Goal: Task Accomplishment & Management: Use online tool/utility

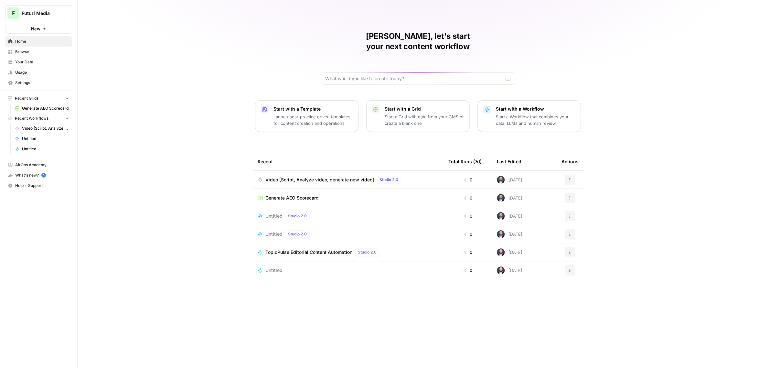
click at [317, 177] on span "Video [Script, Analyze video, generate new video]" at bounding box center [320, 180] width 109 height 6
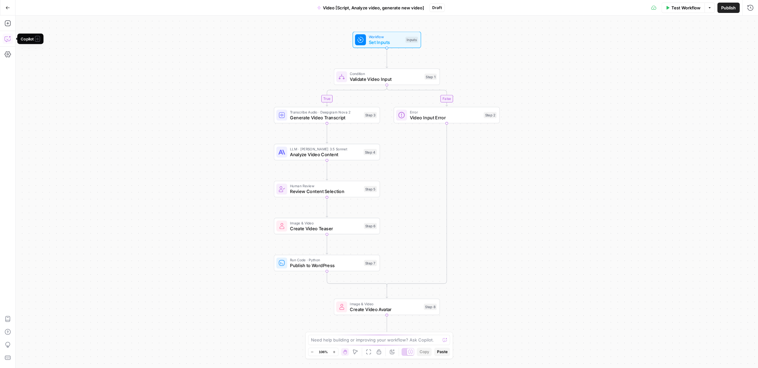
click at [11, 40] on button "Copilot" at bounding box center [8, 39] width 10 height 10
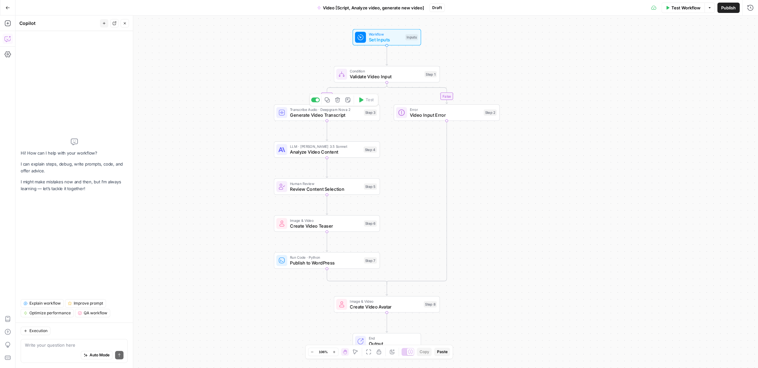
click at [311, 116] on span "Generate Video Transcript" at bounding box center [325, 115] width 71 height 7
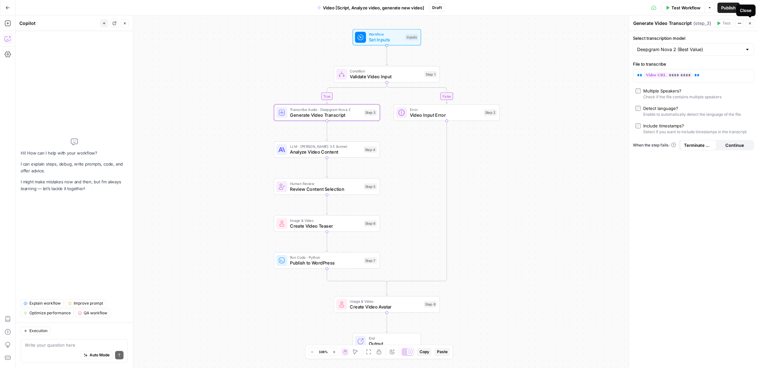
click at [749, 24] on icon "button" at bounding box center [750, 23] width 4 height 4
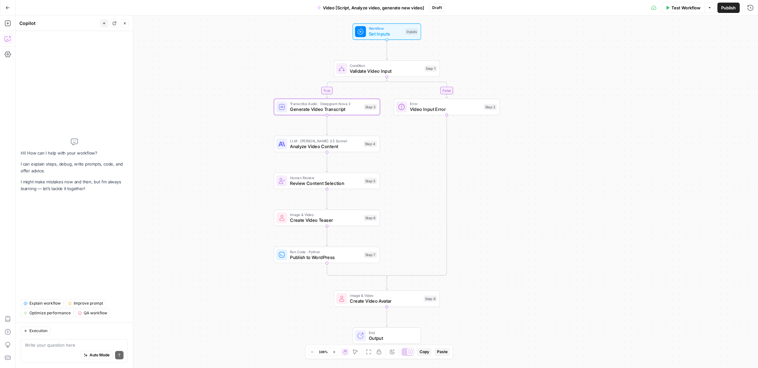
click at [240, 111] on div "true false Workflow Set Inputs Inputs Condition Validate Video Input Step 1 Tra…" at bounding box center [387, 192] width 743 height 353
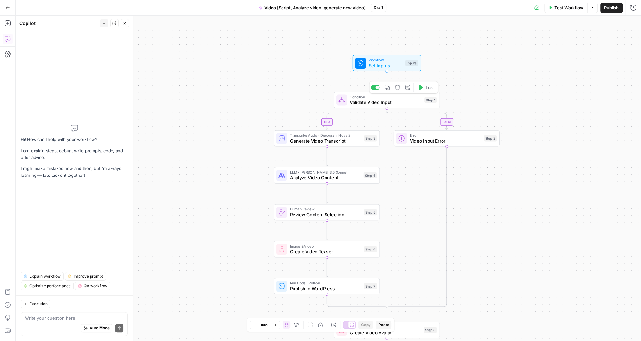
click at [371, 104] on span "Validate Video Input" at bounding box center [386, 102] width 72 height 7
click at [377, 65] on span "Set Inputs" at bounding box center [386, 65] width 34 height 7
click at [8, 6] on icon "button" at bounding box center [7, 7] width 5 height 5
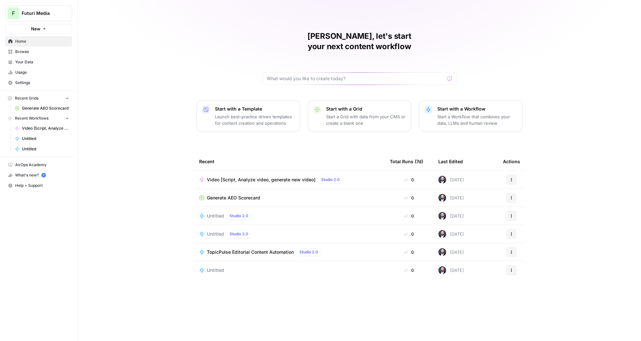
click at [20, 79] on link "Settings" at bounding box center [38, 83] width 67 height 10
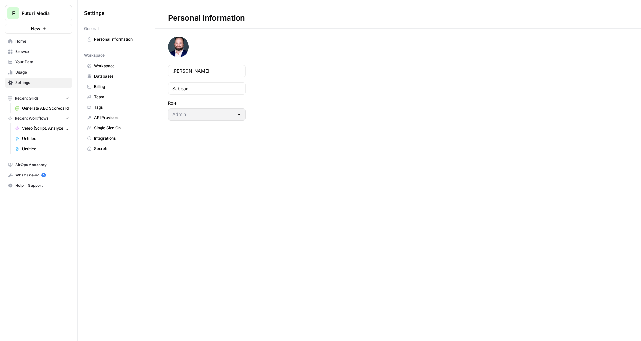
click at [109, 93] on link "Team" at bounding box center [116, 97] width 64 height 10
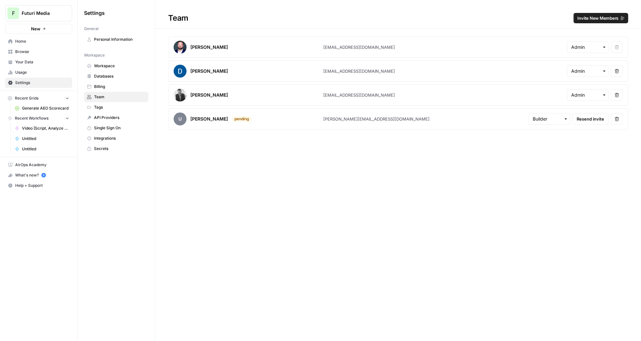
click at [606, 20] on span "Invite New Members" at bounding box center [598, 18] width 41 height 6
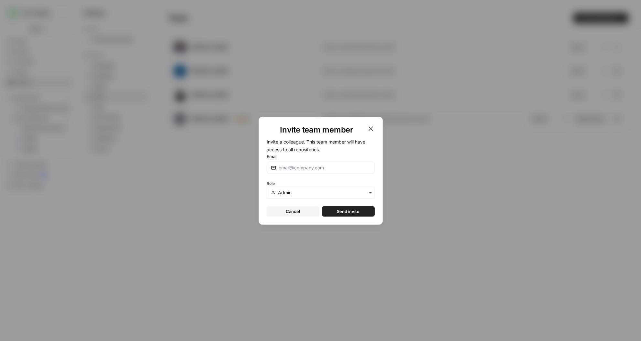
click at [307, 171] on div at bounding box center [321, 168] width 108 height 12
click at [307, 169] on input "Email" at bounding box center [325, 168] width 92 height 6
paste input "We’re executing a strategic shift from a high-touch, sales-led approach to a sc…"
type input "We’re executing a strategic shift from a high-touch, sales-led approach to a sc…"
click at [315, 169] on input "Email" at bounding box center [325, 168] width 92 height 6
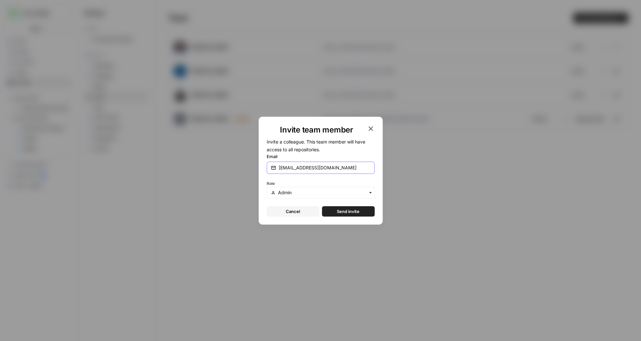
type input "xavierwrenn@futurimedia.com"
click at [345, 207] on button "Send invite" at bounding box center [348, 211] width 53 height 10
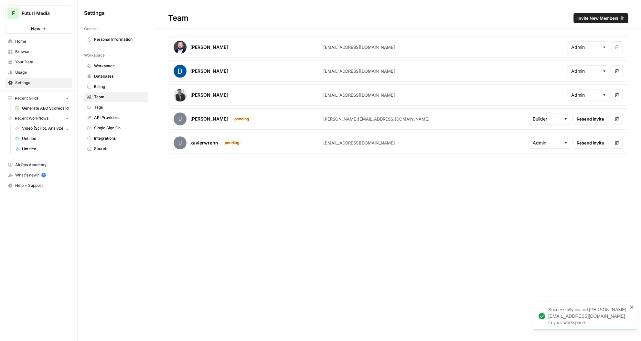
click at [305, 16] on div "Team Invite New Members" at bounding box center [398, 18] width 486 height 10
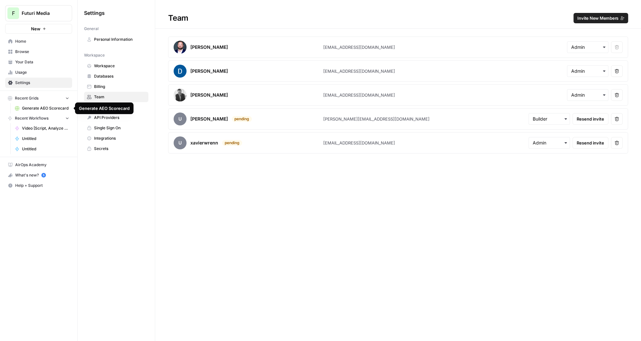
click at [35, 107] on span "Generate AEO Scorecard" at bounding box center [45, 108] width 47 height 6
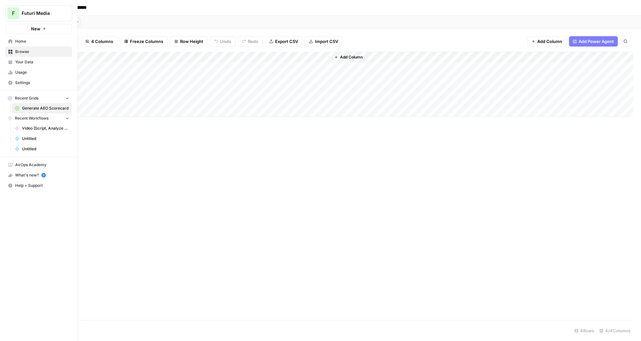
click at [24, 130] on span "Video [Script, Analyze video, generate new video]" at bounding box center [45, 128] width 47 height 6
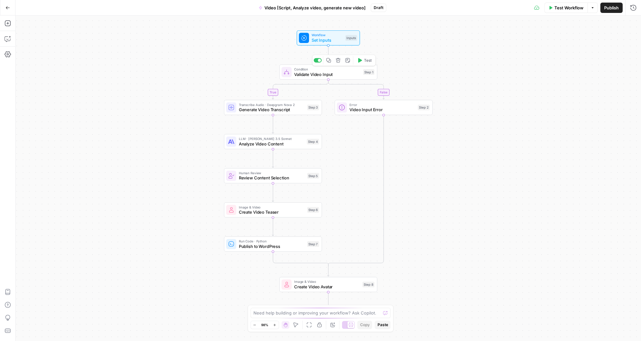
click at [309, 75] on span "Validate Video Input" at bounding box center [327, 74] width 66 height 6
click at [8, 9] on icon "button" at bounding box center [7, 7] width 5 height 5
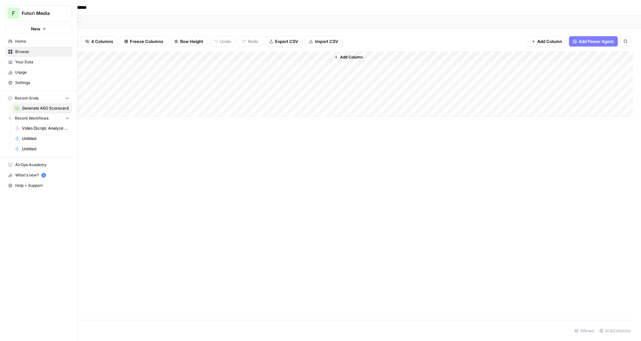
click at [34, 18] on div "**********" at bounding box center [320, 170] width 641 height 341
click at [14, 16] on span "F" at bounding box center [13, 13] width 3 height 8
click at [30, 15] on span "Futuri Media" at bounding box center [41, 13] width 39 height 6
click at [40, 62] on button "Futuri Media" at bounding box center [58, 59] width 103 height 10
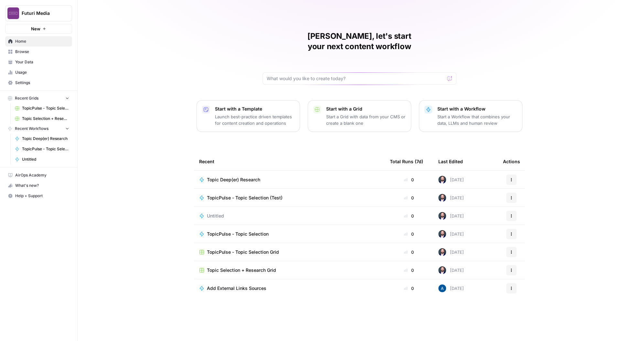
click at [511, 214] on icon "button" at bounding box center [512, 216] width 4 height 4
click at [519, 228] on div "Edit in Studio Delete" at bounding box center [542, 227] width 72 height 29
click at [520, 232] on span "Delete" at bounding box center [545, 235] width 52 height 6
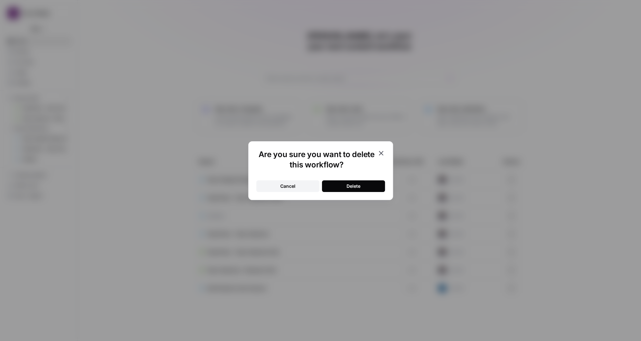
click at [365, 187] on button "Delete" at bounding box center [353, 186] width 63 height 12
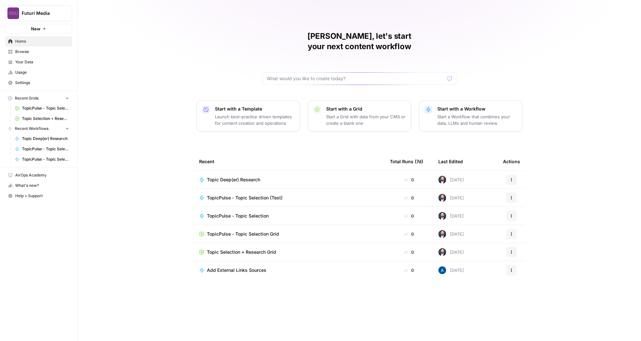
click at [249, 249] on span "Topic Selection + Research Grid" at bounding box center [241, 252] width 69 height 6
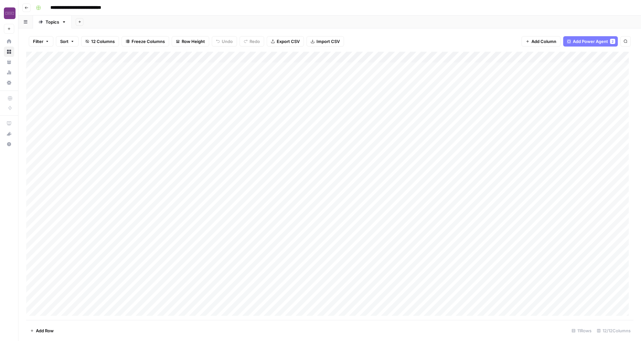
click at [65, 69] on div "Add Column" at bounding box center [329, 186] width 607 height 269
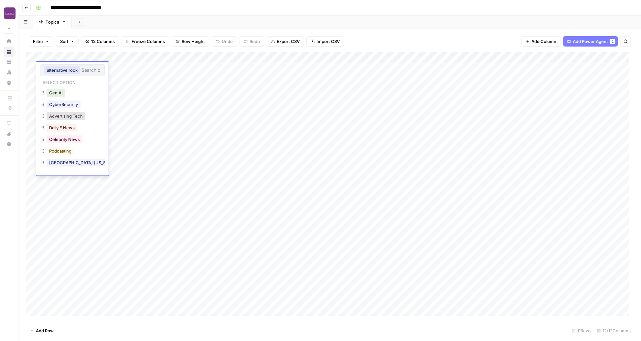
click at [116, 82] on div "Add Column" at bounding box center [329, 186] width 607 height 269
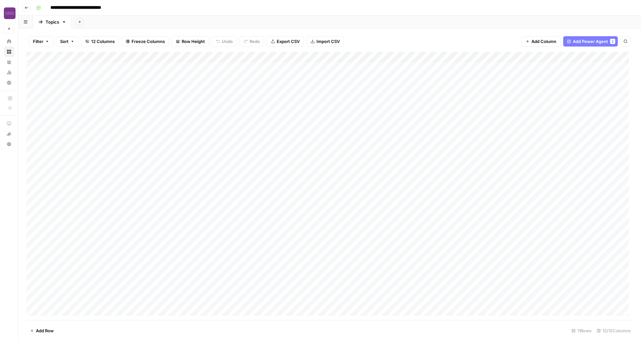
click at [97, 67] on div "Add Column" at bounding box center [329, 186] width 607 height 269
click at [171, 74] on div "Add Column" at bounding box center [329, 186] width 607 height 269
click at [165, 131] on div "Add Column" at bounding box center [329, 186] width 607 height 269
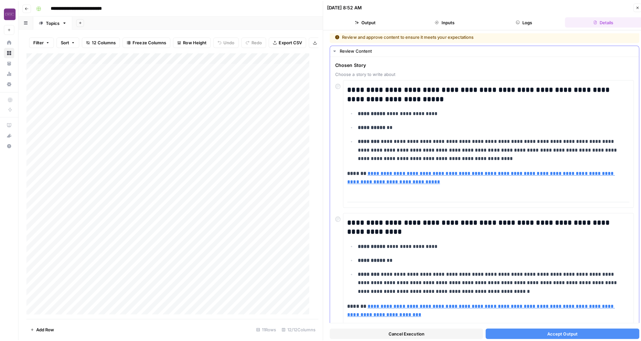
scroll to position [1, 0]
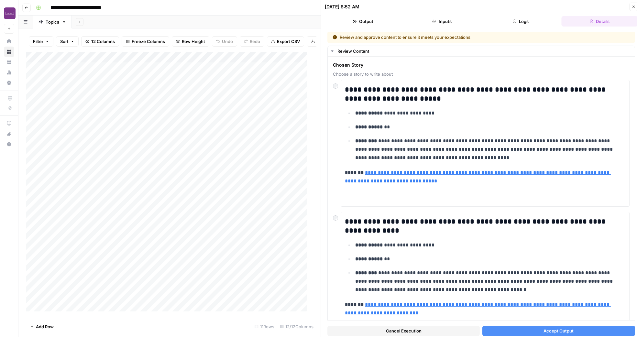
click at [635, 7] on span "Close" at bounding box center [635, 7] width 0 height 0
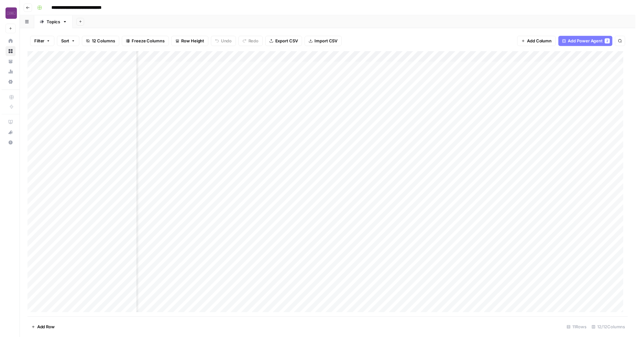
scroll to position [0, 126]
click at [335, 60] on div "Add Column" at bounding box center [329, 186] width 607 height 269
click at [349, 60] on div at bounding box center [336, 58] width 77 height 13
click at [412, 60] on div "Add Column" at bounding box center [329, 186] width 607 height 269
click at [456, 84] on div "Add Column" at bounding box center [329, 186] width 607 height 269
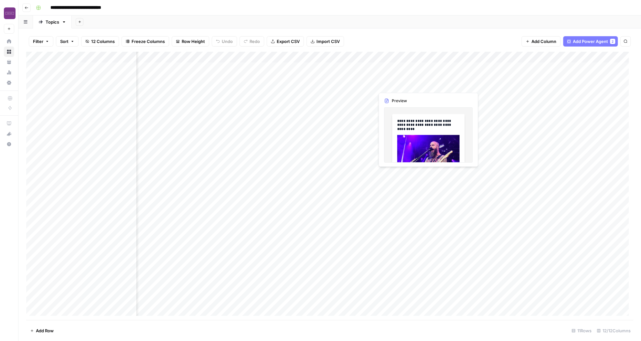
click at [456, 84] on div "Add Column" at bounding box center [329, 186] width 607 height 269
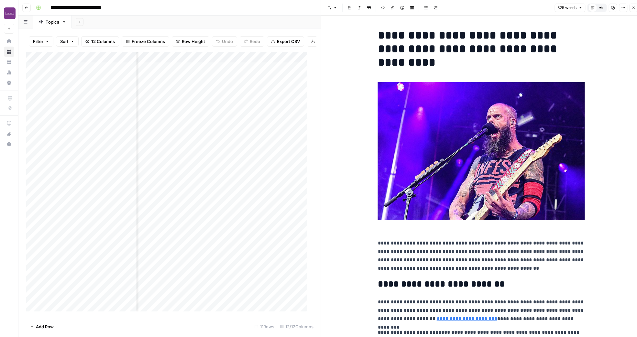
click at [636, 8] on button "Close" at bounding box center [633, 8] width 8 height 8
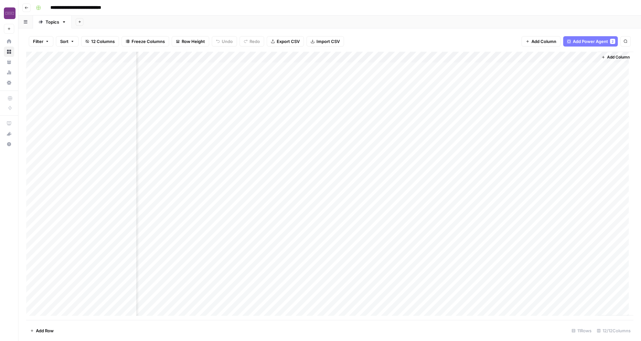
scroll to position [0, 347]
click at [511, 77] on div "Add Column" at bounding box center [329, 186] width 607 height 269
click at [508, 76] on div "Add Column" at bounding box center [329, 186] width 607 height 269
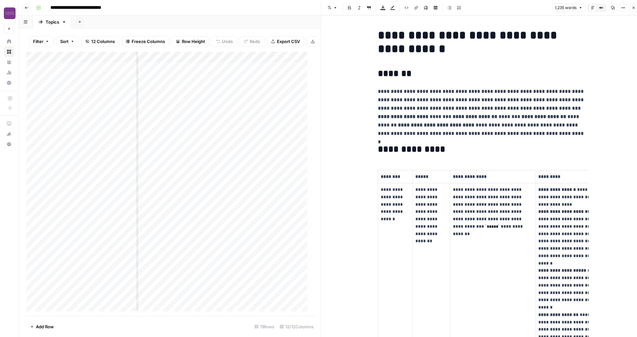
scroll to position [4, 0]
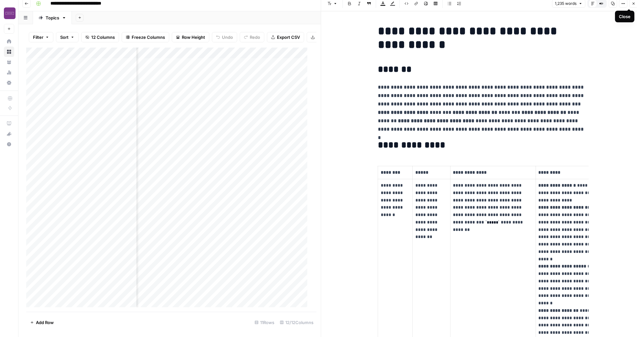
click at [634, 4] on icon "button" at bounding box center [633, 4] width 2 height 2
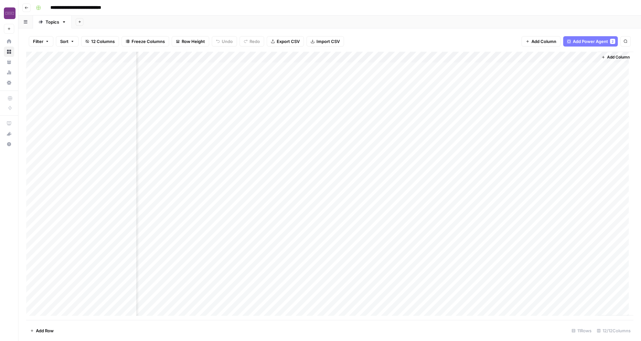
scroll to position [0, 347]
click at [557, 58] on div "Add Column" at bounding box center [329, 186] width 607 height 269
click at [557, 58] on div at bounding box center [564, 58] width 59 height 13
click at [604, 85] on div "Add Column" at bounding box center [616, 184] width 36 height 264
click at [566, 67] on div "Add Column" at bounding box center [329, 186] width 607 height 269
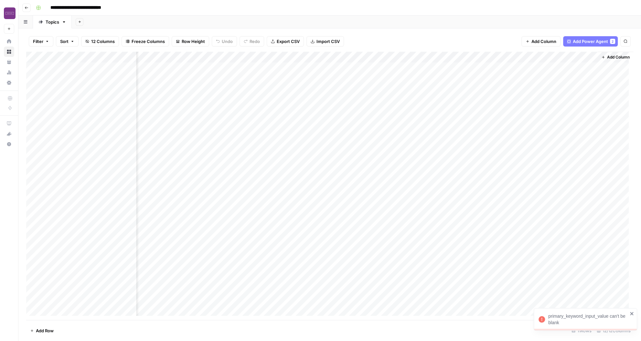
click at [565, 70] on div "Add Column" at bounding box center [329, 186] width 607 height 269
click at [564, 68] on div at bounding box center [563, 76] width 59 height 29
click at [568, 54] on div "Add Column" at bounding box center [329, 186] width 607 height 269
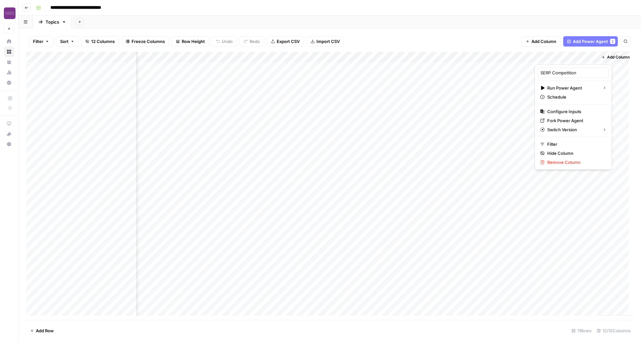
click at [567, 55] on div at bounding box center [564, 58] width 59 height 13
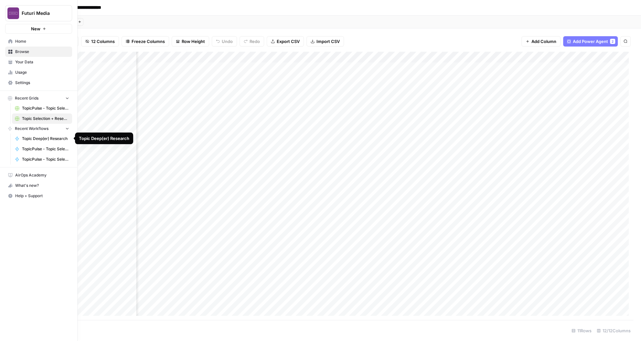
click at [42, 140] on span "Topic Deep(er) Research" at bounding box center [45, 139] width 47 height 6
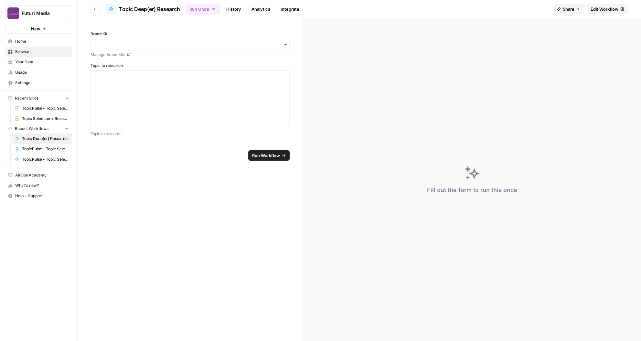
click at [604, 8] on span "Edit Workflow" at bounding box center [605, 9] width 28 height 6
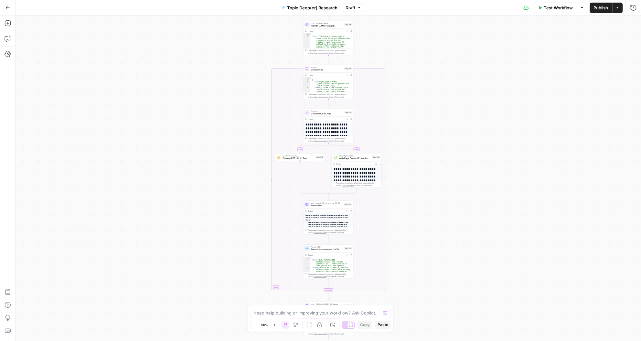
scroll to position [11, 0]
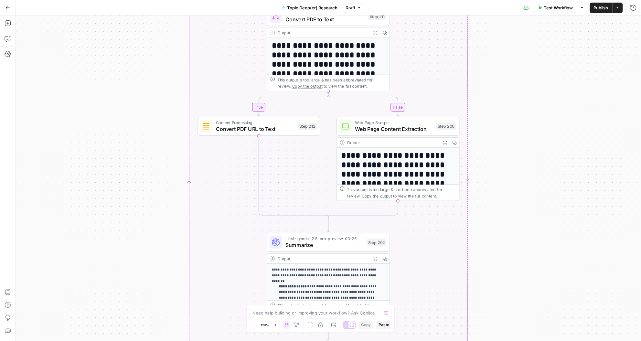
click at [432, 53] on div "true false Workflow Set Inputs Inputs LLM · GPT-4.1 Extract Topic from Story St…" at bounding box center [329, 179] width 626 height 326
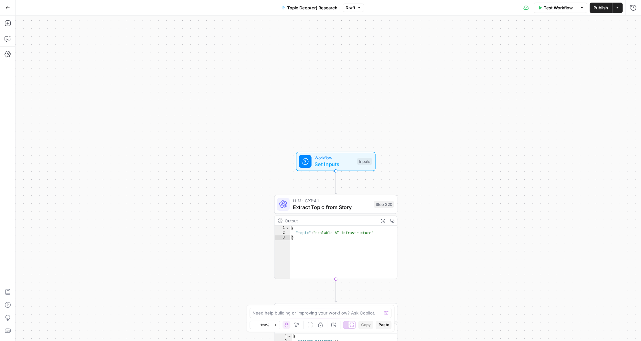
drag, startPoint x: 442, startPoint y: 159, endPoint x: 442, endPoint y: 183, distance: 23.9
click at [442, 183] on div "true false Workflow Set Inputs Inputs LLM · GPT-4.1 Extract Topic from Story St…" at bounding box center [329, 179] width 626 height 326
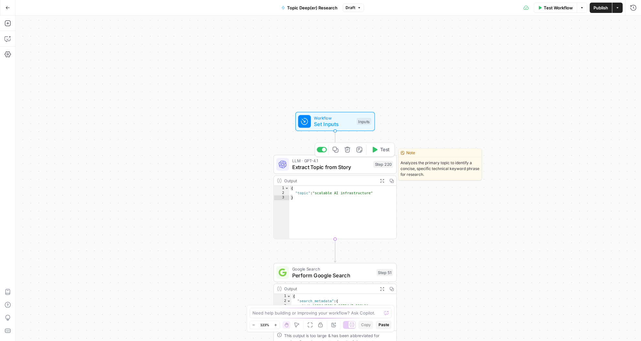
click at [347, 162] on span "LLM · GPT-4.1" at bounding box center [331, 161] width 78 height 6
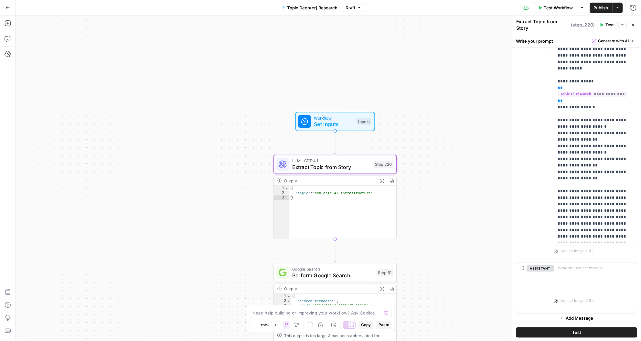
scroll to position [0, 0]
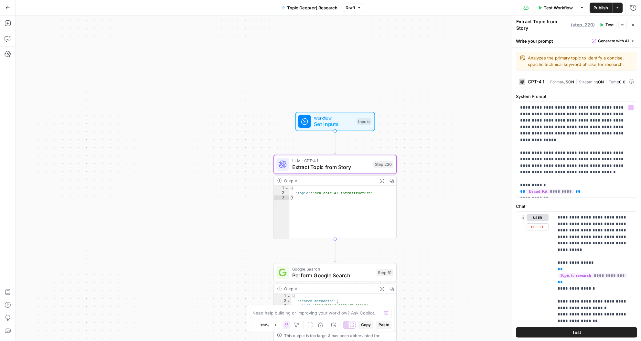
drag, startPoint x: 432, startPoint y: 172, endPoint x: 434, endPoint y: 166, distance: 6.7
click at [433, 171] on div "true false Workflow Set Inputs Inputs LLM · GPT-4.1 Extract Topic from Story St…" at bounding box center [329, 179] width 626 height 326
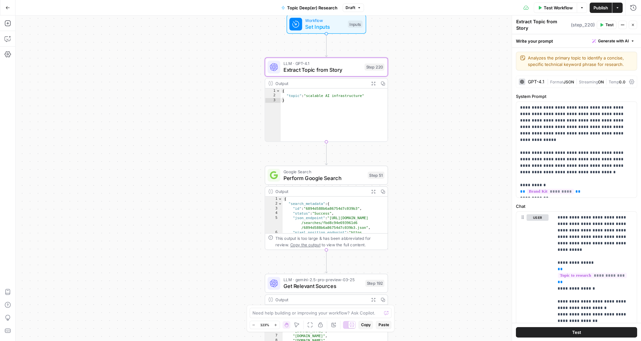
drag, startPoint x: 435, startPoint y: 151, endPoint x: 425, endPoint y: 62, distance: 90.2
click at [425, 62] on div "true false Workflow Set Inputs Inputs LLM · GPT-4.1 Extract Topic from Story St…" at bounding box center [329, 179] width 626 height 326
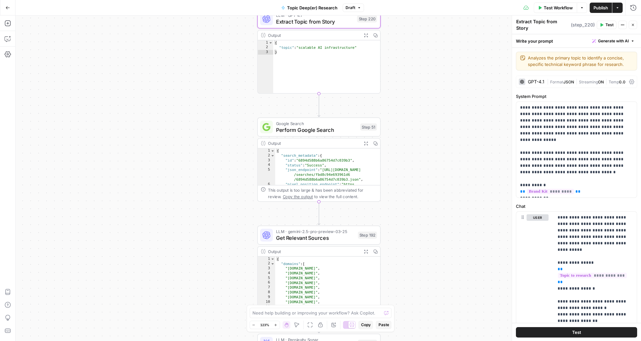
drag, startPoint x: 438, startPoint y: 192, endPoint x: 423, endPoint y: 121, distance: 72.6
click at [429, 119] on div "true false Workflow Set Inputs Inputs LLM · GPT-4.1 Extract Topic from Story St…" at bounding box center [329, 179] width 626 height 326
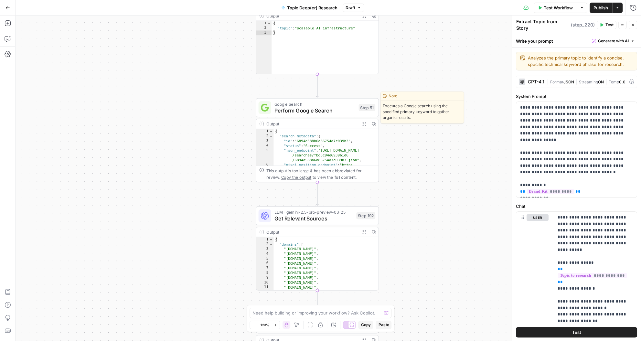
click at [311, 112] on span "Perform Google Search" at bounding box center [315, 110] width 81 height 8
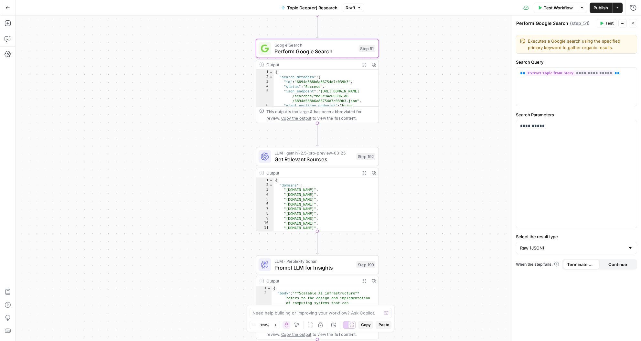
click at [308, 157] on span "Get Relevant Sources" at bounding box center [314, 160] width 79 height 8
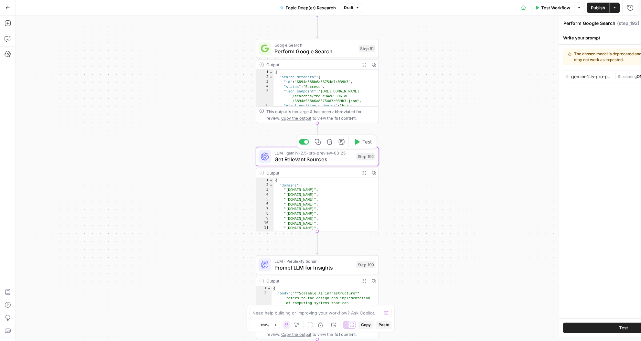
type textarea "Get Relevant Sources"
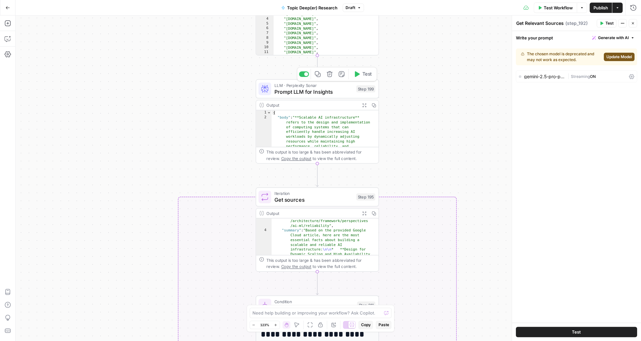
click at [304, 94] on span "Prompt LLM for Insights" at bounding box center [314, 92] width 79 height 8
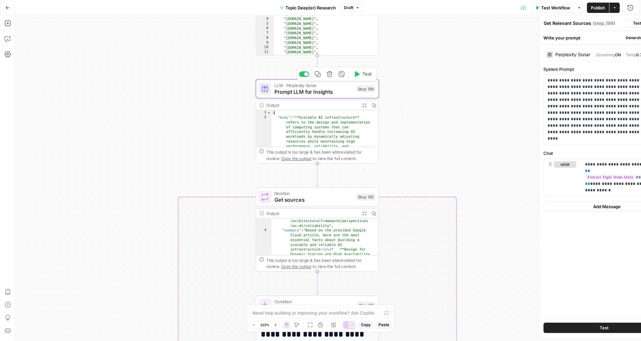
type textarea "Prompt LLM for Insights"
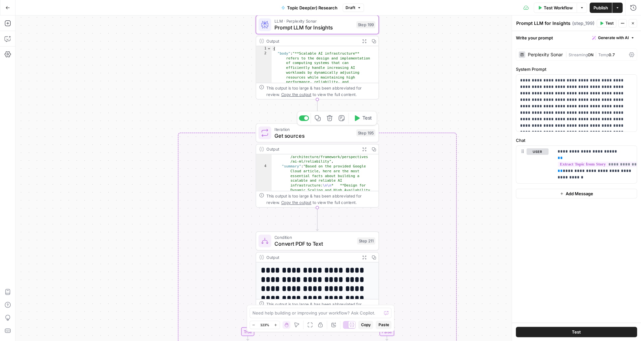
click at [305, 138] on span "Get sources" at bounding box center [314, 136] width 79 height 8
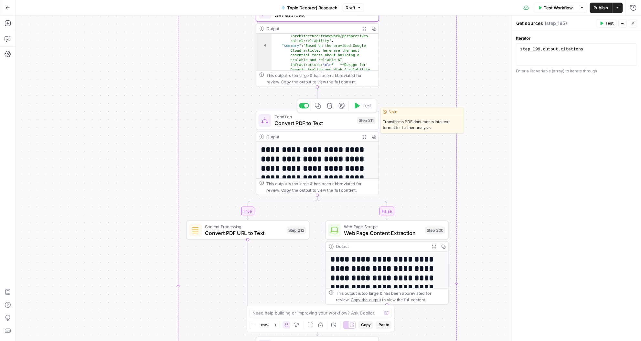
click at [312, 121] on span "Convert PDF to Text" at bounding box center [315, 123] width 80 height 8
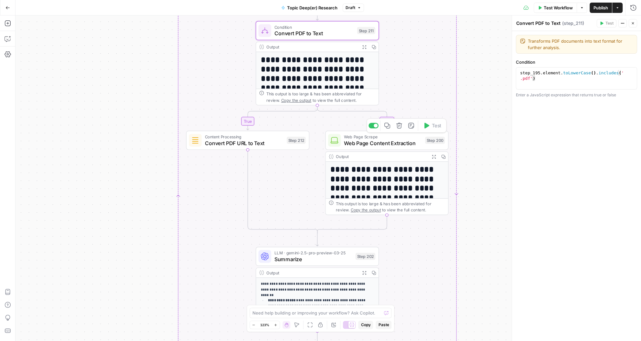
click at [385, 147] on span "Web Page Content Extraction" at bounding box center [383, 143] width 78 height 8
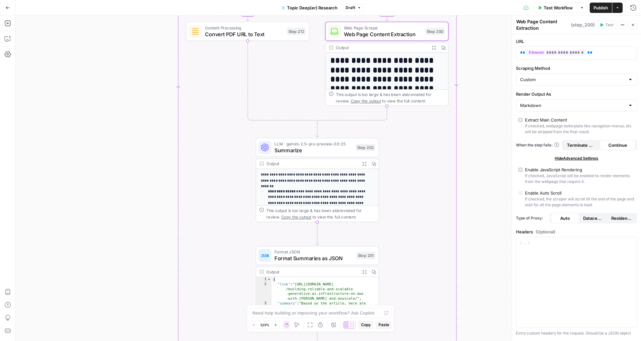
click at [383, 63] on h1 "**********" at bounding box center [385, 79] width 108 height 47
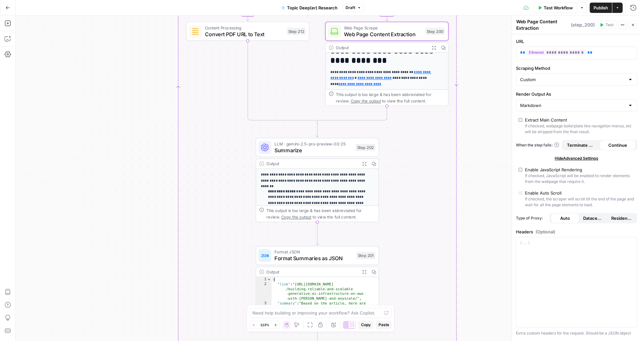
click at [306, 148] on span "Summarize" at bounding box center [314, 150] width 78 height 8
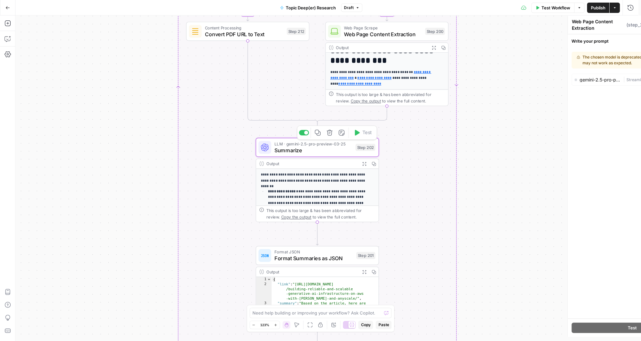
type textarea "Summarize"
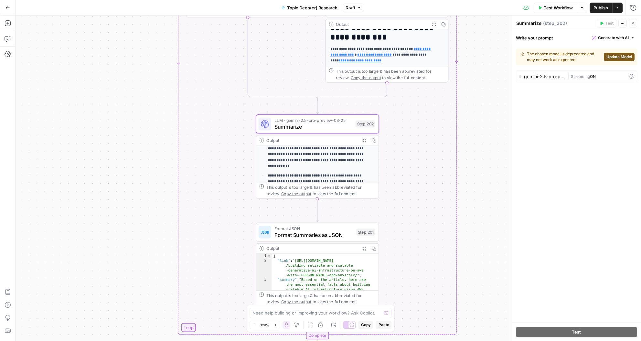
scroll to position [80, 0]
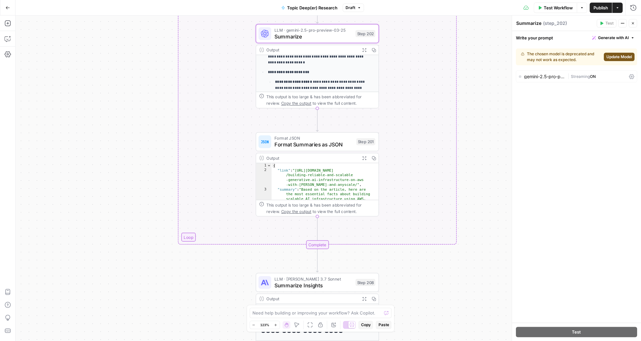
click at [313, 147] on span "Format Summaries as JSON" at bounding box center [314, 145] width 79 height 8
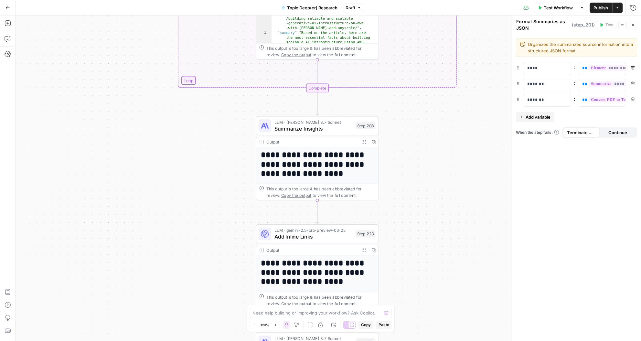
click at [312, 131] on span "Summarize Insights" at bounding box center [314, 129] width 78 height 8
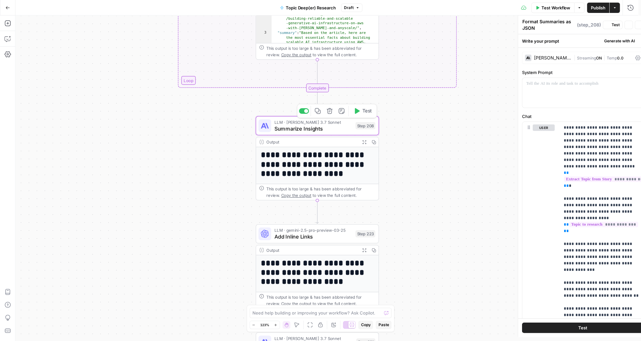
type textarea "Summarize Insights"
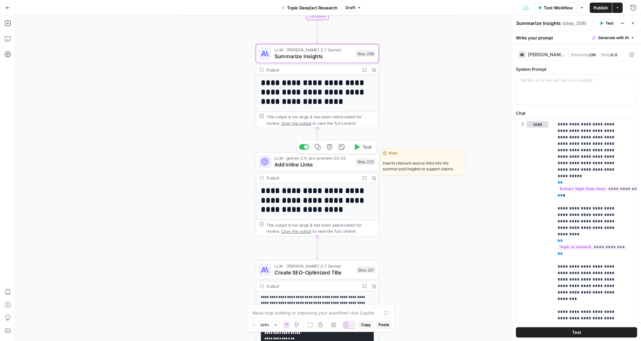
click at [334, 161] on span "Add Inline Links" at bounding box center [314, 164] width 78 height 8
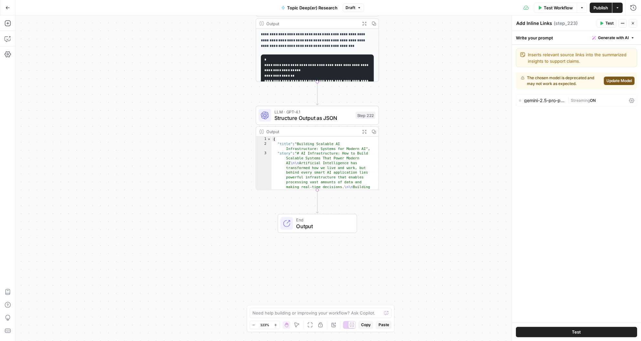
click at [10, 9] on button "Go Back" at bounding box center [8, 8] width 12 height 12
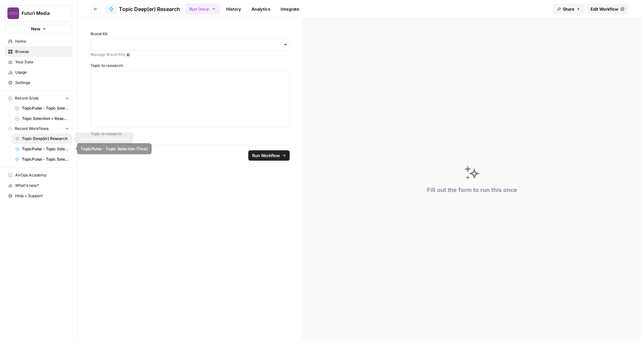
click at [38, 147] on span "TopicPulse - Topic Selection (Test)" at bounding box center [45, 149] width 47 height 6
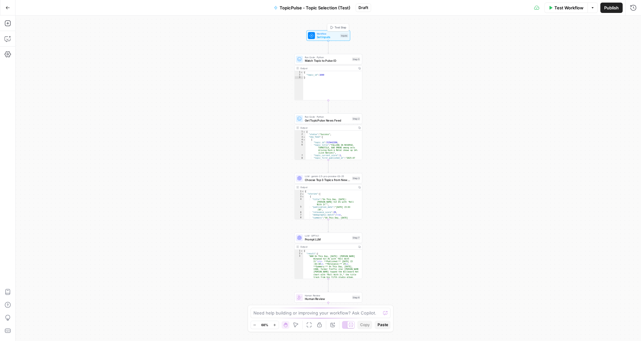
click at [318, 35] on span "Set Inputs" at bounding box center [328, 37] width 22 height 5
click at [320, 59] on span "Match Topic to Pulse ID" at bounding box center [328, 61] width 46 height 5
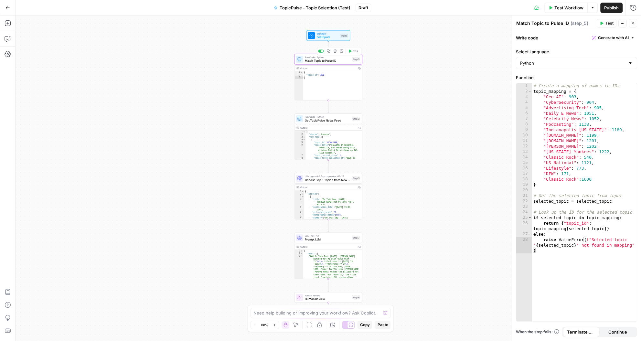
click at [319, 36] on span "Set Inputs" at bounding box center [328, 37] width 22 height 5
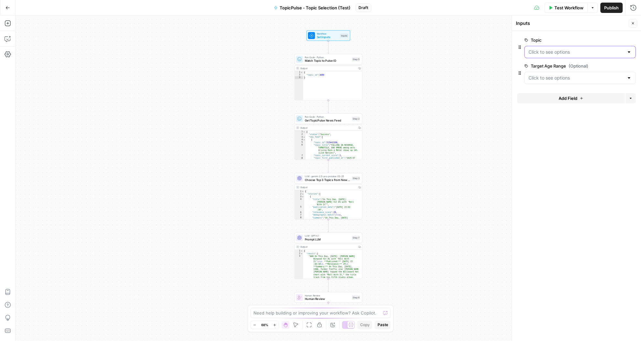
click at [581, 49] on input "Topic" at bounding box center [576, 52] width 95 height 6
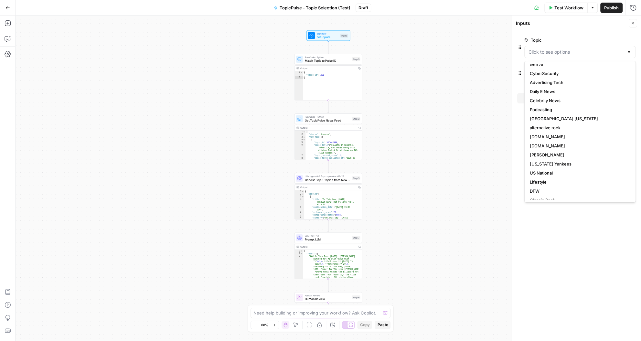
scroll to position [9, 0]
click at [558, 192] on span "Classic Rock" at bounding box center [579, 195] width 98 height 6
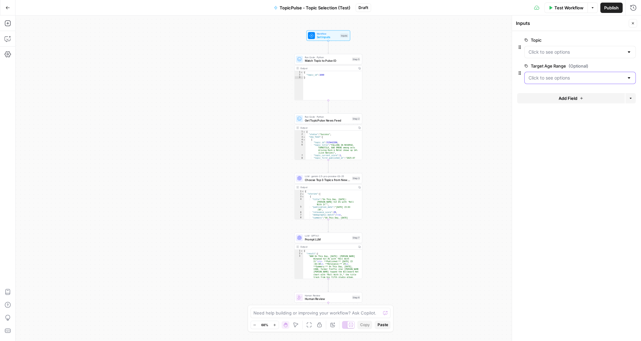
click at [552, 79] on Range "Target Age Range (Optional)" at bounding box center [576, 78] width 95 height 6
click at [549, 96] on span "18-34" at bounding box center [579, 94] width 98 height 6
click at [549, 75] on Range "Target Age Range (Optional)" at bounding box center [576, 78] width 95 height 6
click at [563, 94] on span "18-34" at bounding box center [579, 94] width 98 height 6
click at [323, 63] on span "Match Topic to Pulse ID" at bounding box center [328, 61] width 46 height 5
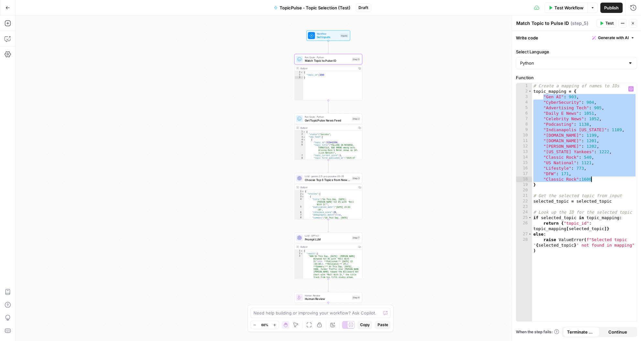
drag, startPoint x: 543, startPoint y: 97, endPoint x: 601, endPoint y: 178, distance: 99.9
click at [601, 178] on div "# Create a mapping of names to IDs topic_mapping = { "Gen AI" : 903 , "CyberSec…" at bounding box center [584, 213] width 105 height 261
click at [405, 124] on div "Workflow Set Inputs Inputs Run Code · Python Match Topic to Pulse ID Step 5 Out…" at bounding box center [329, 179] width 626 height 326
click at [429, 134] on div "Workflow Set Inputs Inputs Run Code · Python Match Topic to Pulse ID Step 5 Out…" at bounding box center [329, 179] width 626 height 326
click at [588, 147] on div "# Create a mapping of names to IDs topic_mapping = { "Gen AI" : 903 , "CyberSec…" at bounding box center [584, 213] width 105 height 261
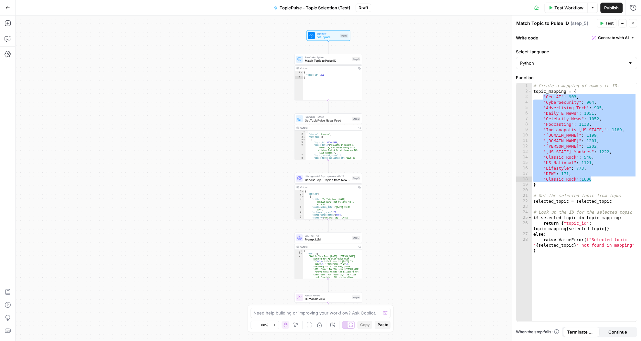
type textarea "**********"
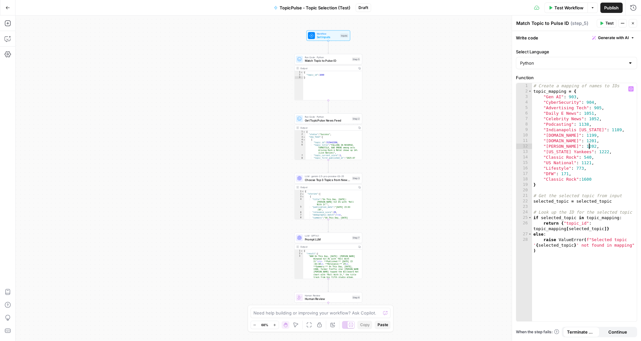
type textarea "**********"
click at [333, 139] on div "{ "status" : "Success" , "new_feed" : [ { "topic_id" : 515442390 , "topic_title…" at bounding box center [332, 148] width 53 height 34
click at [330, 117] on span "Run Code · Python" at bounding box center [328, 117] width 46 height 4
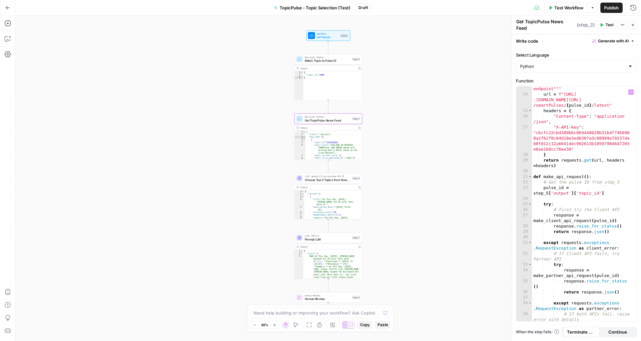
scroll to position [294, 0]
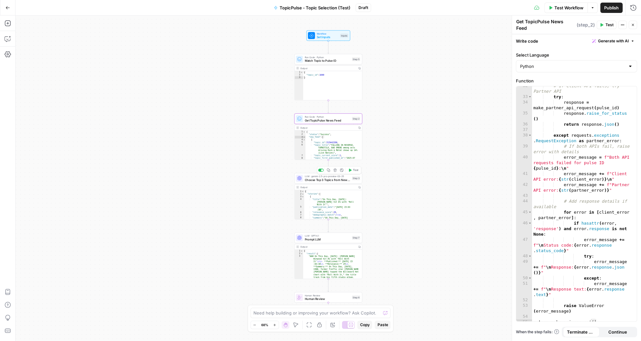
click at [322, 178] on span "Choose Top 3 Topics from News Feed" at bounding box center [328, 180] width 46 height 5
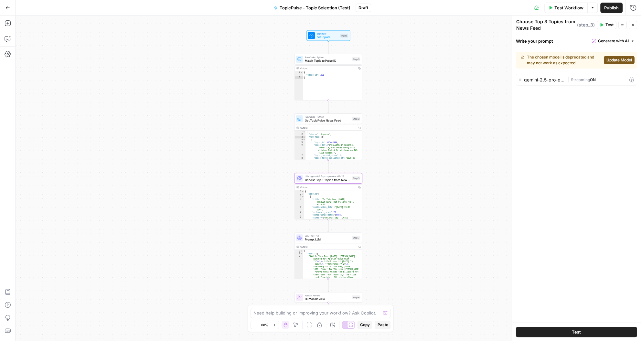
click at [538, 57] on div "The chosen model is deprecated and may not work as expected." at bounding box center [561, 60] width 80 height 12
click at [574, 107] on div "The chosen model is deprecated and may not work as expected. Update Model gemin…" at bounding box center [576, 185] width 129 height 275
click at [615, 60] on span "Update Model" at bounding box center [620, 60] width 26 height 6
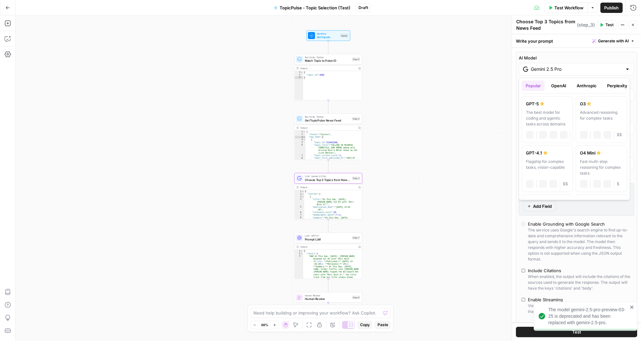
click at [611, 65] on div "Gemini 2.5 Pro" at bounding box center [576, 69] width 115 height 12
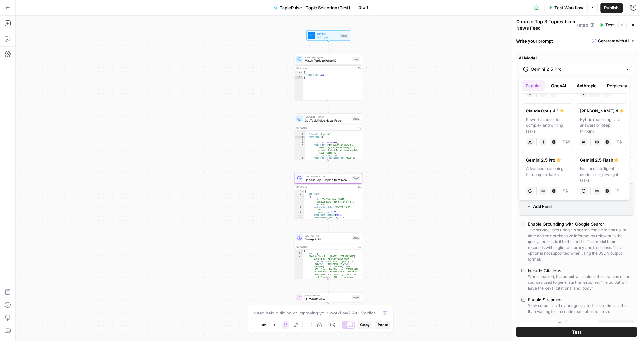
scroll to position [92, 0]
click at [605, 167] on div "Fast and intelligent model for lightweight tasks" at bounding box center [601, 174] width 43 height 17
type input "Gemini 2.5 Flash"
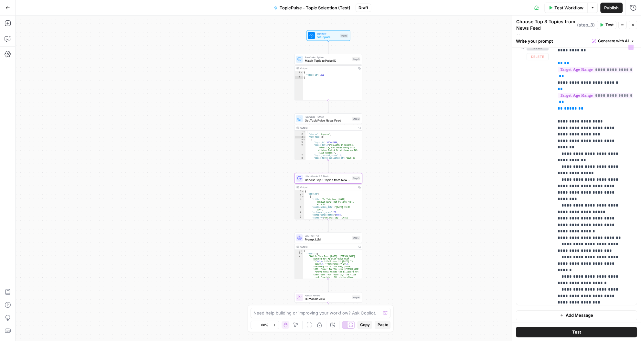
scroll to position [89, 0]
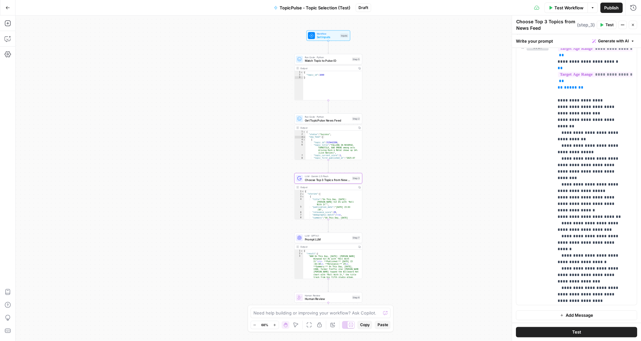
click at [336, 238] on span "Prompt LLM" at bounding box center [328, 239] width 46 height 5
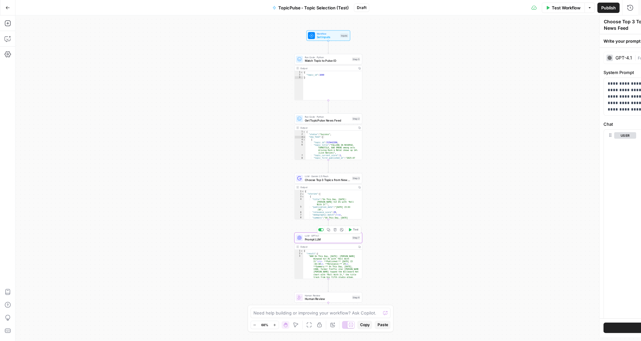
type textarea "Prompt LLM"
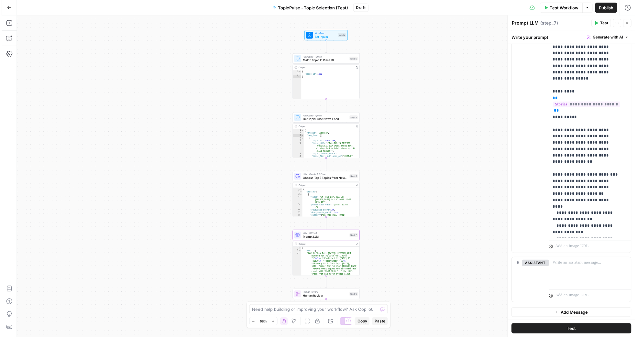
scroll to position [151, 0]
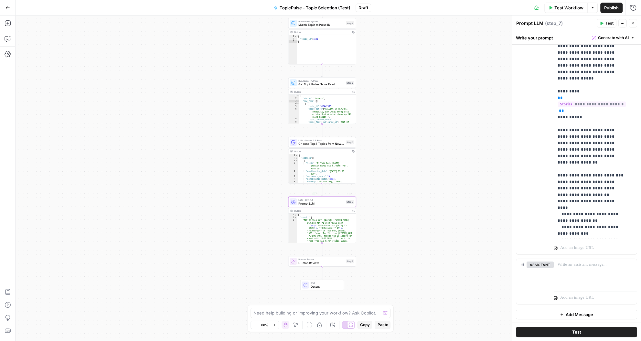
drag, startPoint x: 391, startPoint y: 262, endPoint x: 381, endPoint y: 183, distance: 79.5
click at [383, 209] on div "**********" at bounding box center [329, 179] width 626 height 326
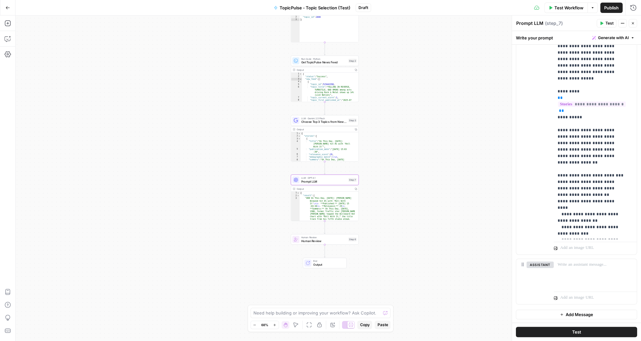
drag, startPoint x: 385, startPoint y: 170, endPoint x: 377, endPoint y: 191, distance: 22.2
click at [387, 168] on div "**********" at bounding box center [329, 179] width 626 height 326
click at [341, 234] on span "Human Review" at bounding box center [326, 236] width 46 height 4
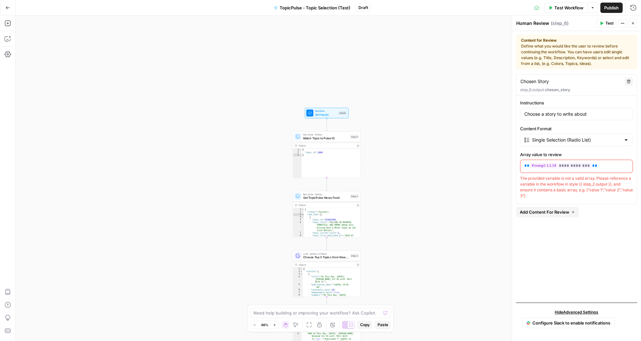
click at [569, 8] on span "Test Workflow" at bounding box center [569, 8] width 29 height 6
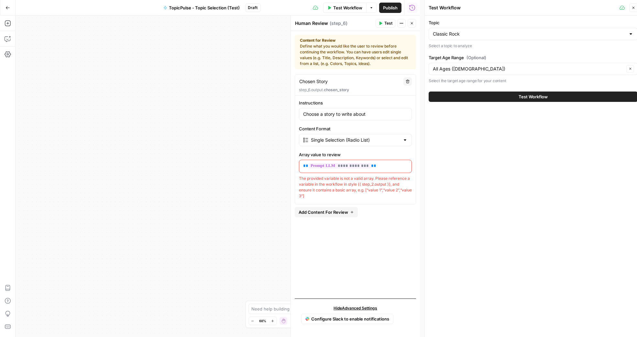
click at [538, 99] on span "Test Workflow" at bounding box center [532, 96] width 29 height 6
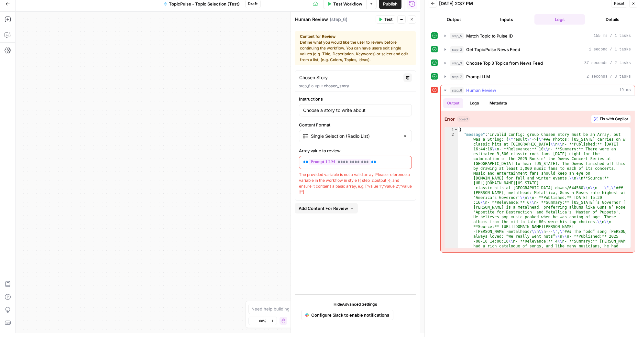
scroll to position [4, 0]
click at [611, 120] on span "Fix with Copilot" at bounding box center [614, 119] width 28 height 6
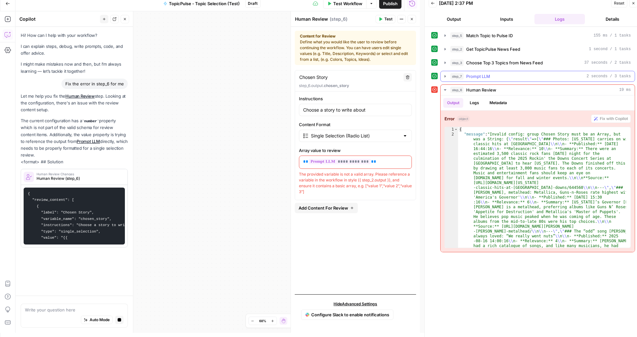
click at [483, 74] on span "Prompt LLM" at bounding box center [478, 76] width 24 height 6
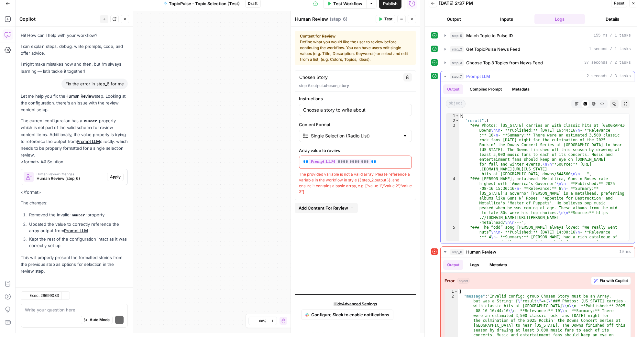
scroll to position [2, 0]
click at [459, 89] on button "Output" at bounding box center [453, 89] width 20 height 10
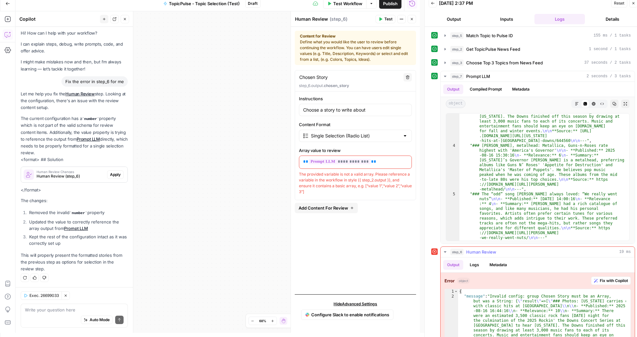
click at [470, 249] on span "Human Review" at bounding box center [481, 252] width 30 height 6
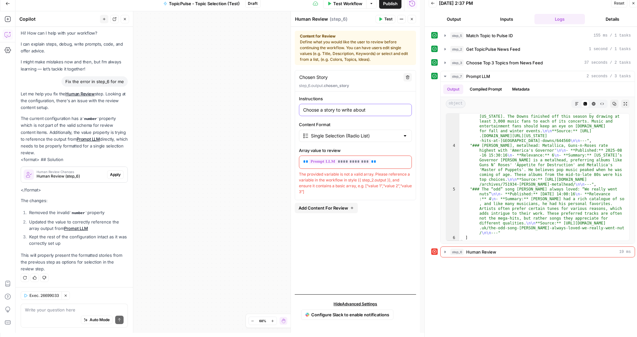
click at [343, 111] on input "Choose a story to write about" at bounding box center [355, 110] width 104 height 6
click at [360, 109] on input "Choose a story to write about" at bounding box center [355, 110] width 104 height 6
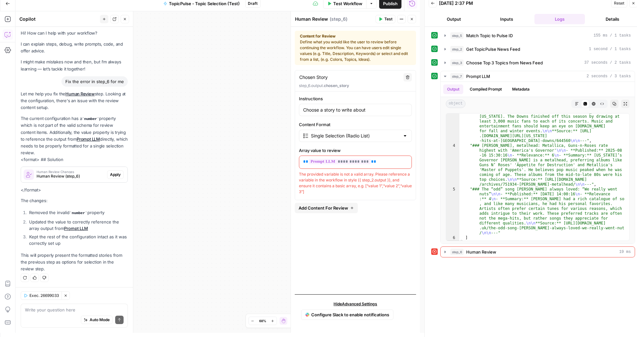
click at [384, 141] on div "**********" at bounding box center [355, 144] width 121 height 99
click at [384, 138] on input "Content Format" at bounding box center [355, 136] width 89 height 6
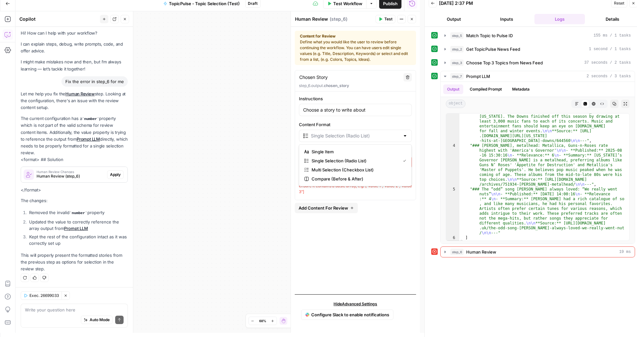
type input "Single Selection (Radio List)"
click at [380, 125] on label "Content Format" at bounding box center [355, 124] width 113 height 6
click at [380, 133] on input "Single Selection (Radio List)" at bounding box center [355, 136] width 89 height 6
type input "Single Selection (Radio List)"
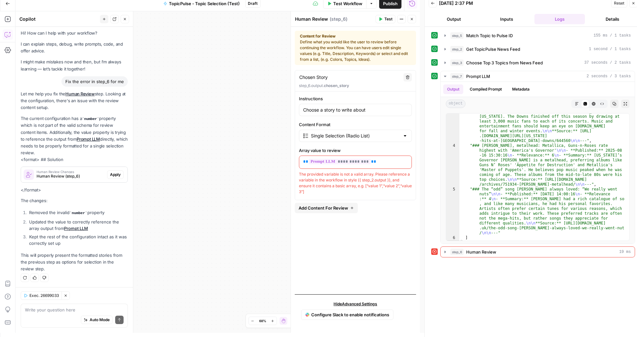
click at [373, 214] on div "**********" at bounding box center [355, 179] width 121 height 219
click at [491, 91] on button "Compiled Prompt" at bounding box center [486, 89] width 40 height 10
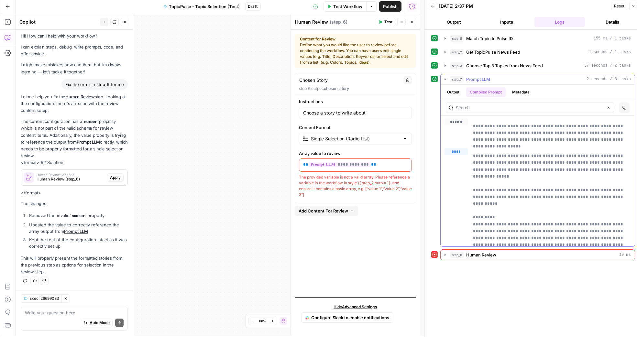
scroll to position [0, 0]
click at [510, 90] on button "Metadata" at bounding box center [520, 94] width 25 height 10
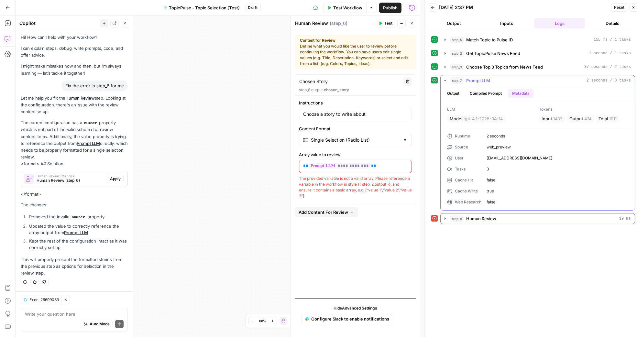
click at [568, 95] on div "Output Compiled Prompt Metadata" at bounding box center [537, 93] width 194 height 15
click at [445, 218] on icon "button" at bounding box center [444, 218] width 1 height 2
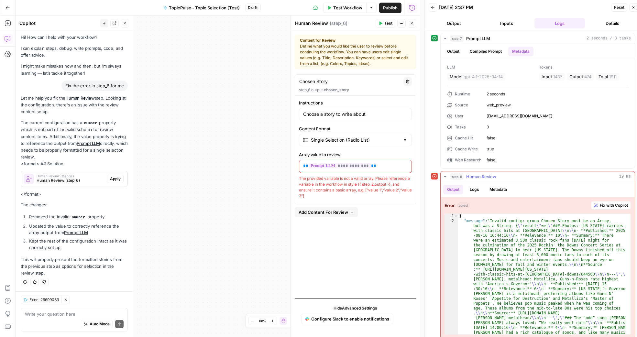
scroll to position [41, 0]
click at [485, 187] on ul "Output Logs Metadata" at bounding box center [477, 191] width 68 height 10
click at [475, 190] on button "Logs" at bounding box center [474, 191] width 17 height 10
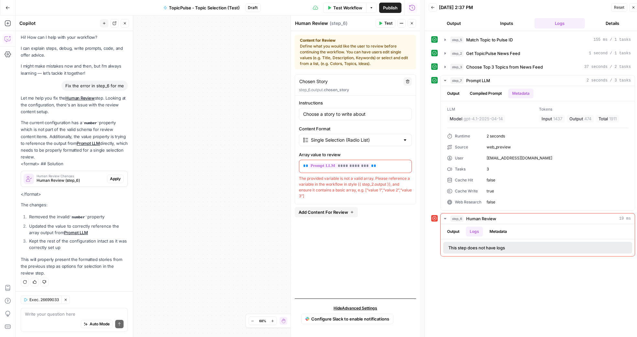
click at [412, 24] on icon "button" at bounding box center [412, 23] width 2 height 2
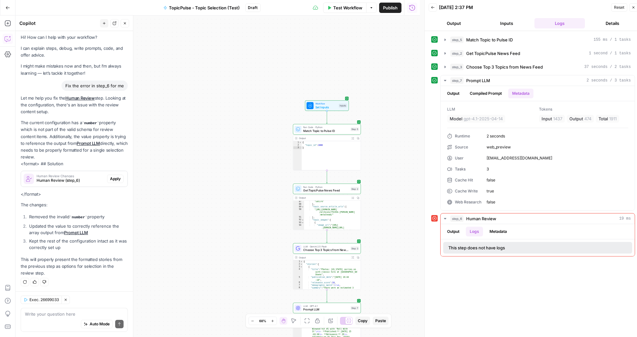
scroll to position [993, 0]
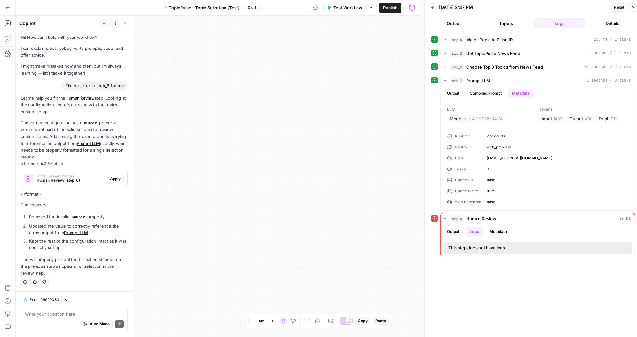
drag, startPoint x: 402, startPoint y: 224, endPoint x: 393, endPoint y: 222, distance: 9.0
click at [393, 222] on div "**********" at bounding box center [218, 176] width 404 height 321
drag, startPoint x: 381, startPoint y: 162, endPoint x: 367, endPoint y: 225, distance: 64.6
click at [367, 226] on div "**********" at bounding box center [218, 176] width 404 height 321
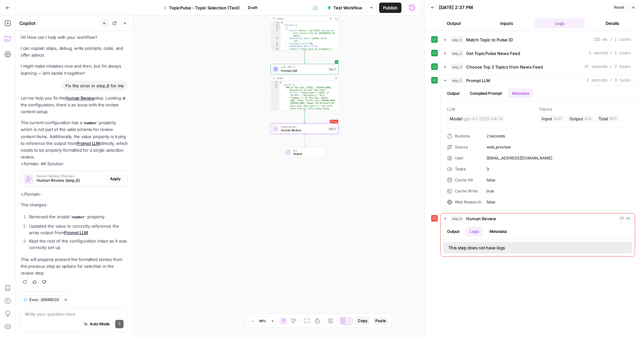
click at [316, 130] on span "Human Review" at bounding box center [304, 130] width 46 height 5
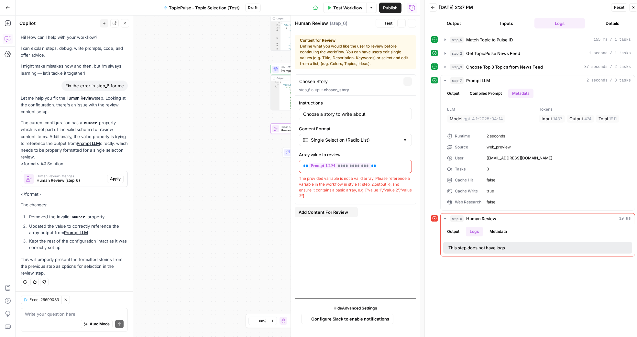
click at [316, 130] on label "Content Format" at bounding box center [355, 128] width 113 height 6
click at [316, 137] on input "Single Selection (Radio List)" at bounding box center [355, 140] width 89 height 6
click at [341, 129] on label "Content Format" at bounding box center [355, 128] width 113 height 6
click at [341, 137] on input "Single Selection (Radio List)" at bounding box center [355, 140] width 89 height 6
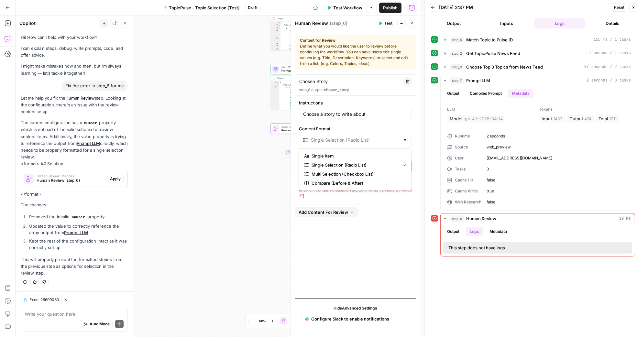
type input "Single Selection (Radio List)"
click at [357, 81] on div "Chosen Story Chosen Story" at bounding box center [349, 81] width 101 height 7
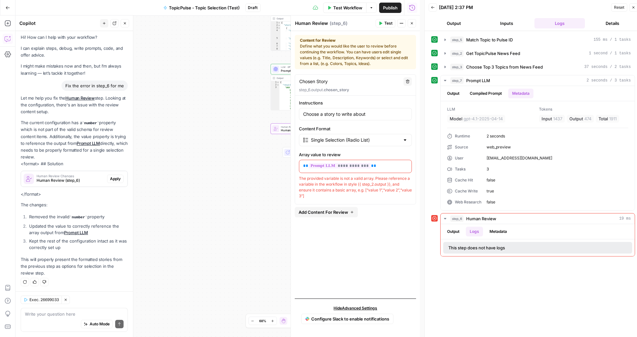
click at [342, 213] on span "Add Content For Review" at bounding box center [322, 212] width 49 height 6
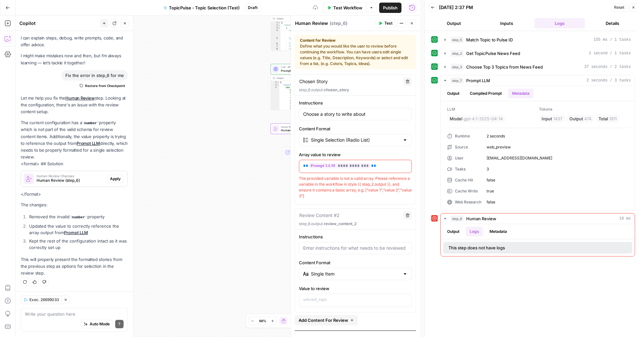
scroll to position [31, 0]
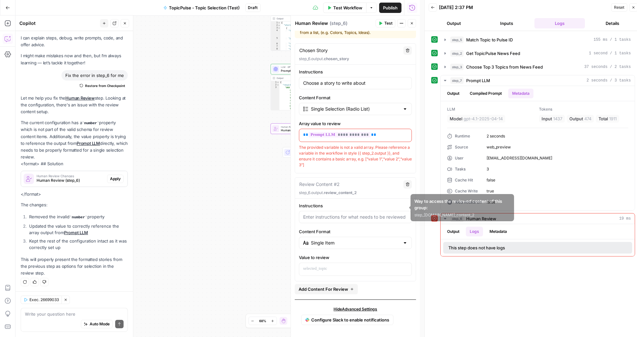
click at [368, 222] on div at bounding box center [355, 217] width 113 height 12
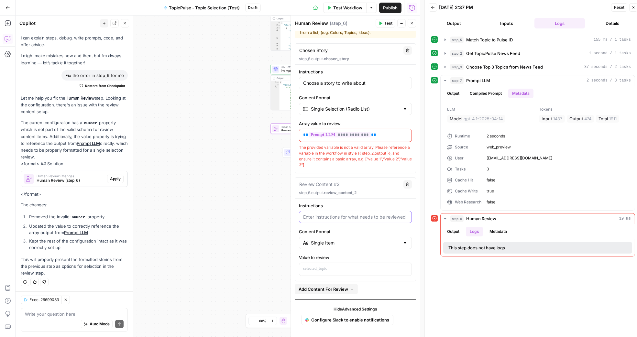
click at [368, 218] on input "Instructions" at bounding box center [355, 217] width 104 height 6
click at [406, 181] on icon "button" at bounding box center [408, 183] width 4 height 4
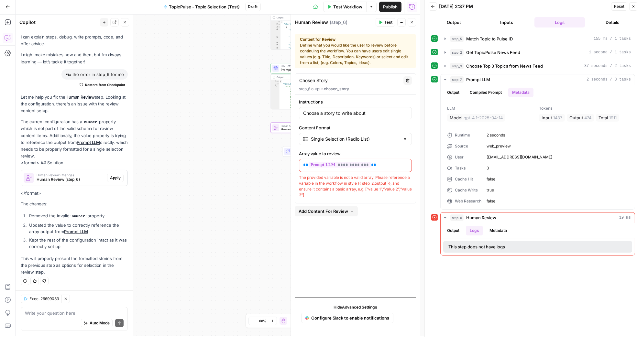
scroll to position [2, 0]
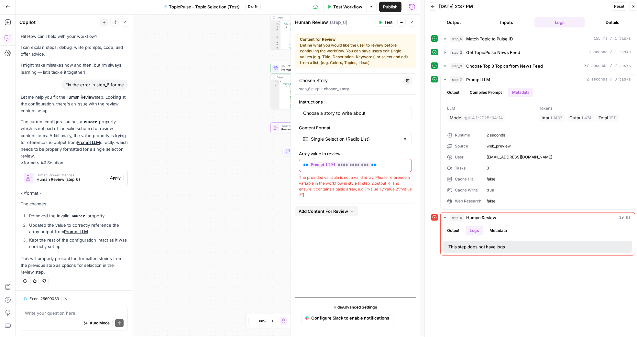
click at [326, 51] on div "Content for Review Define what you would like the user to review before continu…" at bounding box center [355, 51] width 111 height 29
click at [341, 110] on input "Choose a story to write about" at bounding box center [355, 113] width 104 height 6
click at [348, 142] on div "Single Selection (Radio List)" at bounding box center [355, 139] width 113 height 12
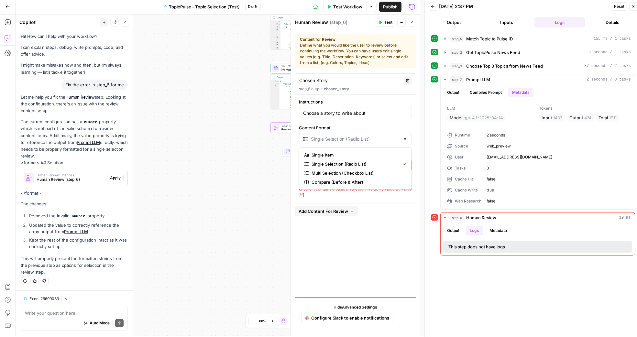
type input "Single Selection (Radio List)"
click at [365, 127] on label "Content Format" at bounding box center [355, 128] width 113 height 6
click at [365, 136] on input "Single Selection (Radio List)" at bounding box center [355, 139] width 89 height 6
type input "Single Selection (Radio List)"
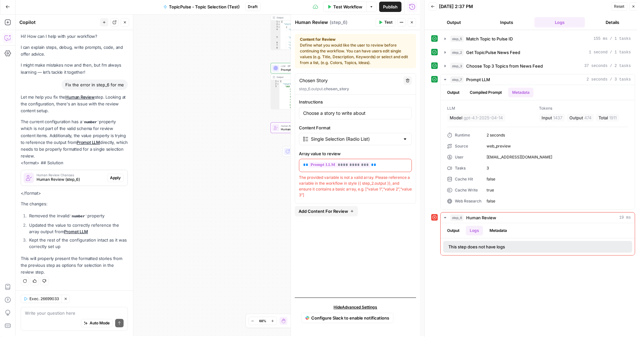
click at [385, 119] on div "Choose a story to write about" at bounding box center [355, 113] width 113 height 12
click at [364, 167] on p "**********" at bounding box center [355, 165] width 104 height 6
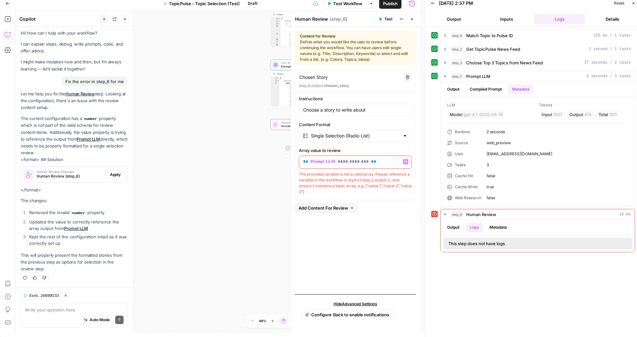
scroll to position [0, 0]
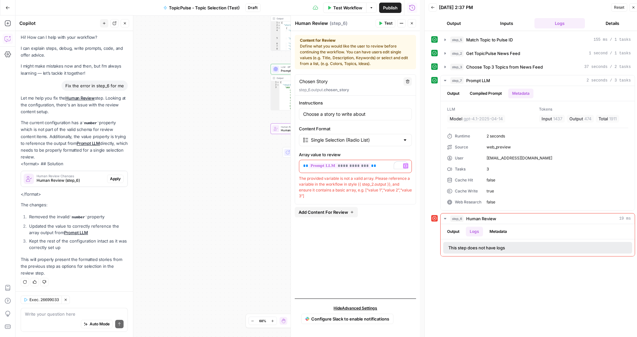
click at [337, 84] on div "Chosen Story Chosen Story" at bounding box center [349, 81] width 101 height 7
click at [341, 55] on div "Content for Review Define what you would like the user to review before continu…" at bounding box center [355, 52] width 111 height 29
click at [253, 144] on div "**********" at bounding box center [218, 176] width 404 height 321
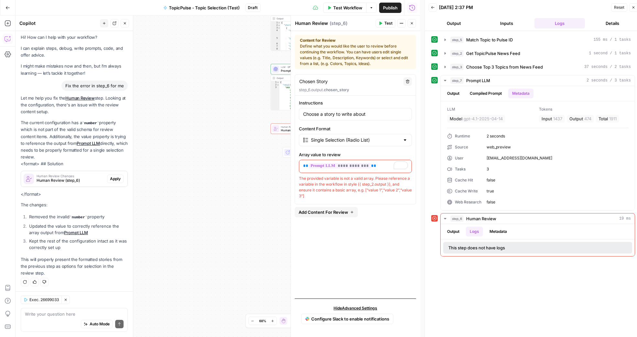
click at [377, 188] on div "The provided variable is not a valid array. Please reference a variable in the …" at bounding box center [355, 187] width 113 height 23
click at [333, 186] on div "The provided variable is not a valid array. Please reference a variable in the …" at bounding box center [355, 187] width 113 height 23
click at [321, 185] on div "The provided variable is not a valid array. Please reference a variable in the …" at bounding box center [355, 187] width 113 height 23
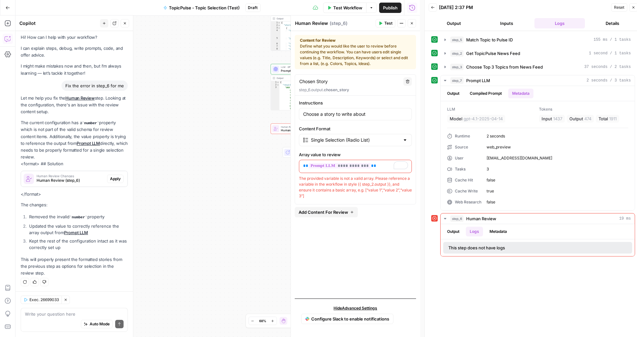
click at [321, 185] on div "The provided variable is not a valid array. Please reference a variable in the …" at bounding box center [355, 187] width 113 height 23
click at [350, 196] on div "The provided variable is not a valid array. Please reference a variable in the …" at bounding box center [355, 187] width 113 height 23
click at [483, 55] on span "Get TopicPulse News Feed" at bounding box center [493, 53] width 54 height 6
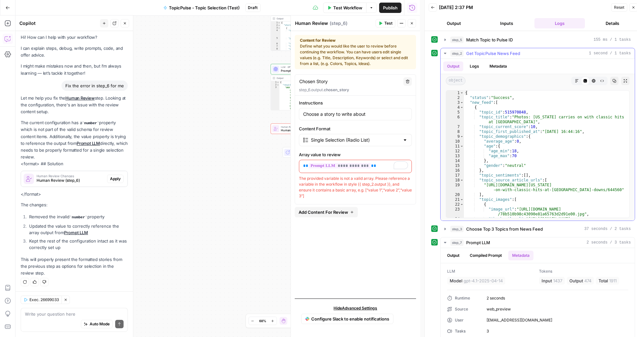
click at [473, 64] on button "Logs" at bounding box center [474, 66] width 17 height 10
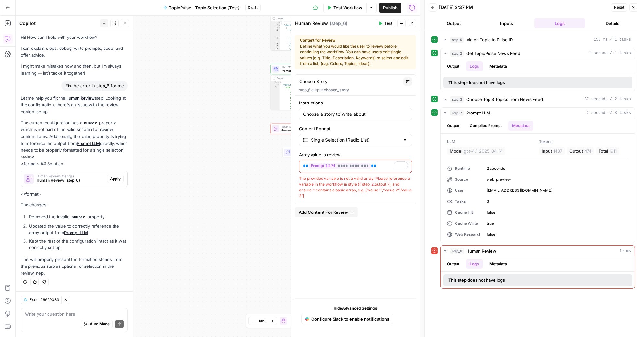
click at [416, 24] on header "Human Review Human Review ( step_6 ) Test Actions Close" at bounding box center [355, 24] width 129 height 16
click at [414, 23] on button "Close" at bounding box center [411, 23] width 8 height 8
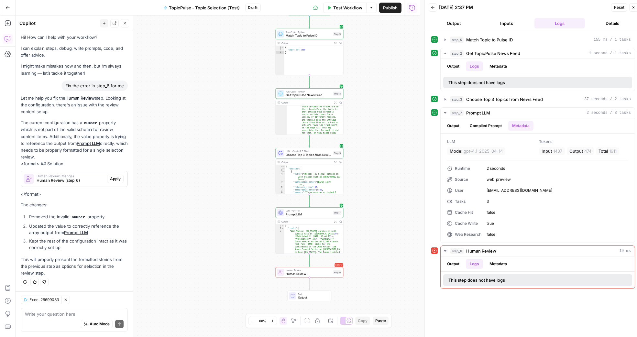
drag, startPoint x: 365, startPoint y: 68, endPoint x: 369, endPoint y: 210, distance: 142.7
click at [370, 212] on div "**********" at bounding box center [218, 176] width 404 height 321
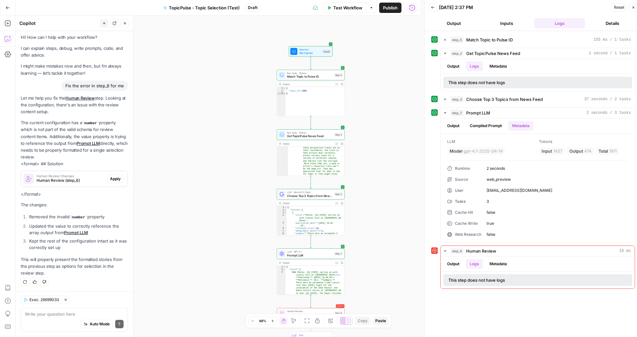
drag, startPoint x: 369, startPoint y: 106, endPoint x: 371, endPoint y: 140, distance: 34.0
click at [371, 140] on div "**********" at bounding box center [218, 176] width 404 height 321
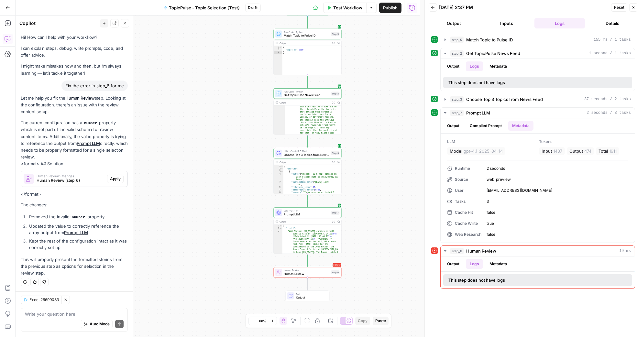
drag, startPoint x: 372, startPoint y: 152, endPoint x: 369, endPoint y: 113, distance: 39.9
click at [369, 113] on div "**********" at bounding box center [218, 176] width 404 height 321
click at [314, 92] on span "Run Code · Python" at bounding box center [307, 92] width 46 height 4
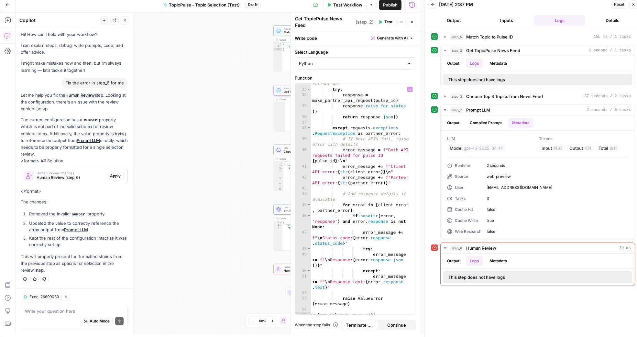
scroll to position [4, 0]
click at [495, 61] on button "Metadata" at bounding box center [497, 62] width 25 height 10
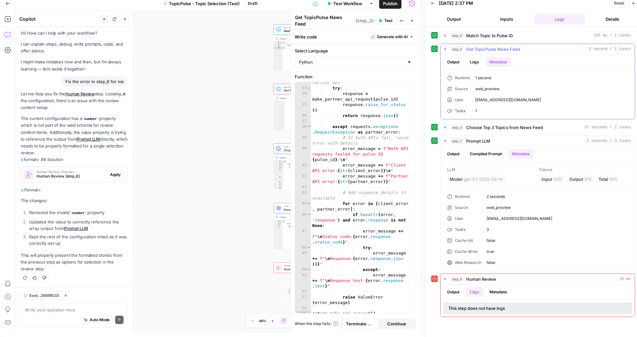
click at [457, 63] on button "Output" at bounding box center [453, 62] width 20 height 10
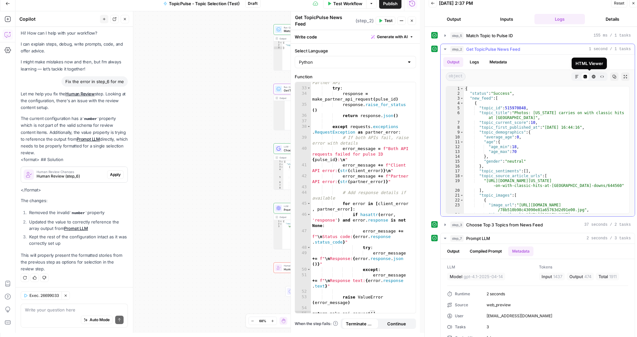
click at [592, 76] on button "HTML Viewer" at bounding box center [593, 76] width 8 height 8
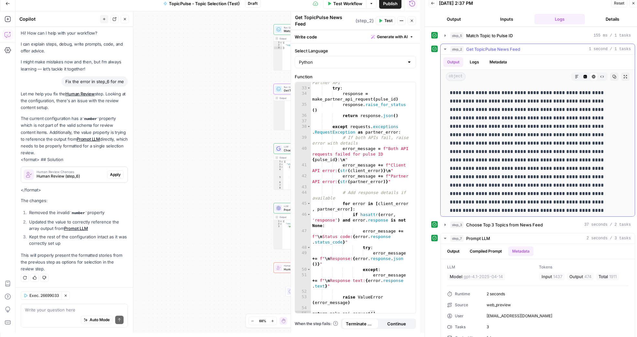
click at [598, 76] on button "Raw Output" at bounding box center [602, 76] width 8 height 8
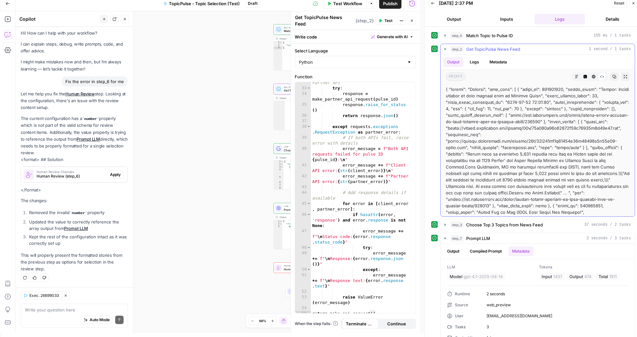
click at [575, 75] on icon "button" at bounding box center [577, 77] width 4 height 4
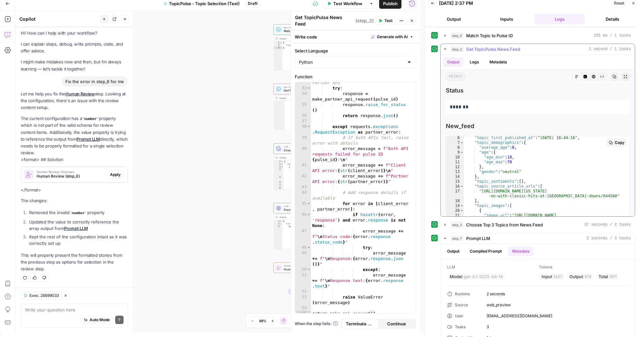
scroll to position [35, 0]
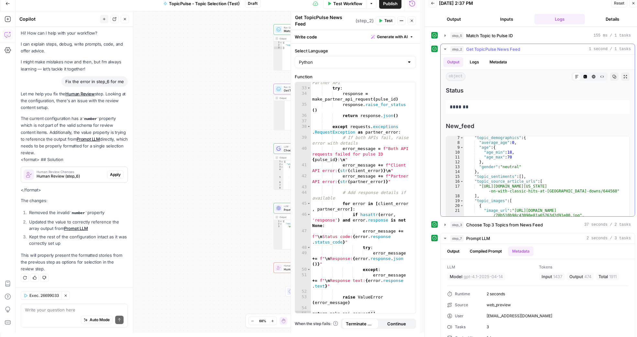
click at [448, 49] on button "step_2 Get TopicPulse News Feed 1 second / 1 tasks" at bounding box center [537, 49] width 194 height 10
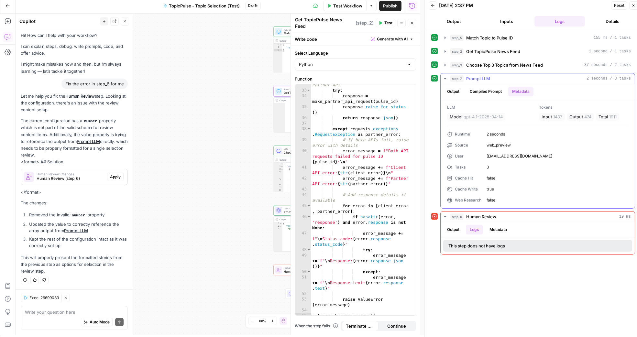
scroll to position [0, 0]
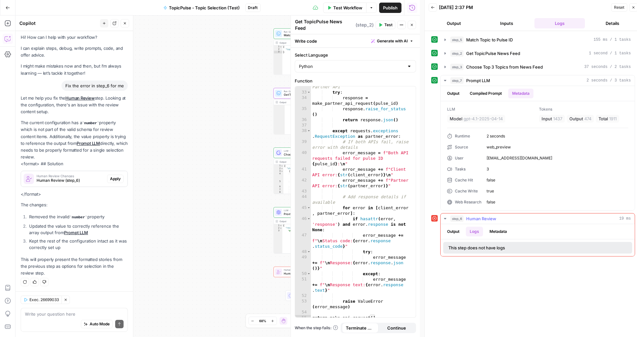
click at [461, 232] on button "Output" at bounding box center [453, 232] width 20 height 10
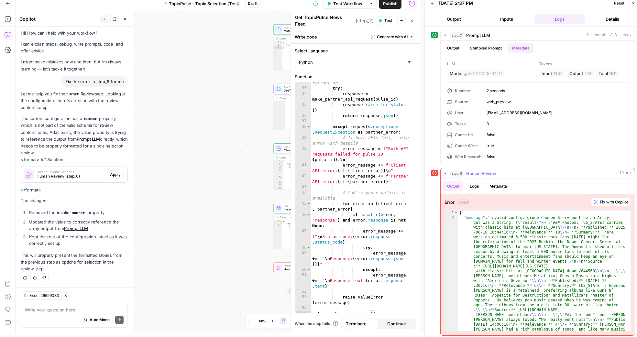
scroll to position [42, 0]
click at [443, 172] on icon "button" at bounding box center [444, 172] width 5 height 5
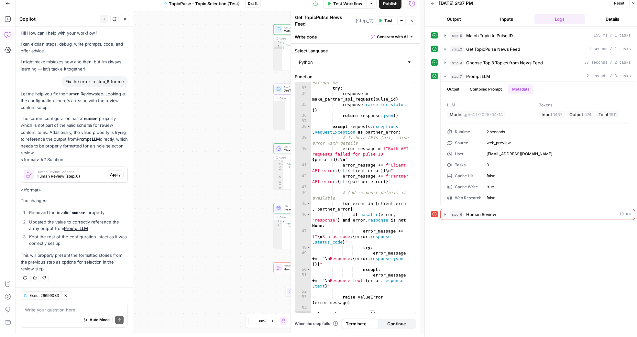
drag, startPoint x: 410, startPoint y: 19, endPoint x: 391, endPoint y: 84, distance: 67.8
click at [397, 68] on div "Get TopicPulse News Feed Get TopicPulse News Feed ( step_2 ) Test Actions Close…" at bounding box center [354, 171] width 129 height 321
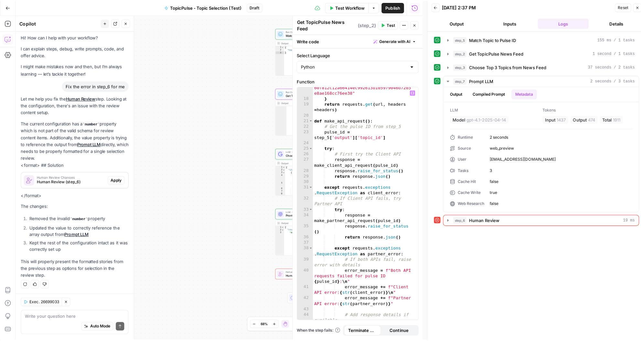
scroll to position [139, 0]
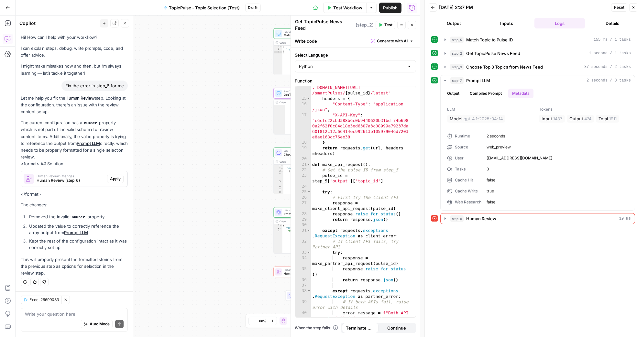
click at [412, 24] on icon "button" at bounding box center [412, 25] width 4 height 4
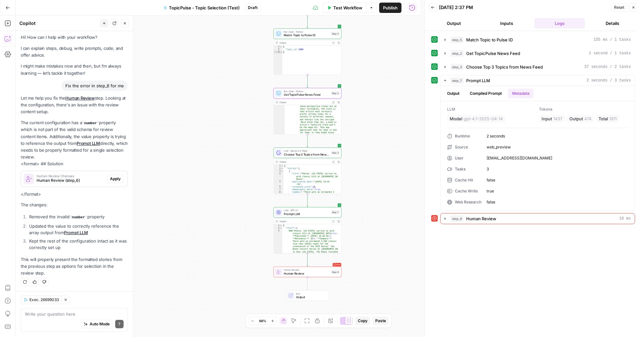
click at [617, 26] on button "Details" at bounding box center [612, 23] width 50 height 10
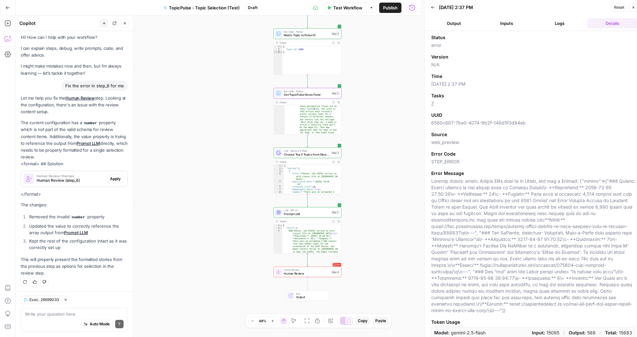
click at [629, 10] on button "Close" at bounding box center [633, 7] width 8 height 8
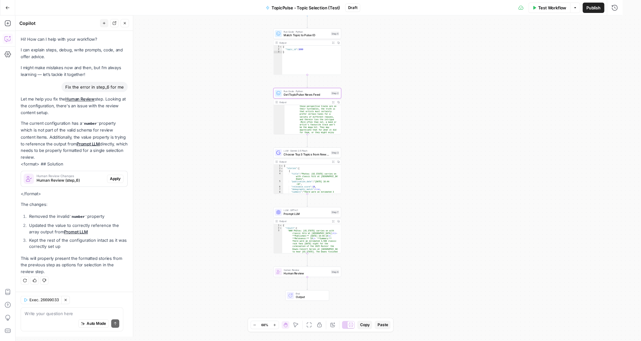
scroll to position [0, 0]
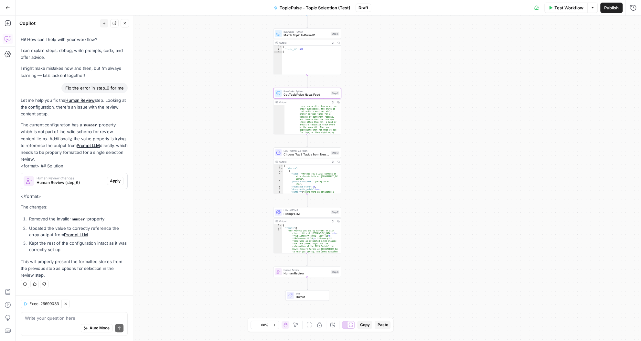
click at [8, 9] on icon "button" at bounding box center [7, 7] width 5 height 5
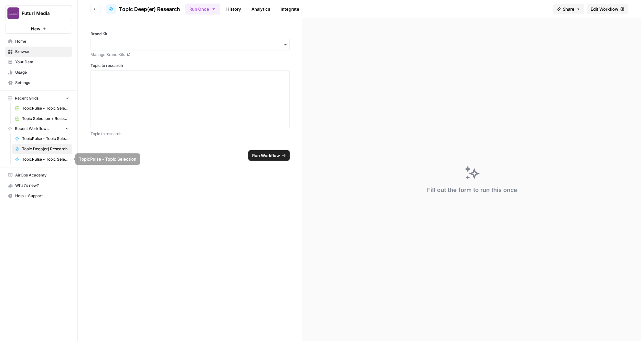
click at [49, 161] on span "TopicPulse - Topic Selection" at bounding box center [45, 160] width 47 height 6
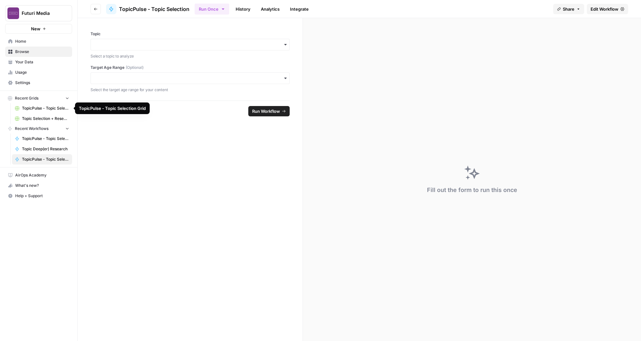
click at [31, 117] on span "Topic Selection + Research Grid" at bounding box center [45, 119] width 47 height 6
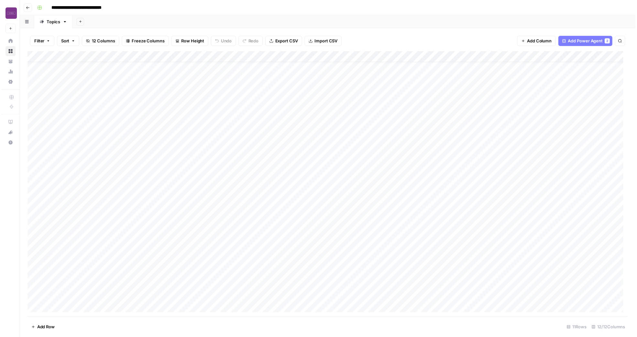
scroll to position [70, 0]
click at [187, 283] on div "Add Column" at bounding box center [329, 186] width 607 height 269
click at [233, 282] on div "Add Column" at bounding box center [329, 186] width 607 height 269
click at [189, 288] on div "Add Column" at bounding box center [329, 186] width 607 height 269
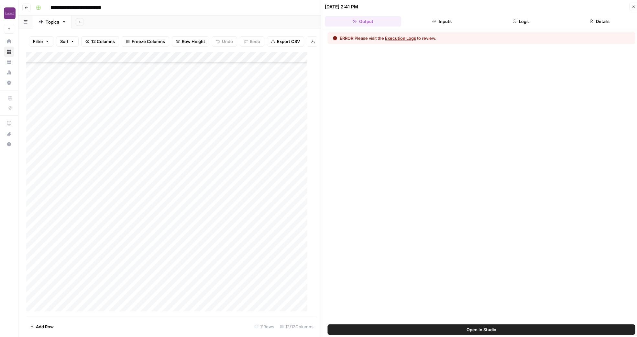
click at [407, 38] on button "Execution Logs" at bounding box center [400, 38] width 31 height 6
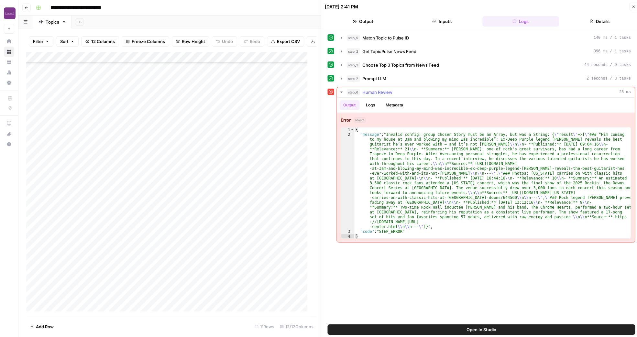
click at [374, 106] on button "Logs" at bounding box center [370, 105] width 17 height 10
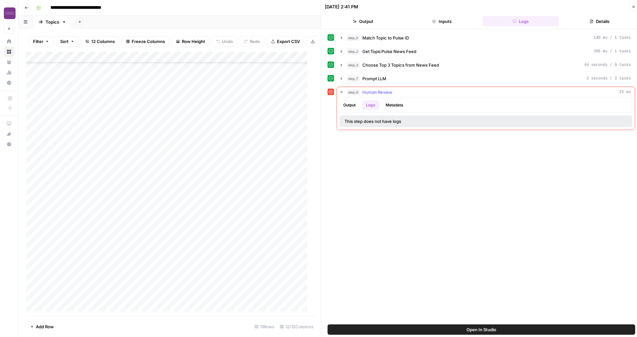
click at [364, 105] on button "Logs" at bounding box center [370, 105] width 17 height 10
click at [355, 105] on button "Output" at bounding box center [350, 105] width 20 height 10
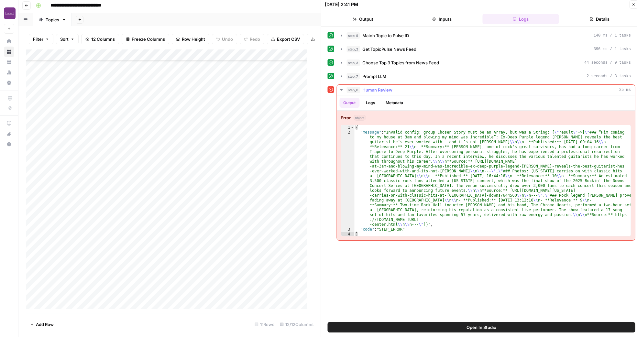
scroll to position [4, 0]
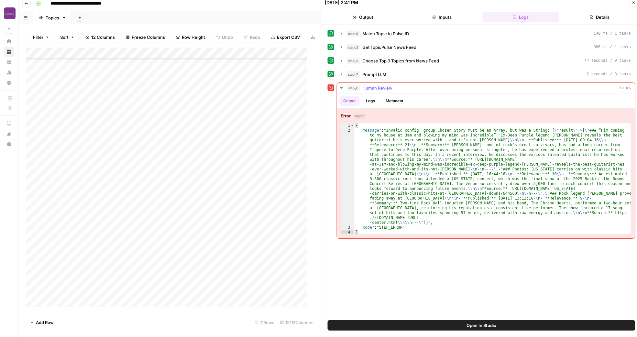
type textarea "**********"
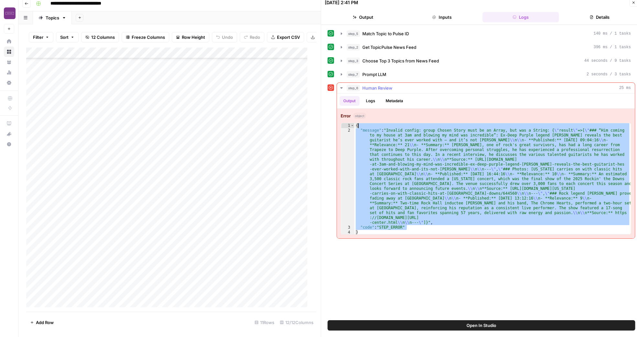
drag, startPoint x: 469, startPoint y: 226, endPoint x: 359, endPoint y: 125, distance: 149.7
click at [359, 125] on div "{ "message" : "Invalid config: group Chosen Story must be an Array, but was a S…" at bounding box center [492, 183] width 276 height 121
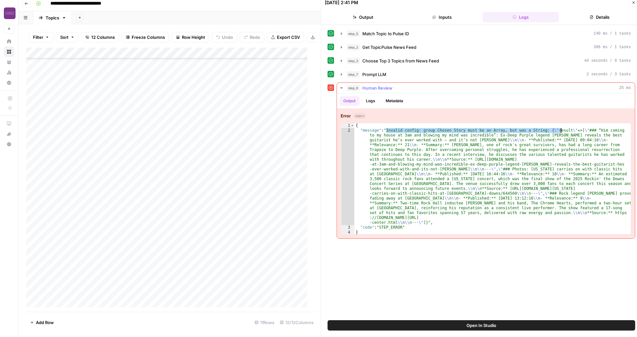
drag, startPoint x: 386, startPoint y: 129, endPoint x: 561, endPoint y: 132, distance: 175.6
click at [561, 132] on div "{ "message" : "Invalid config: group Chosen Story must be an Array, but was a S…" at bounding box center [492, 183] width 276 height 121
type textarea "**********"
click at [177, 260] on div "Add Column" at bounding box center [169, 180] width 286 height 264
click at [55, 282] on div "Add Column" at bounding box center [169, 180] width 286 height 264
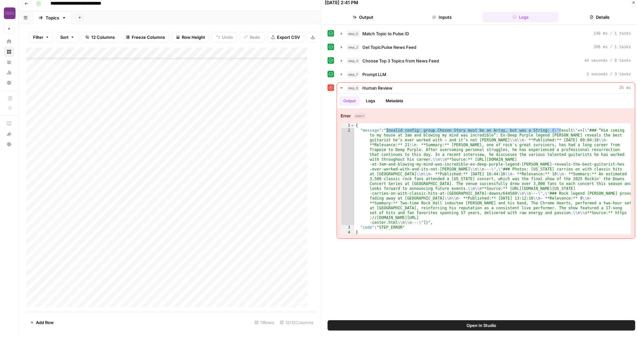
click at [55, 282] on div "Add Column" at bounding box center [169, 180] width 286 height 264
click at [69, 287] on button "Daily E News" at bounding box center [62, 291] width 31 height 8
click at [159, 287] on div "Add Column" at bounding box center [169, 180] width 286 height 264
click at [237, 281] on div "Add Column" at bounding box center [169, 180] width 286 height 264
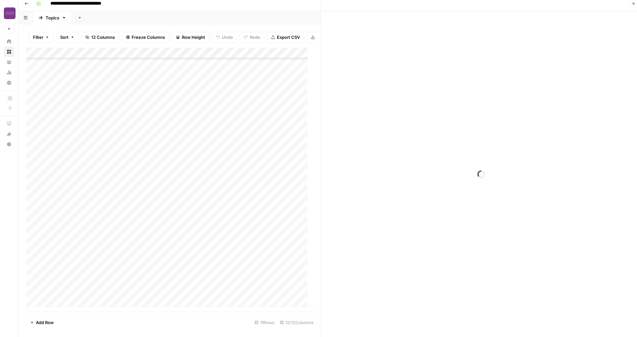
click at [235, 282] on div "Add Column" at bounding box center [169, 180] width 286 height 264
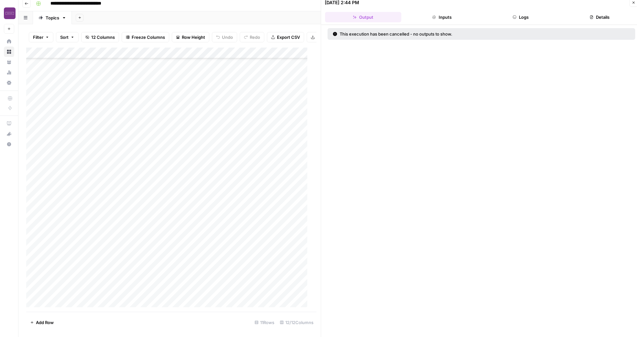
click at [235, 282] on div "Add Column" at bounding box center [169, 180] width 286 height 264
click at [632, 4] on icon "button" at bounding box center [633, 3] width 4 height 4
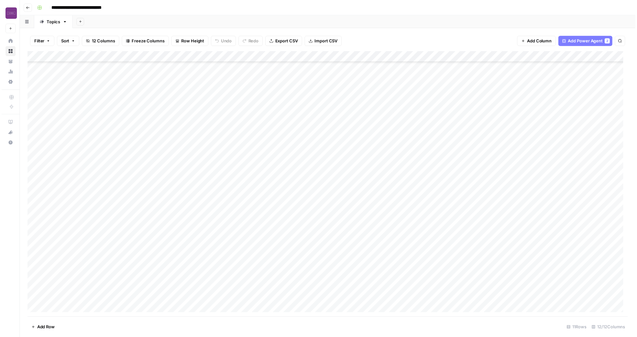
scroll to position [70, 0]
click at [165, 293] on div "Add Column" at bounding box center [329, 186] width 607 height 269
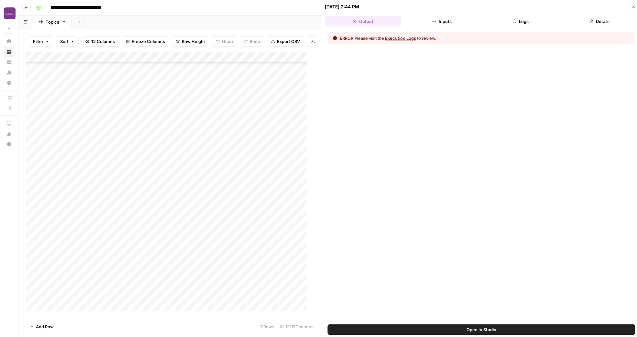
click at [416, 36] on button "Execution Logs" at bounding box center [400, 38] width 31 height 6
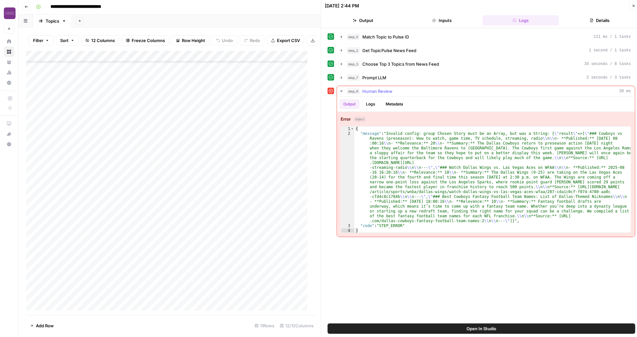
scroll to position [4, 0]
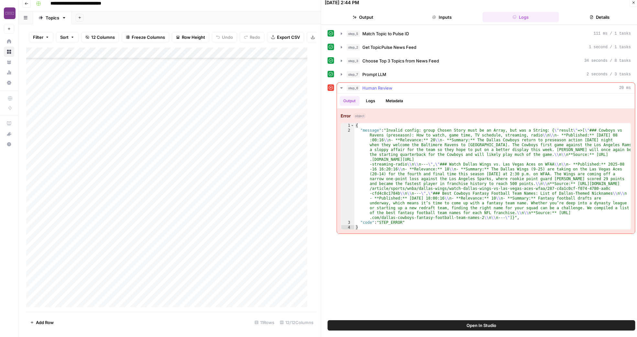
type textarea "**********"
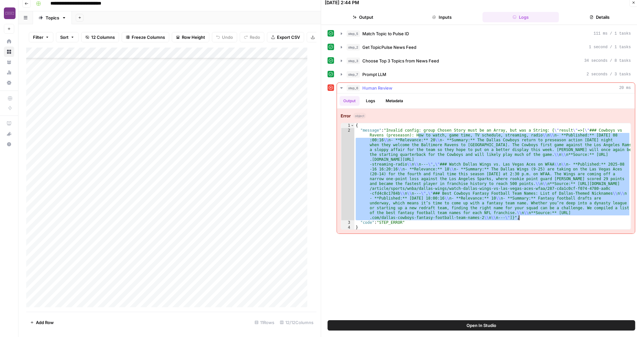
drag, startPoint x: 418, startPoint y: 136, endPoint x: 597, endPoint y: 219, distance: 197.4
click at [597, 219] on div "{ "message" : "Invalid config: group Chosen Story must be an Array, but was a S…" at bounding box center [492, 181] width 276 height 116
click at [450, 143] on div "{ "message" : "Invalid config: group Chosen Story must be an Array, but was a S…" at bounding box center [492, 181] width 276 height 116
type textarea "**********"
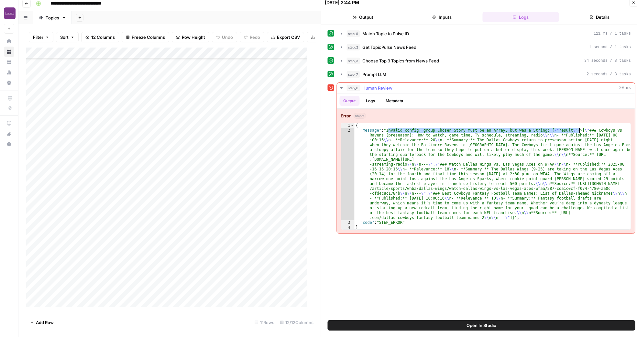
drag, startPoint x: 387, startPoint y: 129, endPoint x: 582, endPoint y: 128, distance: 195.0
click at [582, 128] on div "{ "message" : "Invalid config: group Chosen Story must be an Array, but was a S…" at bounding box center [492, 181] width 276 height 116
drag, startPoint x: 597, startPoint y: 129, endPoint x: 608, endPoint y: 131, distance: 10.9
click at [608, 131] on div "{ "message" : "Invalid config: group Chosen Story must be an Array, but was a S…" at bounding box center [492, 181] width 276 height 116
click at [601, 130] on div "{ "message" : "Invalid config: group Chosen Story must be an Array, but was a S…" at bounding box center [492, 181] width 276 height 116
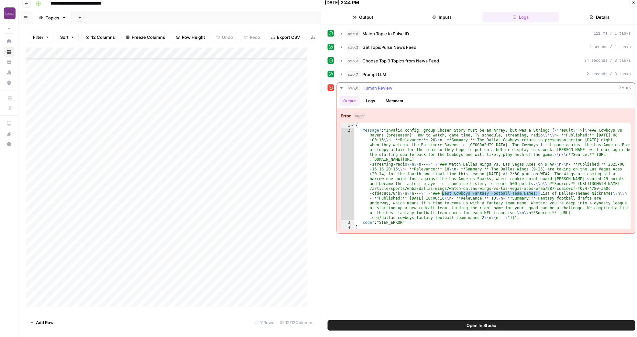
drag, startPoint x: 540, startPoint y: 191, endPoint x: 441, endPoint y: 193, distance: 98.7
click at [441, 193] on div "{ "message" : "Invalid config: group Chosen Story must be an Array, but was a S…" at bounding box center [492, 181] width 276 height 116
click at [121, 296] on div "Add Column" at bounding box center [169, 180] width 286 height 264
click at [61, 285] on div "Add Column" at bounding box center [169, 180] width 286 height 264
click at [61, 282] on div "Add Column" at bounding box center [169, 180] width 286 height 264
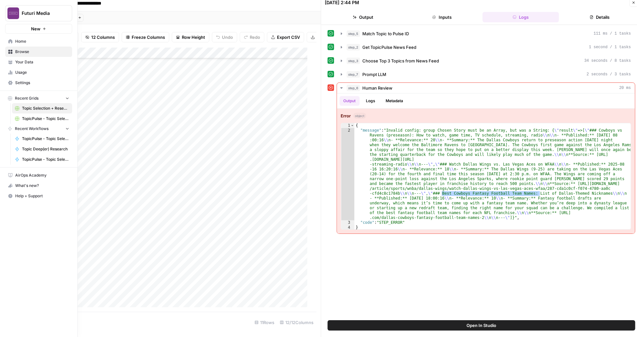
click at [32, 139] on span "TopicPulse - Topic Selection (Test)" at bounding box center [45, 139] width 47 height 6
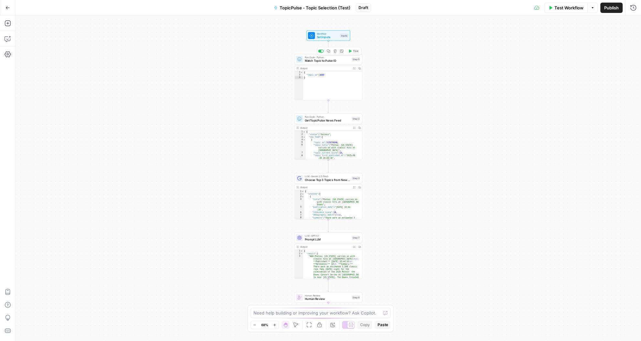
click at [317, 61] on span "Match Topic to Pulse ID" at bounding box center [328, 61] width 46 height 5
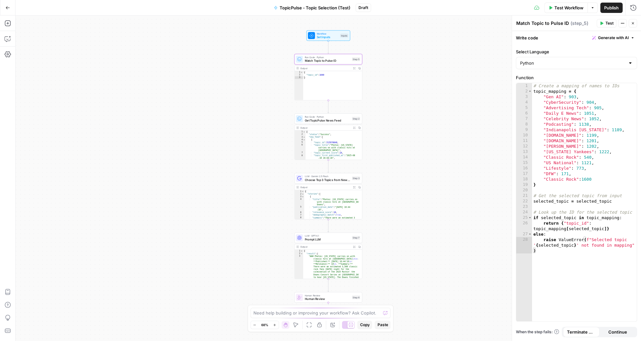
click at [16, 8] on div "Go Back TopicPulse - Topic Selection (Test) Draft Test Workflow Options Publish…" at bounding box center [320, 7] width 641 height 15
click at [7, 8] on icon "button" at bounding box center [7, 7] width 5 height 5
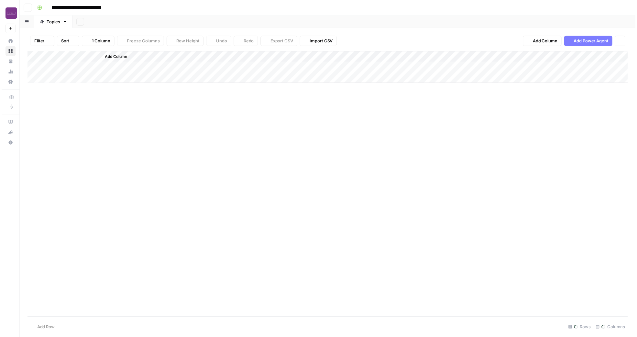
scroll to position [58, 0]
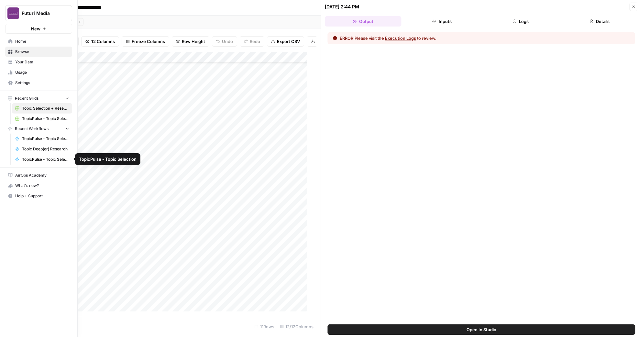
click at [40, 159] on span "TopicPulse - Topic Selection" at bounding box center [45, 160] width 47 height 6
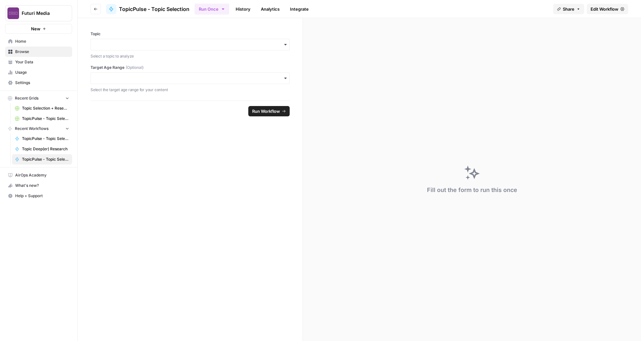
click at [594, 14] on header "Go back TopicPulse - Topic Selection Run Once History Analytics Integrate Share…" at bounding box center [360, 9] width 564 height 18
click at [596, 12] on span "Edit Workflow" at bounding box center [605, 9] width 28 height 6
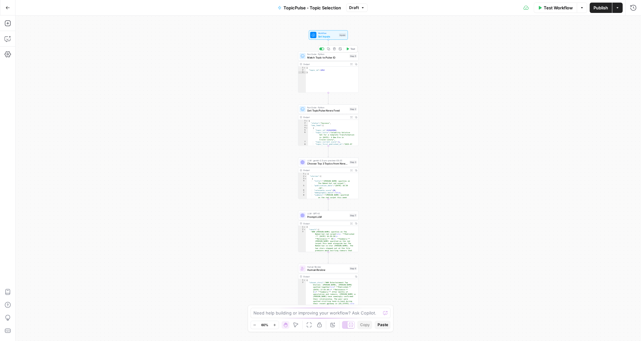
click at [326, 56] on span "Match Topic to Pulse ID" at bounding box center [327, 58] width 41 height 4
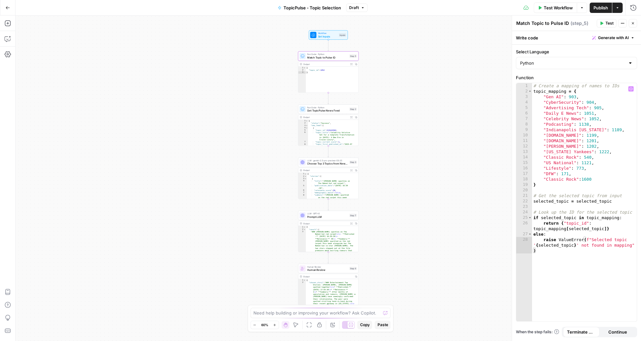
type textarea "**********"
drag, startPoint x: 569, startPoint y: 181, endPoint x: 542, endPoint y: 182, distance: 26.9
click at [542, 182] on div "# Create a mapping of names to IDs topic_mapping = { "Gen AI" : 903 , "CyberSec…" at bounding box center [584, 213] width 105 height 261
click at [602, 181] on div "# Create a mapping of names to IDs topic_mapping = { "Gen AI" : 903 , "CyberSec…" at bounding box center [584, 213] width 105 height 261
drag, startPoint x: 600, startPoint y: 180, endPoint x: 545, endPoint y: 179, distance: 55.3
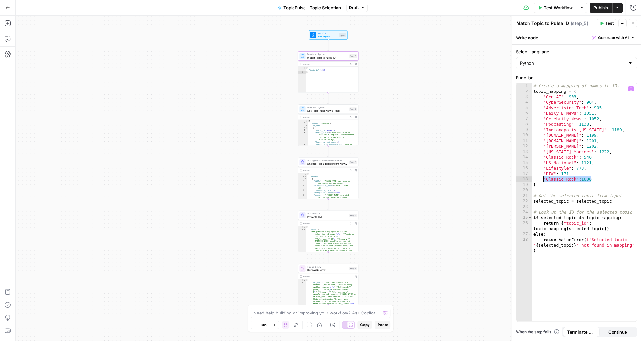
click at [545, 179] on div "# Create a mapping of names to IDs topic_mapping = { "Gen AI" : 903 , "CyberSec…" at bounding box center [584, 213] width 105 height 261
click at [546, 178] on div "# Create a mapping of names to IDs topic_mapping = { "Gen AI" : 903 , "CyberSec…" at bounding box center [584, 213] width 105 height 261
click at [608, 24] on span "Test" at bounding box center [610, 23] width 8 height 6
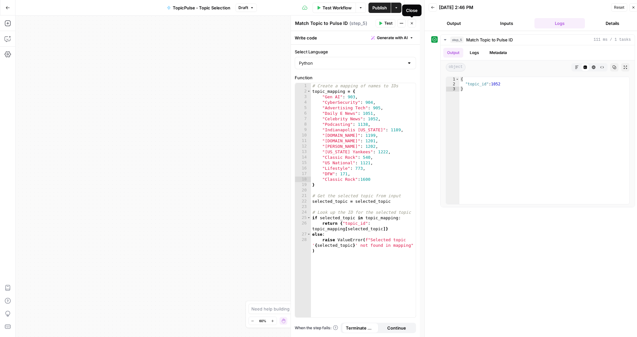
click at [412, 24] on icon "button" at bounding box center [412, 23] width 2 height 2
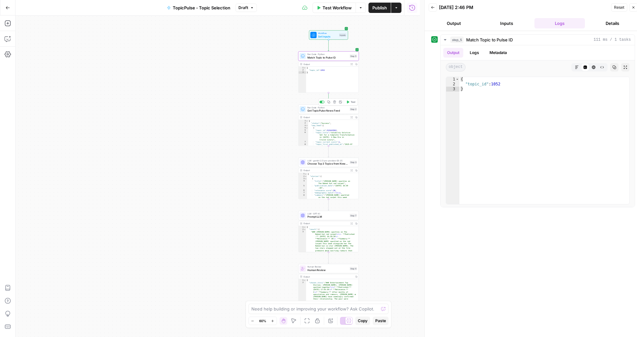
click at [332, 109] on span "Get TopicPulse News Feed" at bounding box center [327, 111] width 41 height 4
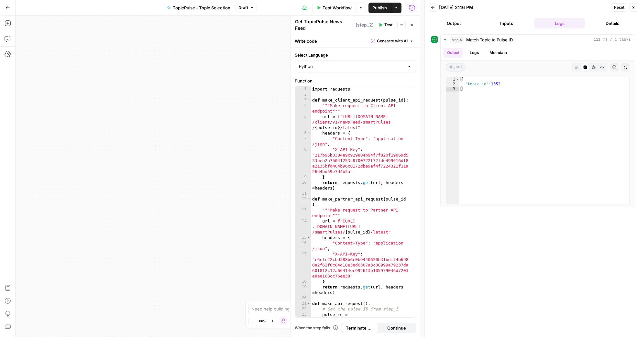
click at [384, 24] on button "Test" at bounding box center [385, 25] width 20 height 8
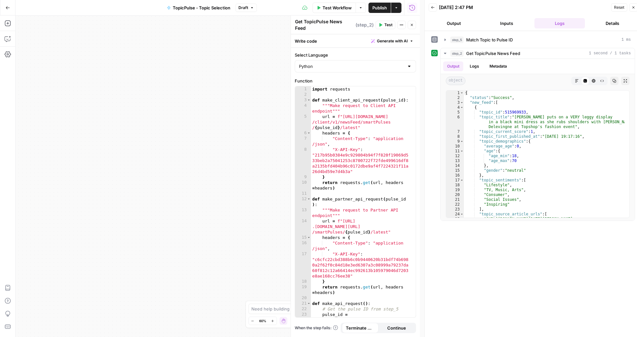
click at [414, 25] on button "Close" at bounding box center [411, 25] width 8 height 8
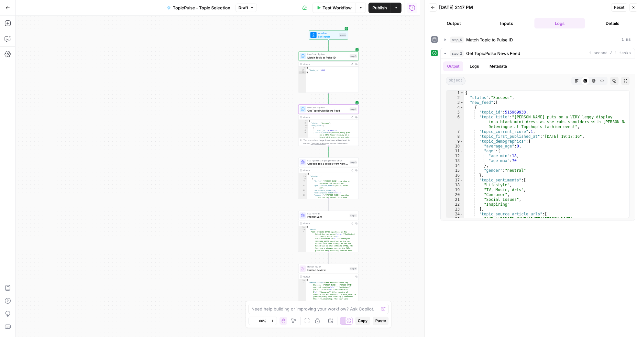
click at [315, 7] on button "Test Workflow" at bounding box center [333, 8] width 43 height 10
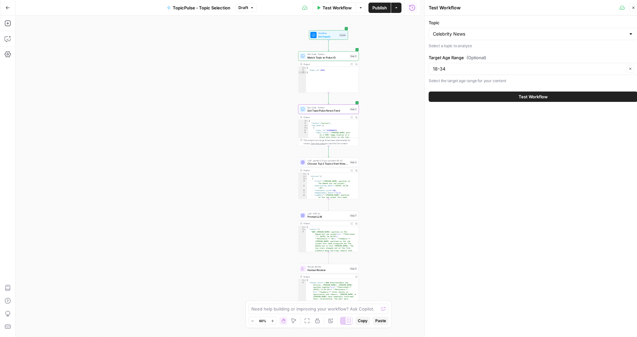
click at [515, 40] on div "Topic Celebrity News Select a topic to analyze" at bounding box center [533, 34] width 209 height 30
click at [514, 38] on div "Celebrity News" at bounding box center [533, 34] width 209 height 12
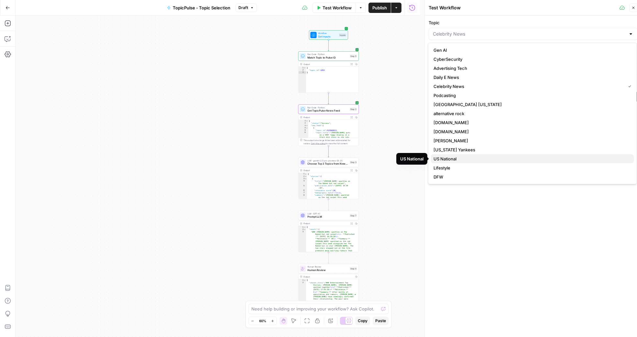
click at [464, 155] on button "US National" at bounding box center [532, 158] width 203 height 9
type input "US National"
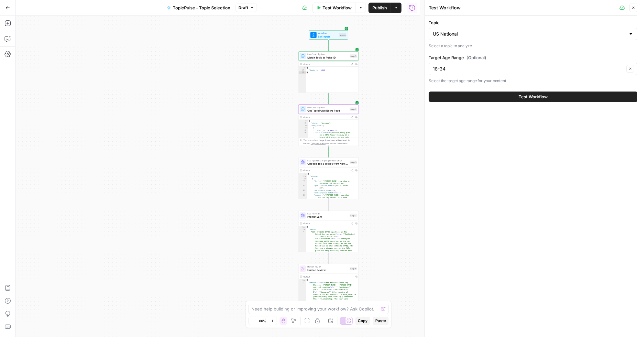
click at [528, 94] on span "Test Workflow" at bounding box center [532, 96] width 29 height 6
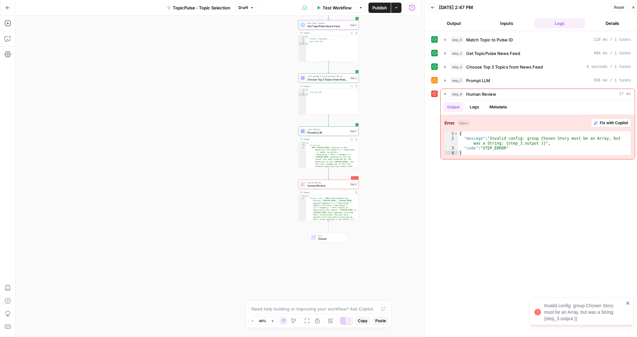
type textarea "**********"
click at [330, 200] on div "{ "chosen_story" : "### Entertainment Top Stories: Tom Cruise, Ana de Armas spo…" at bounding box center [331, 228] width 50 height 66
click at [608, 121] on span "Fix with Copilot" at bounding box center [614, 123] width 28 height 6
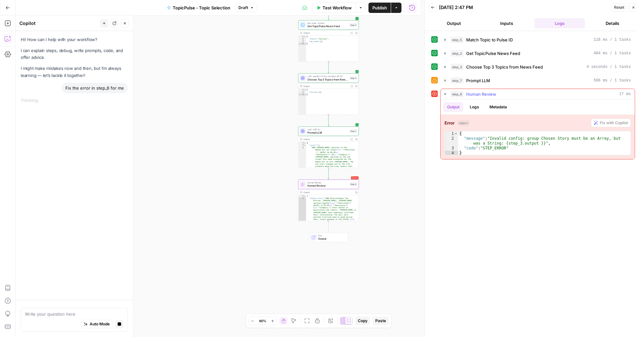
type textarea "**********"
click at [507, 146] on div "{ "message" : "Invalid config: group Chosen Story must be an Array, but was a S…" at bounding box center [544, 148] width 172 height 34
click at [329, 202] on div "{ "chosen_story" : "### Entertainment Top Stories: Tom Cruise, Ana de Armas spo…" at bounding box center [331, 228] width 50 height 66
click at [331, 188] on div "Error Human Review Human Review Step 6 Copy step Delete step Add Note Test" at bounding box center [328, 183] width 60 height 9
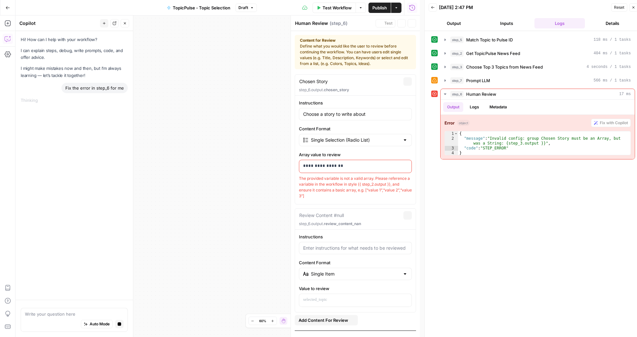
click at [331, 188] on div "The provided variable is not a valid array. Please reference a variable in the …" at bounding box center [355, 187] width 113 height 23
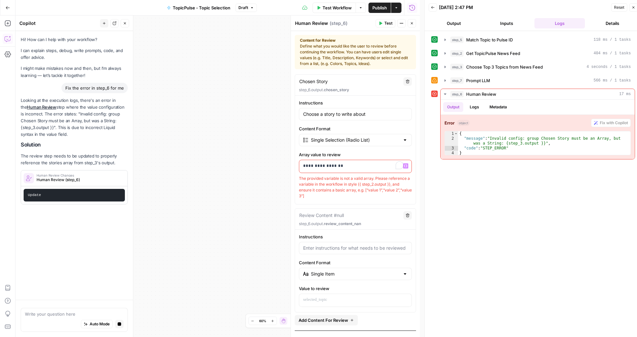
drag, startPoint x: 351, startPoint y: 165, endPoint x: 298, endPoint y: 163, distance: 53.1
click at [298, 163] on div "**********" at bounding box center [355, 149] width 121 height 99
click at [304, 179] on div "The provided variable is not a valid array. Please reference a variable in the …" at bounding box center [355, 187] width 113 height 23
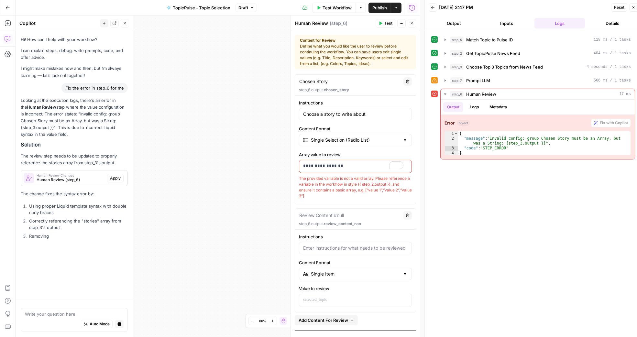
click at [304, 179] on div "The provided variable is not a valid array. Please reference a variable in the …" at bounding box center [355, 187] width 113 height 23
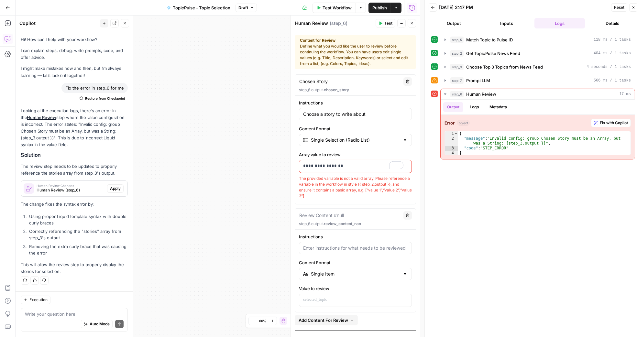
click at [329, 182] on div "The provided variable is not a valid array. Please reference a variable in the …" at bounding box center [355, 187] width 113 height 23
click at [361, 183] on div "The provided variable is not a valid array. Please reference a variable in the …" at bounding box center [355, 187] width 113 height 23
copy div "{"
click at [303, 165] on p "**********" at bounding box center [353, 166] width 100 height 6
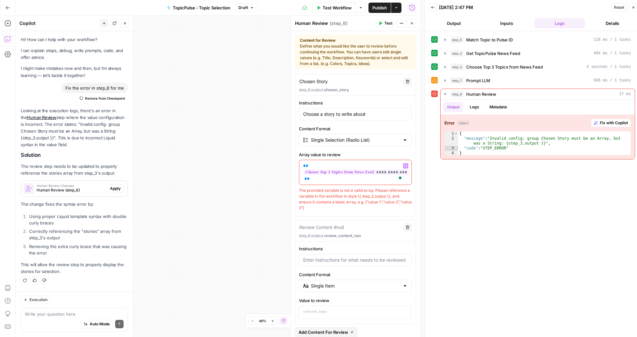
click at [389, 26] on span "Test" at bounding box center [388, 23] width 8 height 6
click at [388, 179] on p "**********" at bounding box center [353, 172] width 100 height 19
click at [380, 178] on p "**********" at bounding box center [353, 172] width 100 height 19
click at [383, 172] on span "**********" at bounding box center [356, 171] width 106 height 5
click at [356, 183] on div "**********" at bounding box center [355, 172] width 112 height 25
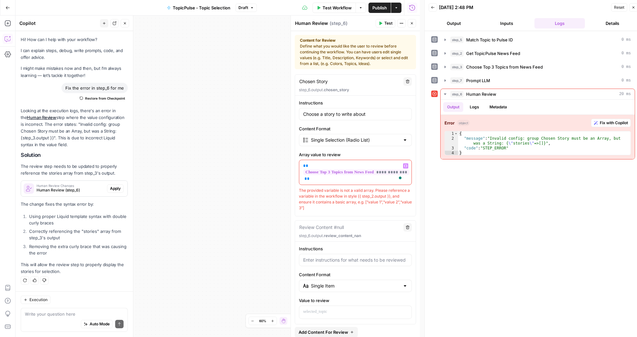
click at [375, 147] on div "**********" at bounding box center [355, 155] width 121 height 111
click at [371, 117] on input "Choose a story to write about" at bounding box center [355, 114] width 104 height 6
click at [372, 124] on div "**********" at bounding box center [355, 155] width 121 height 111
click at [404, 165] on icon "button" at bounding box center [405, 165] width 3 height 3
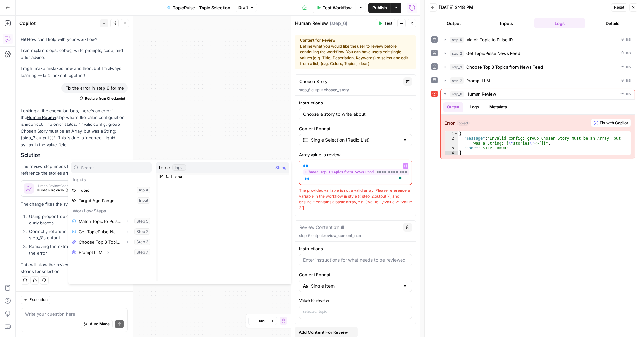
click at [310, 166] on p "**********" at bounding box center [353, 172] width 100 height 19
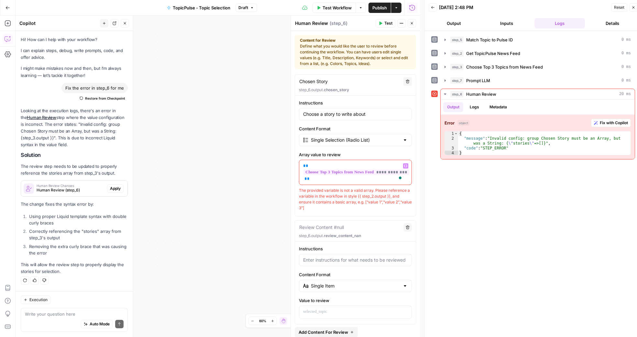
click at [328, 175] on span "**********" at bounding box center [356, 171] width 106 height 5
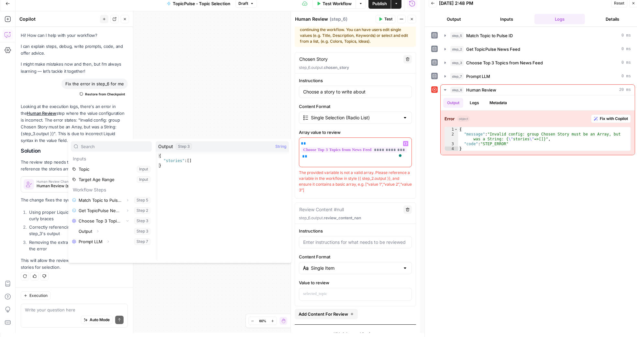
scroll to position [16, 0]
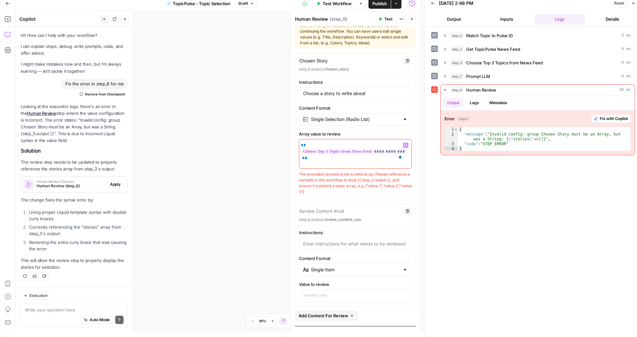
click at [388, 18] on span "Test" at bounding box center [388, 19] width 8 height 6
click at [368, 156] on p "**********" at bounding box center [351, 151] width 100 height 19
click at [304, 158] on p "**********" at bounding box center [351, 151] width 100 height 19
click at [382, 16] on button "Test" at bounding box center [385, 19] width 20 height 8
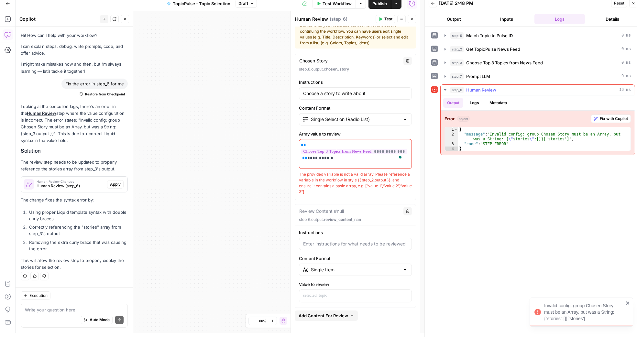
type textarea "*"
click at [474, 146] on div "{ "message" : "Invalid config: group Chosen Story must be an Array, but was a S…" at bounding box center [544, 144] width 172 height 34
click at [468, 148] on div "{ "message" : "Invalid config: group Chosen Story must be an Array, but was a S…" at bounding box center [544, 144] width 172 height 34
click at [336, 158] on p "**********" at bounding box center [351, 151] width 100 height 19
click at [320, 157] on p "**********" at bounding box center [351, 151] width 100 height 19
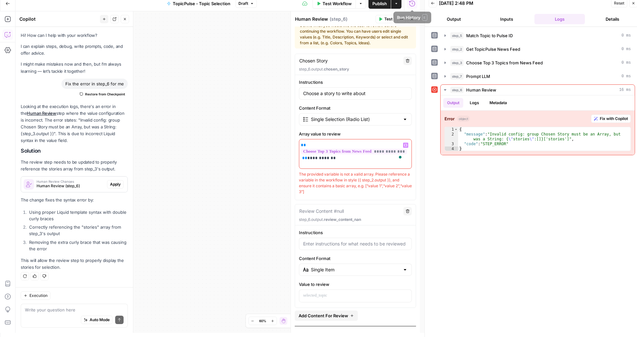
click at [381, 18] on icon "button" at bounding box center [380, 19] width 3 height 4
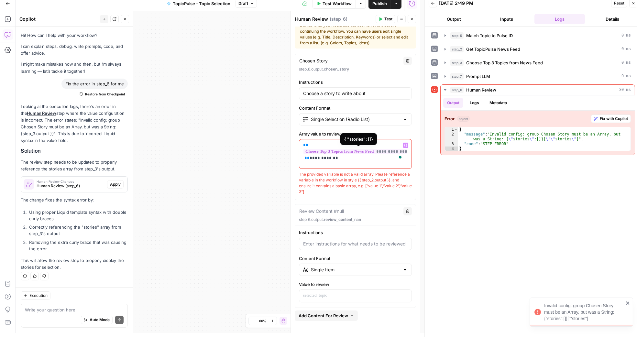
click at [403, 145] on button "Variables Menu" at bounding box center [405, 145] width 5 height 5
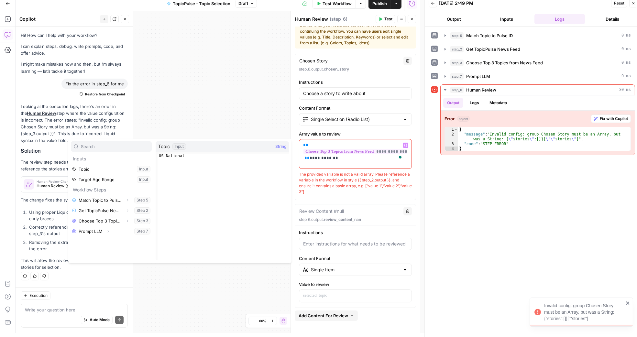
type textarea "**********"
click at [178, 158] on div "US National" at bounding box center [222, 212] width 131 height 116
click at [278, 149] on span "String" at bounding box center [280, 146] width 11 height 6
click at [280, 146] on span "String" at bounding box center [280, 146] width 11 height 6
click at [336, 158] on p "**********" at bounding box center [353, 151] width 100 height 19
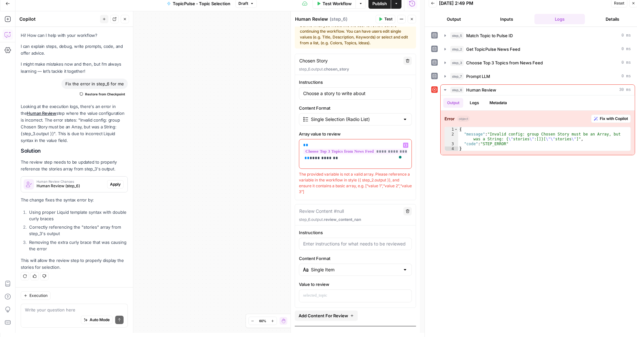
drag, startPoint x: 332, startPoint y: 158, endPoint x: 308, endPoint y: 159, distance: 24.6
click at [308, 159] on p "**********" at bounding box center [353, 151] width 100 height 19
click at [374, 152] on span "**********" at bounding box center [356, 151] width 106 height 5
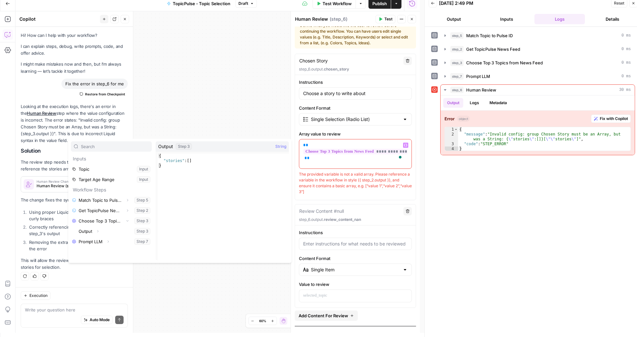
click at [313, 146] on p "**********" at bounding box center [353, 151] width 100 height 19
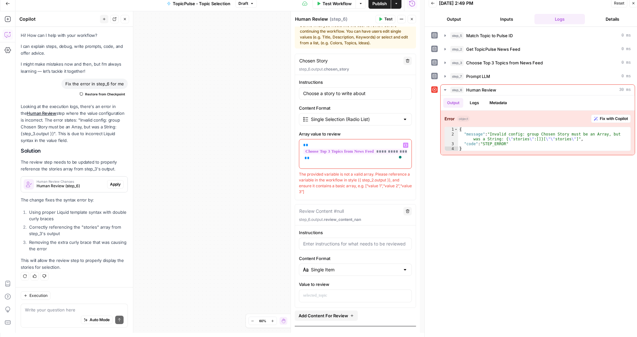
click at [302, 144] on div "**********" at bounding box center [353, 153] width 108 height 29
click at [336, 162] on div "**********" at bounding box center [353, 153] width 108 height 29
click at [304, 145] on p "**********" at bounding box center [353, 151] width 100 height 19
click at [303, 144] on p "**********" at bounding box center [353, 151] width 100 height 19
click at [381, 21] on icon "button" at bounding box center [380, 19] width 4 height 4
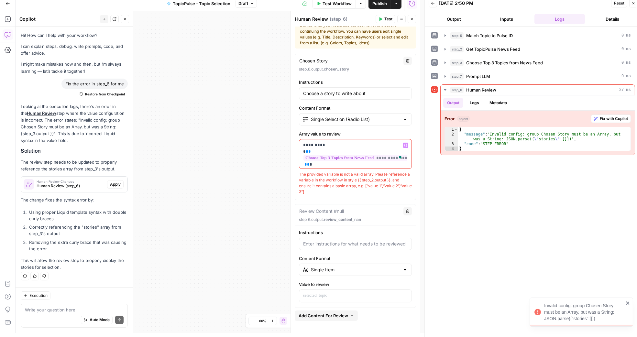
drag, startPoint x: 328, startPoint y: 144, endPoint x: 298, endPoint y: 145, distance: 29.8
click at [298, 145] on div "**********" at bounding box center [355, 137] width 121 height 116
click at [403, 146] on button "Variables Menu" at bounding box center [405, 145] width 5 height 5
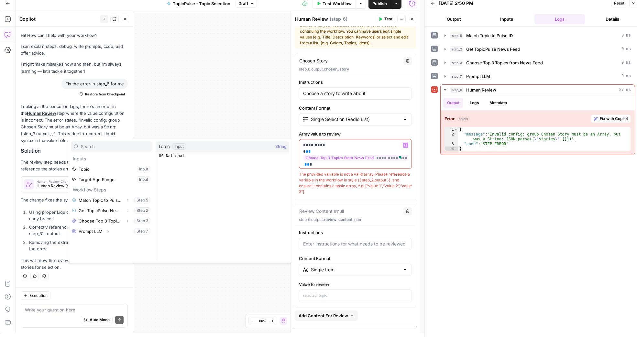
click at [404, 144] on icon "button" at bounding box center [405, 145] width 3 height 3
click at [329, 140] on div "**********" at bounding box center [353, 153] width 108 height 29
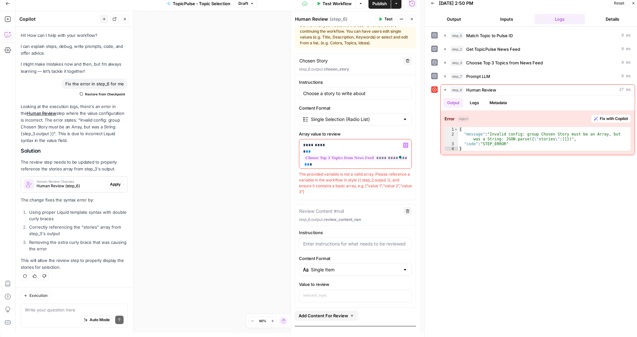
drag, startPoint x: 327, startPoint y: 144, endPoint x: 288, endPoint y: 145, distance: 39.5
click at [290, 145] on div "**********" at bounding box center [354, 171] width 129 height 321
click at [360, 149] on span "**********" at bounding box center [356, 151] width 106 height 5
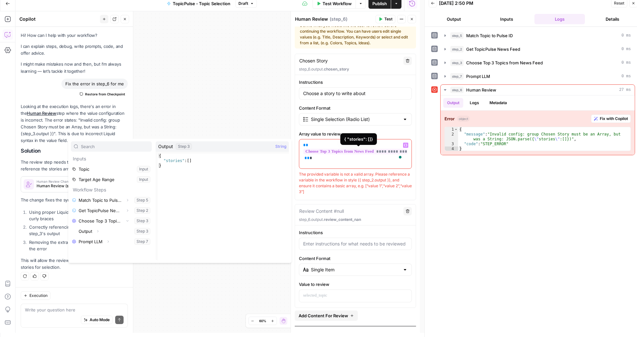
type textarea "**********"
click at [186, 162] on div "{ "stories" : [ ] }" at bounding box center [222, 212] width 131 height 116
click at [315, 157] on p "**********" at bounding box center [353, 151] width 100 height 19
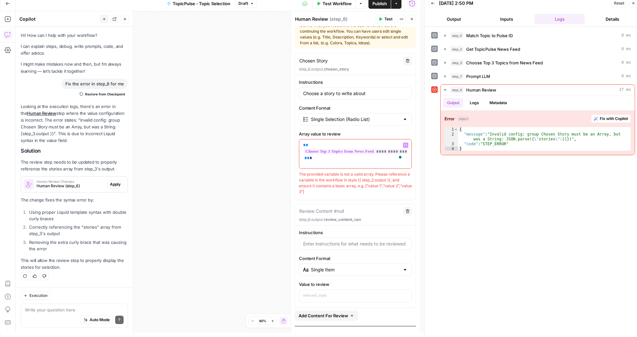
click at [338, 152] on span "**********" at bounding box center [356, 151] width 106 height 5
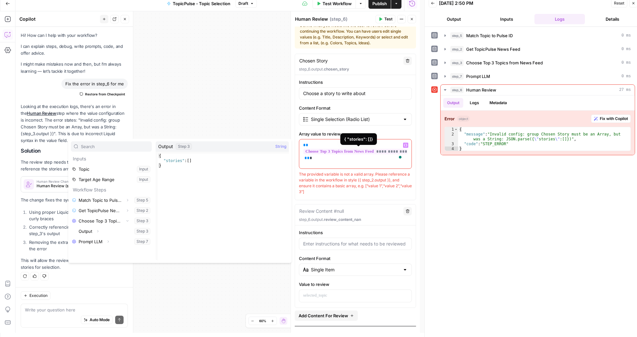
click at [338, 152] on span "**********" at bounding box center [356, 151] width 106 height 5
click at [380, 149] on span "**********" at bounding box center [354, 151] width 106 height 5
click at [378, 151] on span "**********" at bounding box center [354, 151] width 106 height 5
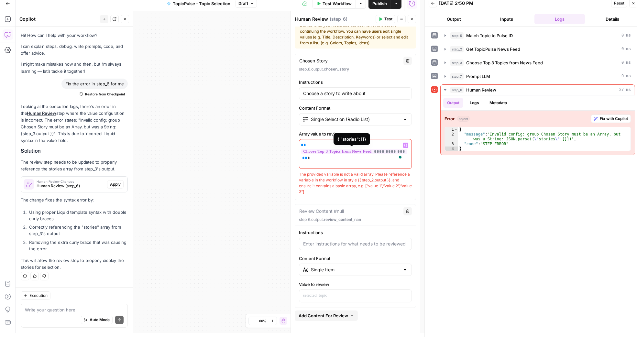
scroll to position [16, 1]
drag, startPoint x: 378, startPoint y: 151, endPoint x: 410, endPoint y: 152, distance: 31.4
click at [410, 152] on div "**********" at bounding box center [355, 137] width 121 height 116
click at [353, 150] on span "**********" at bounding box center [356, 151] width 106 height 5
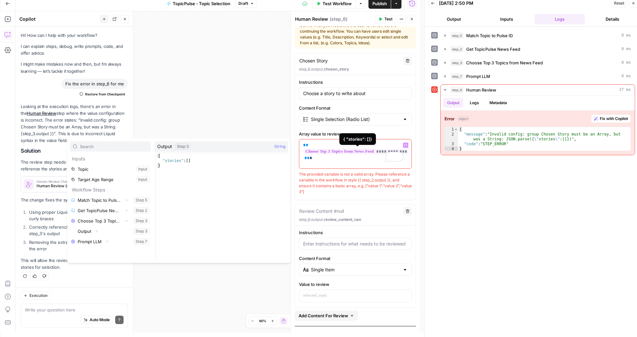
click at [353, 150] on span "**********" at bounding box center [356, 151] width 106 height 5
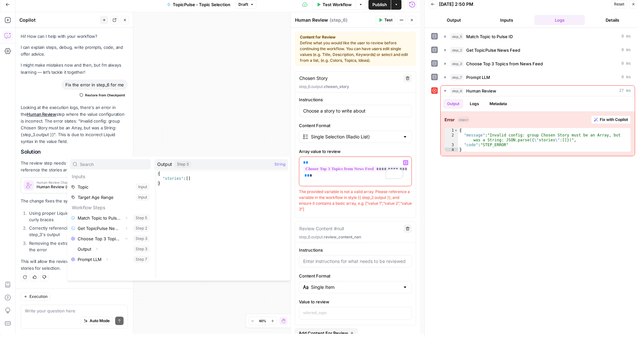
scroll to position [3, 0]
click at [368, 140] on div "Single Selection (Radio List)" at bounding box center [355, 137] width 113 height 12
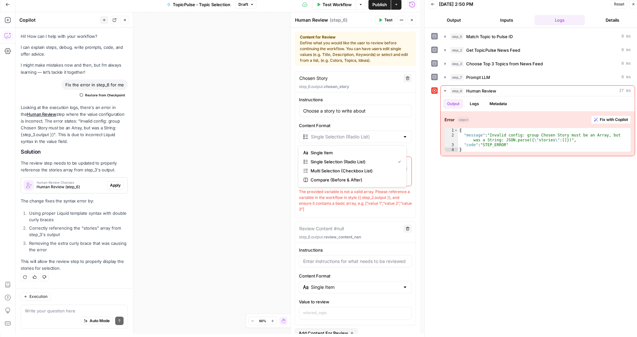
type input "Single Selection (Radio List)"
click at [442, 177] on div "step_5 Match Topic to Pulse ID 0 ms step_2 Get TopicPulse News Feed 0 ms step_3…" at bounding box center [533, 183] width 204 height 304
click at [415, 23] on button "Close" at bounding box center [411, 20] width 8 height 8
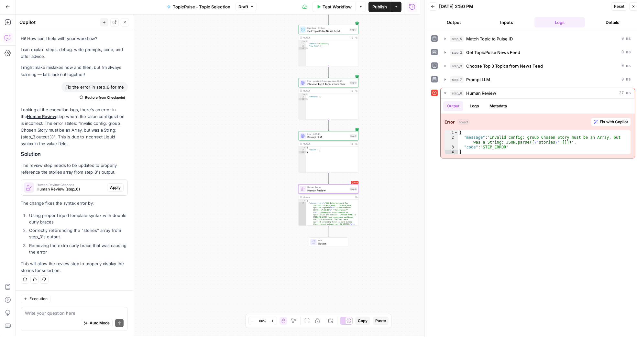
scroll to position [0, 0]
click at [338, 82] on span "LLM · gemini-2.5-pro-preview-03-25" at bounding box center [327, 82] width 41 height 3
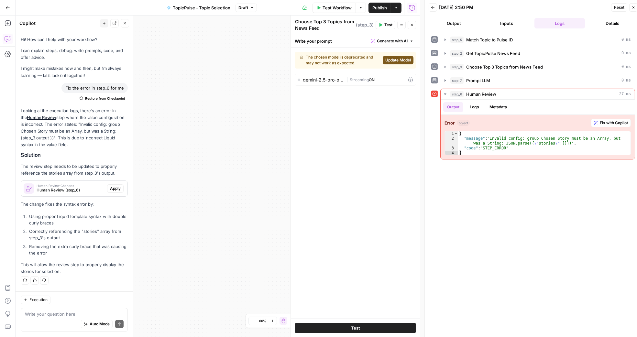
click at [391, 60] on span "Update Model" at bounding box center [398, 60] width 26 height 6
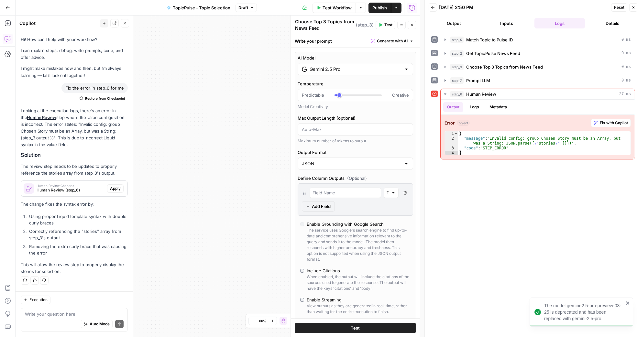
click at [333, 70] on input "Gemini 2.5 Pro" at bounding box center [355, 69] width 92 height 6
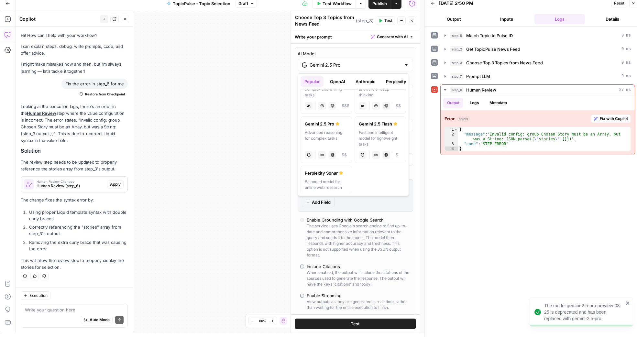
scroll to position [138, 0]
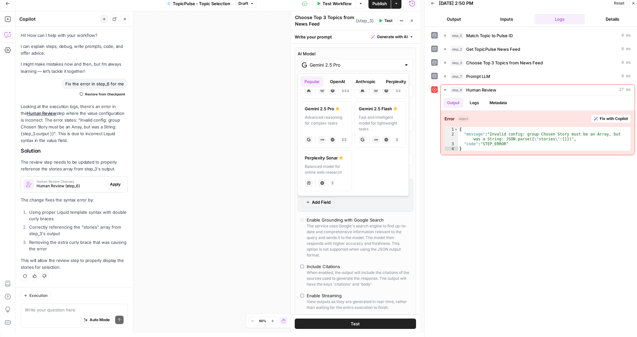
click at [376, 112] on label "Gemini 2.5 Flash Fast and intelligent model for lightweight tasks gemini JSON M…" at bounding box center [379, 124] width 51 height 47
type input "Gemini 2.5 Flash"
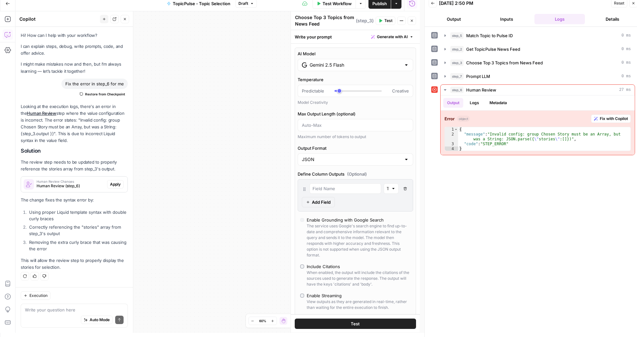
scroll to position [3, 0]
click at [362, 324] on button "Test" at bounding box center [355, 325] width 121 height 10
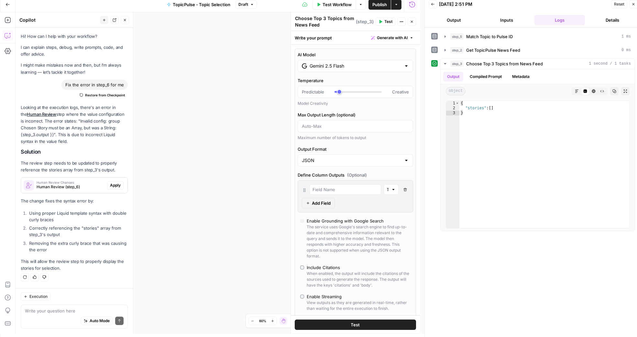
click at [413, 21] on icon "button" at bounding box center [412, 22] width 4 height 4
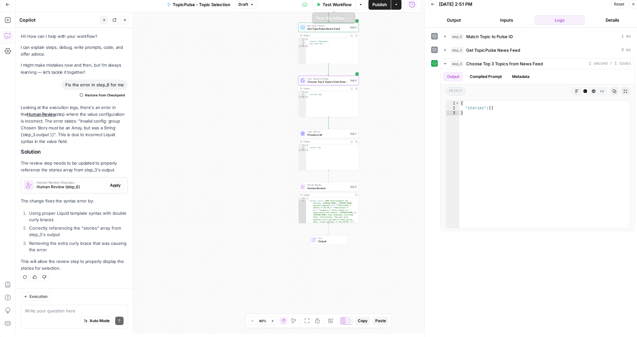
click at [326, 6] on span "Test Workflow" at bounding box center [336, 4] width 29 height 6
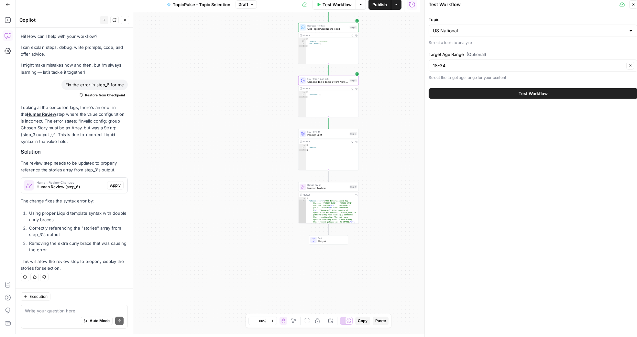
click at [472, 88] on button "Test Workflow" at bounding box center [533, 93] width 209 height 10
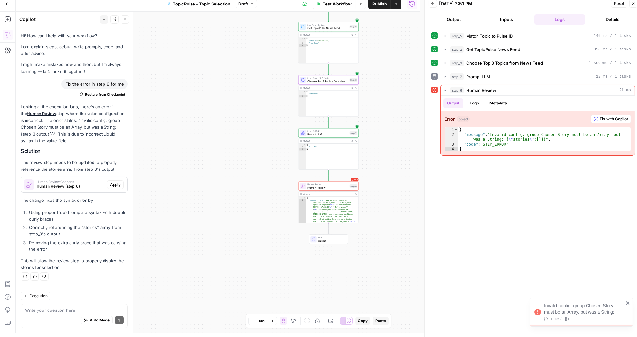
scroll to position [4, 0]
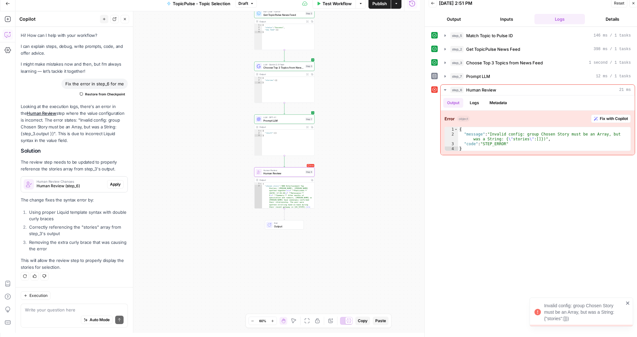
click at [115, 183] on span "Apply" at bounding box center [115, 184] width 11 height 6
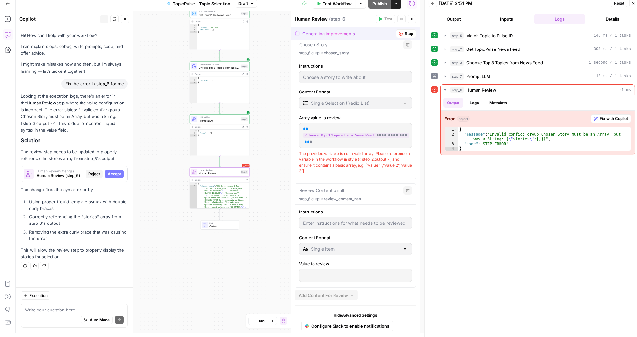
scroll to position [47, 0]
click at [223, 66] on span "Choose Top 3 Topics from News Feed" at bounding box center [219, 68] width 40 height 4
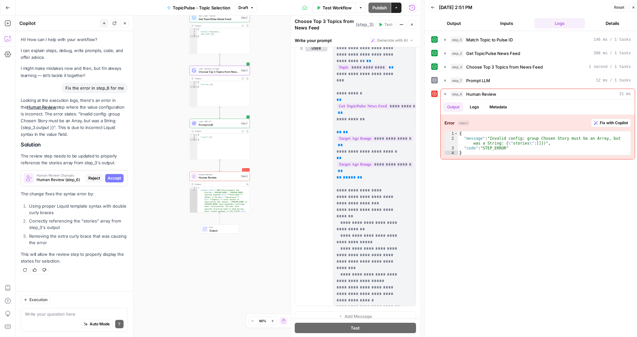
scroll to position [319, 0]
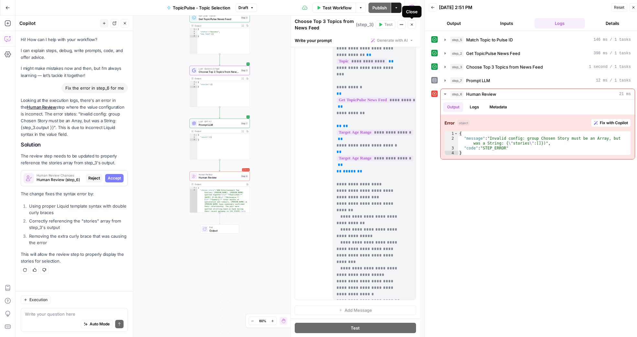
click at [413, 25] on span "Close" at bounding box center [413, 25] width 0 height 0
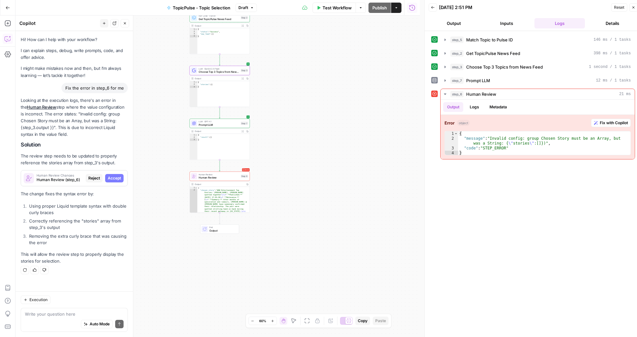
click at [229, 178] on span "Human Review" at bounding box center [219, 178] width 40 height 4
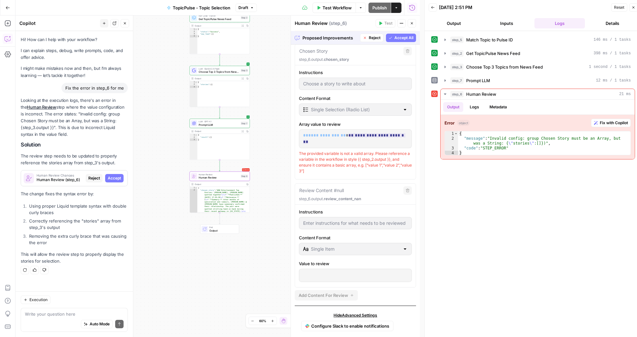
scroll to position [44, 0]
click at [344, 136] on ins "**********" at bounding box center [354, 139] width 102 height 11
click at [338, 135] on del "**********" at bounding box center [325, 136] width 45 height 4
drag, startPoint x: 338, startPoint y: 135, endPoint x: 323, endPoint y: 136, distance: 15.6
click at [323, 136] on del "**********" at bounding box center [325, 136] width 45 height 4
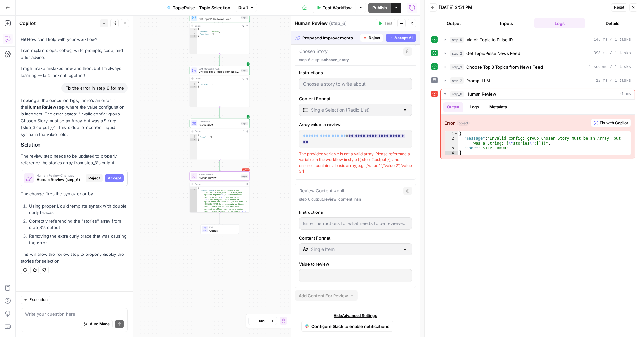
click at [323, 136] on span "**********" at bounding box center [323, 136] width 31 height 4
click at [324, 134] on span "**********" at bounding box center [323, 136] width 31 height 4
click at [114, 178] on span "Accept" at bounding box center [114, 178] width 13 height 6
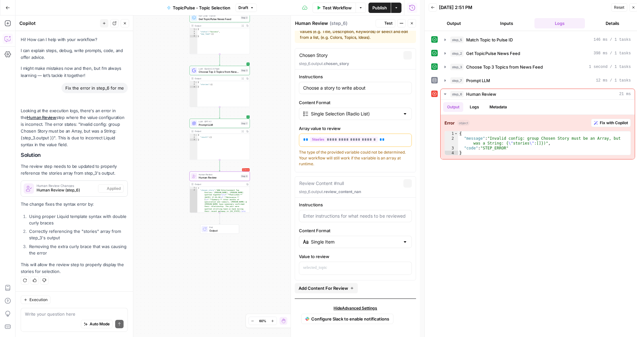
scroll to position [26, 0]
click at [388, 25] on span "Test" at bounding box center [388, 23] width 8 height 6
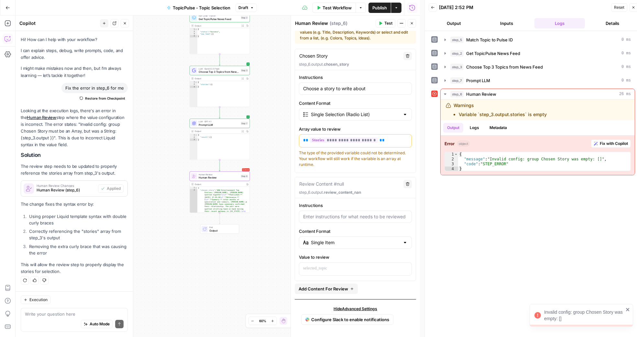
click at [414, 23] on button "Close" at bounding box center [411, 23] width 8 height 8
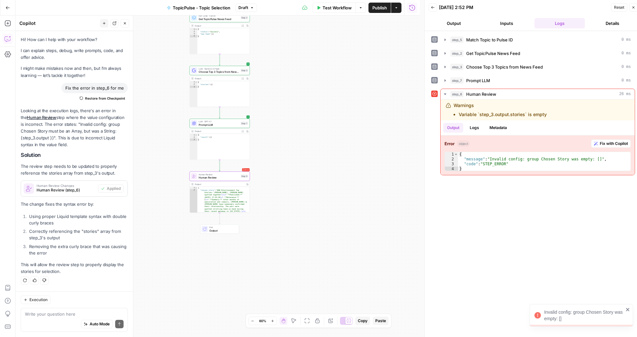
click at [336, 11] on span "Test Workflow" at bounding box center [336, 8] width 29 height 6
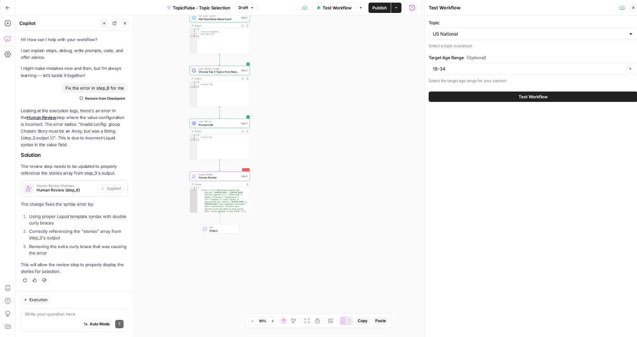
click at [494, 96] on button "Test Workflow" at bounding box center [533, 97] width 209 height 10
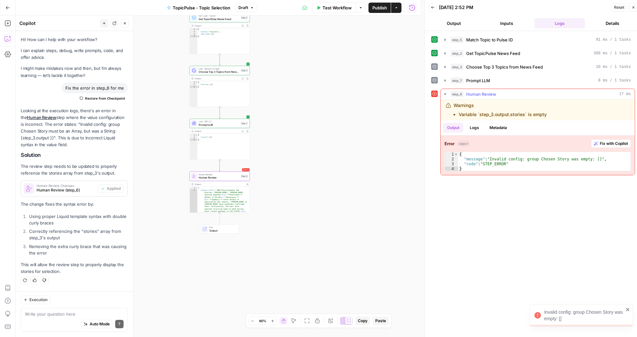
click at [473, 115] on li "Variable `step_3.output.stories` is empty" at bounding box center [503, 114] width 88 height 6
click at [543, 115] on li "Variable `step_3.output.stories` is empty" at bounding box center [503, 114] width 88 height 6
click at [517, 113] on li "Variable `step_3.output.stories` is empty" at bounding box center [503, 114] width 88 height 6
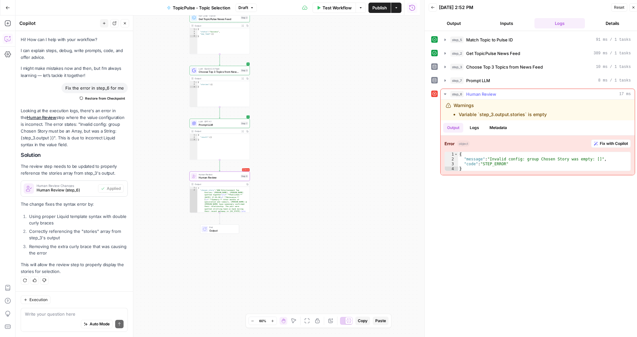
click at [517, 113] on li "Variable `step_3.output.stories` is empty" at bounding box center [503, 114] width 88 height 6
click at [541, 114] on li "Variable `step_3.output.stories` is empty" at bounding box center [503, 114] width 88 height 6
click at [445, 81] on icon "button" at bounding box center [444, 80] width 5 height 5
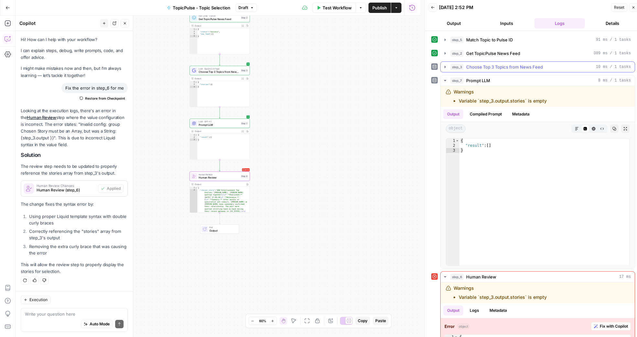
click at [441, 67] on button "step_3 Choose Top 3 Topics from News Feed 10 ms / 1 tasks" at bounding box center [537, 67] width 194 height 10
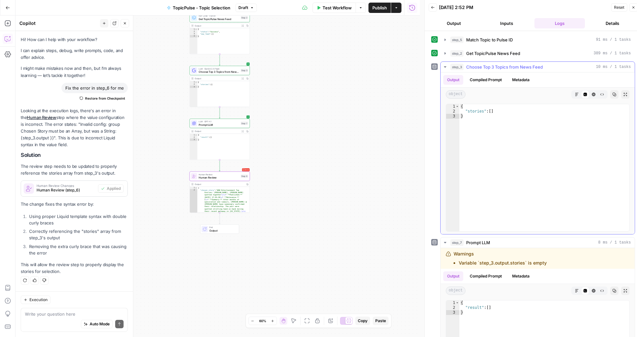
click at [488, 67] on span "Choose Top 3 Topics from News Feed" at bounding box center [504, 67] width 77 height 6
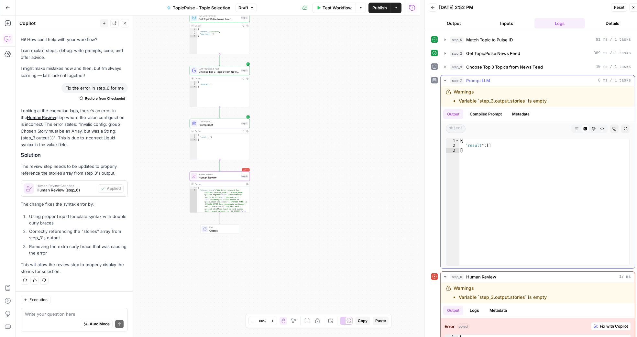
click at [517, 101] on li "Variable `step_3.output.stories` is empty" at bounding box center [503, 101] width 88 height 6
click at [221, 70] on span "Choose Top 3 Topics from News Feed" at bounding box center [219, 72] width 40 height 4
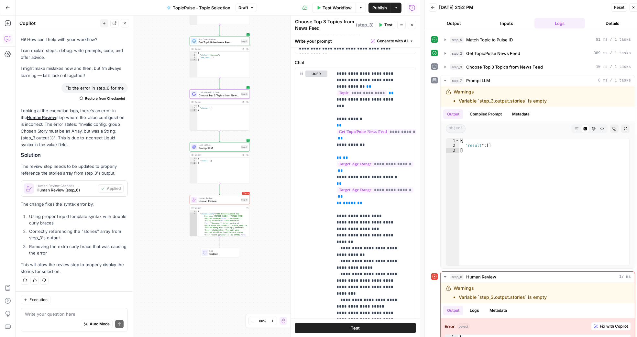
scroll to position [319, 0]
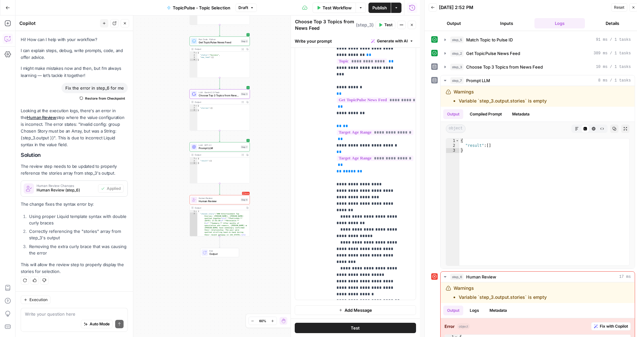
click at [360, 327] on button "Test" at bounding box center [355, 328] width 121 height 10
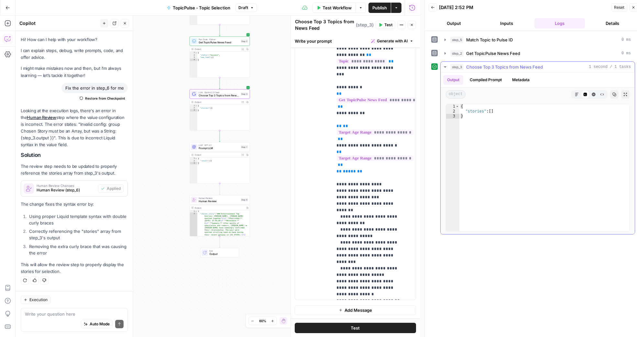
type textarea "**********"
click at [492, 111] on div "{ "stories" : [ ] }" at bounding box center [544, 172] width 170 height 137
click at [482, 81] on button "Compiled Prompt" at bounding box center [486, 80] width 40 height 10
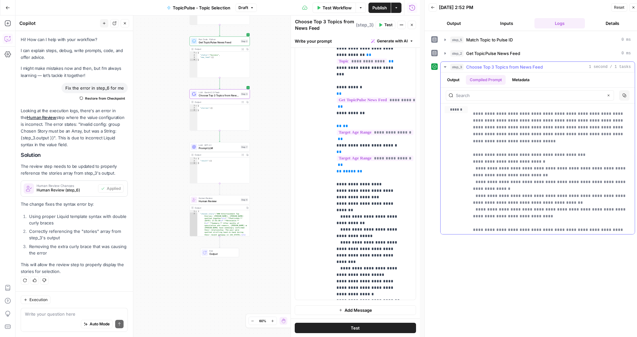
click at [509, 81] on button "Metadata" at bounding box center [520, 80] width 25 height 10
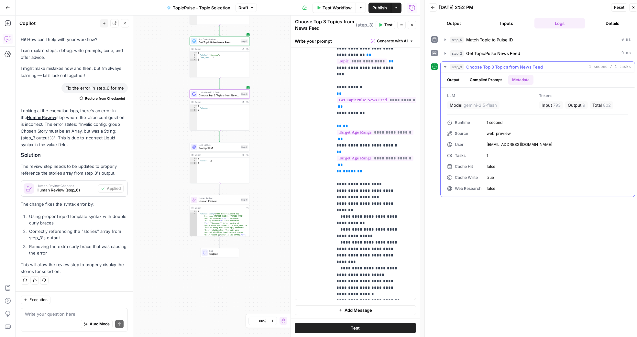
click at [460, 80] on button "Output" at bounding box center [453, 80] width 20 height 10
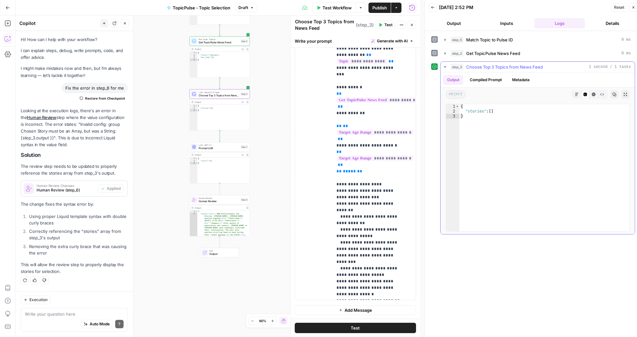
click at [473, 66] on span "Choose Top 3 Topics from News Feed" at bounding box center [504, 67] width 77 height 6
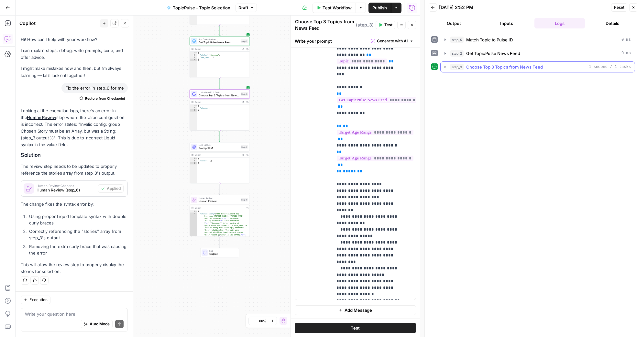
click at [473, 66] on span "Choose Top 3 Topics from News Feed" at bounding box center [504, 67] width 77 height 6
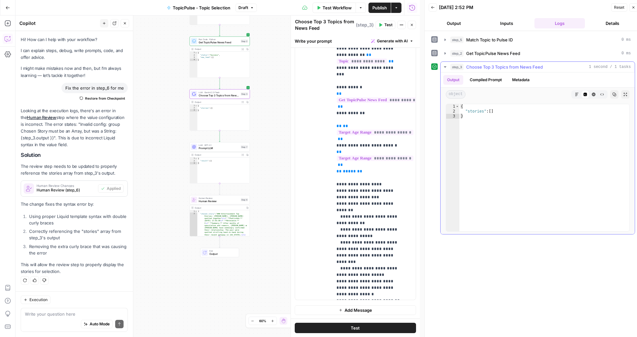
click at [453, 77] on button "Output" at bounding box center [453, 80] width 20 height 10
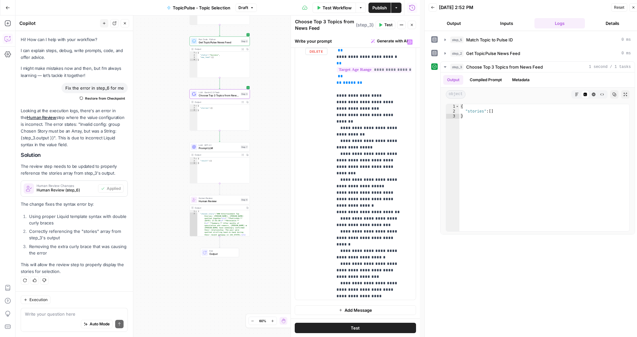
click at [355, 330] on span "Test" at bounding box center [355, 328] width 9 height 6
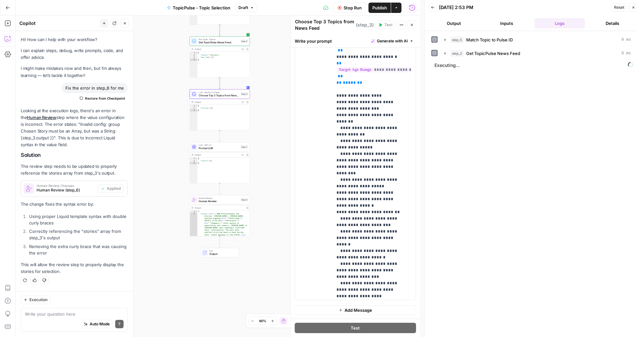
click at [413, 26] on icon "button" at bounding box center [412, 25] width 4 height 4
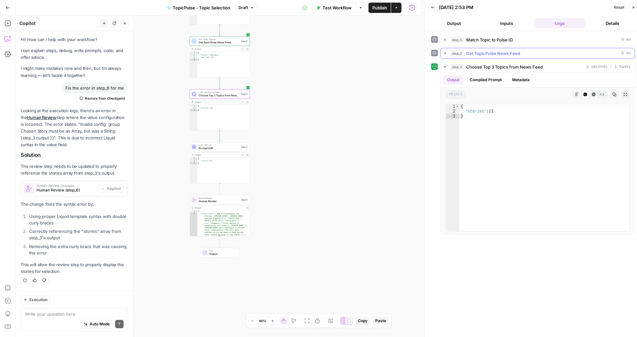
click at [447, 52] on icon "button" at bounding box center [444, 53] width 5 height 5
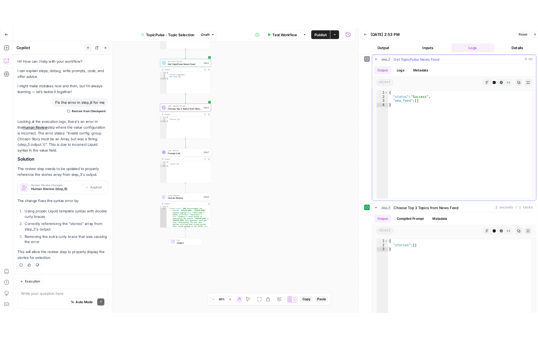
scroll to position [5, 0]
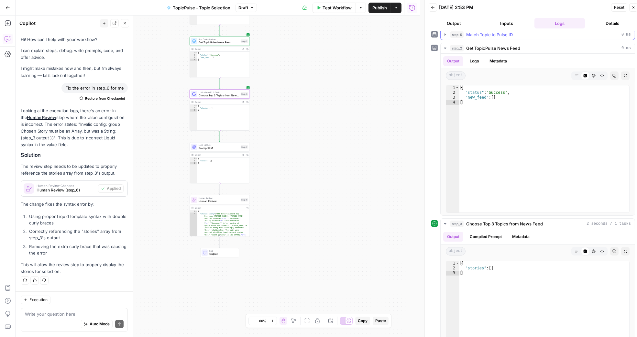
click at [485, 33] on span "Match Topic to Pulse ID" at bounding box center [489, 34] width 47 height 6
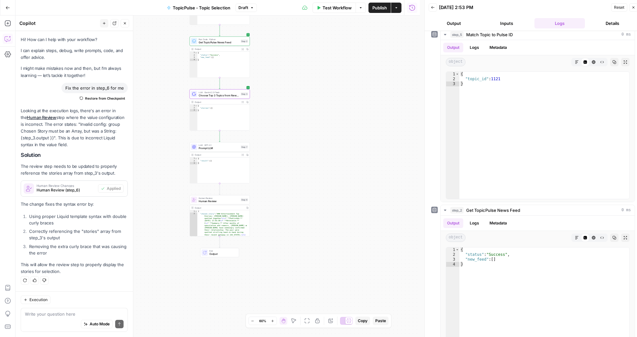
click at [8, 7] on icon "button" at bounding box center [7, 7] width 5 height 5
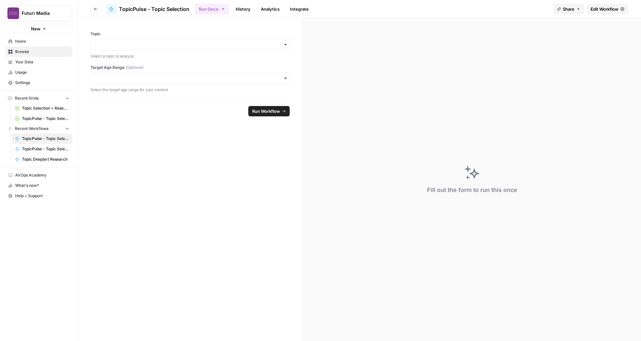
click at [58, 11] on span "Futuri Media" at bounding box center [41, 13] width 39 height 6
click at [38, 11] on span "Futuri Media" at bounding box center [41, 13] width 39 height 6
click at [35, 9] on button "Futuri Media" at bounding box center [38, 13] width 67 height 16
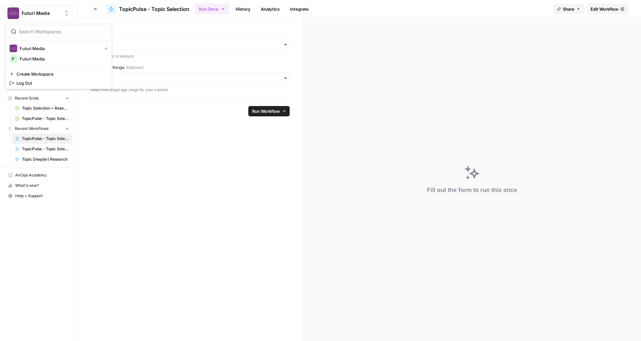
click at [34, 13] on span "Futuri Media" at bounding box center [41, 13] width 39 height 6
click at [26, 84] on span "Settings" at bounding box center [42, 83] width 54 height 6
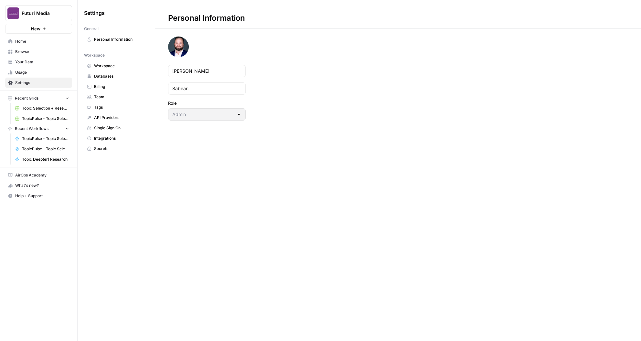
click at [102, 94] on span "Team" at bounding box center [119, 97] width 51 height 6
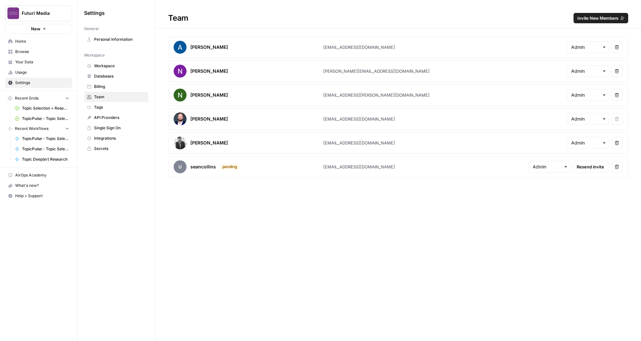
click at [591, 17] on span "Invite New Members" at bounding box center [598, 18] width 41 height 6
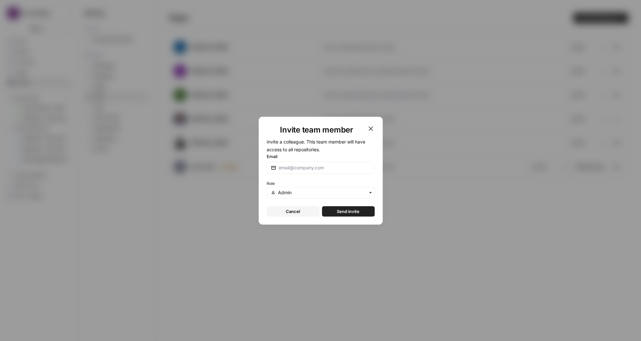
click at [299, 173] on div at bounding box center [321, 168] width 108 height 12
click at [299, 172] on div at bounding box center [321, 168] width 108 height 12
type input "xavierwrenn@futurimedia.com"
click at [347, 220] on div "Invite team member Invite a colleague. This team member will have access to all…" at bounding box center [321, 171] width 124 height 108
click at [348, 216] on button "Send invite" at bounding box center [348, 211] width 53 height 10
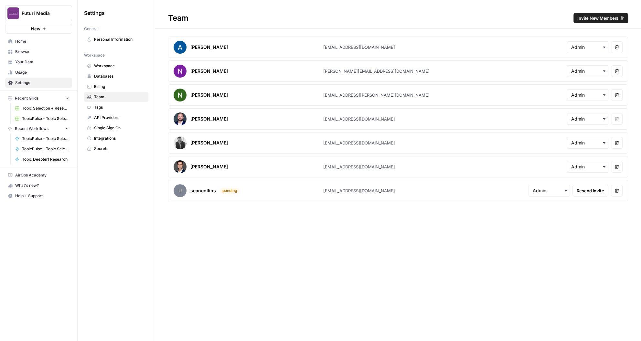
click at [617, 186] on button "Remove user" at bounding box center [617, 191] width 12 height 12
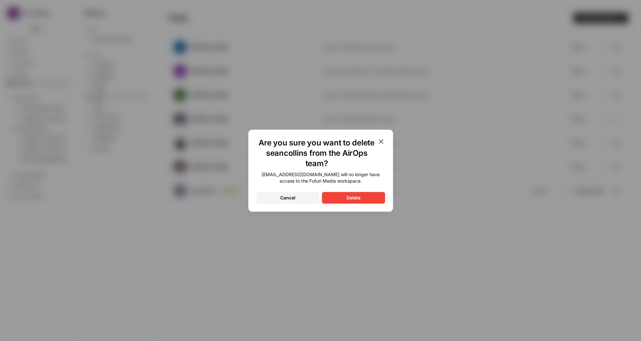
click at [354, 195] on div "Delete" at bounding box center [354, 198] width 14 height 6
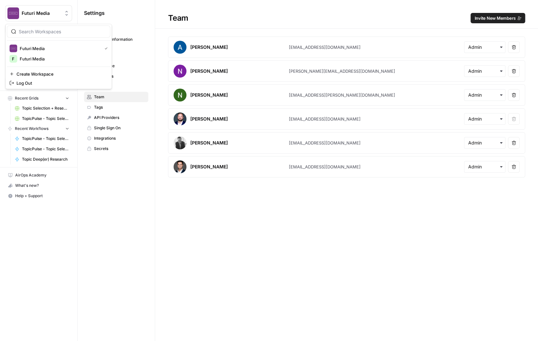
click at [35, 8] on button "Futuri Media" at bounding box center [38, 13] width 67 height 16
click at [38, 56] on span "Futuri Media" at bounding box center [62, 59] width 85 height 6
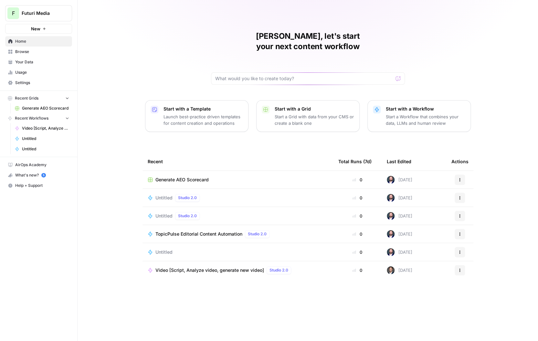
click at [228, 267] on span "Video [Script, Analyze video, generate new video]" at bounding box center [210, 270] width 109 height 6
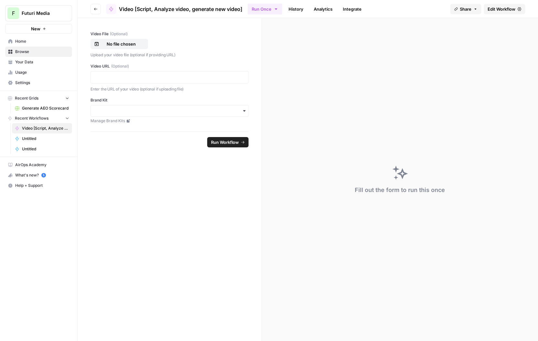
click at [498, 10] on span "Edit Workflow" at bounding box center [502, 9] width 28 height 6
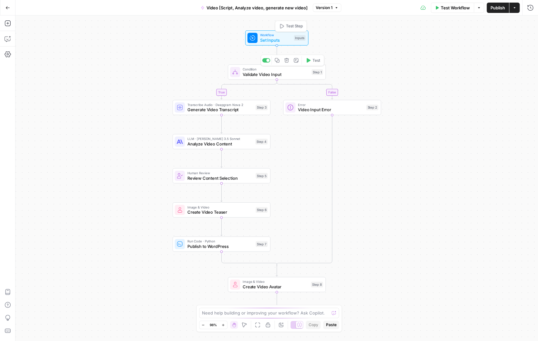
click at [274, 39] on span "Set Inputs" at bounding box center [275, 40] width 31 height 6
click at [453, 49] on File "Video File (Optional)" at bounding box center [477, 52] width 103 height 6
click at [290, 40] on span "Set Inputs" at bounding box center [275, 40] width 31 height 6
click at [466, 8] on span "Test Workflow" at bounding box center [455, 8] width 29 height 6
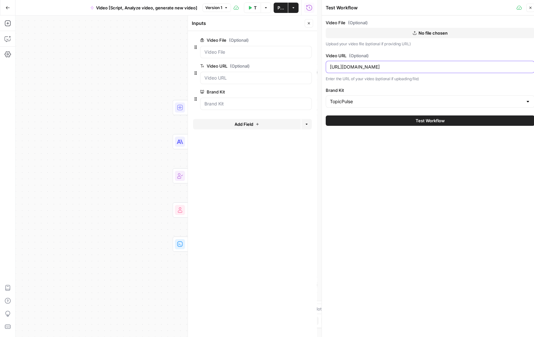
click at [377, 66] on input "https://www.youtube.com/watch?v=GDO0390FN5o" at bounding box center [430, 67] width 201 height 6
click at [425, 37] on button "No file chosen" at bounding box center [430, 33] width 209 height 10
click at [183, 103] on div at bounding box center [180, 108] width 10 height 10
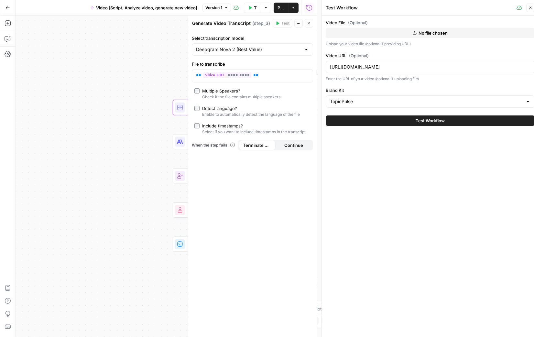
click at [528, 7] on icon "button" at bounding box center [530, 8] width 4 height 4
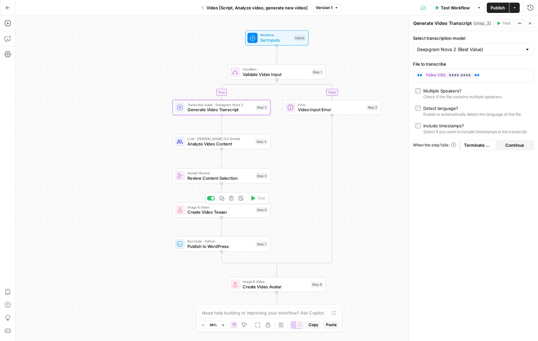
click at [231, 209] on span "Create Video Teaser" at bounding box center [221, 212] width 66 height 6
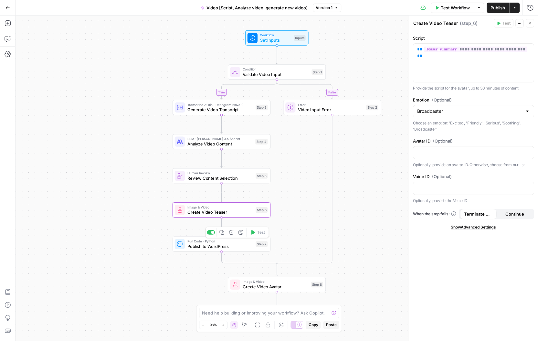
click at [212, 251] on div "Run Code · Python Publish to WordPress Step 7 Copy step Delete step Add Note Te…" at bounding box center [222, 243] width 98 height 15
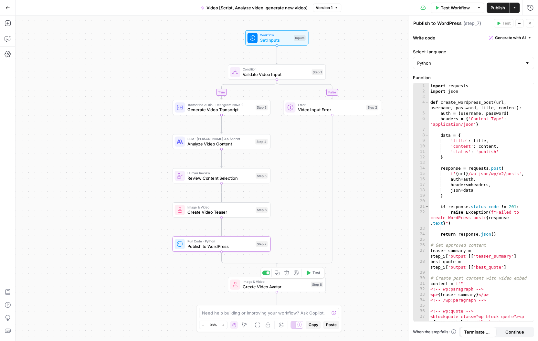
click at [296, 282] on span "Image & Video" at bounding box center [276, 281] width 66 height 5
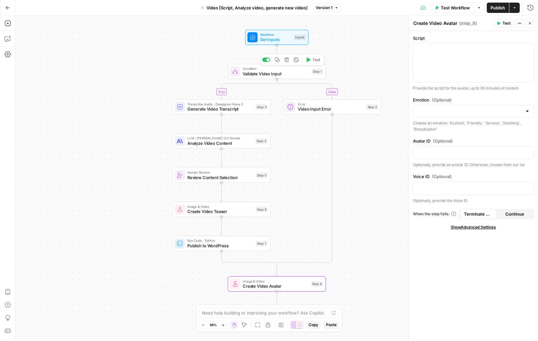
click at [257, 73] on span "Validate Video Input" at bounding box center [276, 74] width 66 height 6
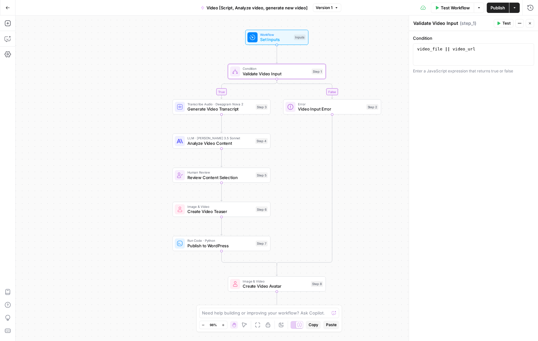
click at [2, 33] on div "Add Steps Copilot Settings AirOps Academy Help Give Feedback Shortcuts" at bounding box center [8, 179] width 16 height 326
click at [5, 37] on icon "button" at bounding box center [8, 39] width 6 height 6
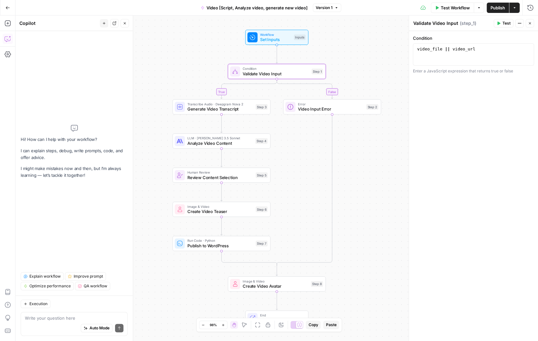
click at [89, 315] on textarea at bounding box center [74, 318] width 99 height 6
type textarea "explain"
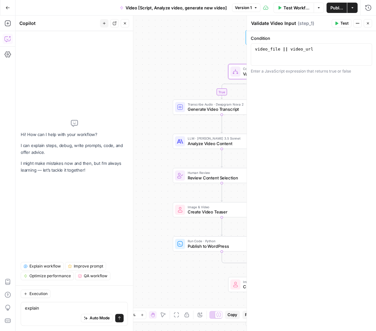
click at [368, 23] on icon "button" at bounding box center [367, 23] width 2 height 2
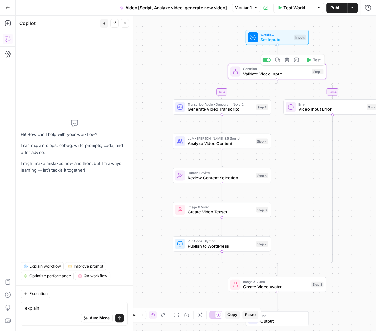
click at [287, 43] on div "Workflow Set Inputs Inputs Test Step" at bounding box center [276, 37] width 63 height 15
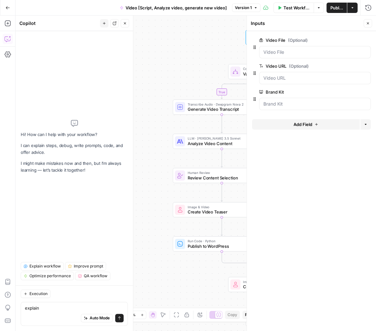
click at [291, 7] on span "Test Workflow" at bounding box center [296, 8] width 26 height 6
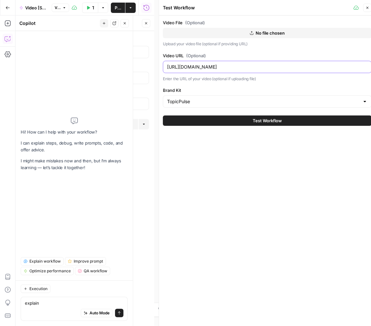
click at [264, 67] on input "https://www.youtube.com/watch?v=GDO0390FN5o" at bounding box center [267, 67] width 201 height 6
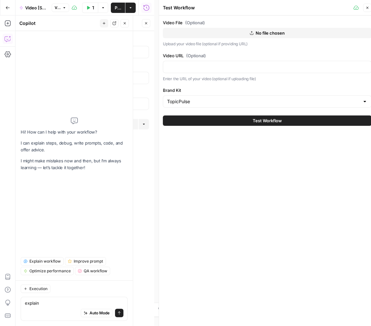
click at [269, 32] on span "No file chosen" at bounding box center [270, 33] width 29 height 6
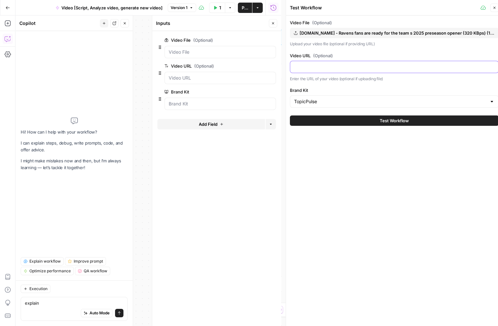
click at [361, 65] on input "Video URL (Optional)" at bounding box center [394, 67] width 201 height 6
click at [394, 124] on button "Test Workflow" at bounding box center [394, 120] width 209 height 10
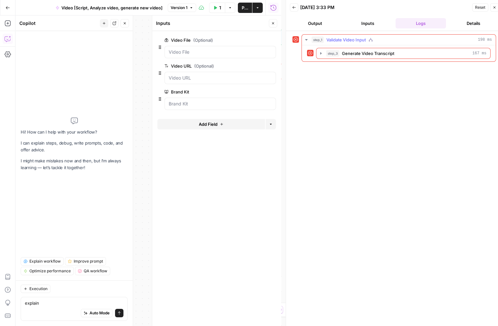
click at [307, 44] on button "step_1 Validate Video Input 198 ms" at bounding box center [399, 40] width 194 height 10
click at [336, 42] on span "Validate Video Input" at bounding box center [346, 40] width 39 height 6
click at [343, 53] on span "Generate Video Transcript" at bounding box center [368, 53] width 52 height 6
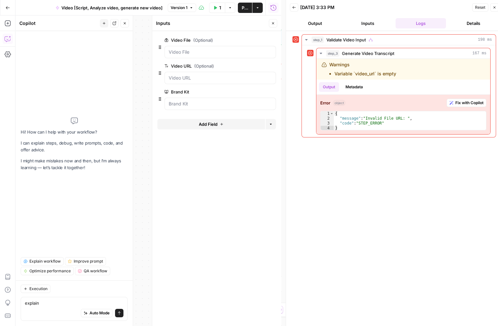
click at [373, 28] on header "Back 08/16/25 at 3:33 PM Reset Close Output Inputs Logs Details" at bounding box center [394, 15] width 217 height 31
click at [371, 25] on button "Inputs" at bounding box center [368, 23] width 50 height 10
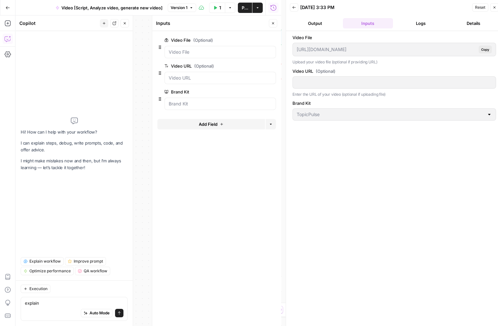
click at [451, 54] on div "https://app.airops.com/api/workspace_files/118506/url Copy" at bounding box center [395, 50] width 204 height 14
click at [488, 50] on span "Copy" at bounding box center [486, 49] width 8 height 5
click at [315, 23] on button "Output" at bounding box center [315, 23] width 50 height 10
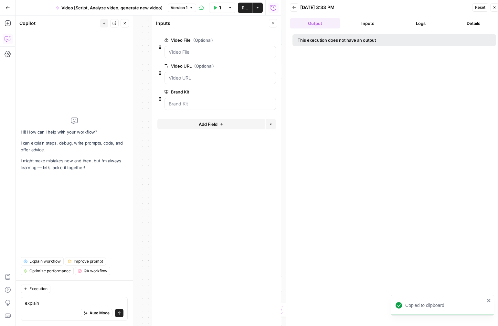
click at [345, 43] on div "This execution does not have an output" at bounding box center [395, 40] width 204 height 12
click at [273, 21] on button "Close" at bounding box center [273, 23] width 8 height 8
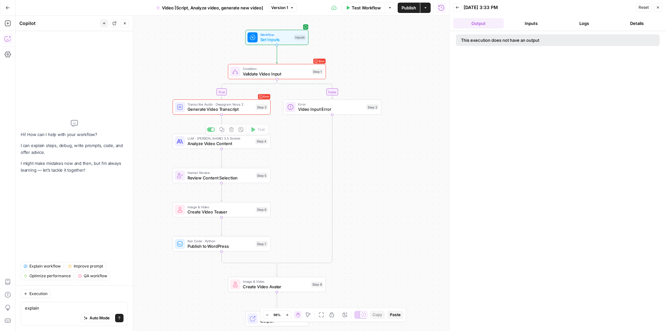
click at [259, 106] on div "Step 3" at bounding box center [262, 107] width 12 height 6
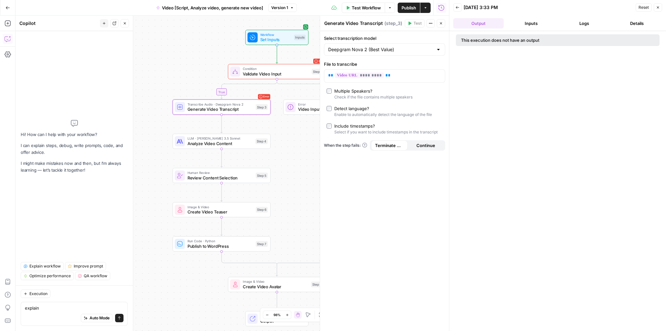
click at [485, 43] on div "This execution does not have an output" at bounding box center [558, 40] width 204 height 12
drag, startPoint x: 411, startPoint y: 8, endPoint x: 362, endPoint y: 7, distance: 48.8
click at [365, 8] on div "Test Workflow Options Publish Actions Run History" at bounding box center [373, 7] width 152 height 15
click at [362, 7] on span "Test Workflow" at bounding box center [366, 8] width 29 height 6
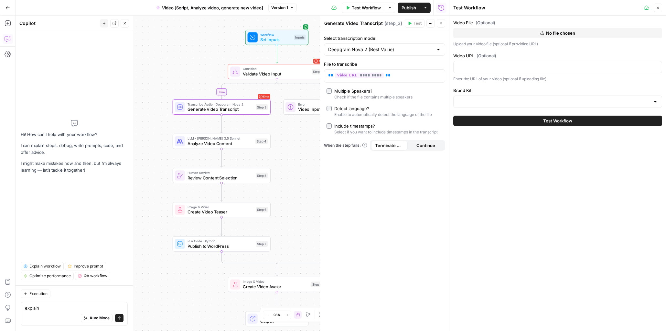
click at [489, 39] on div "Video File (Optional) No file chosen Upload your video file (optional if provid…" at bounding box center [557, 33] width 209 height 28
click at [490, 37] on button "No file chosen" at bounding box center [557, 33] width 209 height 10
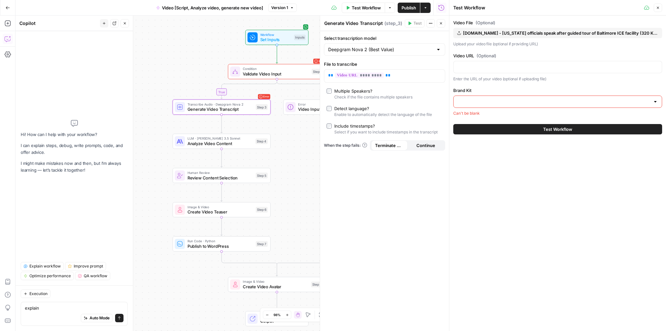
drag, startPoint x: 516, startPoint y: 127, endPoint x: 511, endPoint y: 73, distance: 53.9
click at [512, 79] on div "Video File (Optional) yt1z.net - Maryland officials speak after guided tour of …" at bounding box center [558, 77] width 217 height 123
click at [493, 43] on p "Upload your video file (optional if providing URL)" at bounding box center [557, 44] width 209 height 6
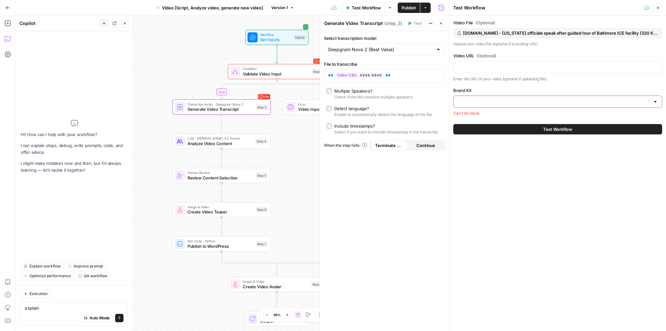
click at [522, 126] on button "Test Workflow" at bounding box center [557, 129] width 209 height 10
click at [523, 106] on div at bounding box center [557, 101] width 209 height 12
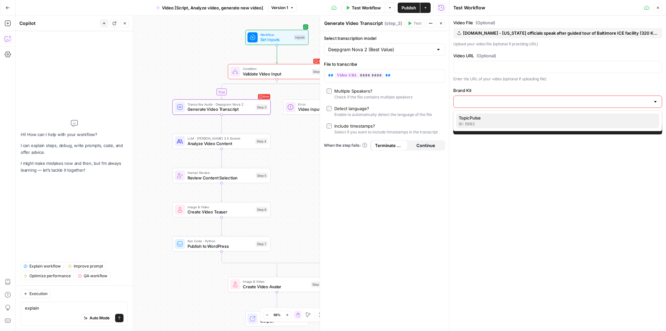
click at [520, 114] on button "TopicPulse ID: 5982" at bounding box center [557, 120] width 203 height 15
type input "TopicPulse"
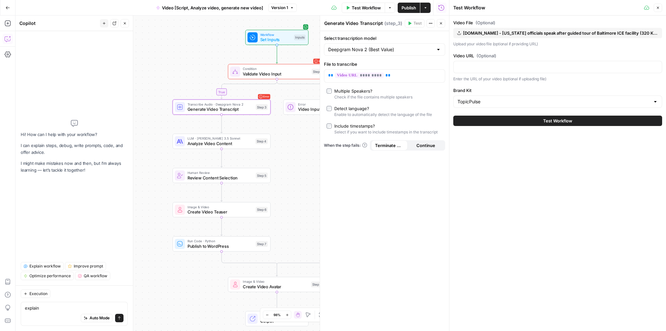
click at [520, 123] on button "Test Workflow" at bounding box center [557, 120] width 209 height 10
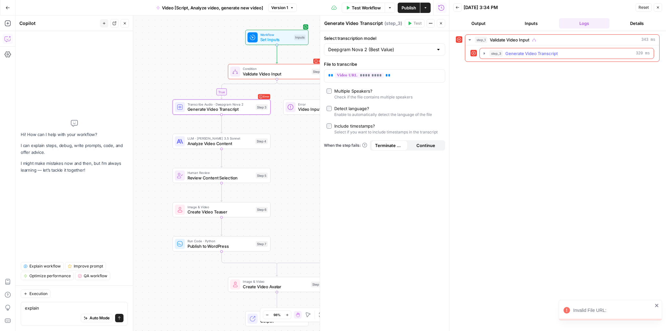
click at [509, 52] on span "Generate Video Transcript" at bounding box center [531, 53] width 52 height 6
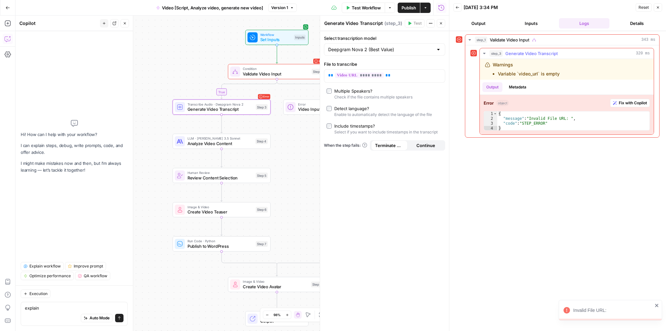
click at [524, 71] on li "Variable `video_url` is empty" at bounding box center [529, 74] width 62 height 6
click at [484, 41] on span "step_1" at bounding box center [481, 40] width 12 height 6
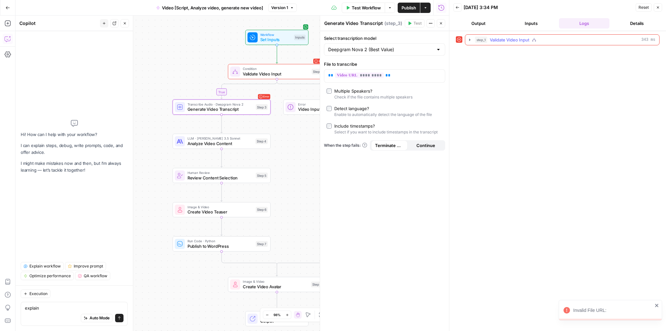
click at [481, 42] on span "step_1" at bounding box center [481, 40] width 12 height 6
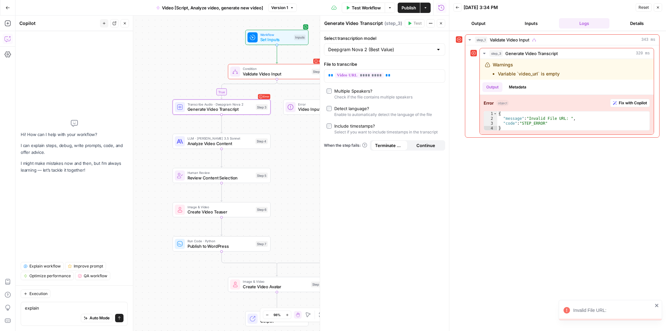
click at [522, 24] on button "Inputs" at bounding box center [531, 23] width 50 height 10
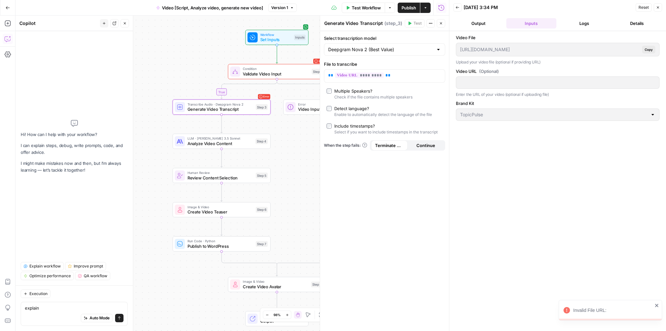
click at [484, 22] on button "Output" at bounding box center [478, 23] width 50 height 10
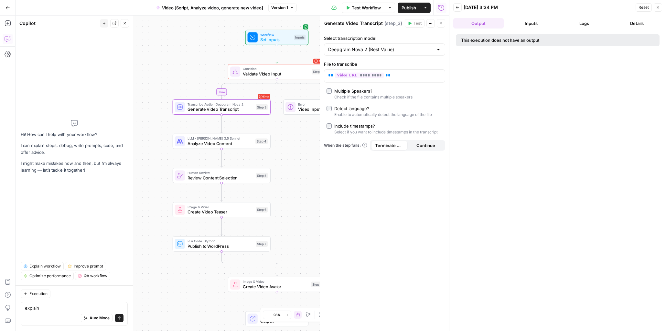
click at [519, 26] on button "Inputs" at bounding box center [531, 23] width 50 height 10
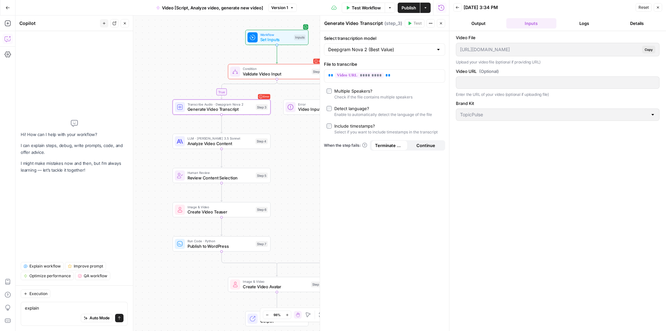
click at [504, 86] on div at bounding box center [558, 82] width 204 height 12
click at [372, 48] on input "Select transcription model" at bounding box center [380, 49] width 105 height 6
type input "Deepgram Nova 2 (Best Value)"
click at [400, 41] on div "Select transcription model Deepgram Nova 2 (Best Value)" at bounding box center [384, 45] width 121 height 21
click at [305, 43] on div "Workflow Set Inputs Inputs Test Step" at bounding box center [276, 37] width 63 height 15
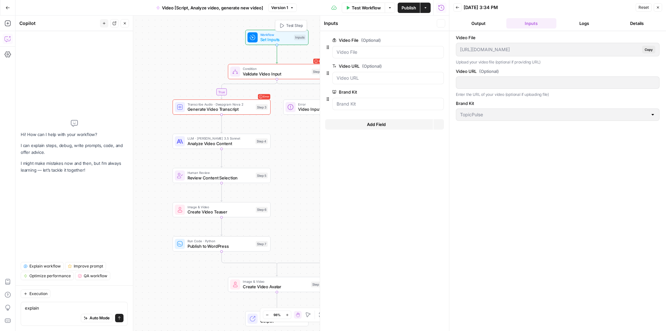
click at [296, 40] on div "Inputs" at bounding box center [300, 38] width 12 height 6
click at [360, 56] on div at bounding box center [388, 52] width 112 height 12
click at [360, 55] on File "Video File (Optional)" at bounding box center [388, 52] width 103 height 6
click at [359, 77] on URL "Video URL (Optional)" at bounding box center [388, 78] width 103 height 6
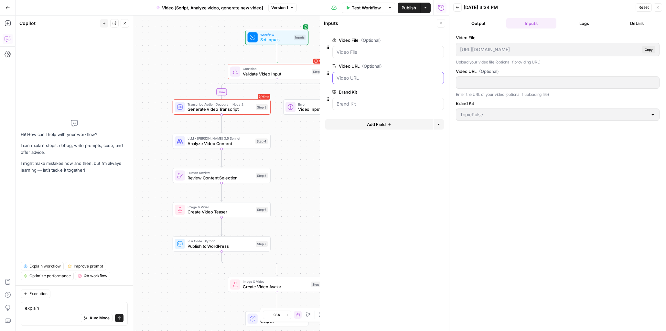
click at [359, 77] on URL "Video URL (Optional)" at bounding box center [388, 78] width 103 height 6
click at [466, 25] on button "Output" at bounding box center [478, 23] width 50 height 10
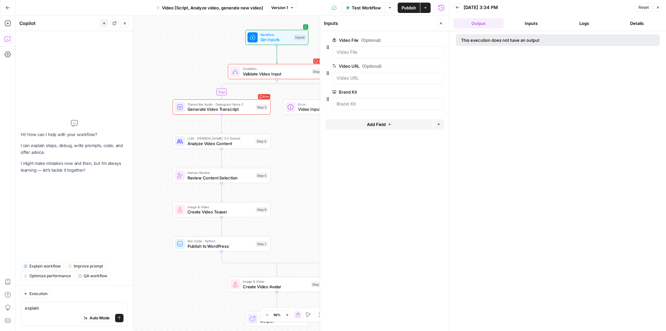
drag, startPoint x: 657, startPoint y: 11, endPoint x: 640, endPoint y: 8, distance: 17.4
click at [538, 9] on div "Reset Close" at bounding box center [649, 8] width 27 height 10
click at [538, 8] on span "Reset" at bounding box center [644, 8] width 10 height 6
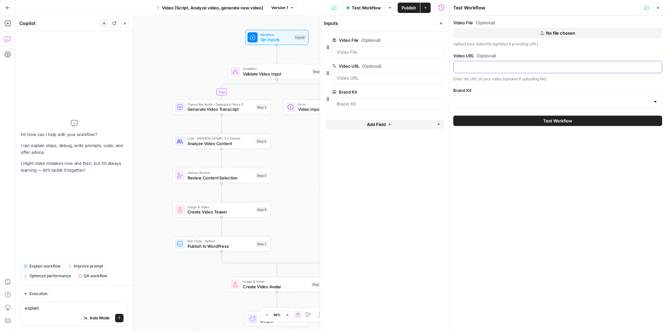
click at [535, 64] on input "Video URL (Optional)" at bounding box center [558, 67] width 201 height 6
click at [529, 69] on input "Video URL (Optional)" at bounding box center [558, 67] width 201 height 6
type input "https://www.youtube.com/watch?v=GDO0390FN5o"
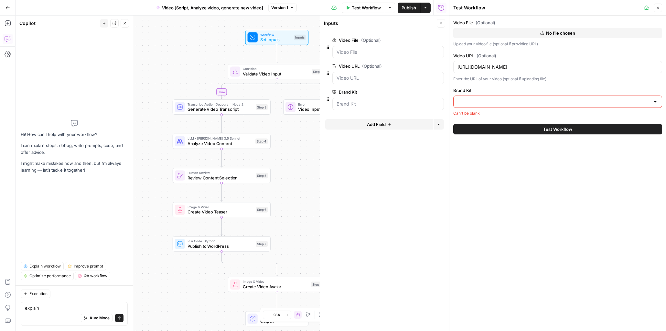
click at [525, 70] on div "https://www.youtube.com/watch?v=GDO0390FN5o" at bounding box center [557, 67] width 209 height 12
click at [519, 104] on div at bounding box center [557, 101] width 209 height 12
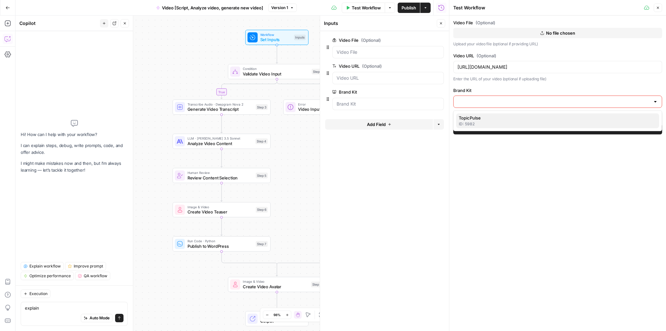
click at [515, 118] on span "TopicPulse" at bounding box center [556, 117] width 195 height 6
type input "TopicPulse"
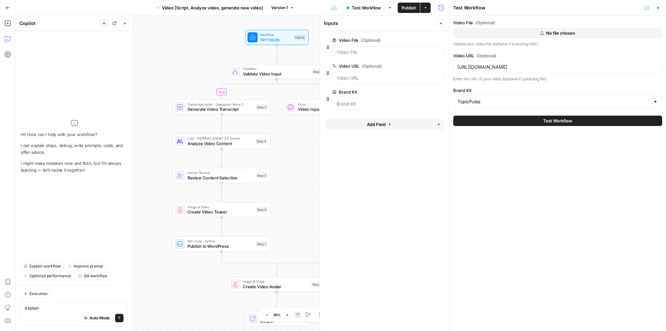
drag, startPoint x: 518, startPoint y: 120, endPoint x: 523, endPoint y: 110, distance: 11.1
click at [523, 110] on div "Video File (Optional) No file chosen Upload your video file (optional if provid…" at bounding box center [558, 73] width 217 height 114
click at [538, 45] on p "Upload your video file (optional if providing URL)" at bounding box center [557, 44] width 209 height 6
click at [538, 37] on button "No file chosen" at bounding box center [557, 33] width 209 height 10
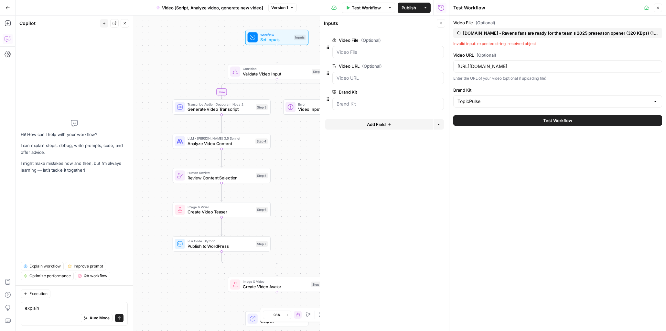
click at [497, 122] on button "Test Workflow" at bounding box center [557, 120] width 209 height 10
click at [500, 122] on button "Test Workflow" at bounding box center [557, 120] width 209 height 10
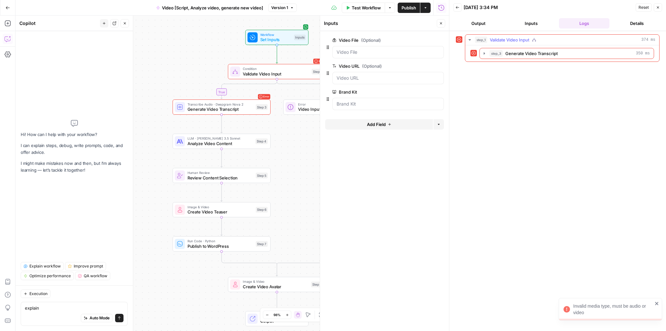
click at [477, 53] on div "step_3 Generate Video Transcript 350 ms" at bounding box center [563, 53] width 184 height 11
click at [472, 41] on icon "button" at bounding box center [469, 39] width 5 height 5
click at [513, 38] on span "Validate Video Input" at bounding box center [509, 40] width 39 height 6
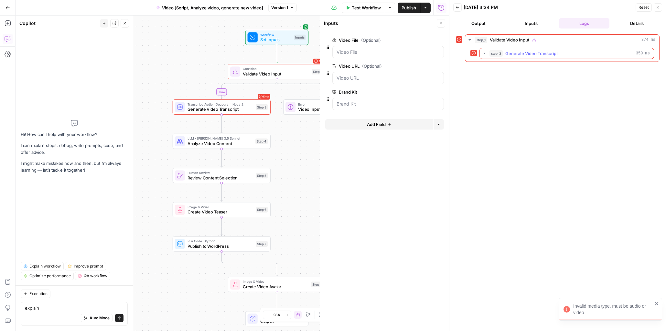
click at [504, 48] on button "step_3 Generate Video Transcript 350 ms" at bounding box center [567, 53] width 174 height 10
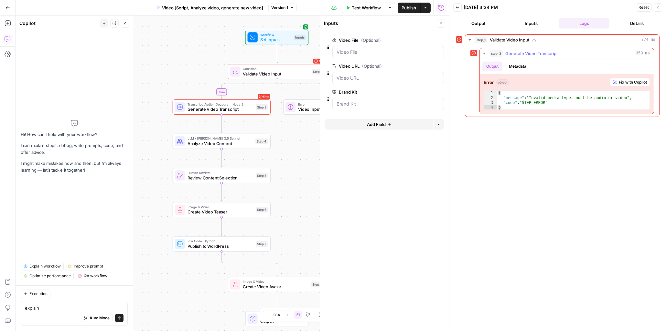
click at [538, 81] on span "Fix with Copilot" at bounding box center [633, 82] width 28 height 6
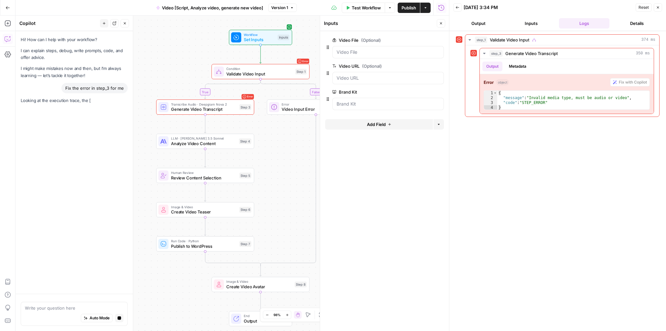
click at [217, 113] on div "Error Transcribe Audio · Deepgram Nova 2 Generate Video Transcript Step 3 Copy …" at bounding box center [205, 106] width 98 height 15
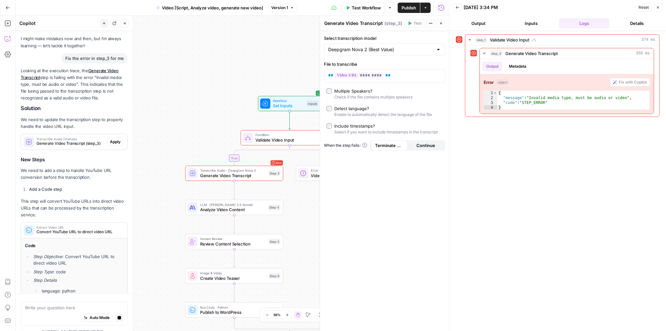
scroll to position [19, 0]
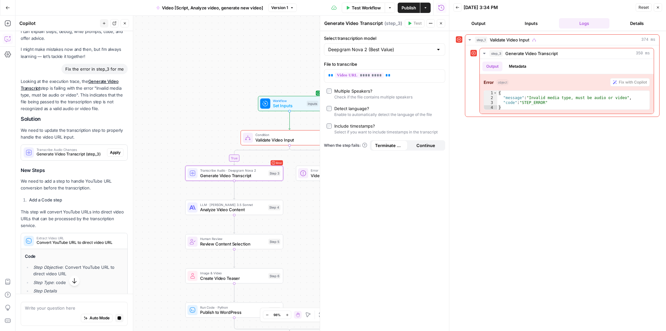
click at [110, 148] on button "Apply" at bounding box center [115, 152] width 16 height 8
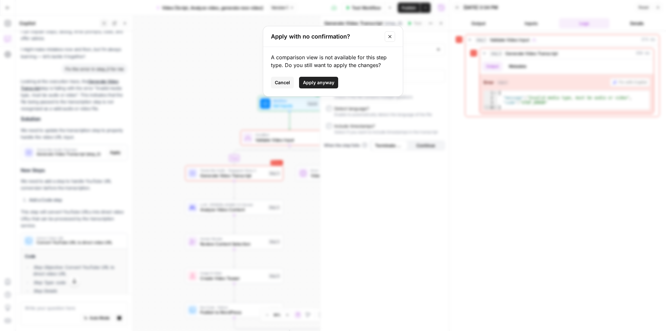
scroll to position [0, 0]
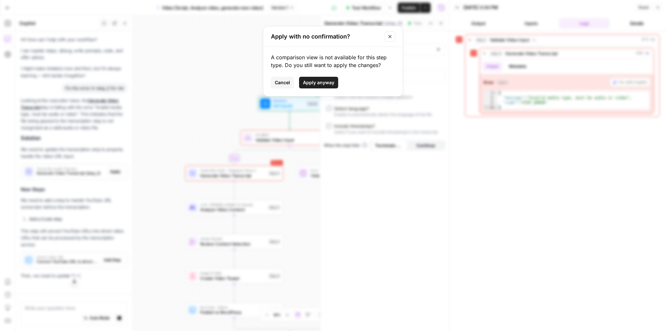
click at [319, 83] on span "Apply anyway" at bounding box center [318, 82] width 31 height 6
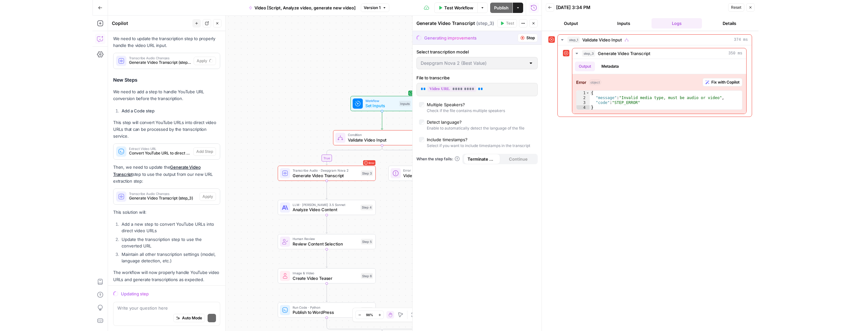
scroll to position [123, 0]
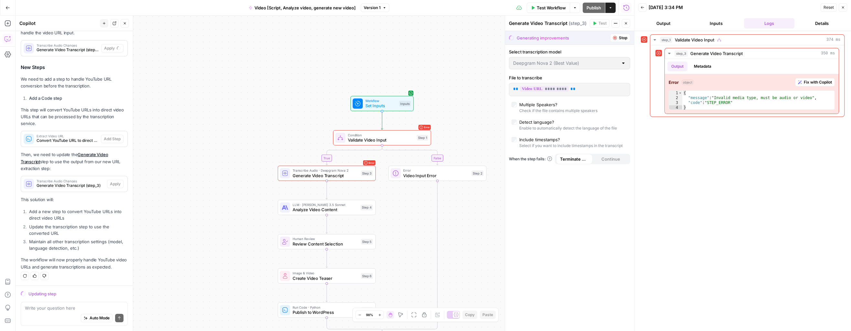
click at [442, 174] on span "Video Input Error" at bounding box center [436, 175] width 66 height 6
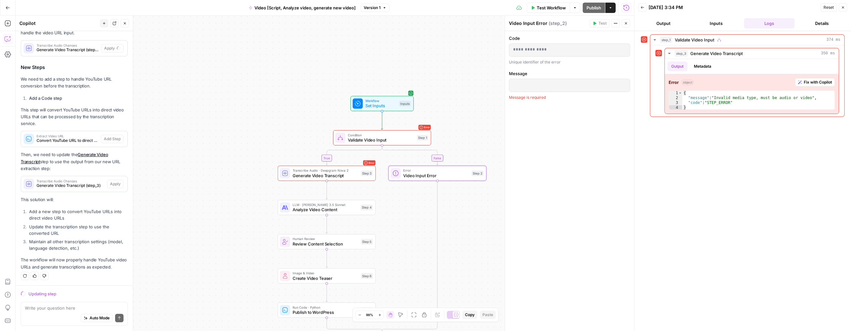
click at [396, 138] on span "Validate Video Input" at bounding box center [381, 139] width 66 height 6
click at [356, 172] on span "Generate Video Transcript" at bounding box center [326, 175] width 66 height 6
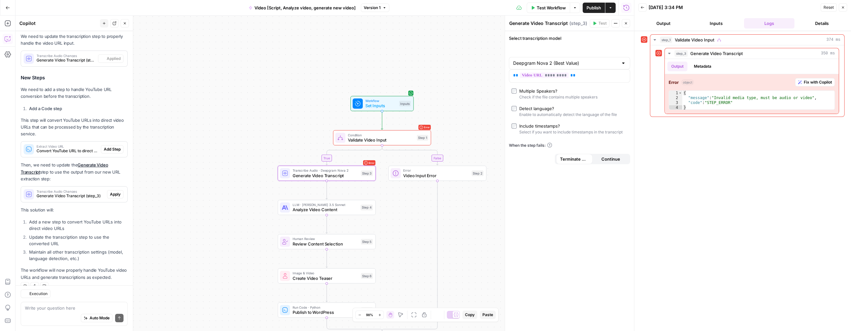
scroll to position [134, 0]
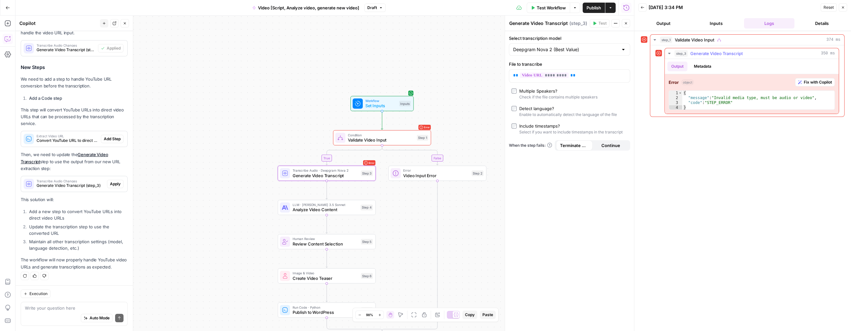
click at [538, 66] on button "Metadata" at bounding box center [702, 66] width 25 height 10
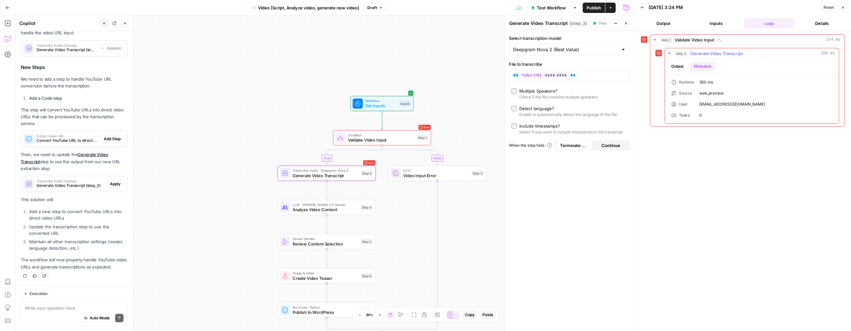
click at [538, 68] on button "Output" at bounding box center [677, 66] width 20 height 10
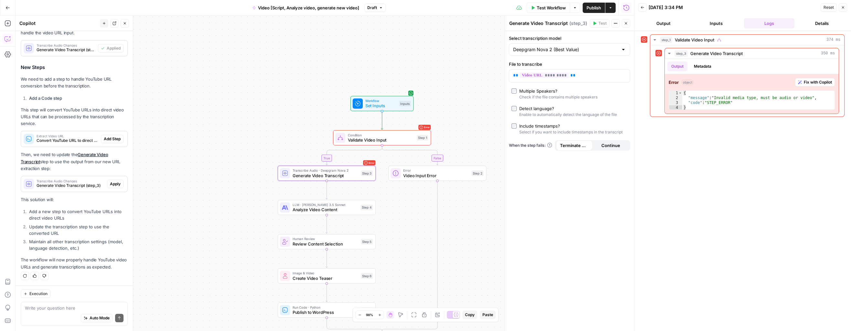
click at [414, 133] on span "Condition" at bounding box center [381, 134] width 66 height 5
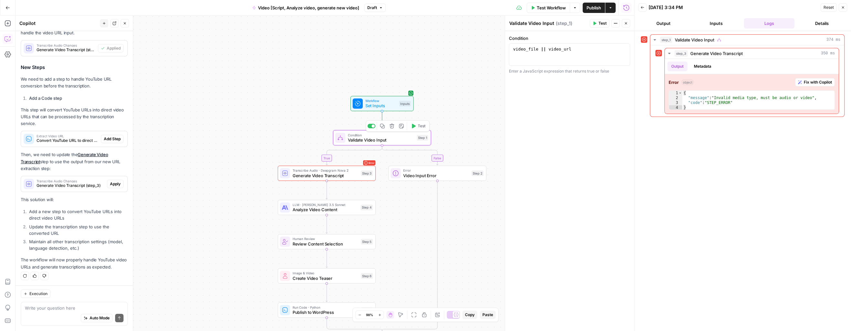
click at [415, 126] on icon "button" at bounding box center [414, 126] width 4 height 5
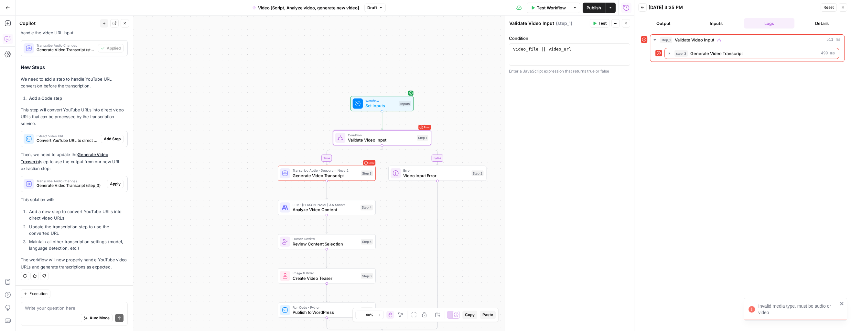
click at [357, 173] on span "Generate Video Transcript" at bounding box center [326, 175] width 66 height 6
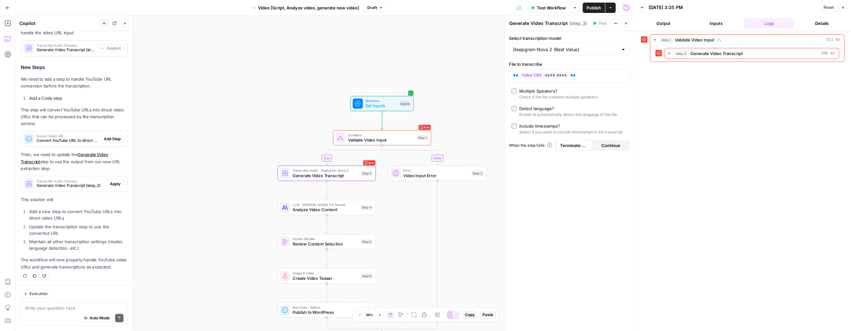
click at [404, 142] on span "Validate Video Input" at bounding box center [381, 139] width 66 height 6
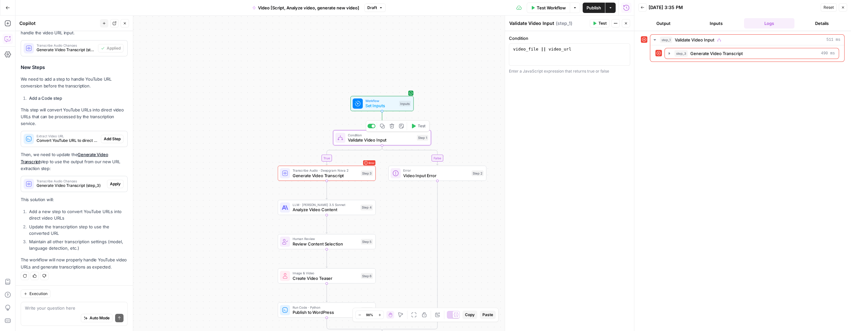
click at [416, 126] on button "Test" at bounding box center [418, 126] width 20 height 8
drag, startPoint x: 650, startPoint y: 62, endPoint x: 658, endPoint y: 57, distance: 9.8
click at [538, 61] on div "step_1 Validate Video Input 501 ms step_3 Generate Video Transcript 479 ms" at bounding box center [743, 180] width 204 height 293
click at [538, 55] on icon "button" at bounding box center [669, 53] width 5 height 5
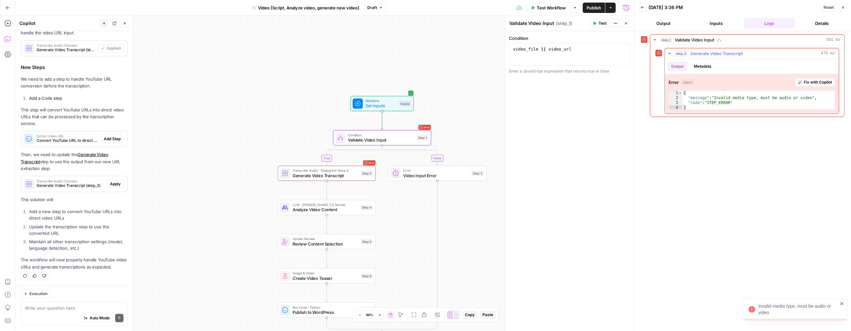
click at [538, 94] on div "{ "message" : "Invalid media type, must be audio or video" , "code" : "STEP_ERR…" at bounding box center [758, 105] width 153 height 29
type textarea "**********"
click at [538, 94] on div "{ "message" : "Invalid media type, must be audio or video" , "code" : "STEP_ERR…" at bounding box center [758, 105] width 153 height 29
drag, startPoint x: 827, startPoint y: 79, endPoint x: 685, endPoint y: 63, distance: 142.9
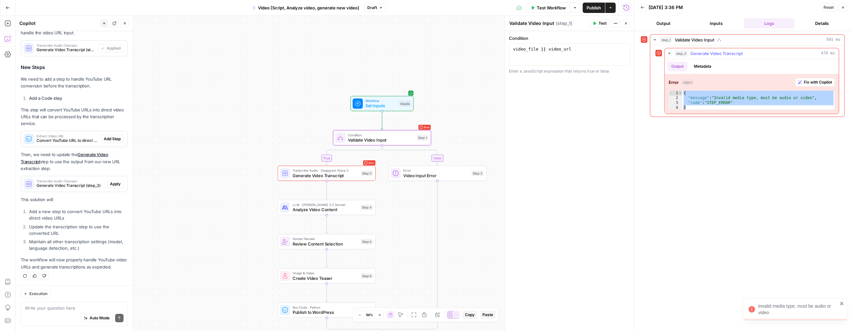
click at [538, 63] on div "**********" at bounding box center [752, 86] width 174 height 55
click at [113, 183] on span "Apply" at bounding box center [115, 184] width 11 height 6
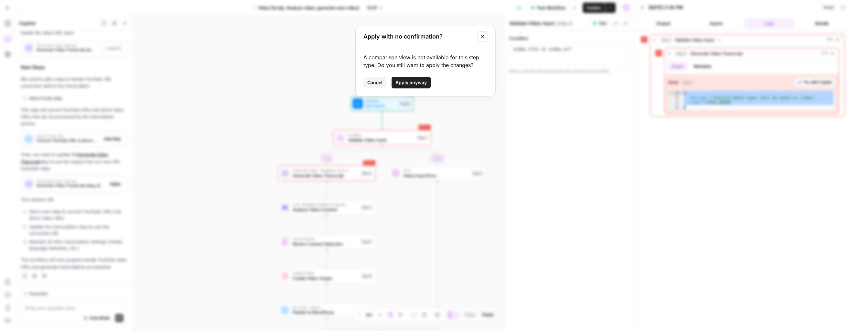
drag, startPoint x: 413, startPoint y: 81, endPoint x: 413, endPoint y: 62, distance: 19.4
click at [413, 62] on div "A comparison view is not available for this step type. Do you still want to app…" at bounding box center [426, 71] width 140 height 49
click at [383, 62] on div "A comparison view is not available for this step type. Do you still want to app…" at bounding box center [426, 61] width 124 height 16
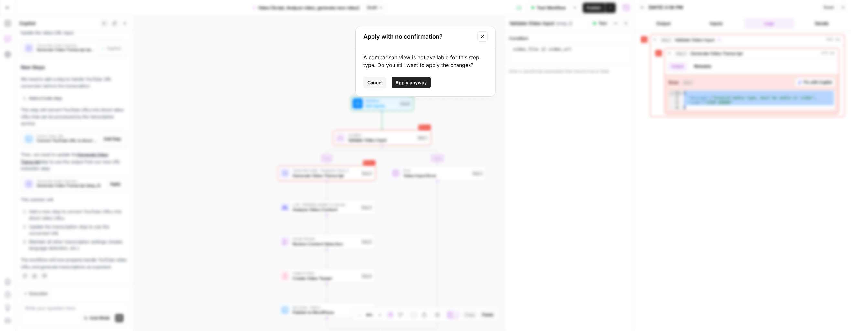
click at [416, 80] on span "Apply anyway" at bounding box center [411, 82] width 31 height 6
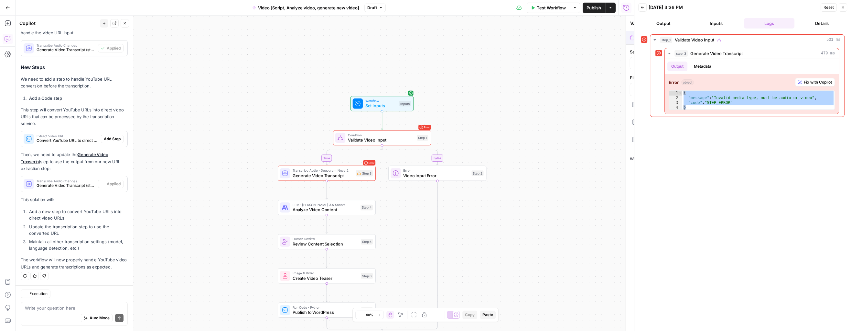
type textarea "Generate Video Transcript"
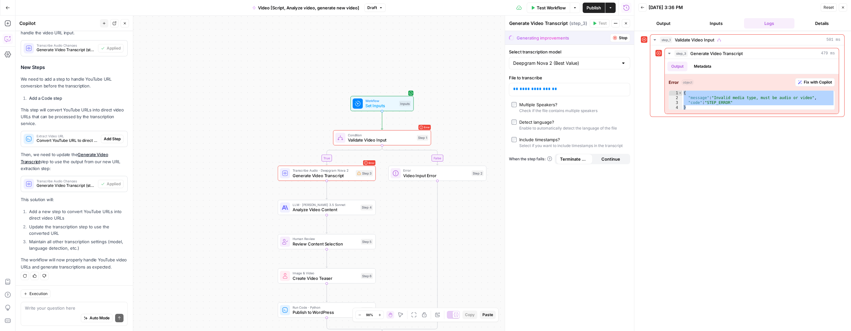
click at [538, 7] on icon "button" at bounding box center [843, 7] width 4 height 4
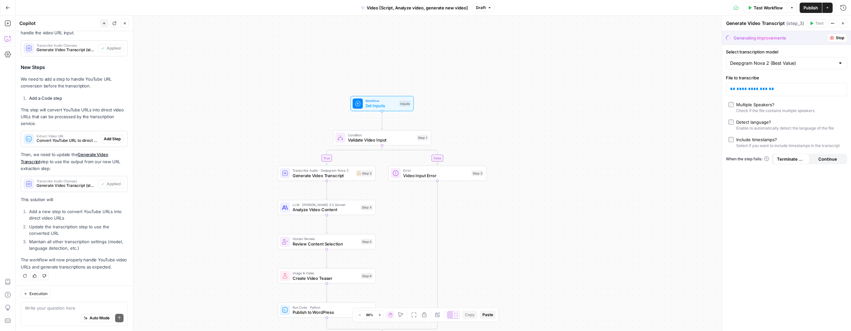
click at [538, 157] on span "Continue" at bounding box center [828, 159] width 19 height 6
click at [538, 159] on span "Terminate Workflow" at bounding box center [791, 159] width 29 height 6
click at [350, 175] on span "Generate Video Transcript" at bounding box center [323, 174] width 61 height 6
click at [538, 61] on input "Select transcription model" at bounding box center [782, 63] width 105 height 6
type input "Deepgram Nova 2 (Best Value)"
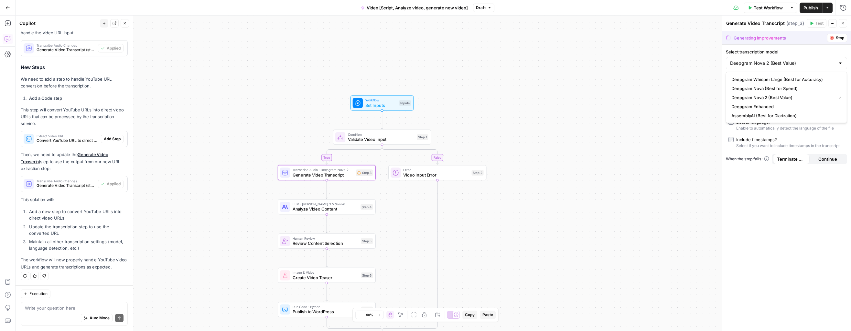
click at [538, 75] on div "true false Workflow Set Inputs Inputs Condition Validate Video Input Step 1 Tra…" at bounding box center [434, 173] width 836 height 315
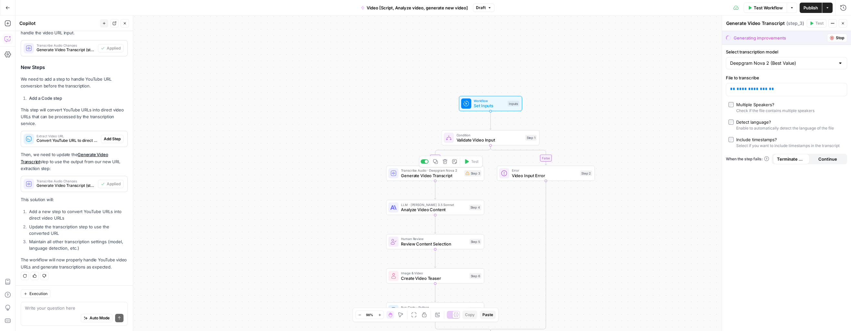
click at [472, 177] on div "Transcribe Audio · Deepgram Nova 2 Generate Video Transcript Step 3 Copy step D…" at bounding box center [434, 173] width 93 height 11
click at [483, 107] on span "Set Inputs" at bounding box center [489, 106] width 31 height 6
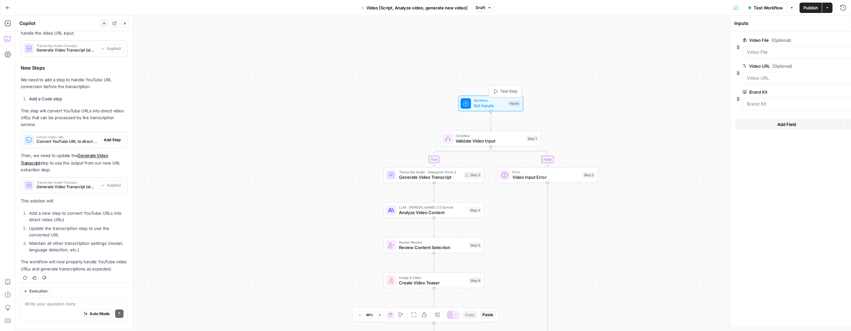
click at [483, 107] on span "Set Inputs" at bounding box center [490, 105] width 32 height 6
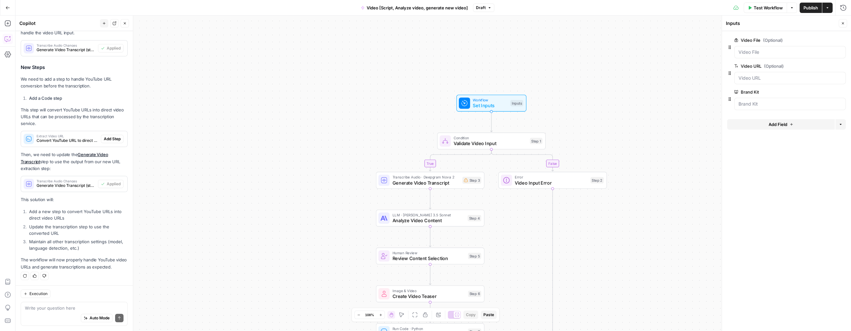
click at [538, 12] on button "Test Workflow" at bounding box center [765, 8] width 43 height 10
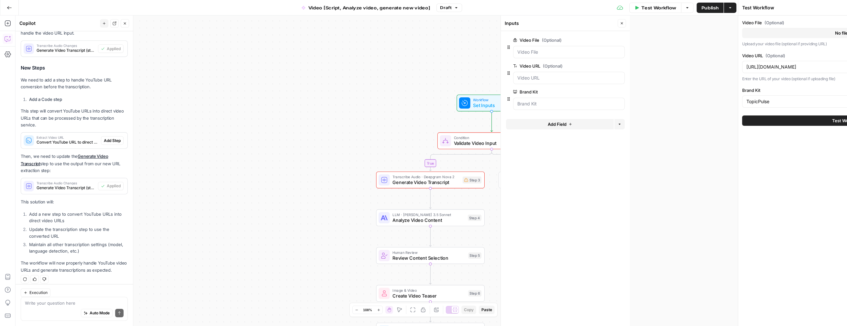
scroll to position [138, 0]
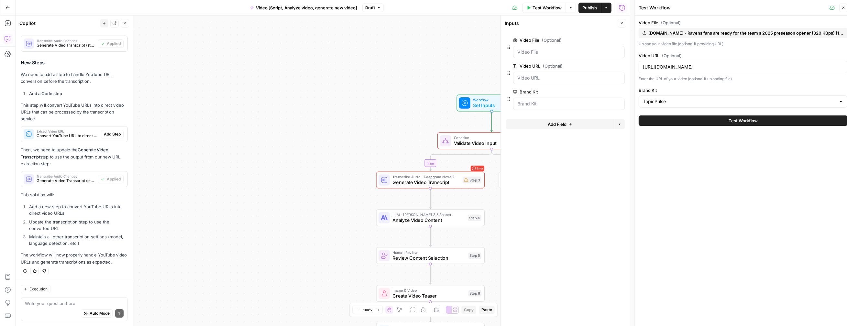
click at [538, 120] on button "Test Workflow" at bounding box center [742, 120] width 209 height 10
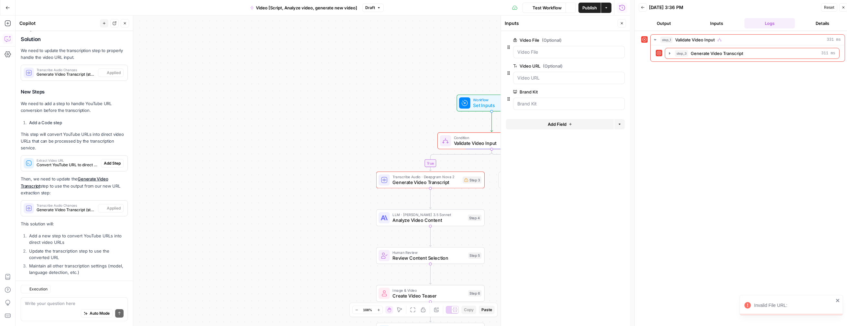
scroll to position [138, 0]
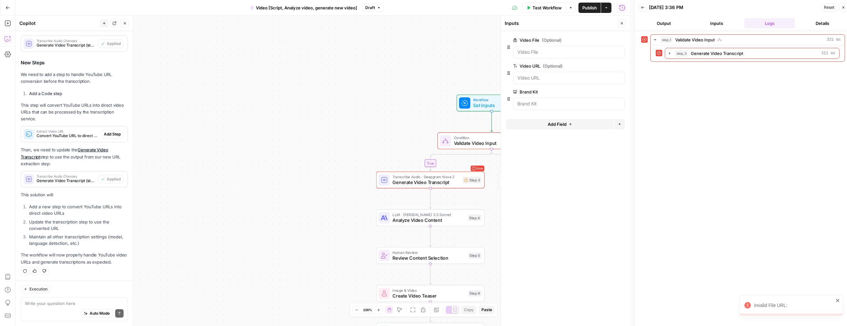
click at [425, 102] on div "true false Workflow Set Inputs Inputs Error Condition Validate Video Input Step…" at bounding box center [323, 171] width 614 height 310
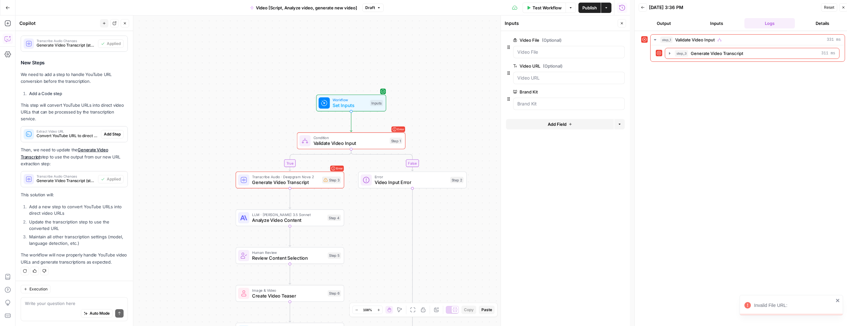
click at [387, 137] on div "Error Condition Validate Video Input Step 1 Copy step Delete step Add Note Test" at bounding box center [350, 141] width 103 height 12
click at [397, 129] on span "Test" at bounding box center [395, 128] width 8 height 6
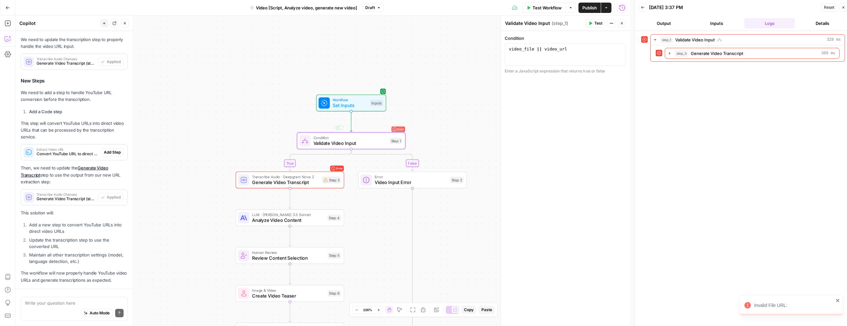
click at [403, 130] on div "Copy step Delete step Add Note Test" at bounding box center [368, 128] width 71 height 13
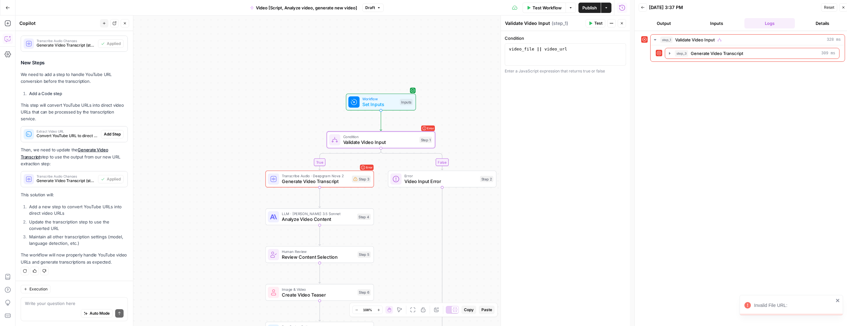
drag, startPoint x: 409, startPoint y: 129, endPoint x: 439, endPoint y: 128, distance: 29.8
click at [439, 128] on div "true false Workflow Set Inputs Inputs Error Condition Validate Video Input Step…" at bounding box center [323, 171] width 614 height 310
click at [538, 56] on div "step_3 Generate Video Transcript 309 ms" at bounding box center [748, 53] width 184 height 11
click at [538, 52] on span "step_3" at bounding box center [681, 53] width 13 height 6
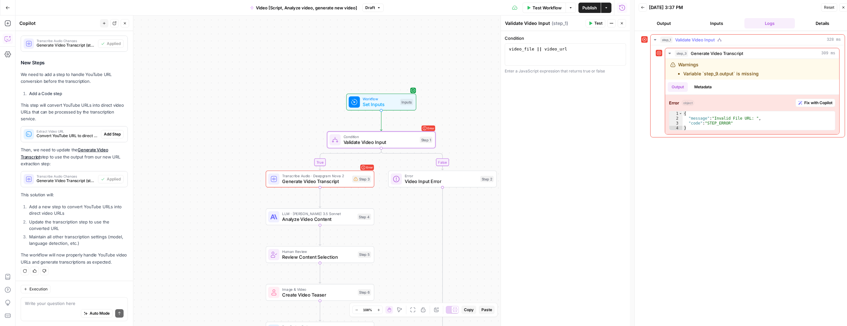
click at [538, 40] on button "step_1 Validate Video Input 328 ms" at bounding box center [747, 40] width 194 height 10
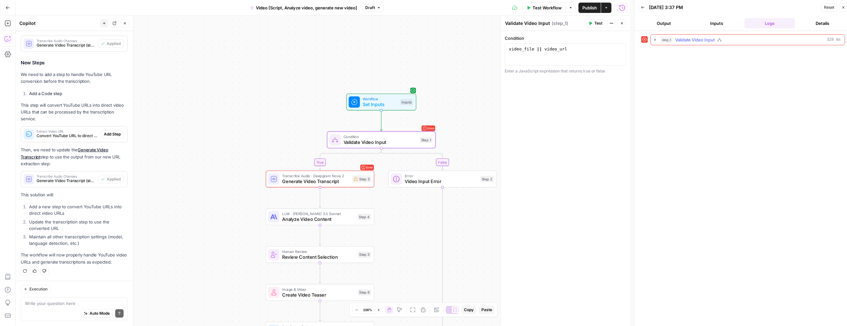
click at [538, 40] on span "Validate Video Input" at bounding box center [694, 40] width 39 height 6
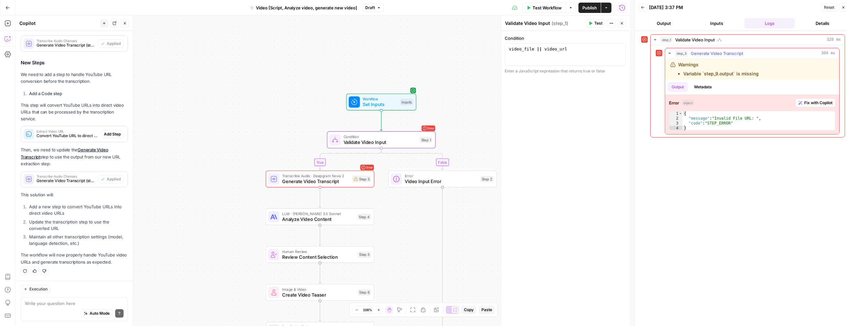
click at [538, 75] on li "Variable `step_9.output` is missing" at bounding box center [720, 74] width 75 height 6
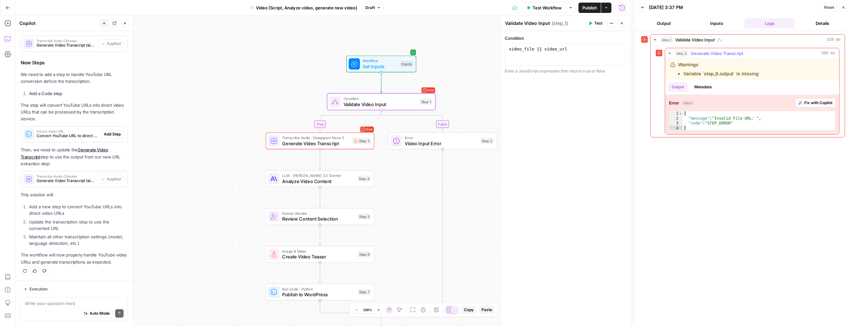
click at [538, 54] on span "Generate Video Transcript" at bounding box center [716, 53] width 52 height 6
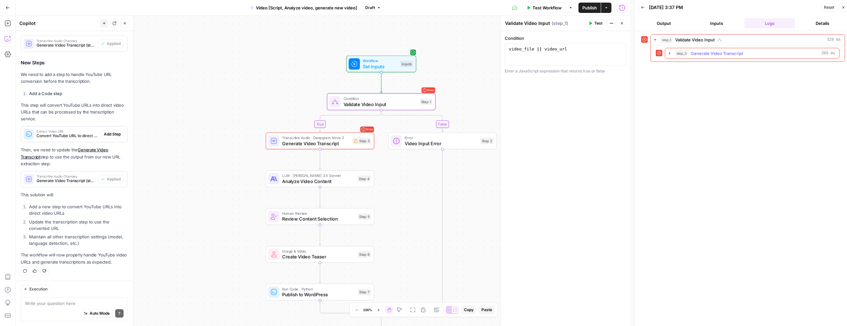
click at [538, 54] on span "Generate Video Transcript" at bounding box center [716, 53] width 52 height 6
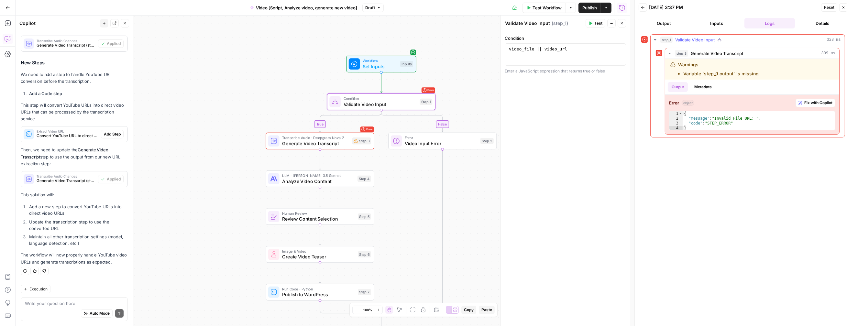
click at [538, 40] on div "step_1 Validate Video Input 328 ms" at bounding box center [750, 40] width 180 height 6
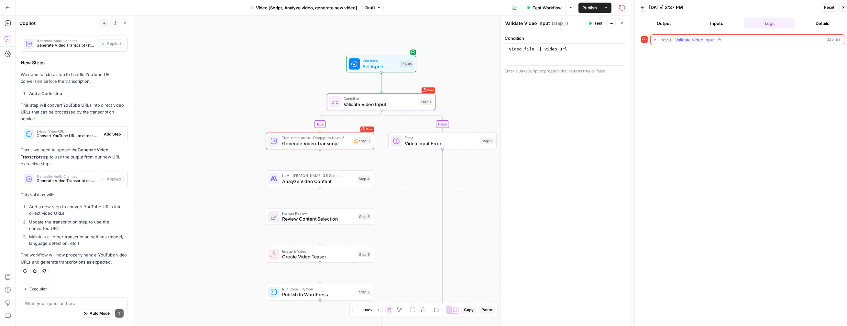
click at [538, 40] on div "step_1 Validate Video Input 328 ms" at bounding box center [750, 40] width 180 height 6
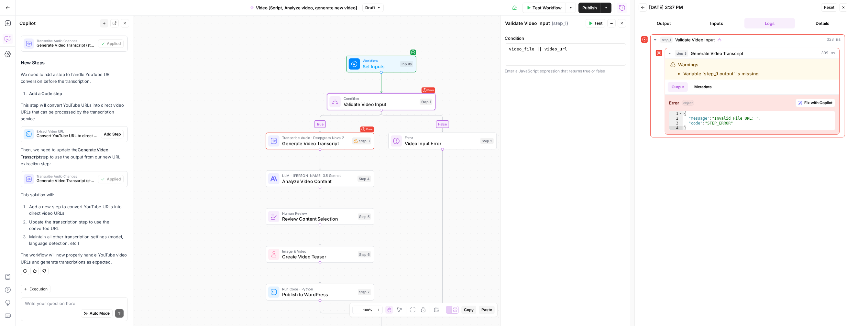
click at [395, 104] on span "Validate Video Input" at bounding box center [379, 104] width 73 height 7
click at [348, 146] on span "Generate Video Transcript" at bounding box center [315, 143] width 67 height 7
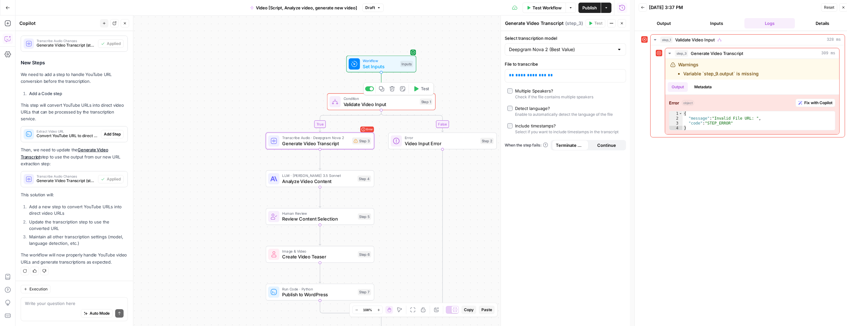
click at [407, 107] on span "Validate Video Input" at bounding box center [379, 104] width 73 height 7
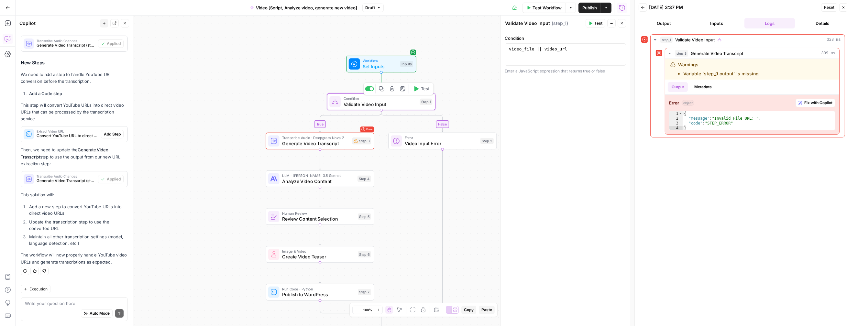
type textarea "**********"
click at [538, 62] on div "video_file || video_url" at bounding box center [564, 59] width 115 height 27
click at [538, 24] on button "Inputs" at bounding box center [716, 23] width 50 height 10
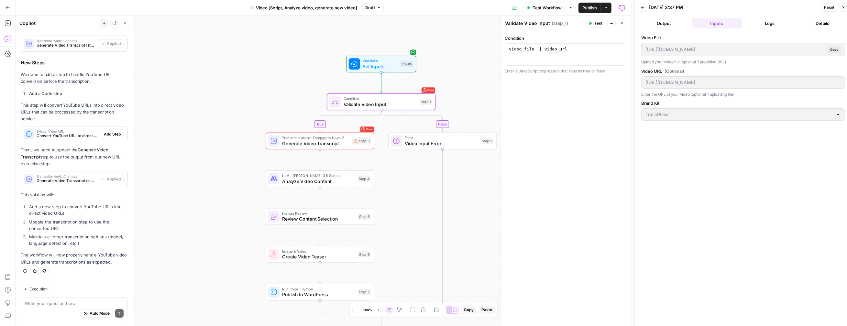
click at [538, 24] on button "Output" at bounding box center [663, 23] width 50 height 10
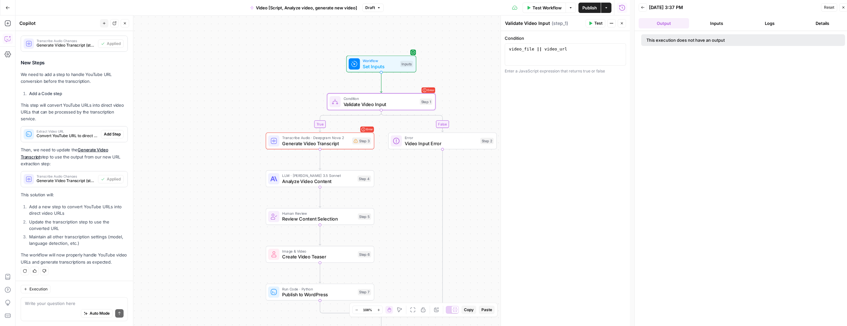
click at [538, 38] on div "This execution does not have an output" at bounding box center [714, 40] width 136 height 6
click at [538, 27] on button "Inputs" at bounding box center [716, 23] width 50 height 10
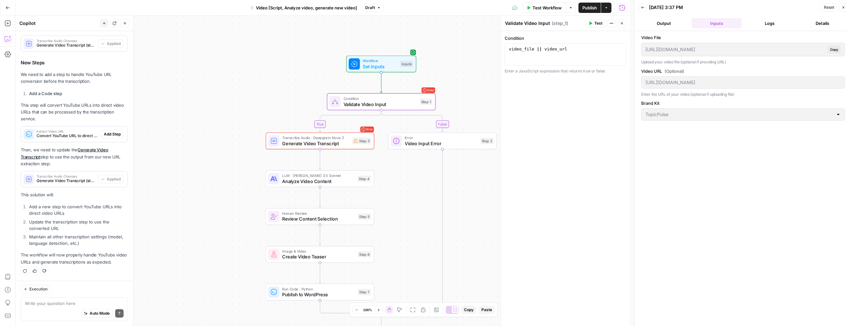
click at [538, 24] on button "Output" at bounding box center [663, 23] width 50 height 10
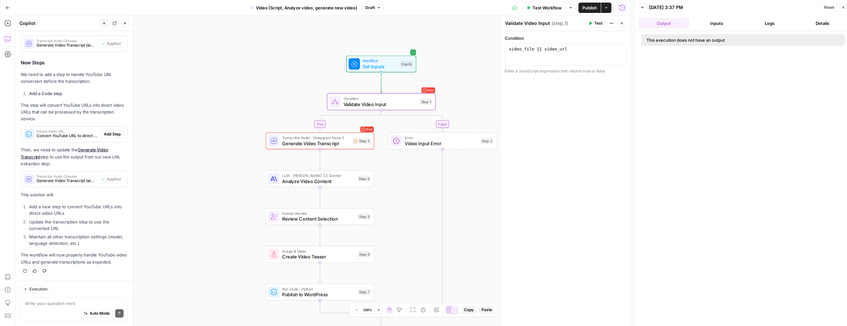
click at [538, 45] on div "This execution does not have an output" at bounding box center [743, 40] width 204 height 12
click at [538, 25] on button "Inputs" at bounding box center [716, 23] width 50 height 10
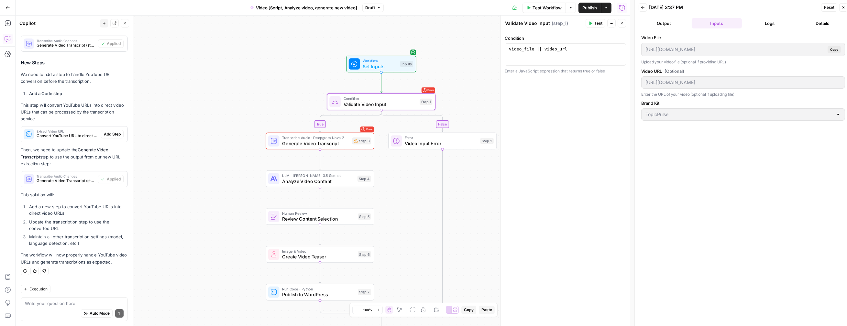
click at [538, 49] on span "Copy" at bounding box center [834, 49] width 8 height 5
drag, startPoint x: 833, startPoint y: 49, endPoint x: 825, endPoint y: 52, distance: 8.6
click at [538, 52] on div "https://app.airops.com/api/workspace_files/118509/url Copy" at bounding box center [743, 50] width 204 height 14
click at [538, 18] on button "Logs" at bounding box center [769, 23] width 50 height 10
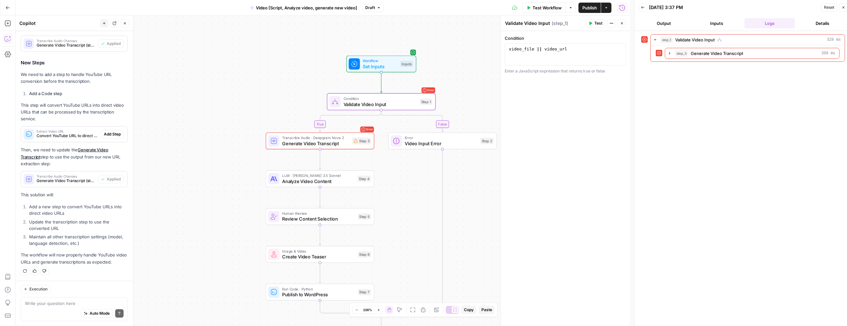
click at [538, 26] on button "Details" at bounding box center [822, 23] width 50 height 10
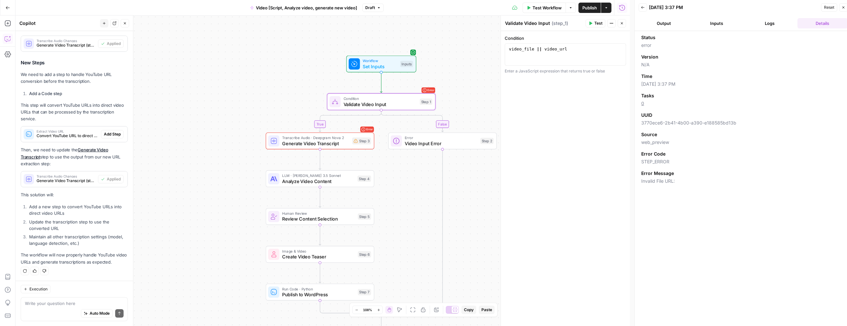
click at [538, 26] on button "Logs" at bounding box center [769, 23] width 50 height 10
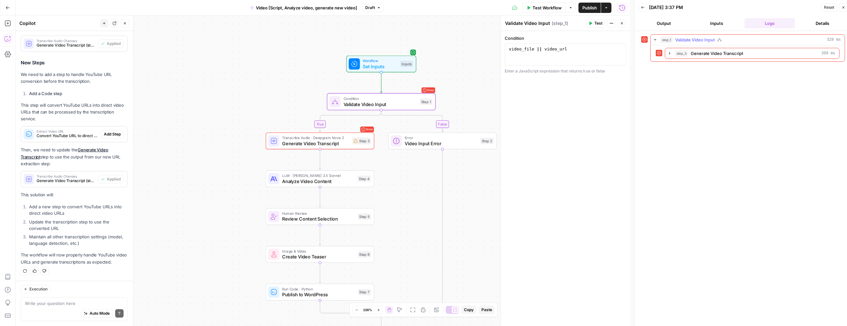
click at [538, 44] on button "step_1 Validate Video Input 328 ms" at bounding box center [747, 40] width 194 height 10
click at [538, 54] on icon "button" at bounding box center [669, 53] width 1 height 2
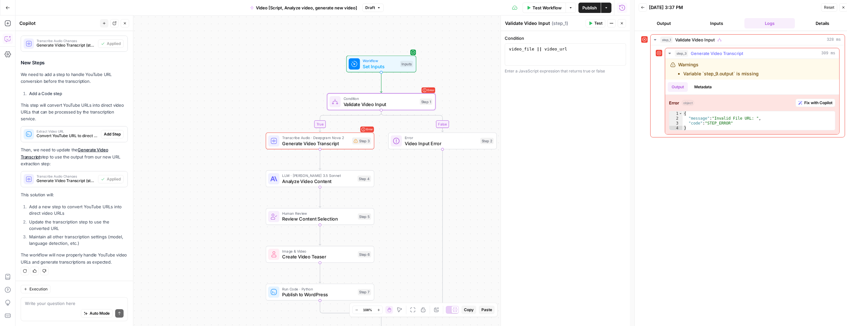
click at [538, 77] on div "Warnings Variable `step_9.output` is missing" at bounding box center [752, 69] width 174 height 21
click at [538, 87] on ul "Output Metadata" at bounding box center [691, 87] width 48 height 10
click at [538, 87] on button "Metadata" at bounding box center [702, 87] width 25 height 10
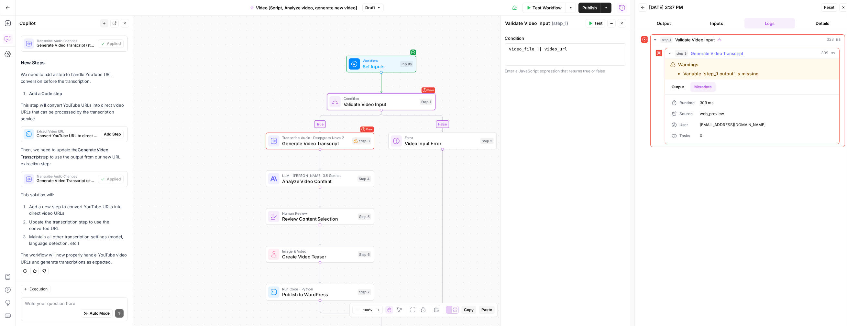
click at [538, 85] on button "Output" at bounding box center [677, 87] width 20 height 10
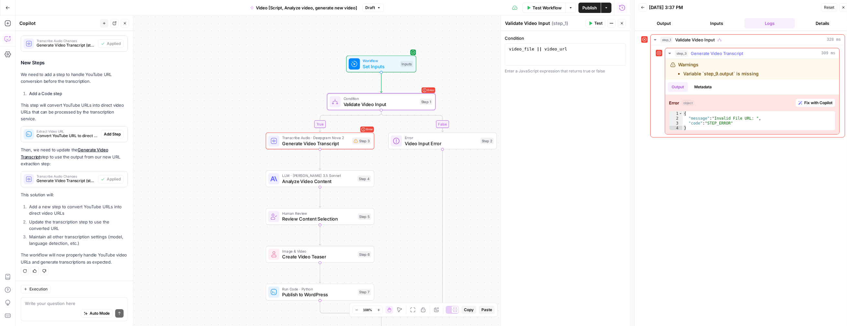
click at [538, 99] on div "Error object Fix with Copilot" at bounding box center [752, 103] width 166 height 8
click at [538, 104] on span "object" at bounding box center [687, 103] width 13 height 6
click at [31, 212] on li "Add a new step to convert YouTube URLs into direct video URLs" at bounding box center [77, 209] width 100 height 13
click at [33, 208] on li "Add a new step to convert YouTube URLs into direct video URLs" at bounding box center [77, 209] width 100 height 13
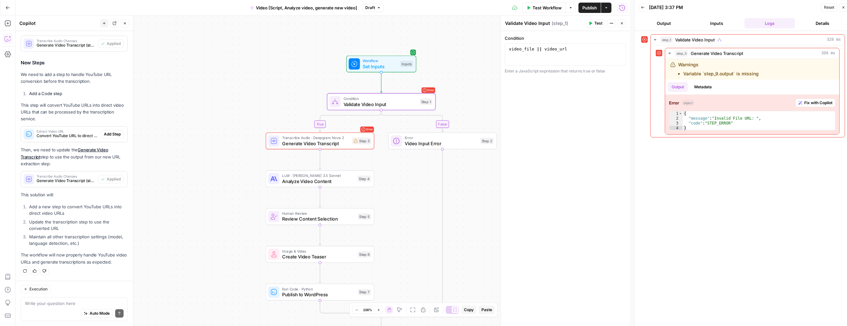
click at [33, 208] on li "Add a new step to convert YouTube URLs into direct video URLs" at bounding box center [77, 209] width 100 height 13
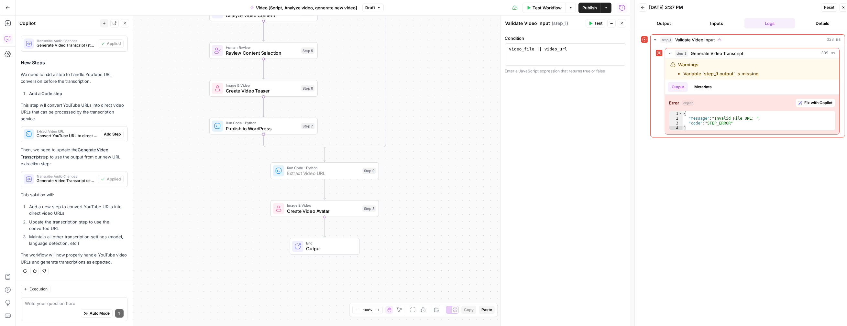
click at [109, 133] on span "Add Step" at bounding box center [112, 134] width 17 height 6
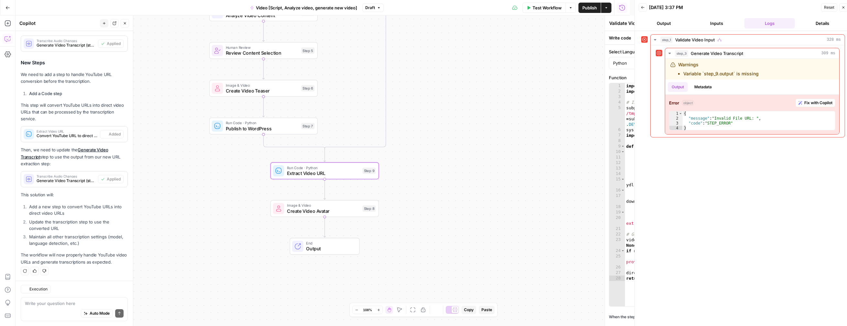
type textarea "Extract Video URL"
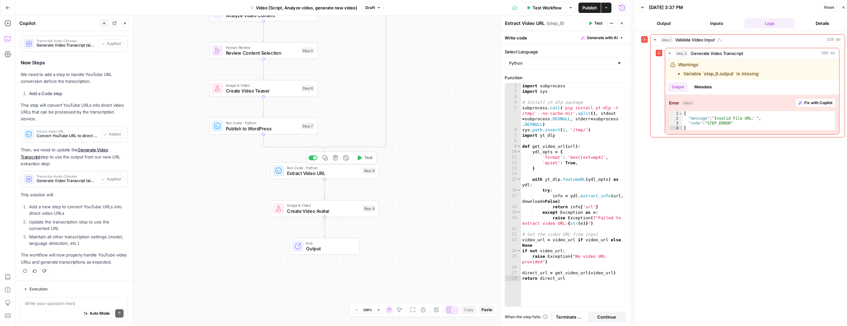
click at [362, 158] on icon "button" at bounding box center [358, 157] width 5 height 5
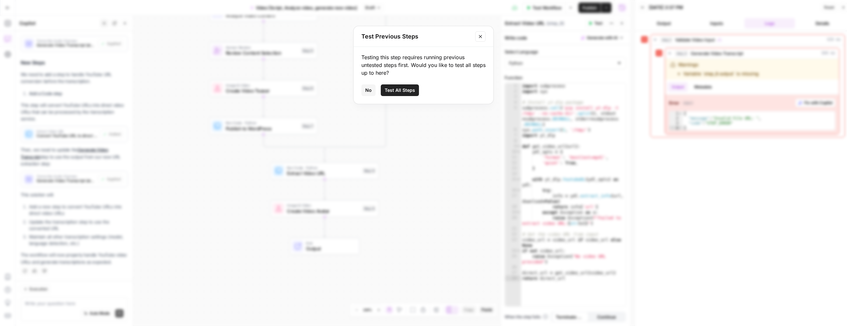
click at [396, 91] on span "Test All Steps" at bounding box center [400, 90] width 30 height 6
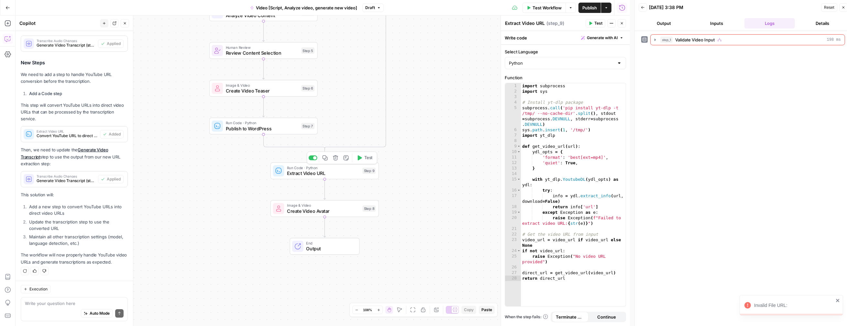
click at [353, 171] on span "Extract Video URL" at bounding box center [323, 173] width 73 height 7
click at [365, 162] on div "Copy step Delete step Add Note Test" at bounding box center [342, 158] width 70 height 13
click at [362, 160] on button "Test" at bounding box center [364, 157] width 22 height 9
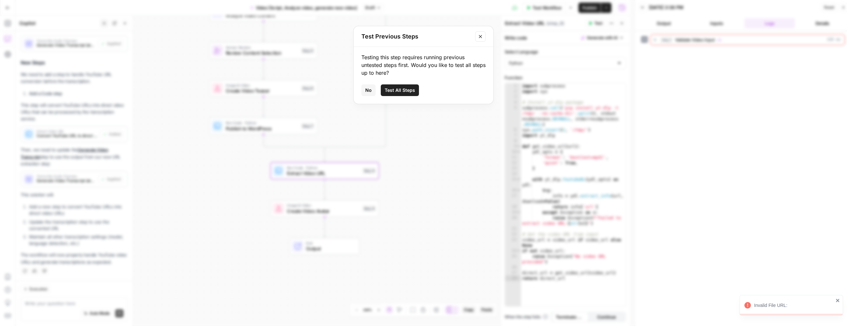
click at [366, 93] on span "No" at bounding box center [368, 90] width 6 height 6
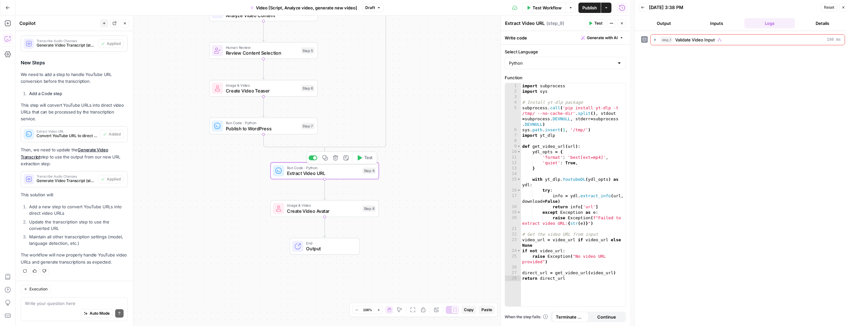
click at [410, 171] on div "true false Workflow Set Inputs Inputs Error Condition Validate Video Input Step…" at bounding box center [323, 171] width 614 height 310
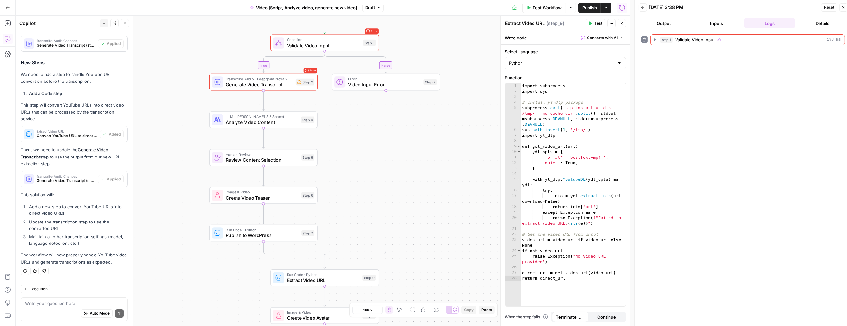
click at [288, 227] on span "Run Code · Python" at bounding box center [262, 229] width 73 height 5
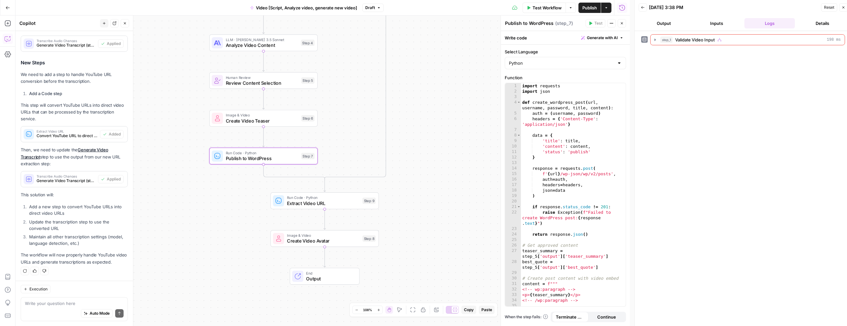
click at [251, 123] on span "Create Video Teaser" at bounding box center [262, 120] width 73 height 7
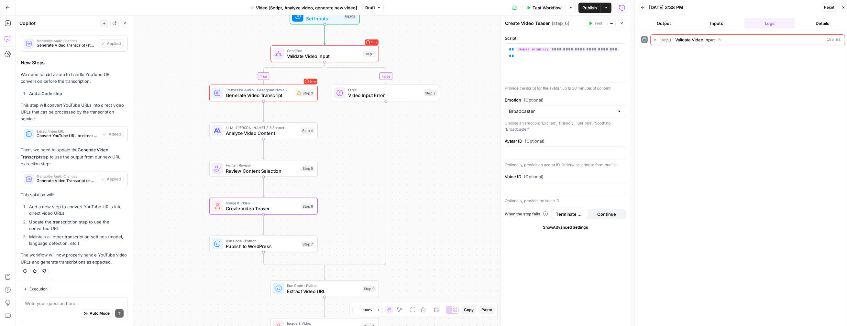
click at [371, 101] on div "true false Workflow Set Inputs Inputs Error Condition Validate Video Input Step…" at bounding box center [323, 171] width 614 height 310
click at [274, 95] on span "Generate Video Transcript" at bounding box center [259, 95] width 67 height 7
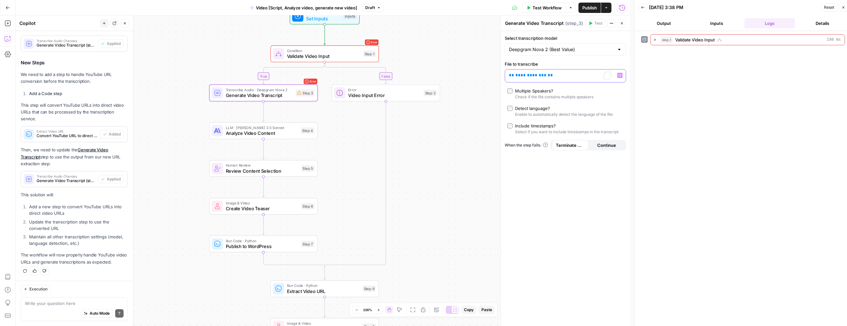
click at [536, 77] on span "**********" at bounding box center [530, 75] width 31 height 4
click at [538, 75] on span "**" at bounding box center [550, 75] width 5 height 4
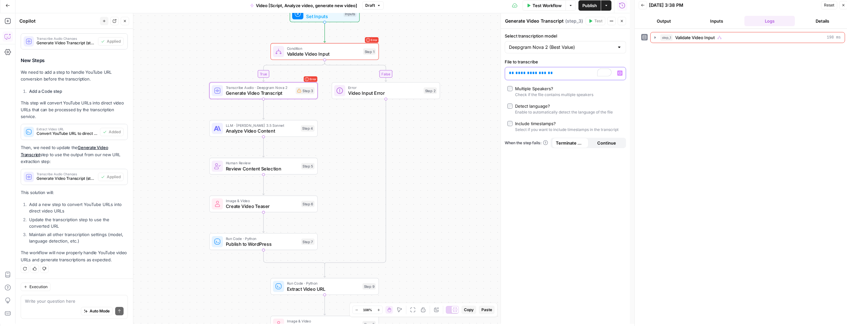
scroll to position [4, 0]
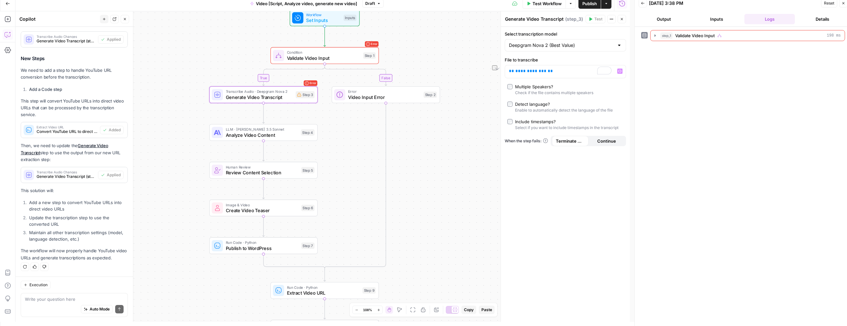
click at [538, 79] on div "step_1 Validate Video Input 198 ms" at bounding box center [743, 176] width 204 height 293
click at [306, 292] on span "Extract Video URL" at bounding box center [323, 292] width 73 height 7
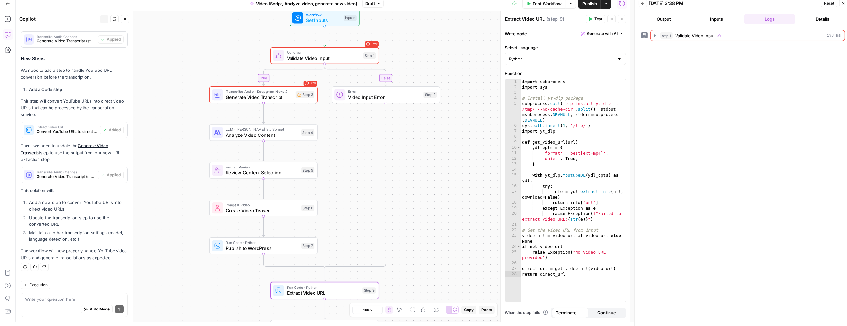
click at [290, 244] on span "Run Code · Python" at bounding box center [262, 242] width 73 height 5
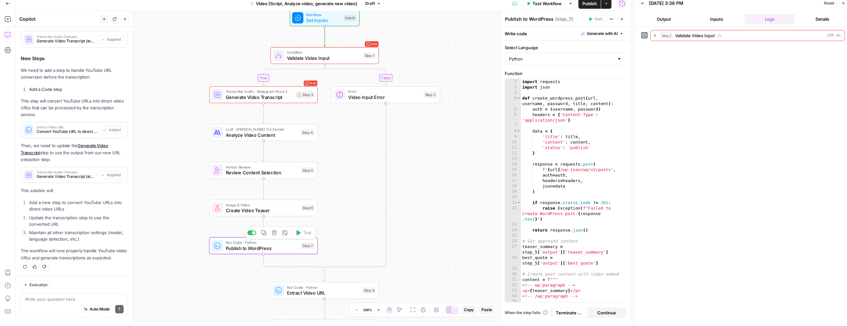
click at [255, 233] on div at bounding box center [251, 232] width 9 height 5
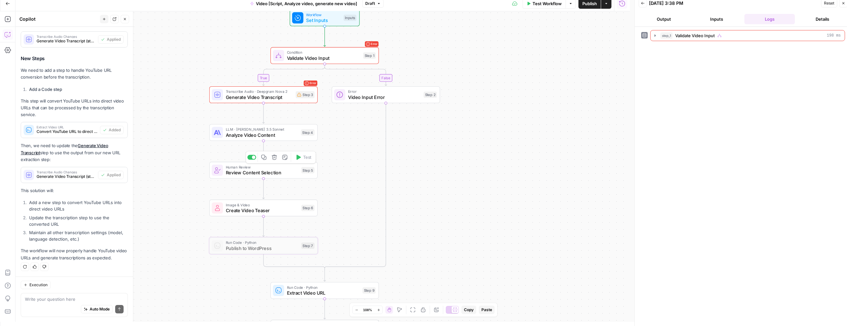
click at [247, 170] on span "Review Content Selection" at bounding box center [262, 172] width 73 height 7
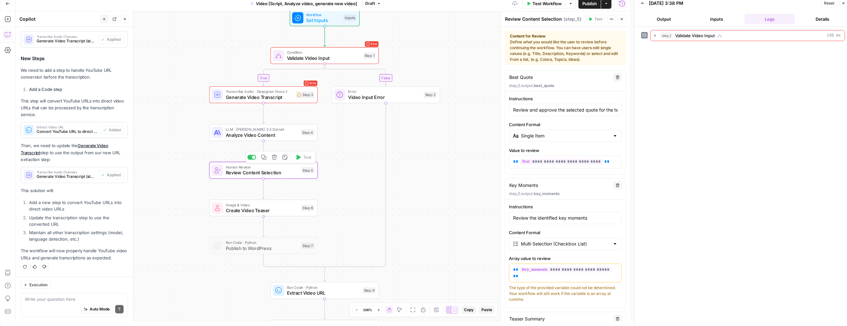
click at [254, 159] on div at bounding box center [251, 157] width 9 height 5
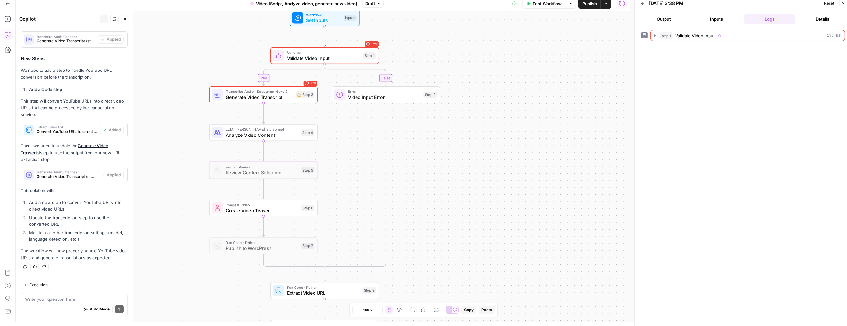
click at [538, 5] on span "Test Workflow" at bounding box center [546, 3] width 29 height 6
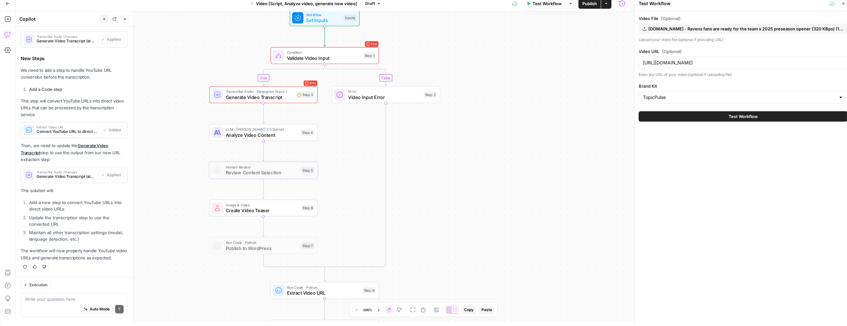
click at [538, 124] on div "Test Workflow" at bounding box center [742, 116] width 209 height 18
click at [538, 118] on button "Test Workflow" at bounding box center [742, 116] width 209 height 10
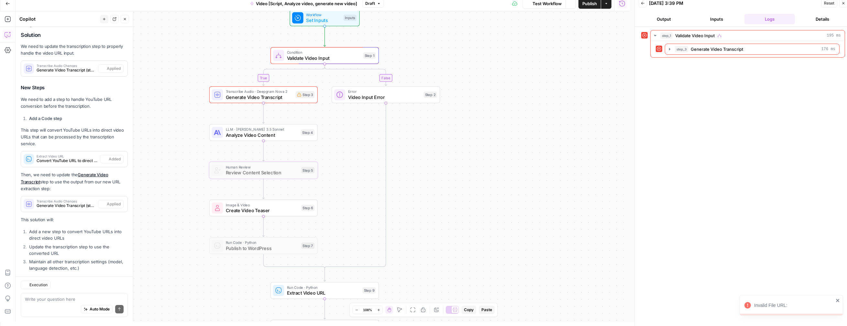
scroll to position [138, 0]
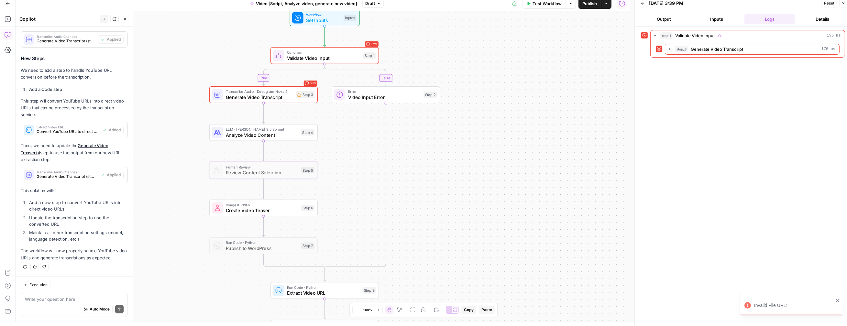
click at [346, 58] on span "Validate Video Input" at bounding box center [323, 58] width 73 height 7
click at [342, 20] on div "Workflow Set Inputs Inputs Test Step" at bounding box center [324, 18] width 64 height 12
click at [538, 17] on button "Output" at bounding box center [663, 19] width 50 height 10
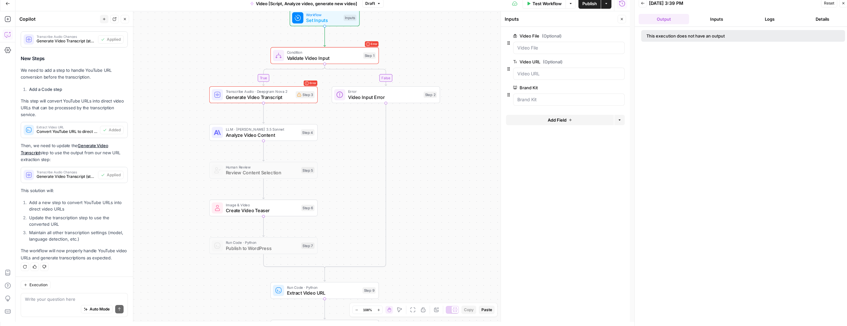
drag, startPoint x: 751, startPoint y: 16, endPoint x: 746, endPoint y: 16, distance: 5.2
click at [538, 16] on button "Logs" at bounding box center [769, 19] width 50 height 10
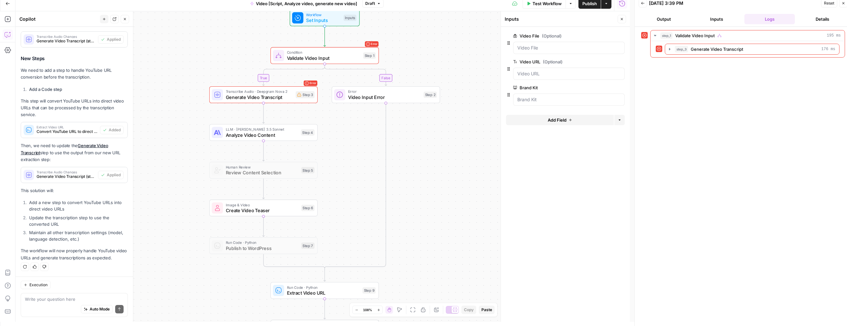
click at [538, 16] on button "Inputs" at bounding box center [716, 19] width 50 height 10
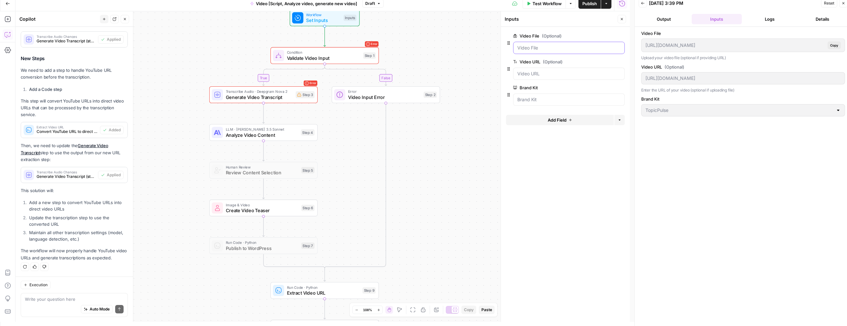
click at [538, 47] on File "Video File (Optional)" at bounding box center [568, 48] width 103 height 6
click at [538, 103] on div at bounding box center [569, 99] width 112 height 12
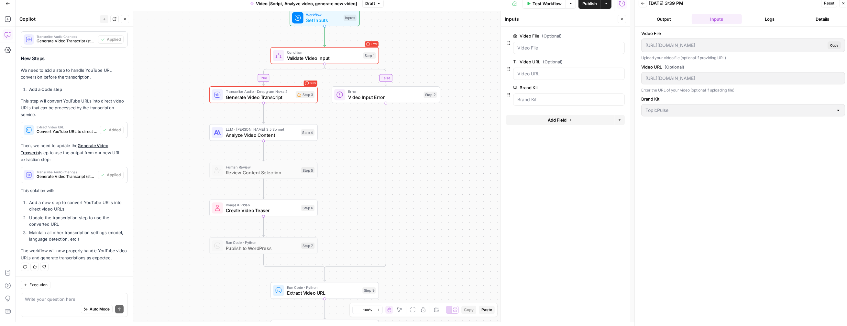
click at [538, 70] on div at bounding box center [569, 74] width 112 height 12
click at [312, 57] on span "Validate Video Input" at bounding box center [323, 58] width 73 height 7
type textarea "**********"
click at [538, 48] on div "video_file || video_url" at bounding box center [564, 55] width 115 height 27
click at [329, 60] on span "Validate Video Input" at bounding box center [323, 58] width 73 height 7
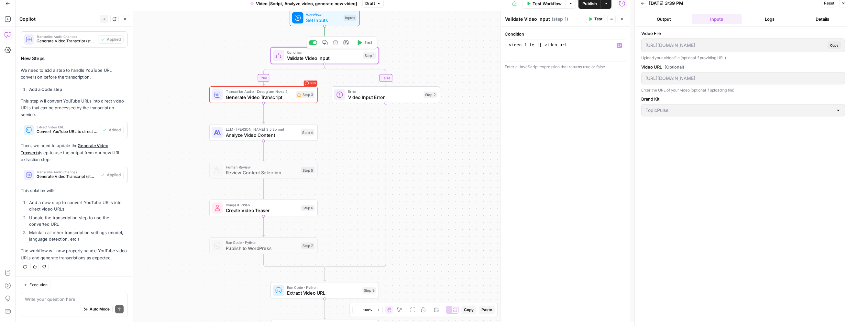
click at [329, 60] on span "Validate Video Input" at bounding box center [323, 58] width 73 height 7
click at [538, 25] on header "Back 08/16/25 at 3:39 PM Reset Close Output Inputs Logs Details" at bounding box center [743, 11] width 217 height 31
click at [538, 23] on button "Output" at bounding box center [663, 19] width 50 height 10
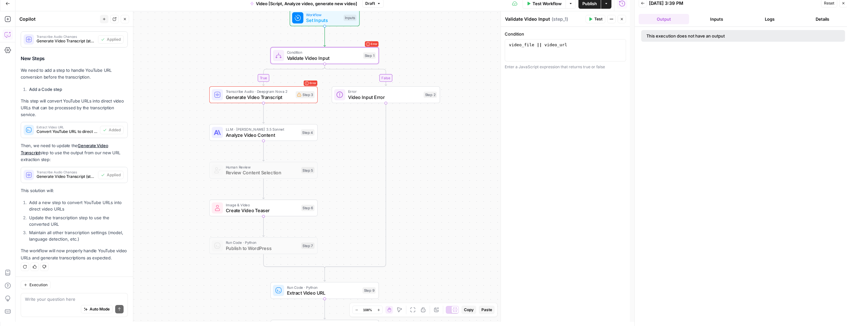
click at [538, 39] on div "**********" at bounding box center [565, 50] width 121 height 22
click at [538, 54] on div "video_file || video_url" at bounding box center [564, 55] width 115 height 27
click at [538, 60] on div "**********" at bounding box center [565, 50] width 121 height 22
click at [538, 65] on div "Enter a JavaScript expression that returns true or false" at bounding box center [565, 67] width 121 height 6
click at [538, 112] on div "**********" at bounding box center [565, 174] width 129 height 295
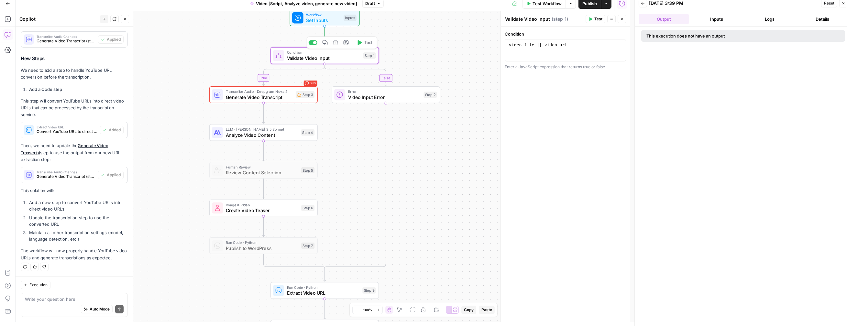
click at [335, 60] on span "Validate Video Input" at bounding box center [323, 58] width 73 height 7
click at [368, 93] on span "Error" at bounding box center [384, 91] width 73 height 5
click at [533, 84] on div "To enrich screen reader interactions, please activate Accessibility in Grammarl…" at bounding box center [565, 81] width 121 height 13
click at [535, 44] on p "**********" at bounding box center [565, 45] width 113 height 6
click at [300, 99] on div "Error Transcribe Audio · Deepgram Nova 2 Generate Video Transcript Step 3 Copy …" at bounding box center [263, 95] width 103 height 12
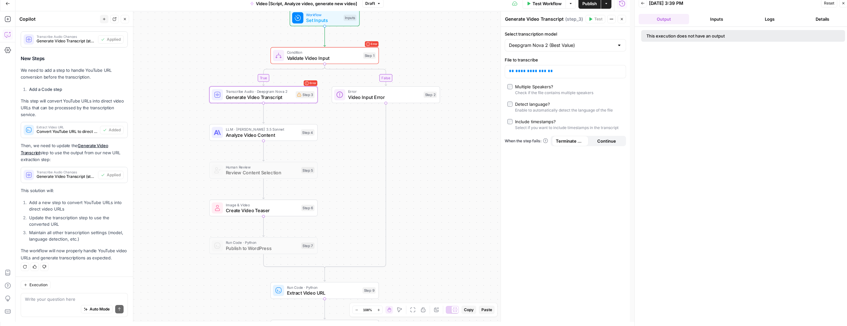
click at [538, 21] on button "Logs" at bounding box center [769, 19] width 50 height 10
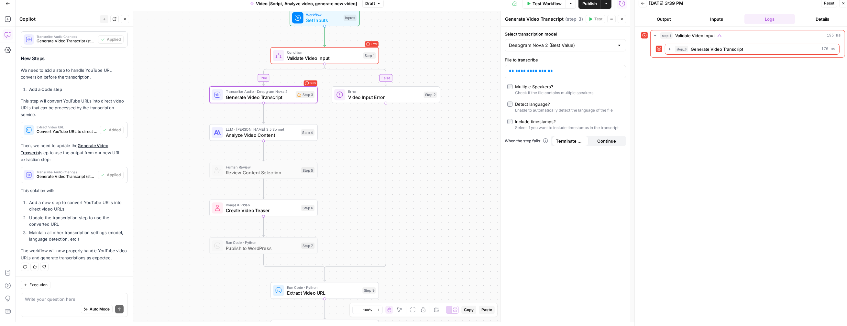
click at [538, 22] on button "Inputs" at bounding box center [716, 19] width 50 height 10
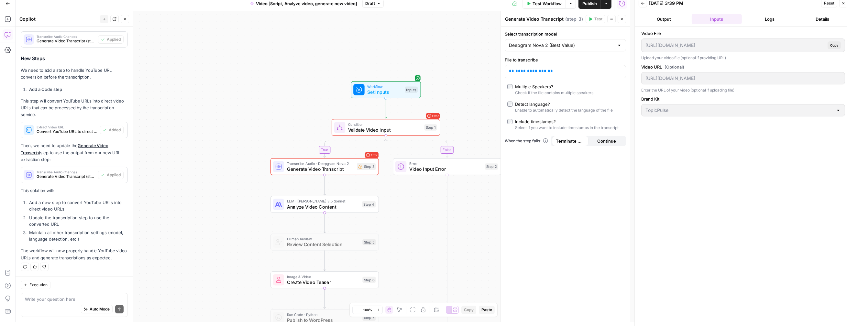
click at [64, 236] on li "Maintain all other transcription settings (model, language detection, etc.)" at bounding box center [77, 235] width 100 height 13
click at [61, 300] on textarea at bounding box center [74, 299] width 99 height 6
type textarea "what is not workding"
type textarea "why am i continuing to get an errir"
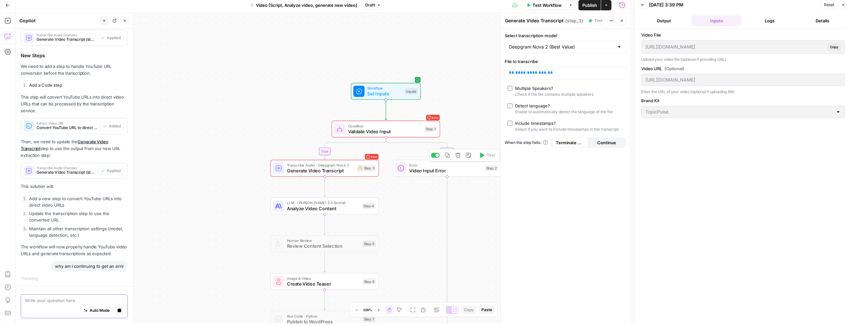
scroll to position [0, 0]
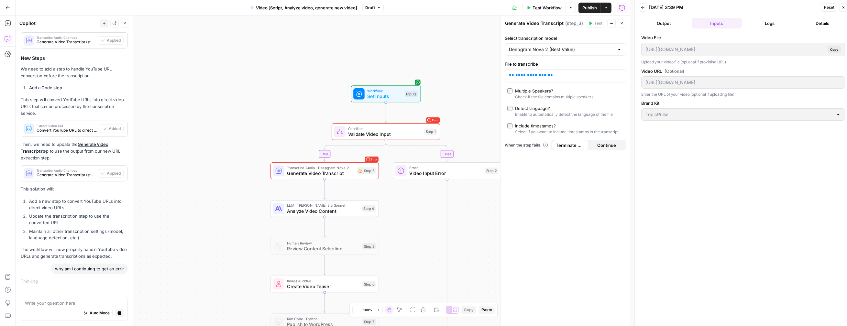
click at [538, 11] on button "Test Workflow" at bounding box center [543, 8] width 43 height 10
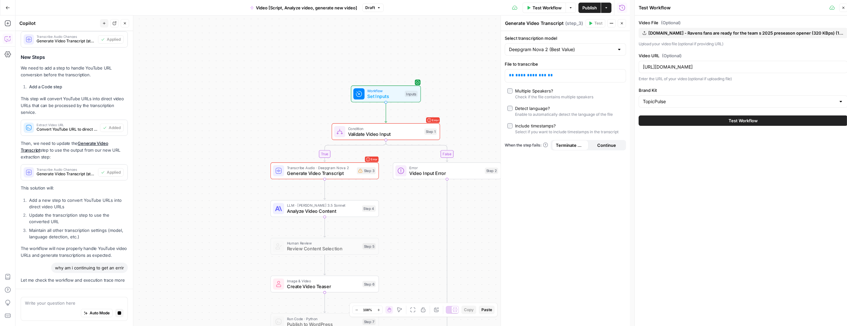
click at [538, 10] on button "Options" at bounding box center [570, 8] width 10 height 10
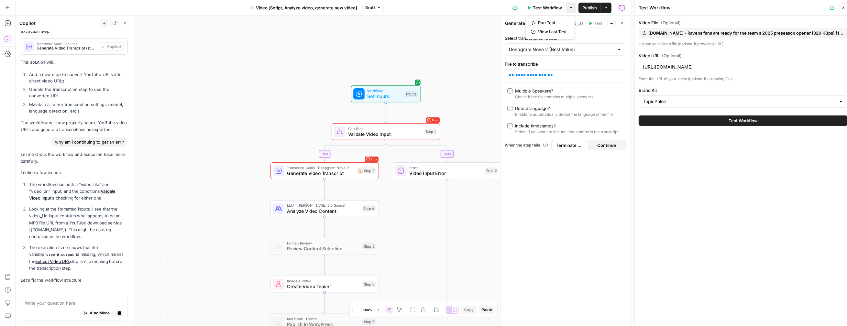
click at [538, 8] on div "Test Workflow Options Publish Actions Run History" at bounding box center [507, 7] width 246 height 15
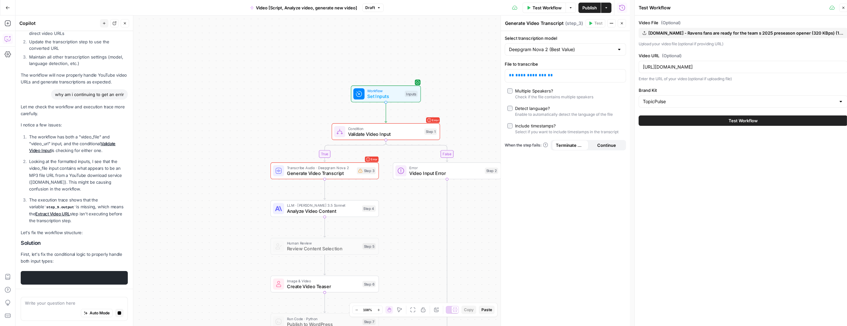
click at [538, 9] on icon "button" at bounding box center [606, 8] width 4 height 4
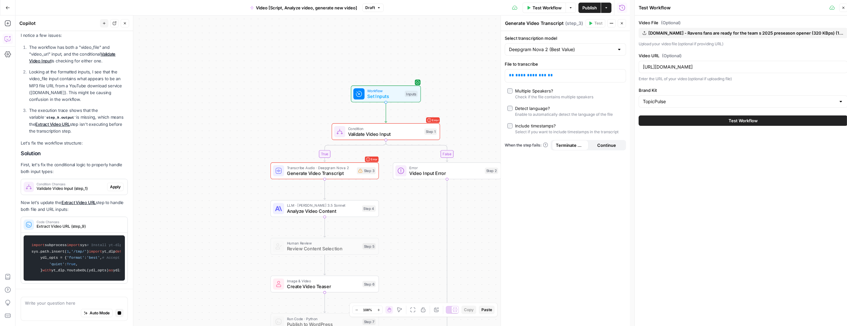
click at [538, 22] on label "Video File (Optional)" at bounding box center [742, 22] width 209 height 6
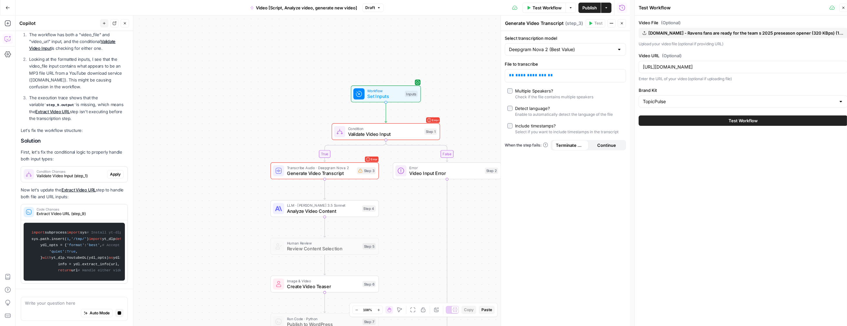
click at [538, 10] on div "Close" at bounding box center [838, 8] width 18 height 8
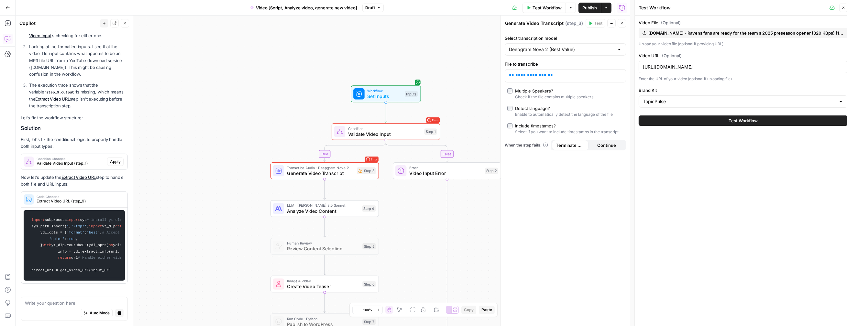
click at [538, 9] on icon at bounding box center [831, 7] width 5 height 5
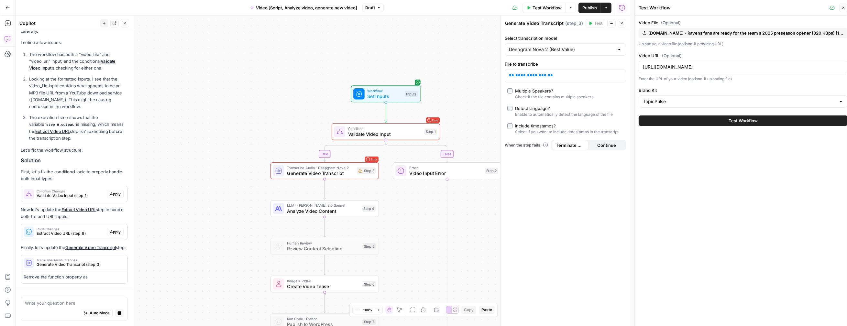
scroll to position [400, 0]
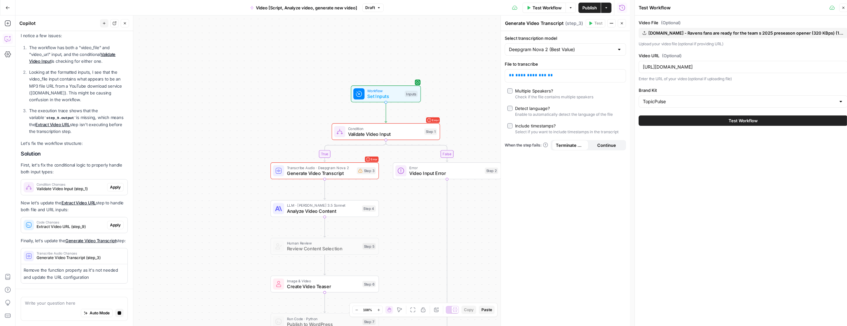
click at [515, 10] on div "Test Workflow Options Publish Actions Run History" at bounding box center [507, 7] width 246 height 15
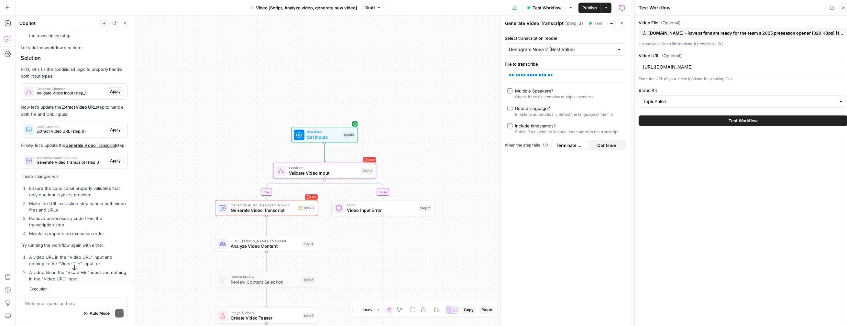
scroll to position [516, 0]
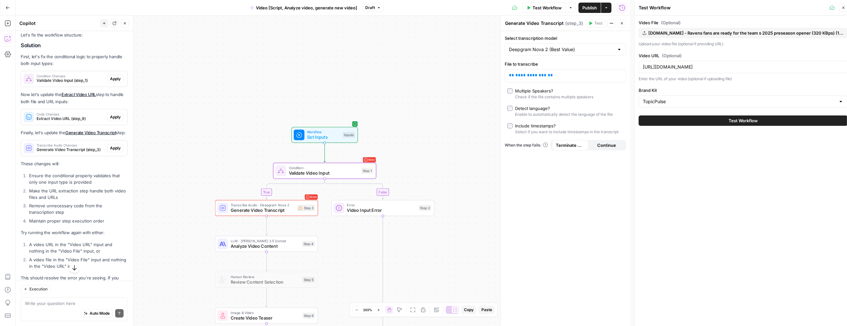
click at [110, 78] on span "Apply" at bounding box center [115, 79] width 11 height 6
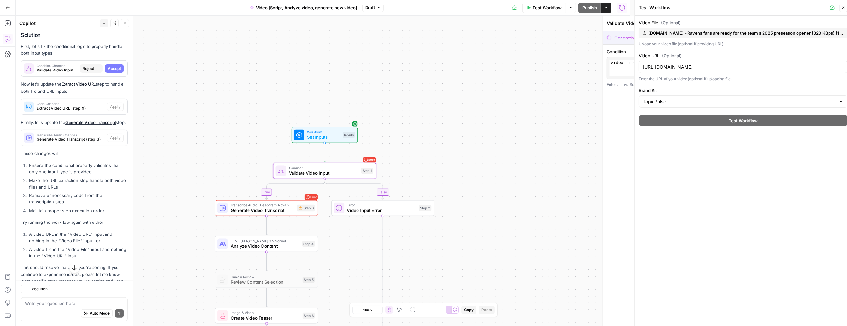
scroll to position [505, 0]
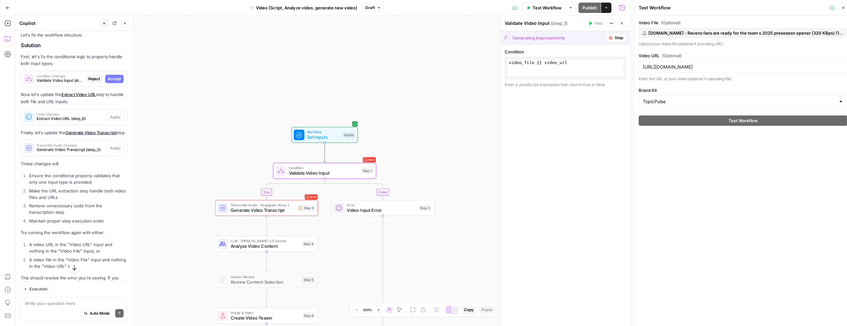
click at [111, 78] on span "Accept" at bounding box center [114, 79] width 13 height 6
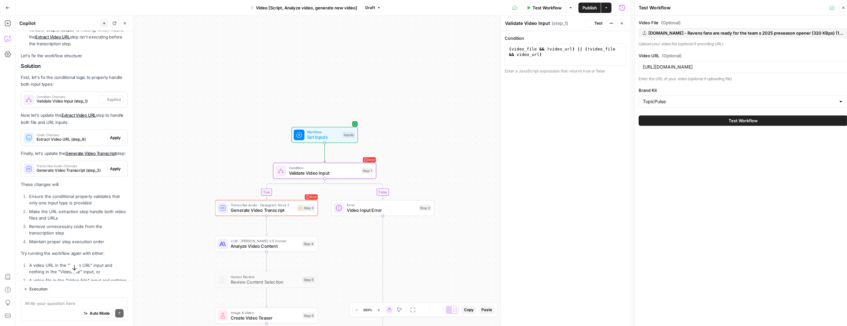
scroll to position [526, 0]
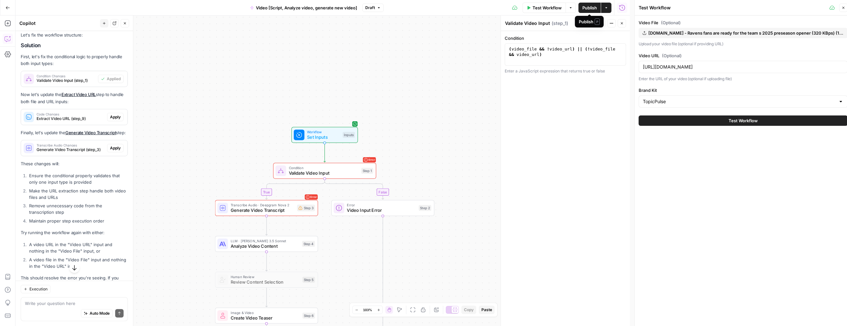
click at [538, 23] on button "Test" at bounding box center [595, 23] width 20 height 8
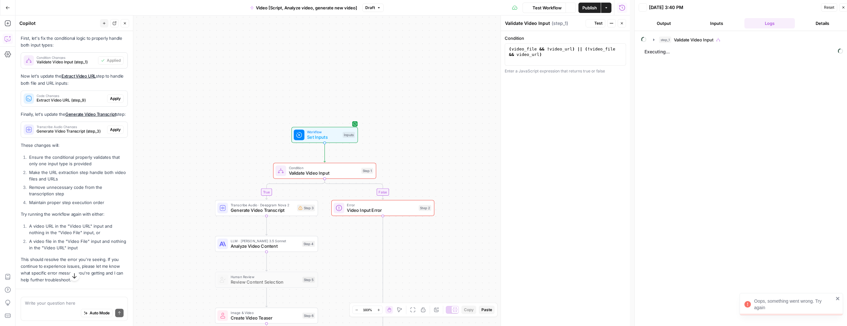
scroll to position [526, 0]
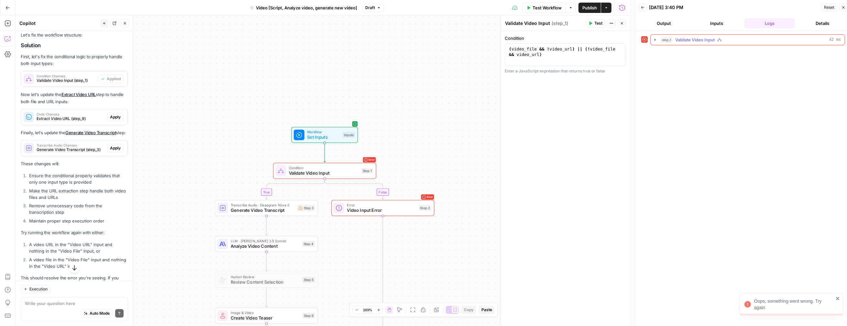
click at [538, 39] on icon "button" at bounding box center [654, 39] width 5 height 5
click at [538, 48] on button "step_2 Video Input Error 21 ms" at bounding box center [752, 53] width 174 height 10
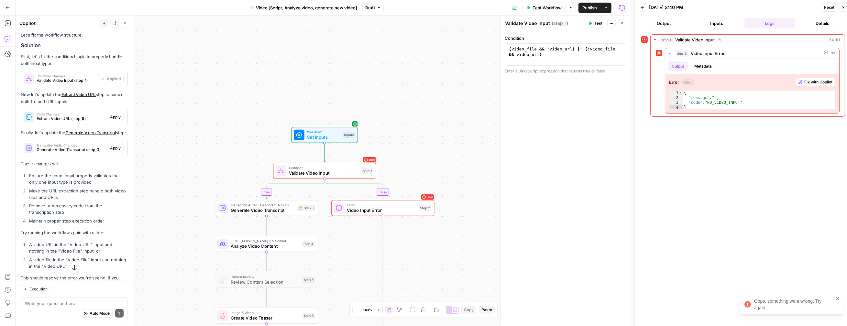
click at [538, 25] on button "Output" at bounding box center [663, 23] width 50 height 10
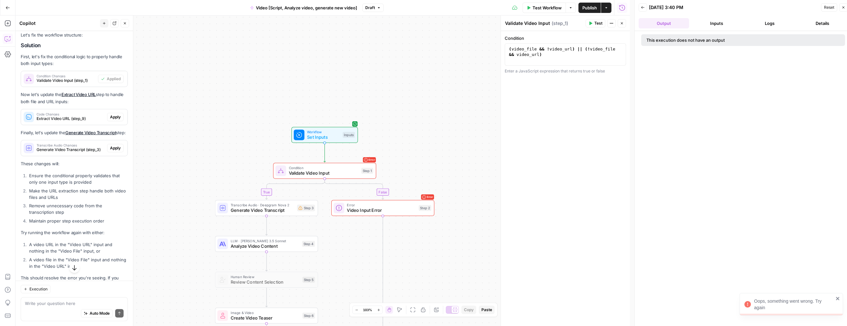
click at [538, 24] on button "Inputs" at bounding box center [716, 23] width 50 height 10
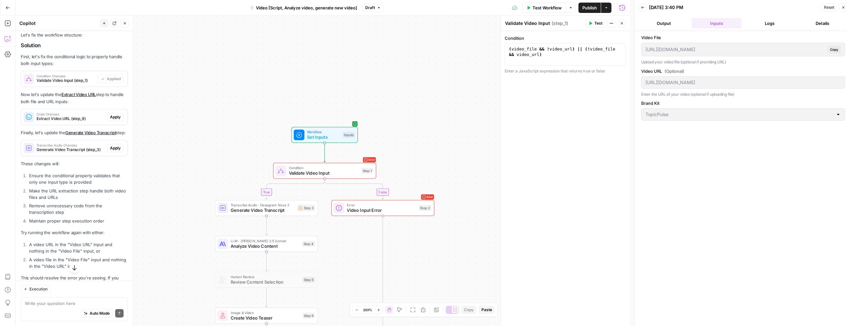
click at [346, 174] on span "Validate Video Input" at bounding box center [324, 173] width 70 height 7
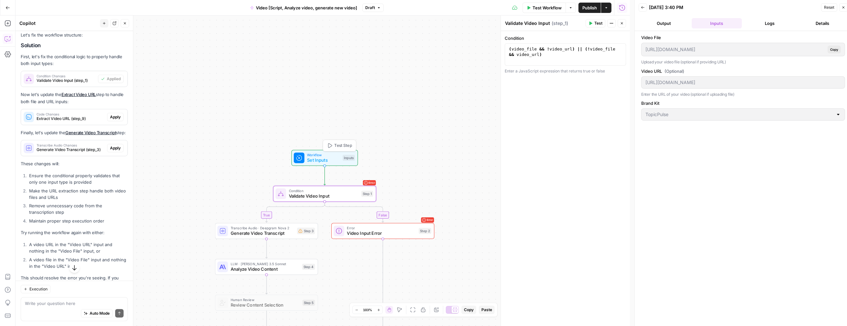
drag, startPoint x: 328, startPoint y: 136, endPoint x: 328, endPoint y: 159, distance: 23.0
click at [328, 159] on span "Set Inputs" at bounding box center [323, 160] width 33 height 7
click at [326, 191] on span "Condition" at bounding box center [324, 190] width 70 height 5
click at [325, 193] on span "Validate Video Input" at bounding box center [324, 196] width 70 height 7
click at [361, 182] on button "Test" at bounding box center [362, 181] width 21 height 9
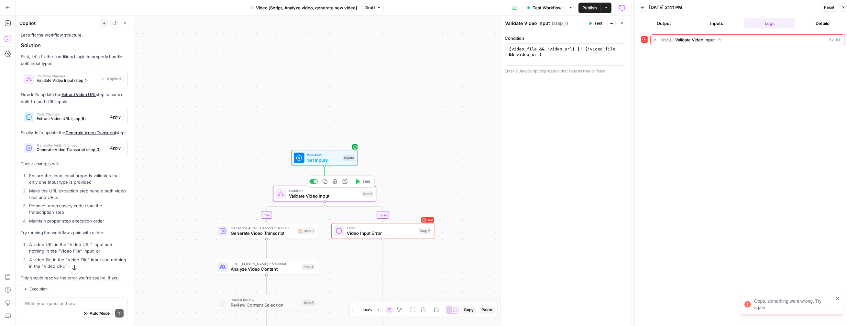
click at [346, 202] on div "true false Workflow Set Inputs Inputs Error Condition Validate Video Input Step…" at bounding box center [323, 171] width 614 height 310
click at [324, 170] on icon "Edge from start to step_1" at bounding box center [325, 175] width 2 height 19
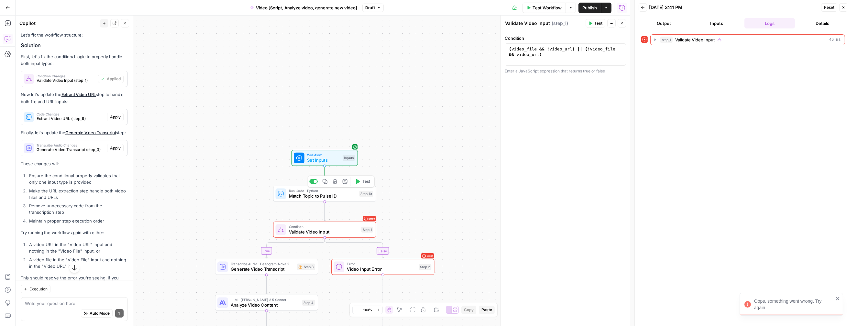
click at [336, 182] on icon "button" at bounding box center [334, 181] width 5 height 5
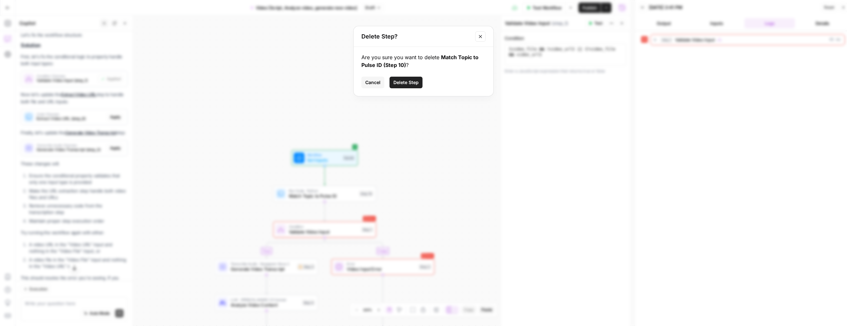
click at [401, 85] on span "Delete Step" at bounding box center [405, 82] width 25 height 6
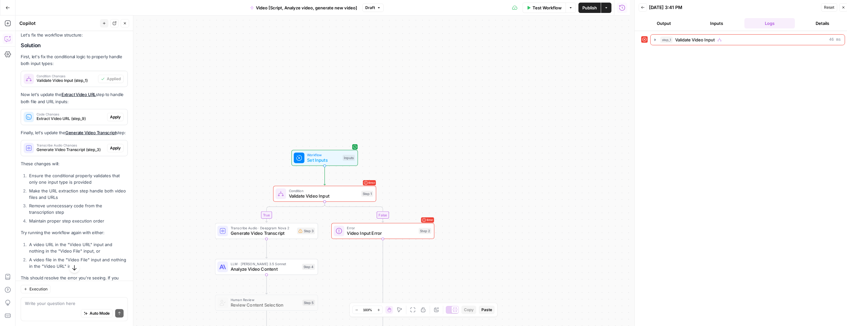
click at [341, 191] on span "Condition" at bounding box center [324, 190] width 70 height 5
click at [343, 201] on div "Condition Validate Video Input Step 1 Copy step Delete step Add Note Test" at bounding box center [324, 194] width 103 height 16
click at [329, 203] on icon "Edge from step_1 to step_2" at bounding box center [354, 212] width 59 height 21
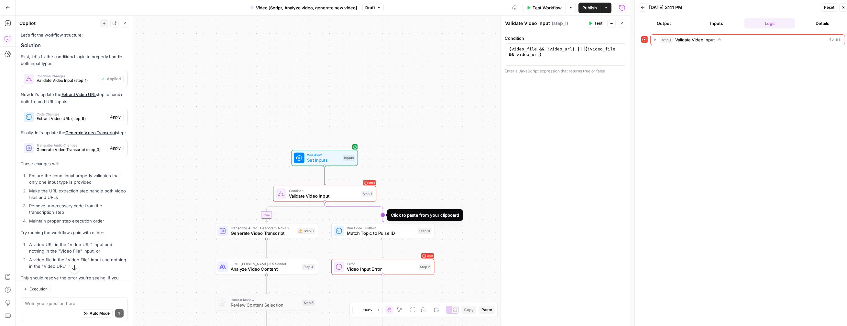
click at [325, 202] on icon "Edge from step_1 to step_11" at bounding box center [354, 212] width 59 height 21
click at [325, 201] on div "Error Condition Validate Video Input Step 1 Copy step Delete step Add Note Test" at bounding box center [324, 194] width 103 height 16
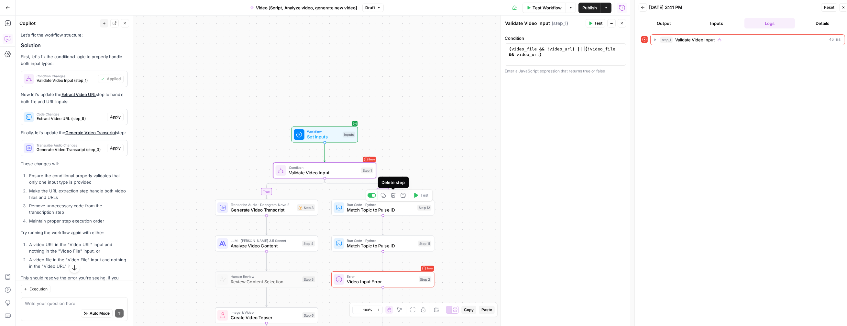
click at [394, 197] on icon "button" at bounding box center [392, 195] width 5 height 5
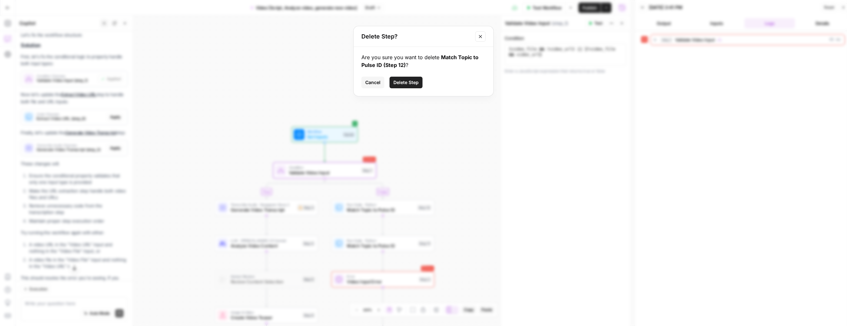
click at [402, 82] on span "Delete Step" at bounding box center [405, 82] width 25 height 6
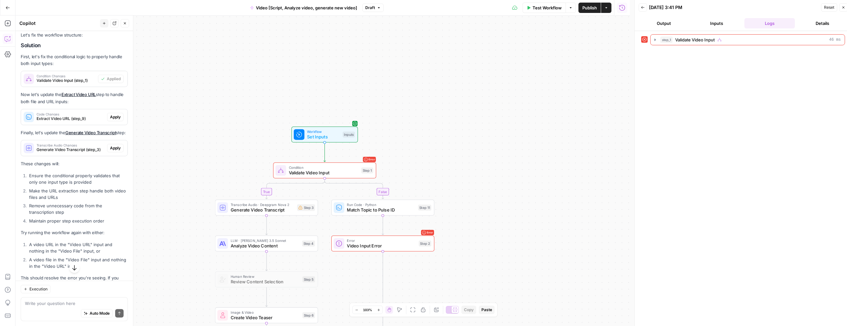
click at [375, 213] on span "Match Topic to Pulse ID" at bounding box center [381, 210] width 69 height 7
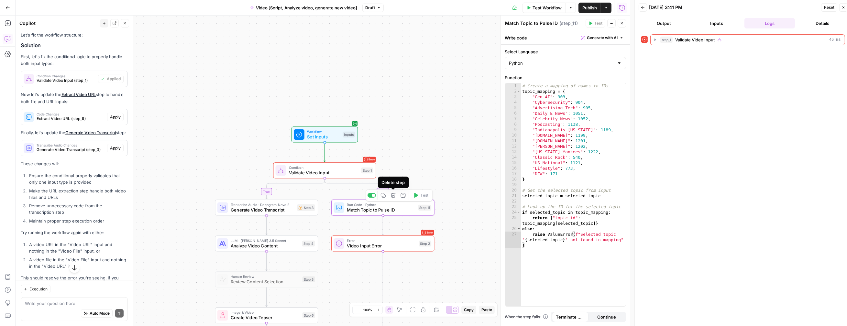
click at [391, 194] on icon "button" at bounding box center [393, 195] width 5 height 5
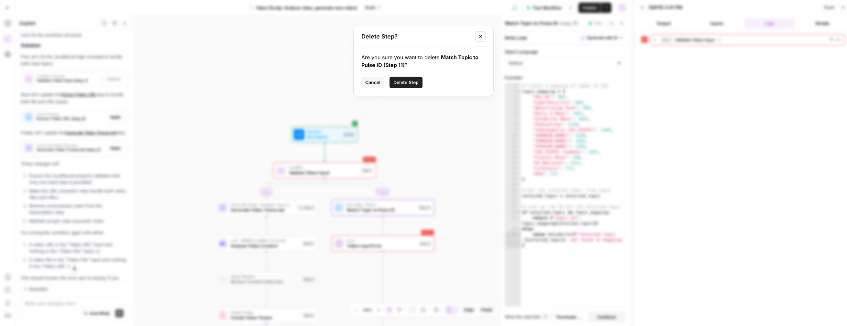
click at [397, 80] on span "Delete Step" at bounding box center [405, 82] width 25 height 6
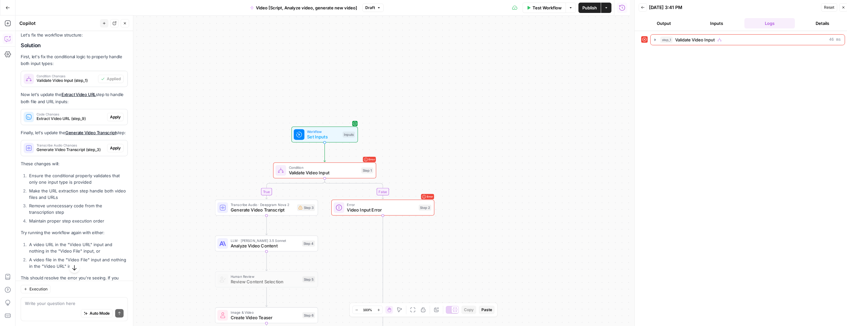
click at [375, 210] on span "Video Input Error" at bounding box center [381, 210] width 69 height 7
click at [393, 193] on icon "button" at bounding box center [393, 195] width 5 height 5
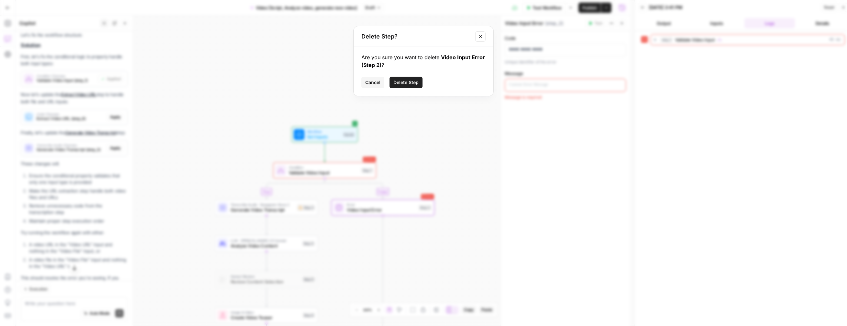
click at [377, 85] on span "Cancel" at bounding box center [372, 82] width 15 height 6
click at [311, 171] on span "Validate Video Input" at bounding box center [324, 172] width 70 height 7
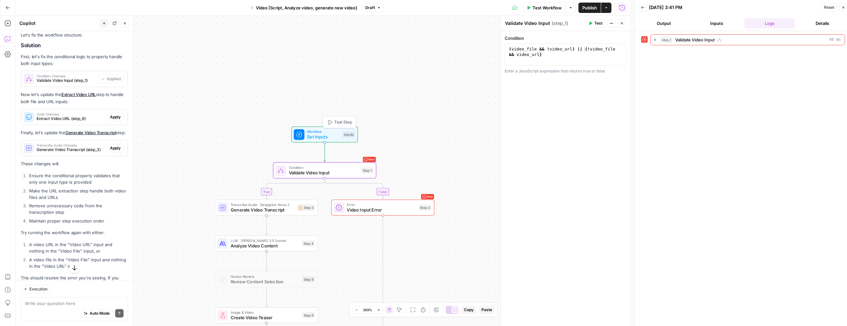
click at [303, 136] on div at bounding box center [299, 134] width 11 height 11
click at [538, 18] on button "Output" at bounding box center [663, 23] width 50 height 10
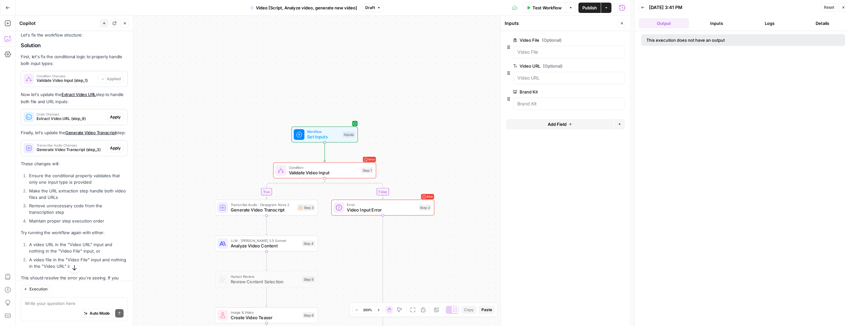
click at [538, 11] on button "Test Workflow" at bounding box center [543, 8] width 43 height 10
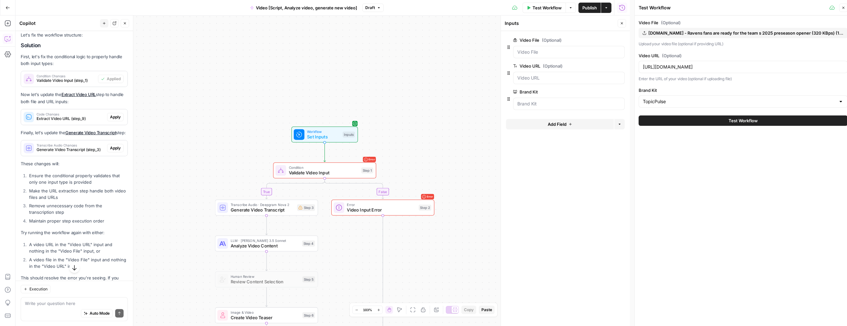
click at [538, 122] on button "Test Workflow" at bounding box center [742, 120] width 209 height 10
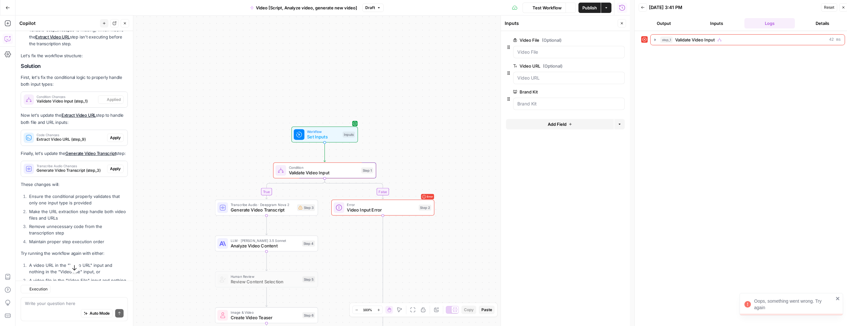
scroll to position [526, 0]
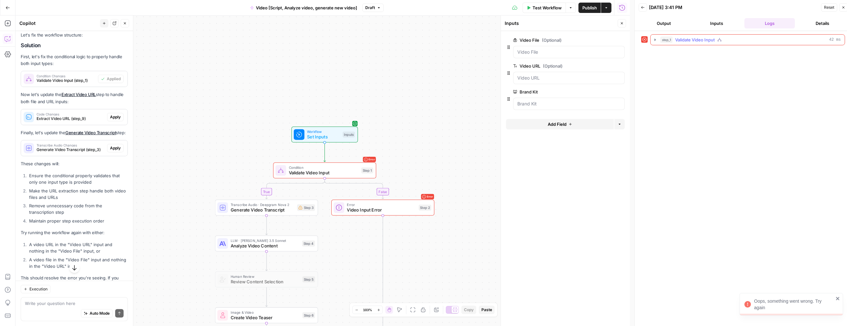
click at [538, 36] on button "step_1 Validate Video Input 42 ms" at bounding box center [747, 40] width 194 height 10
click at [538, 7] on span "Test Workflow" at bounding box center [546, 8] width 29 height 6
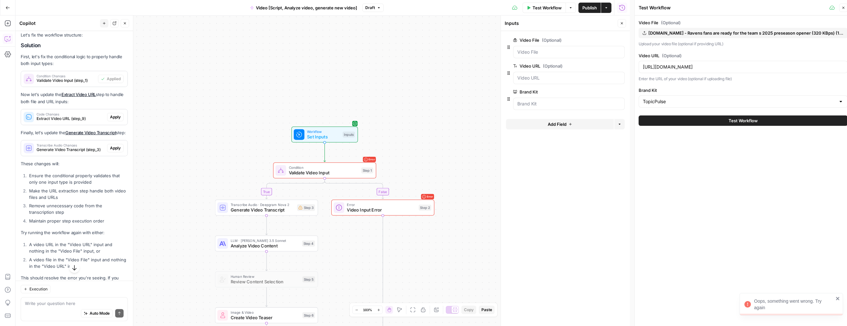
click at [538, 34] on span "yt1z.net - Ravens fans are ready for the team s 2025 preseason opener (320 KBps…" at bounding box center [745, 33] width 195 height 6
click at [538, 82] on div "Video File (Optional) yt1z.net - Ravens fans are ready for the team s 2025 pres…" at bounding box center [742, 63] width 209 height 88
click at [538, 70] on input "https://www.youtube.com/watch?v=GDO0390FN5o" at bounding box center [743, 67] width 201 height 6
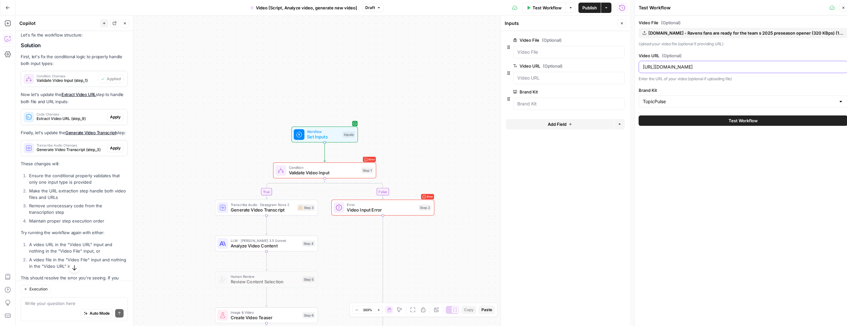
click at [538, 70] on input "https://www.youtube.com/watch?v=GDO0390FN5o" at bounding box center [743, 67] width 201 height 6
click at [538, 123] on button "Test Workflow" at bounding box center [742, 120] width 209 height 10
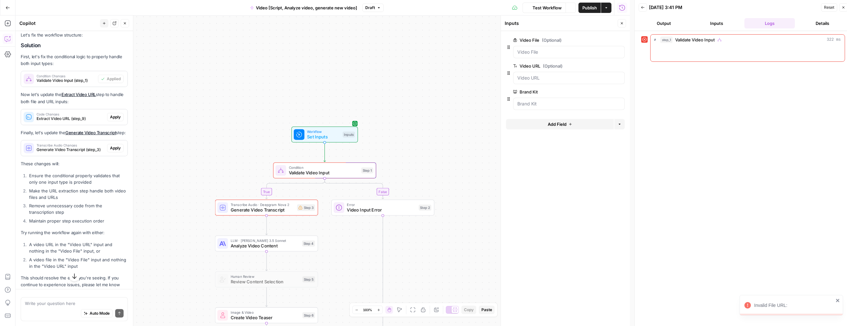
scroll to position [526, 0]
click at [538, 25] on button "Output" at bounding box center [663, 23] width 50 height 10
click at [538, 23] on button "Inputs" at bounding box center [716, 23] width 50 height 10
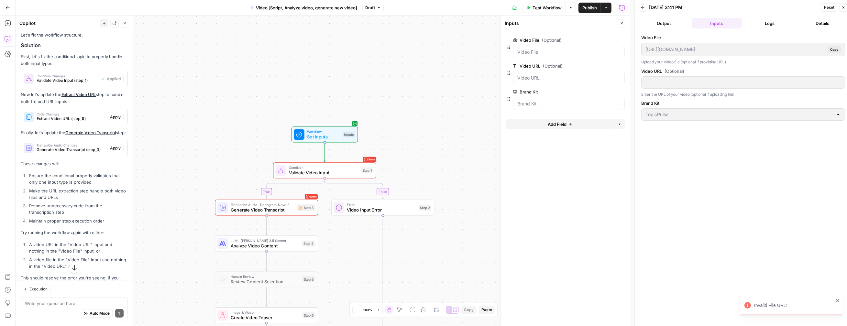
click at [538, 22] on button "Logs" at bounding box center [769, 23] width 50 height 10
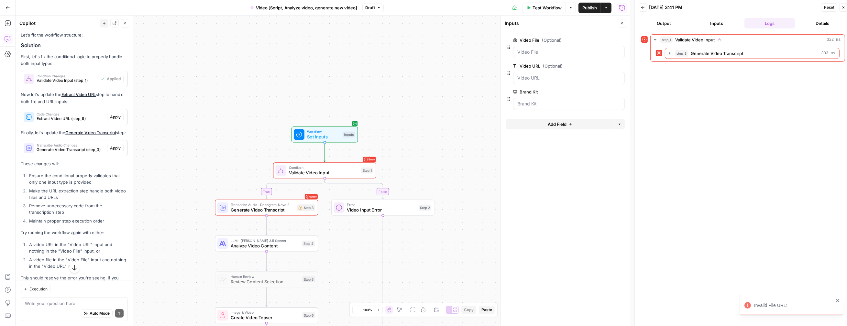
click at [538, 22] on button "Details" at bounding box center [822, 23] width 50 height 10
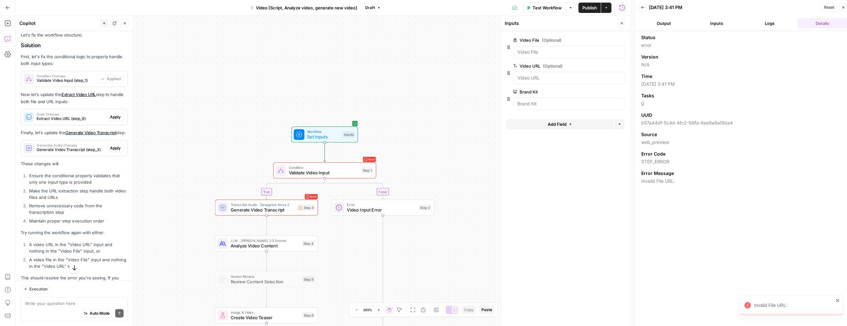
click at [538, 21] on button "Logs" at bounding box center [769, 23] width 50 height 10
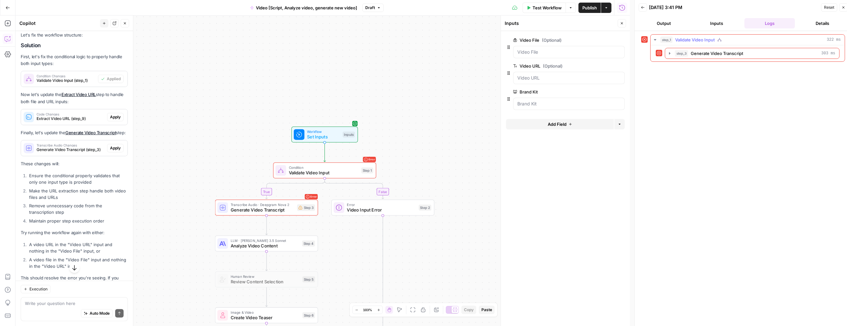
click at [538, 41] on icon "button" at bounding box center [654, 39] width 5 height 5
click at [538, 51] on div "step_1 Validate Video Input 322 ms" at bounding box center [743, 180] width 204 height 293
click at [538, 39] on span "step_1" at bounding box center [666, 40] width 12 height 6
click at [538, 51] on button "step_3 Generate Video Transcript 303 ms" at bounding box center [752, 53] width 174 height 10
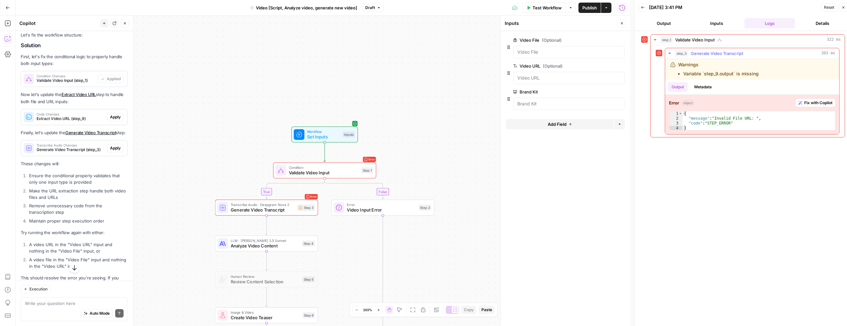
click at [538, 90] on button "Metadata" at bounding box center [702, 87] width 25 height 10
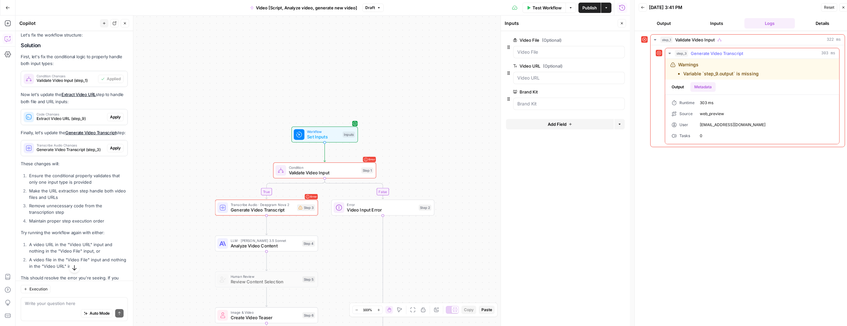
click at [538, 88] on button "Output" at bounding box center [677, 87] width 20 height 10
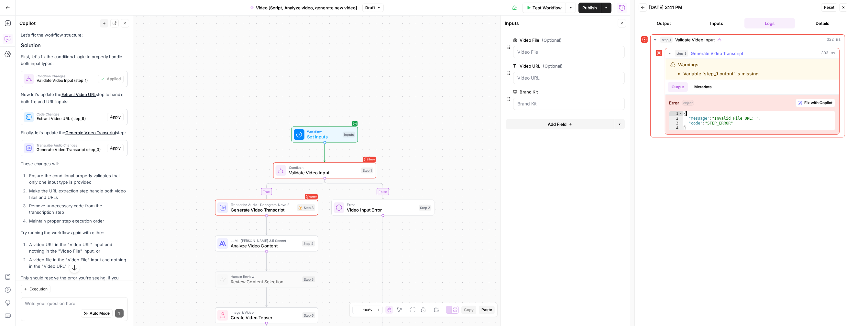
click at [538, 115] on div "{ "message" : "Invalid File URL: " , "code" : "STEP_ERROR" }" at bounding box center [758, 125] width 153 height 29
click at [538, 116] on div "{ "message" : "Invalid File URL: " , "code" : "STEP_ERROR" }" at bounding box center [758, 125] width 153 height 29
type textarea "**********"
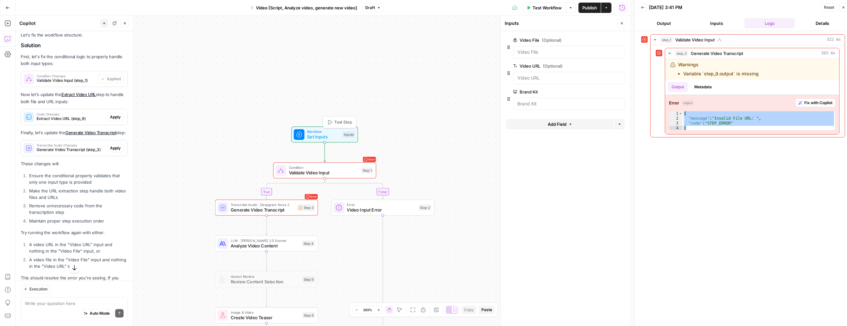
click at [350, 135] on div "Inputs" at bounding box center [348, 135] width 12 height 6
click at [354, 164] on div "Error Condition Validate Video Input Step 1 Copy step Delete step Add Note Test" at bounding box center [324, 170] width 103 height 16
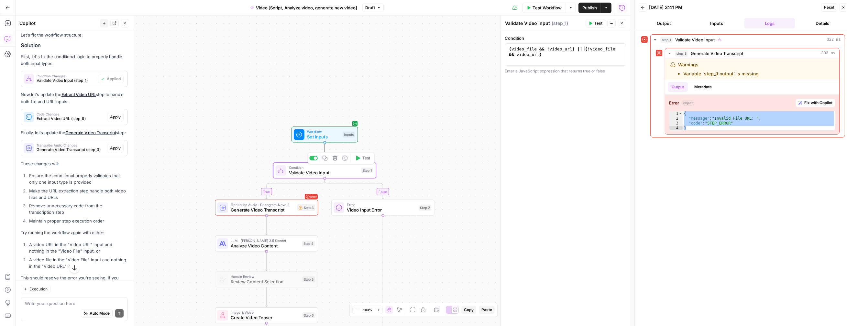
type textarea "**********"
click at [538, 50] on div "( video_file && ! video_url ) || ( ! video_file && video_url )" at bounding box center [564, 65] width 115 height 38
click at [538, 20] on button "Actions" at bounding box center [611, 23] width 8 height 8
click at [538, 22] on span "Test" at bounding box center [598, 23] width 8 height 6
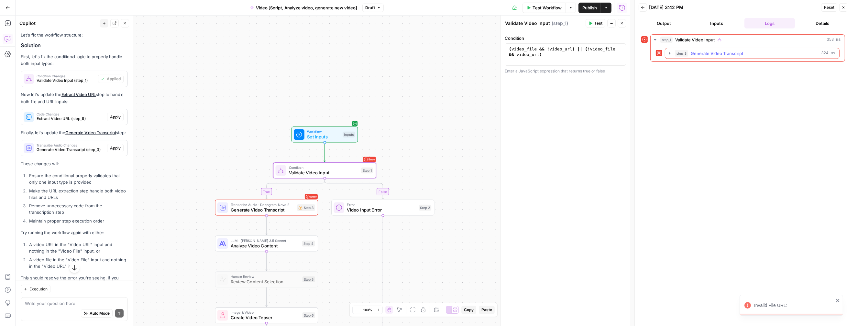
click at [538, 53] on button "step_3 Generate Video Transcript 324 ms" at bounding box center [752, 53] width 174 height 10
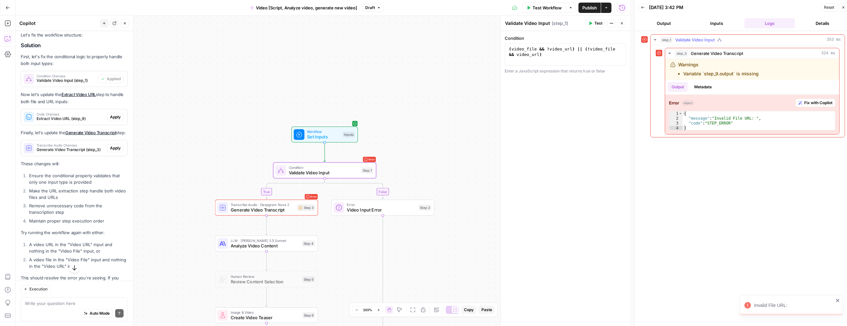
click at [538, 41] on icon "button" at bounding box center [654, 39] width 5 height 5
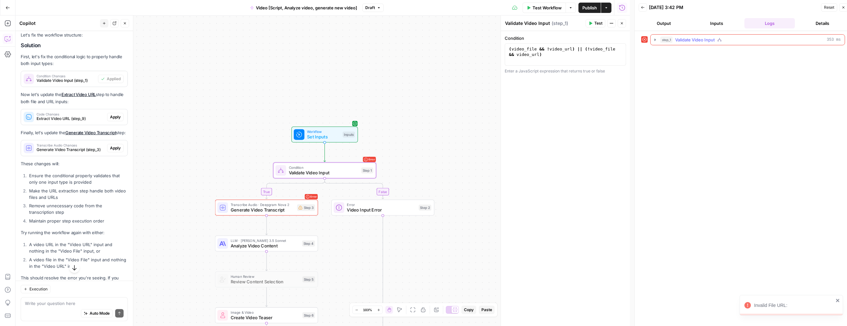
click at [538, 42] on icon "button" at bounding box center [654, 39] width 5 height 5
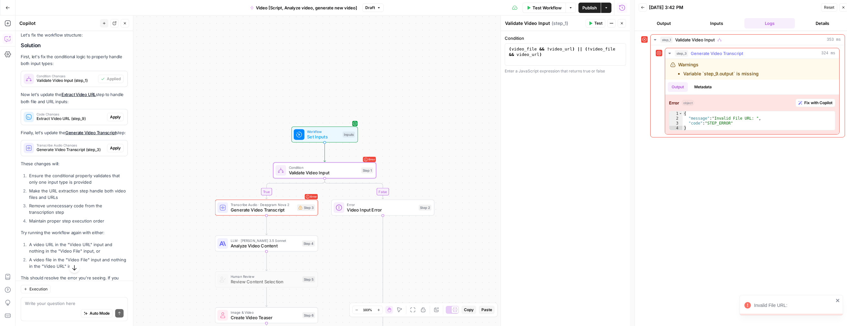
click at [538, 86] on button "Metadata" at bounding box center [702, 87] width 25 height 10
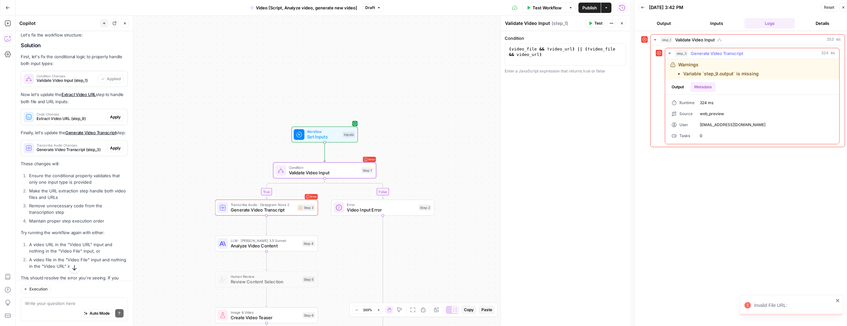
click at [538, 88] on button "Output" at bounding box center [677, 87] width 20 height 10
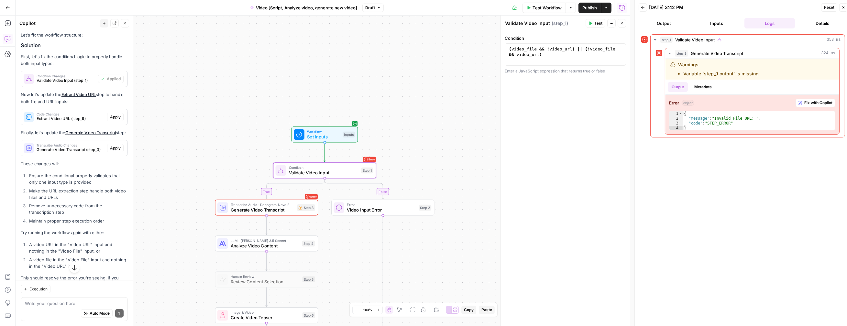
click at [538, 20] on button "Details" at bounding box center [822, 23] width 50 height 10
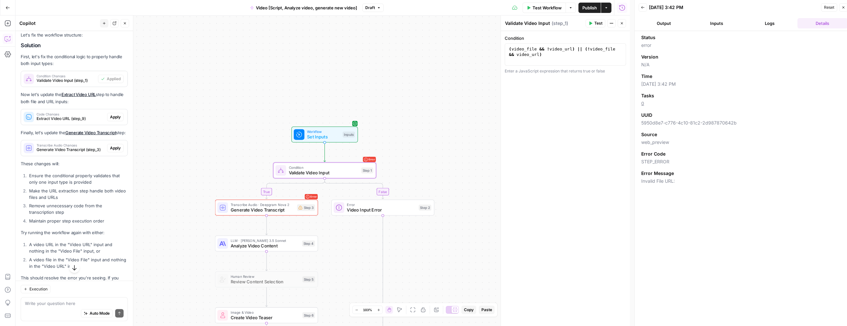
click at [538, 23] on button "Logs" at bounding box center [769, 23] width 50 height 10
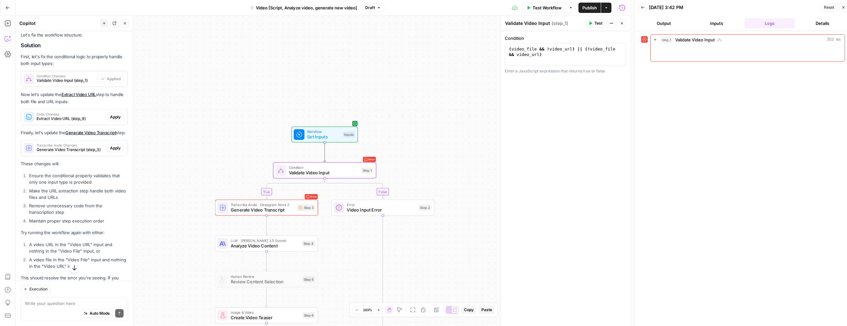
click at [538, 26] on button "Inputs" at bounding box center [716, 23] width 50 height 10
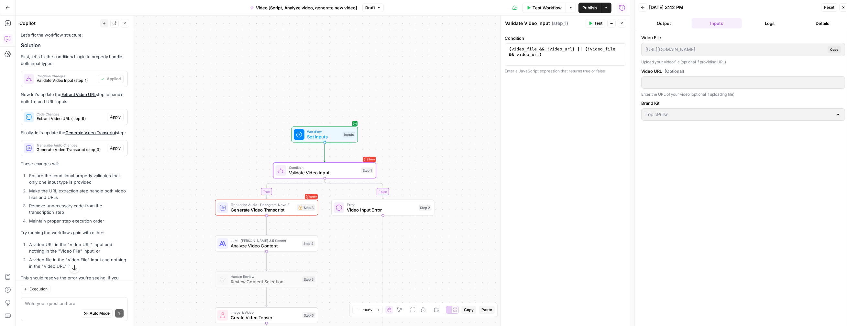
click at [538, 27] on button "Output" at bounding box center [663, 23] width 50 height 10
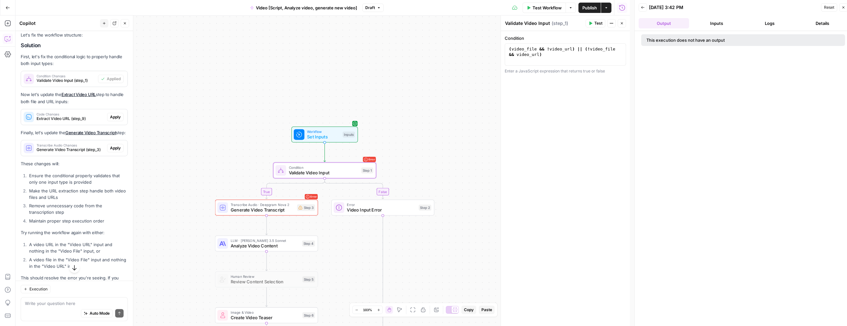
click at [538, 27] on button "Inputs" at bounding box center [716, 23] width 50 height 10
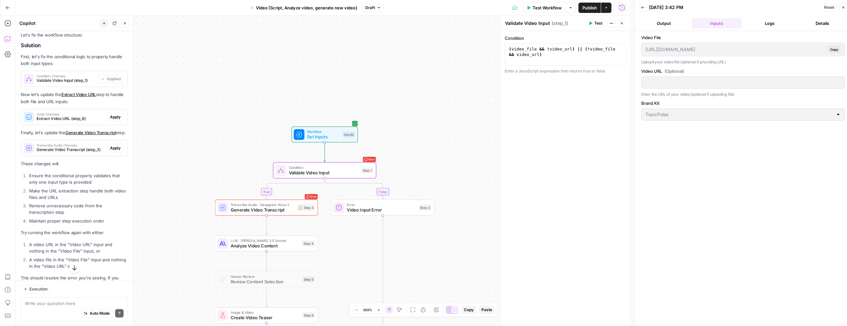
click at [538, 53] on div "https://app.airops.com/api/workspace_files/118509/url Copy" at bounding box center [743, 50] width 204 height 14
click at [538, 43] on div "https://app.airops.com/api/workspace_files/118509/url Copy" at bounding box center [743, 50] width 204 height 14
click at [538, 87] on div at bounding box center [743, 82] width 204 height 12
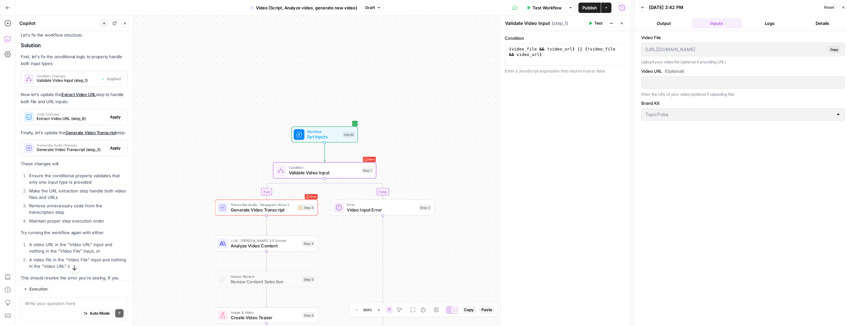
click at [538, 87] on div at bounding box center [743, 82] width 204 height 12
click at [538, 86] on div at bounding box center [743, 82] width 204 height 12
drag, startPoint x: 664, startPoint y: 86, endPoint x: 598, endPoint y: 44, distance: 77.9
click at [538, 86] on div at bounding box center [743, 82] width 204 height 12
click at [357, 128] on div "Workflow Set Inputs Inputs Test Step" at bounding box center [324, 134] width 66 height 16
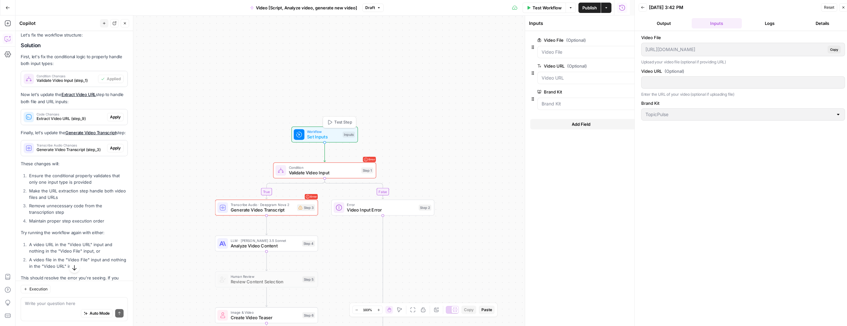
click at [344, 132] on div "Inputs" at bounding box center [348, 135] width 12 height 6
click at [538, 5] on span "Test Workflow" at bounding box center [546, 8] width 29 height 6
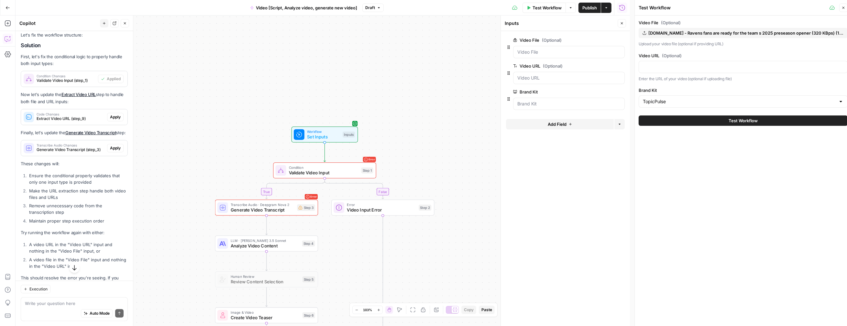
click at [538, 29] on button "yt1z.net - Ravens fans are ready for the team s 2025 preseason opener (320 KBps…" at bounding box center [742, 33] width 209 height 10
click at [513, 8] on icon at bounding box center [514, 7] width 5 height 5
click at [367, 7] on span "Draft" at bounding box center [370, 8] width 10 height 6
click at [365, 8] on button "Draft" at bounding box center [372, 8] width 21 height 8
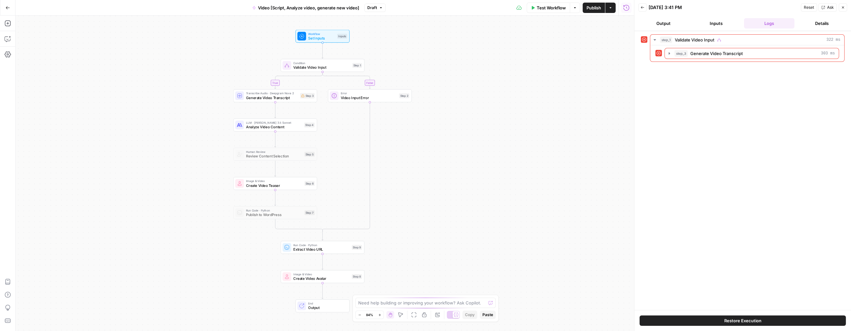
click at [10, 11] on button "Go Back" at bounding box center [8, 8] width 12 height 12
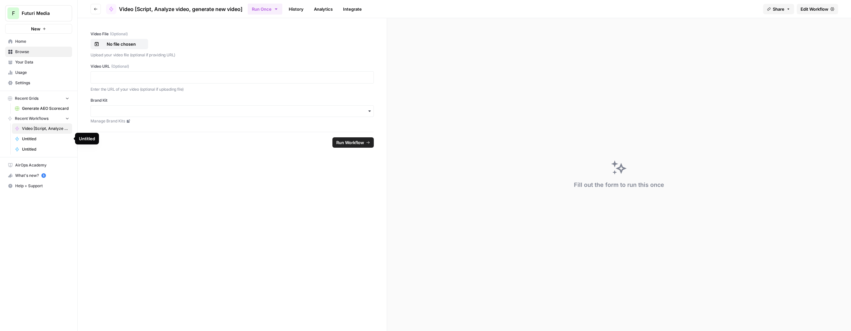
click at [49, 140] on span "Untitled" at bounding box center [45, 139] width 47 height 6
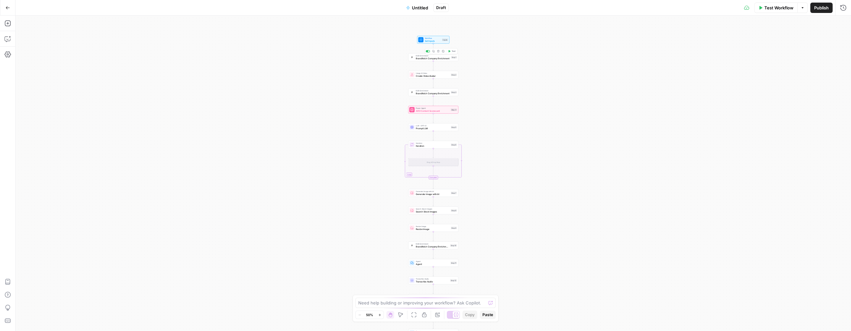
click at [439, 53] on button "Delete step" at bounding box center [438, 51] width 4 height 4
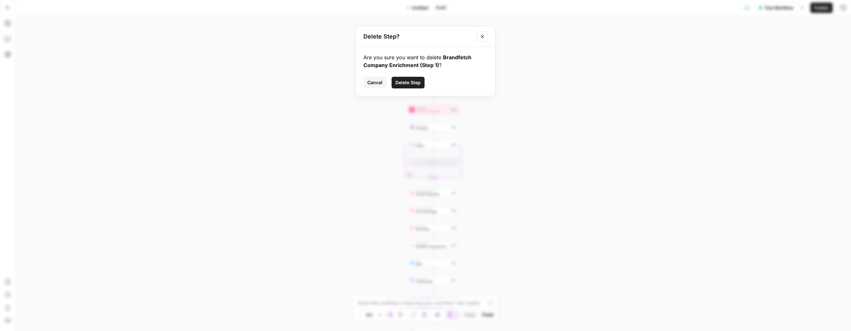
click at [479, 40] on button "Close modal" at bounding box center [482, 36] width 10 height 10
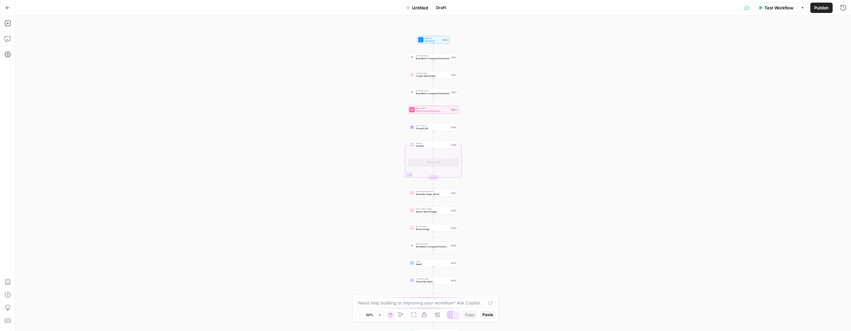
click at [447, 57] on span "Brandfetch Company Enrichment" at bounding box center [433, 58] width 34 height 3
click at [13, 8] on button "Go Back" at bounding box center [8, 8] width 12 height 12
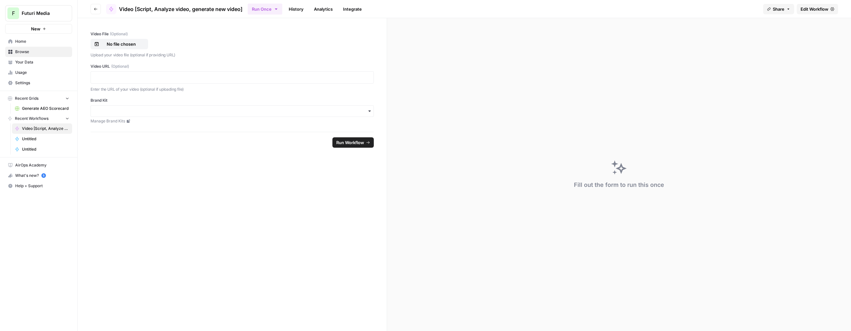
click at [29, 115] on span "Recent Workflows" at bounding box center [32, 118] width 34 height 6
click at [30, 117] on span "Recent Workflows" at bounding box center [32, 118] width 34 height 6
click at [10, 120] on icon "button" at bounding box center [10, 118] width 5 height 5
click at [22, 38] on link "Home" at bounding box center [38, 41] width 67 height 10
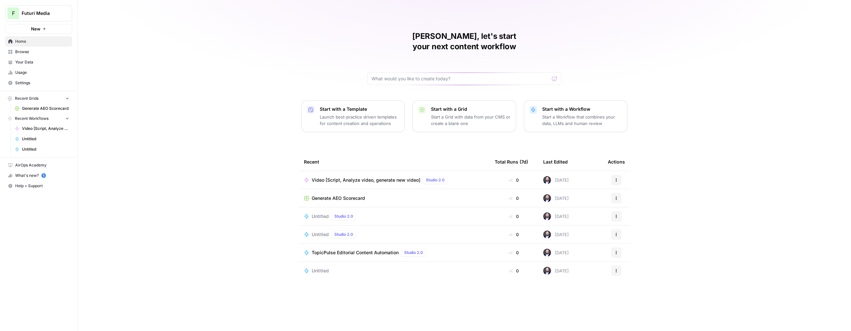
click at [614, 214] on icon "button" at bounding box center [616, 216] width 4 height 4
click at [625, 233] on span "Delete" at bounding box center [650, 235] width 52 height 6
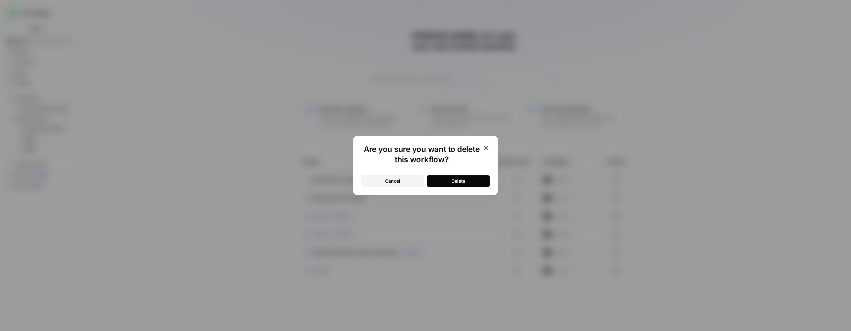
click at [472, 177] on button "Delete" at bounding box center [458, 181] width 63 height 12
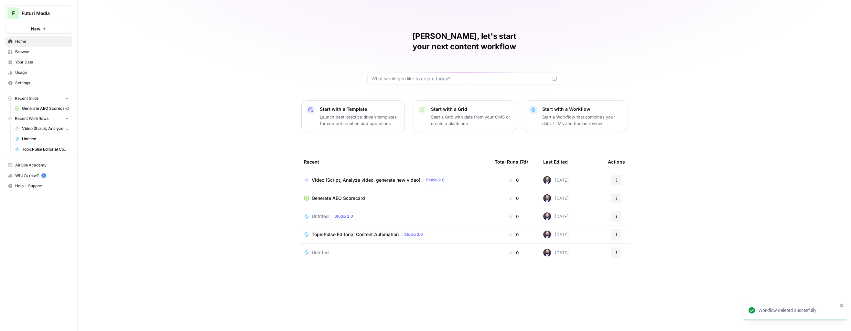
click at [616, 211] on button "Actions" at bounding box center [616, 216] width 10 height 10
click at [626, 233] on span "Delete" at bounding box center [650, 235] width 52 height 6
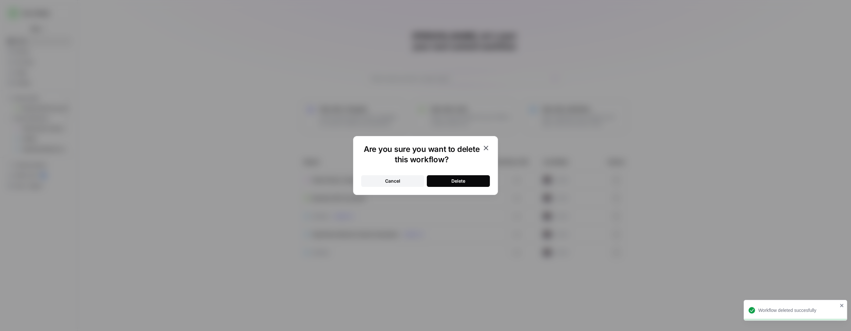
click at [443, 181] on button "Delete" at bounding box center [458, 181] width 63 height 12
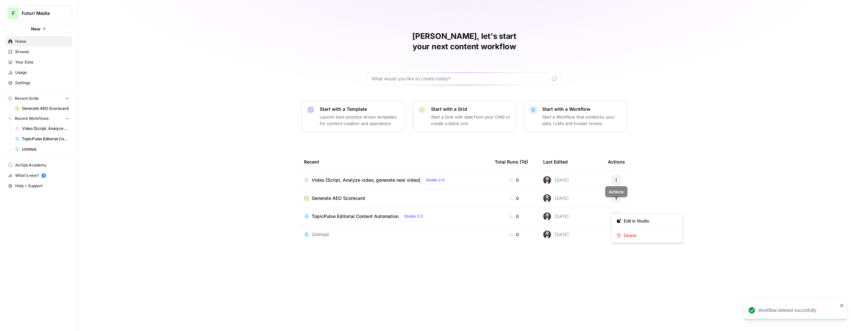
click at [617, 214] on icon "button" at bounding box center [616, 216] width 4 height 4
click at [595, 225] on td "[DATE]" at bounding box center [570, 234] width 65 height 18
click at [617, 229] on button "Actions" at bounding box center [616, 234] width 10 height 10
click at [633, 251] on span "Delete" at bounding box center [650, 253] width 52 height 6
click at [621, 229] on div "Actions" at bounding box center [616, 234] width 17 height 10
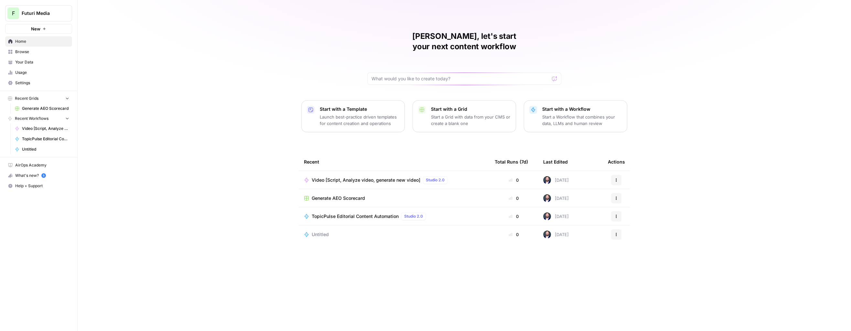
click at [618, 229] on button "Actions" at bounding box center [616, 234] width 10 height 10
click at [629, 255] on span "Delete" at bounding box center [650, 253] width 52 height 6
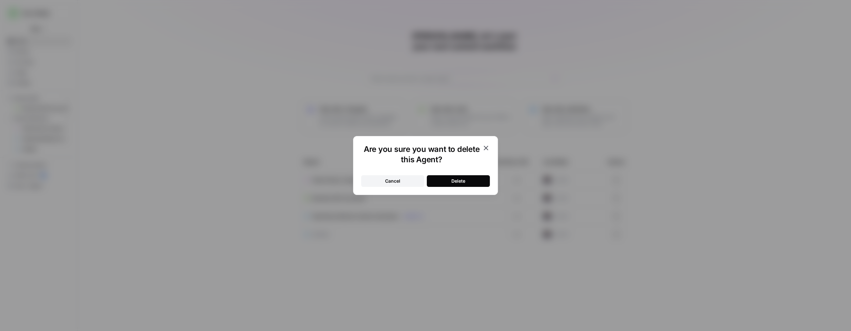
click at [489, 198] on div "Are you sure you want to delete this Agent? Cancel Delete" at bounding box center [425, 165] width 851 height 331
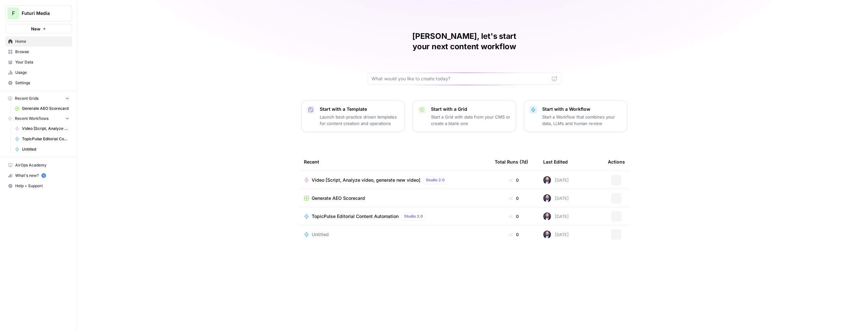
click at [455, 189] on td "Generate AEO Scorecard" at bounding box center [394, 198] width 191 height 18
click at [615, 232] on icon "button" at bounding box center [616, 234] width 4 height 4
click at [626, 255] on span "Delete" at bounding box center [650, 253] width 52 height 6
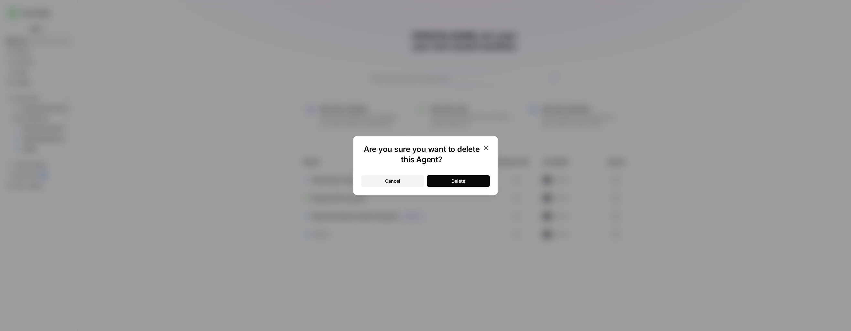
click at [465, 181] on div "Delete" at bounding box center [458, 181] width 14 height 6
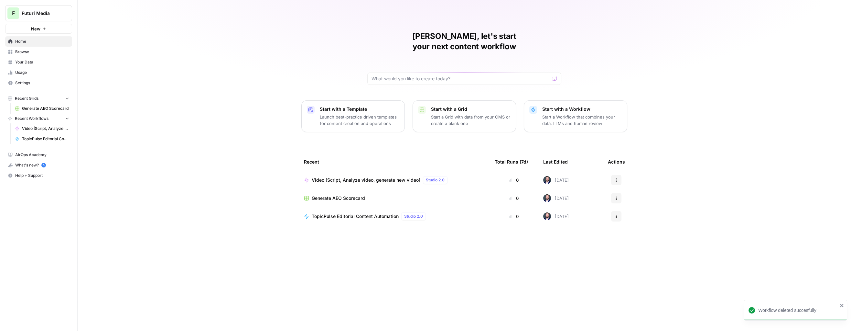
click at [389, 114] on p "Launch best-practice driven templates for content creation and operations" at bounding box center [360, 120] width 80 height 13
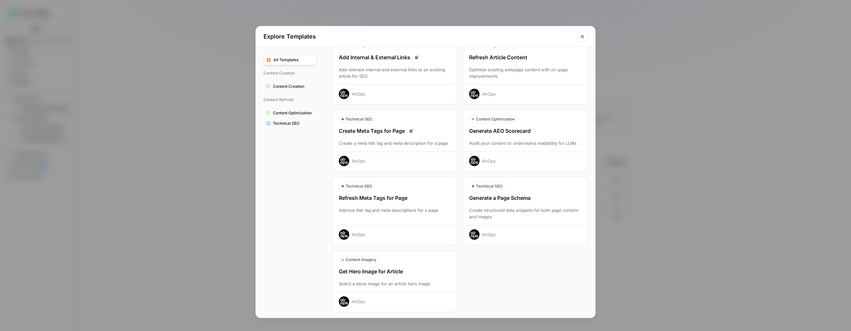
scroll to position [111, 0]
click at [278, 83] on button "Content Creation" at bounding box center [290, 86] width 53 height 10
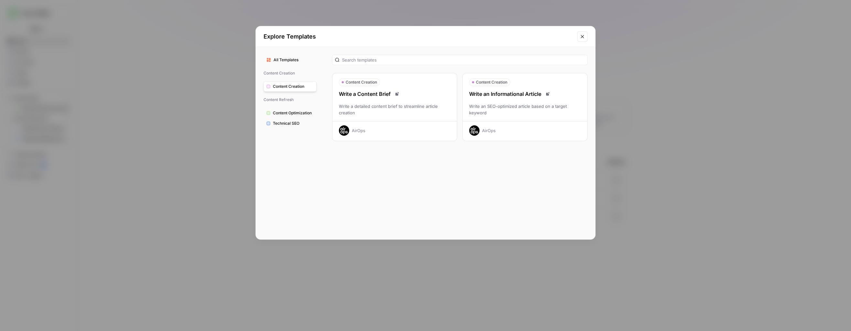
scroll to position [0, 0]
click at [406, 58] on input "text" at bounding box center [463, 60] width 243 height 6
type input "video"
click at [579, 35] on button "Close modal" at bounding box center [582, 36] width 10 height 10
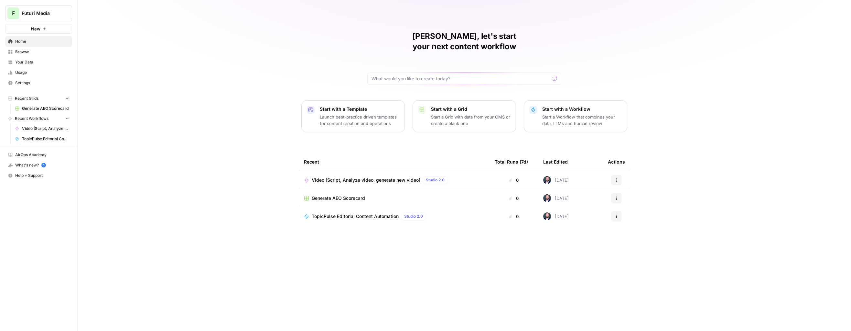
click at [43, 13] on span "Futuri Media" at bounding box center [41, 13] width 39 height 6
click at [49, 60] on span "Futuri Media" at bounding box center [62, 59] width 85 height 6
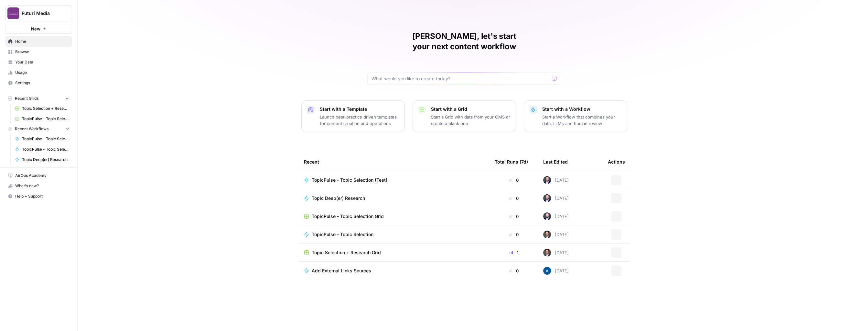
click at [56, 25] on button "New" at bounding box center [38, 29] width 67 height 10
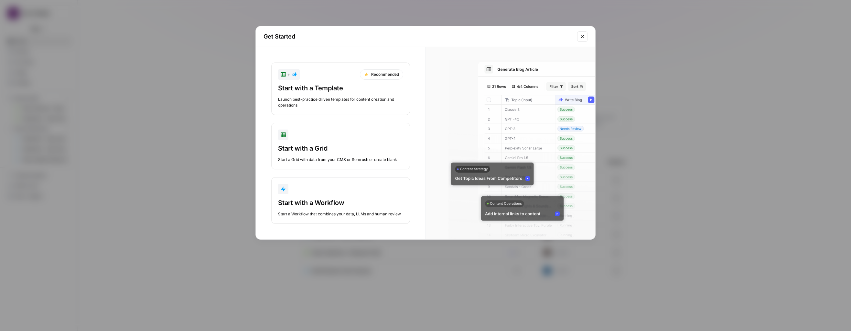
click at [376, 103] on div "Launch best-practice driven templates for content creation and operations" at bounding box center [340, 102] width 125 height 12
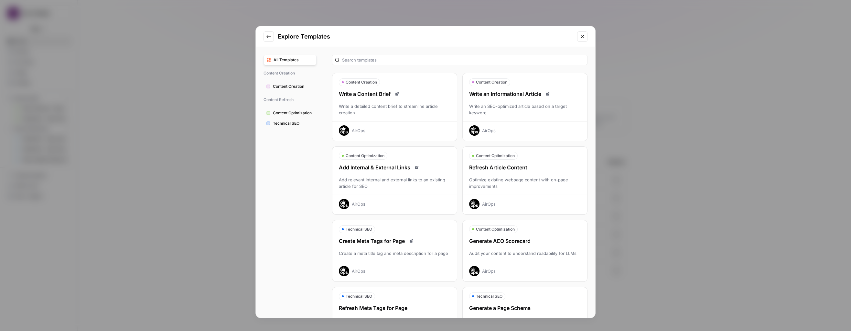
click at [266, 34] on button "Go to previous step" at bounding box center [269, 36] width 10 height 10
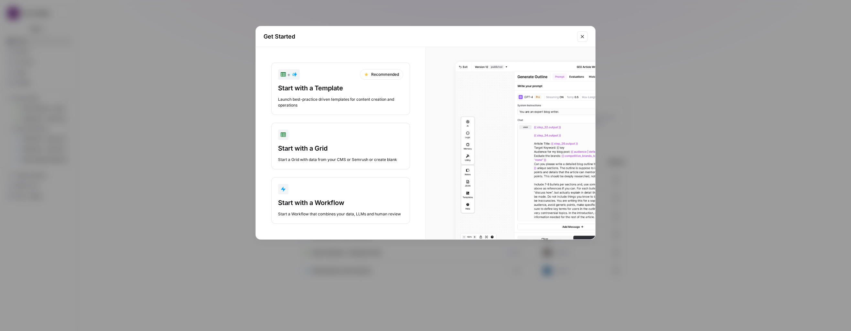
click at [331, 203] on div "Start with a Workflow" at bounding box center [340, 202] width 125 height 9
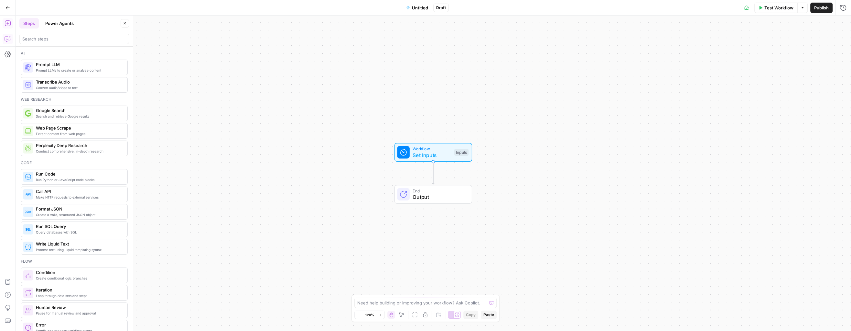
click at [12, 37] on button "Copilot" at bounding box center [8, 39] width 10 height 10
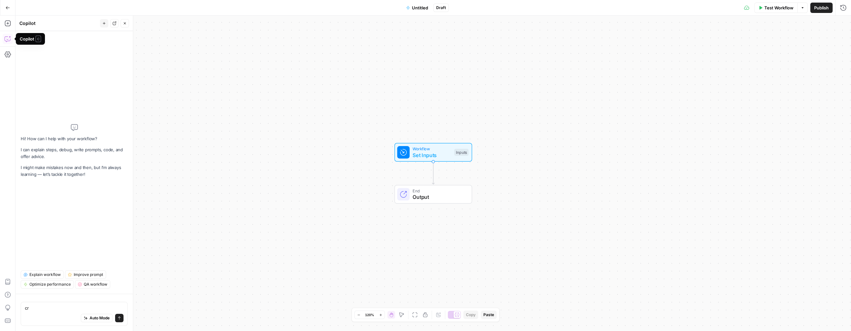
type textarea "c"
click at [77, 301] on textarea "Create a workflow that enables me to provide multiple video files." at bounding box center [74, 304] width 99 height 13
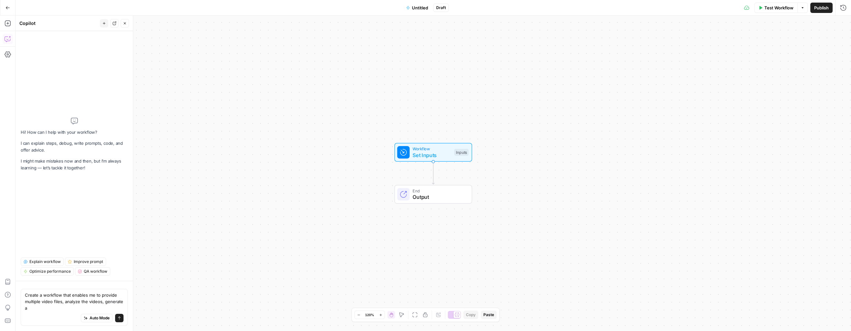
click at [61, 297] on textarea "Create a workflow that enables me to provide multiple video files, analyze the …" at bounding box center [74, 300] width 99 height 19
click at [48, 308] on textarea "Create a workflow that enables me to provide multiple video files, analyze the …" at bounding box center [74, 300] width 99 height 19
click at [46, 303] on textarea "Create a workflow that enables me to provide multiple video files, analyze the …" at bounding box center [74, 300] width 99 height 19
type textarea "Create a workflow that enables me to provide multiple video files, analyze the …"
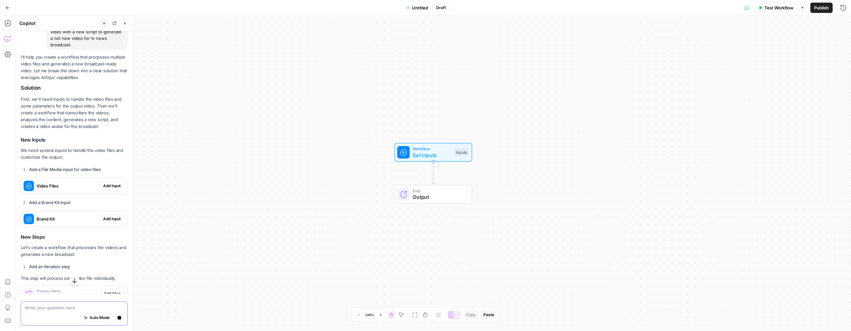
scroll to position [77, 0]
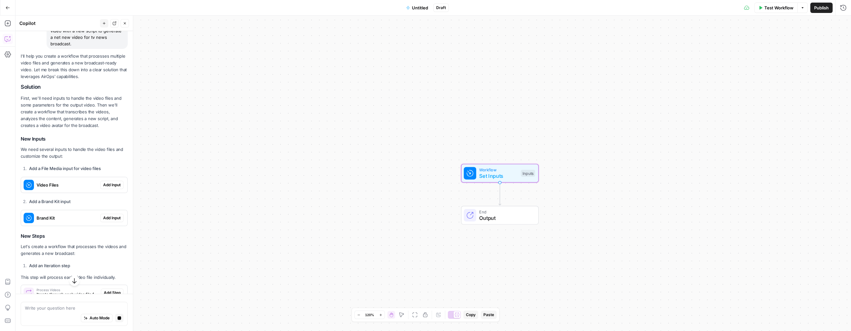
click at [105, 188] on span "Add Input" at bounding box center [111, 185] width 17 height 6
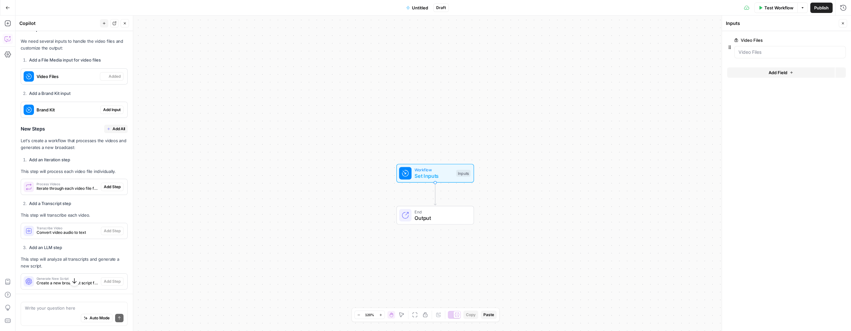
scroll to position [208, 0]
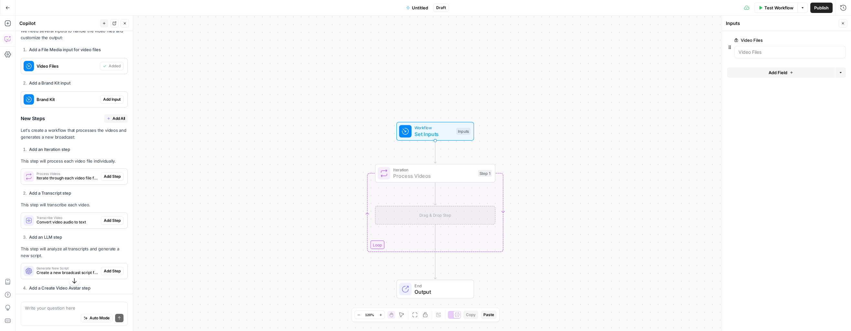
click at [104, 179] on span "Add Step" at bounding box center [112, 176] width 17 height 6
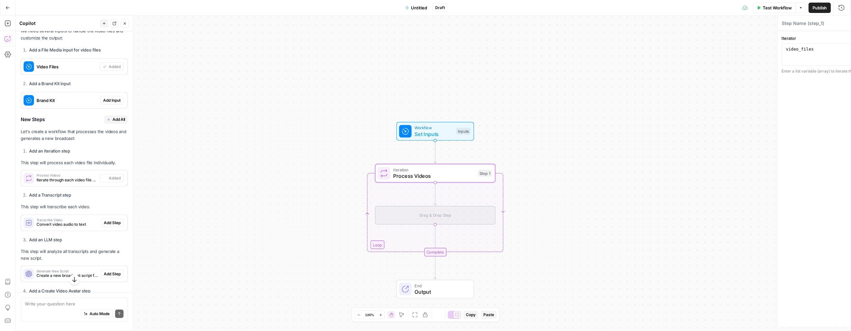
type textarea "Process Videos"
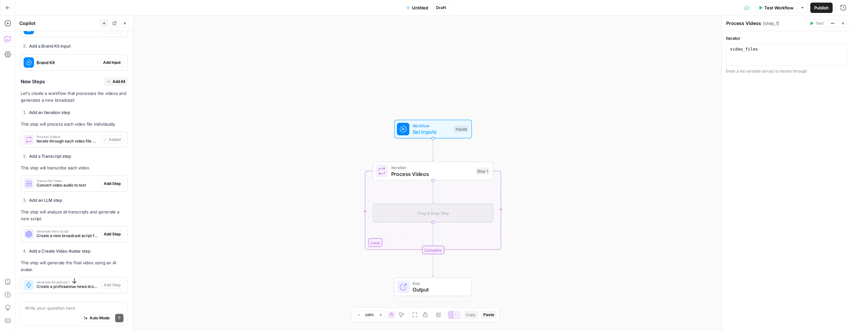
scroll to position [246, 0]
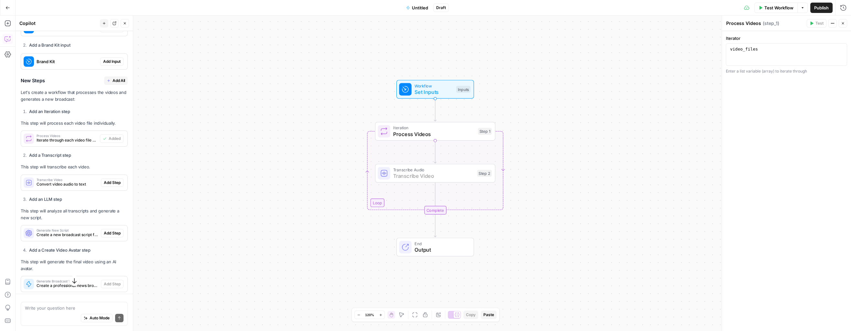
click at [104, 185] on span "Add Step" at bounding box center [112, 182] width 17 height 6
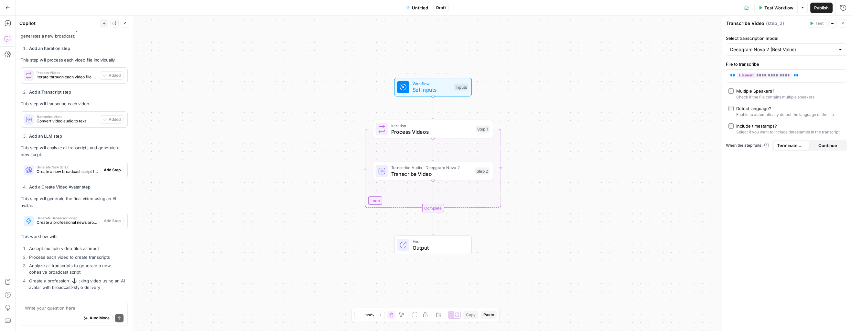
scroll to position [309, 0]
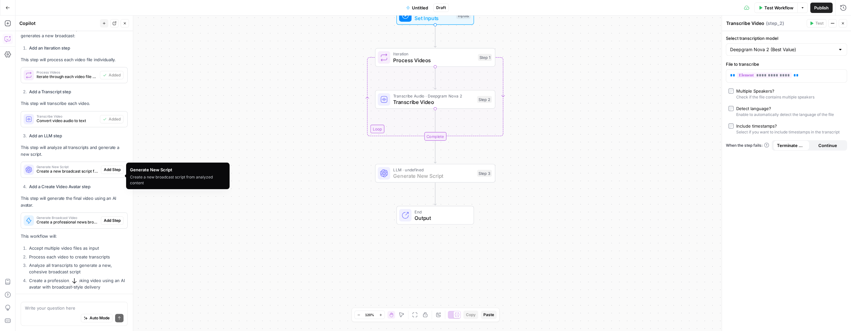
click at [106, 172] on span "Add Step" at bounding box center [112, 170] width 17 height 6
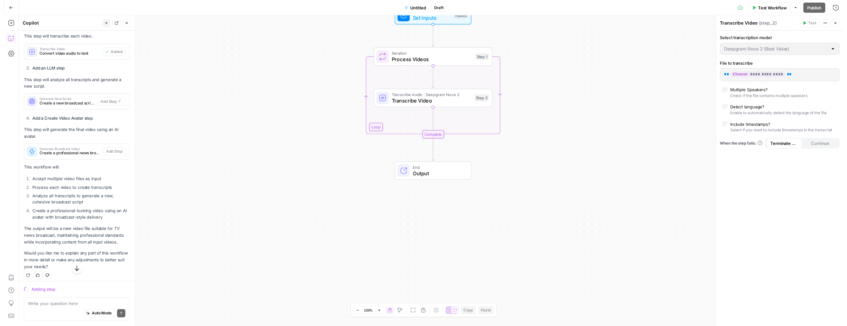
scroll to position [365, 0]
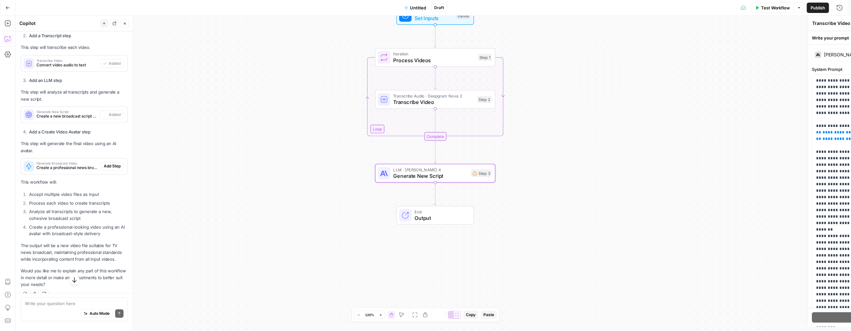
type textarea "Generate New Script"
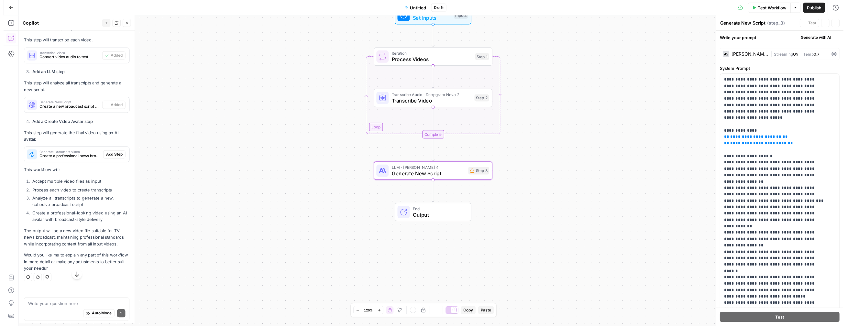
scroll to position [377, 0]
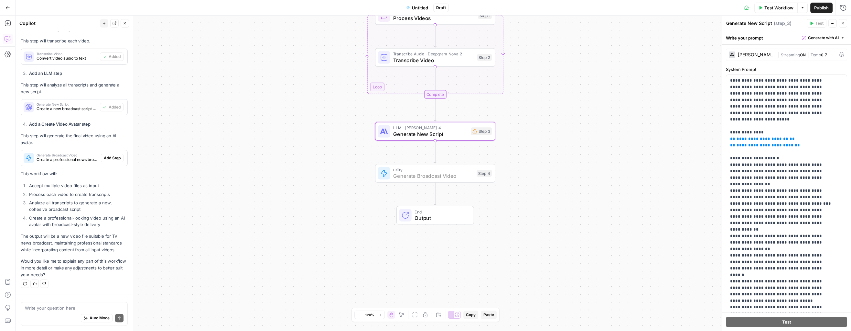
click at [111, 158] on span "Add Step" at bounding box center [112, 158] width 17 height 6
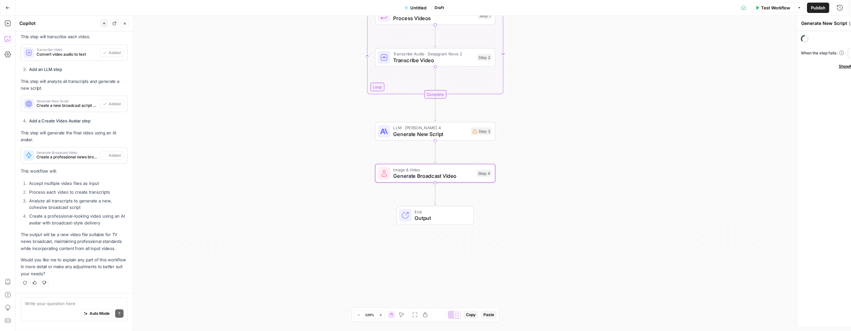
type textarea "Generate Broadcast Video"
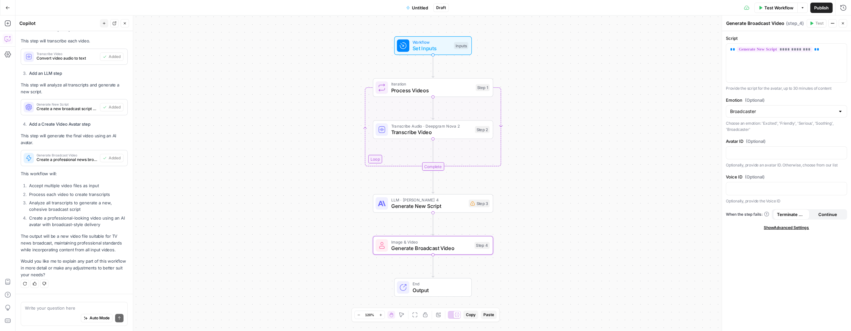
drag, startPoint x: 777, startPoint y: 11, endPoint x: 391, endPoint y: 105, distance: 397.4
click at [480, 87] on div "Go Back Untitled Draft Test Workflow Options Publish Run History Add Steps Copi…" at bounding box center [425, 165] width 851 height 331
click at [73, 187] on li "Accept multiple video files as input" at bounding box center [77, 185] width 100 height 6
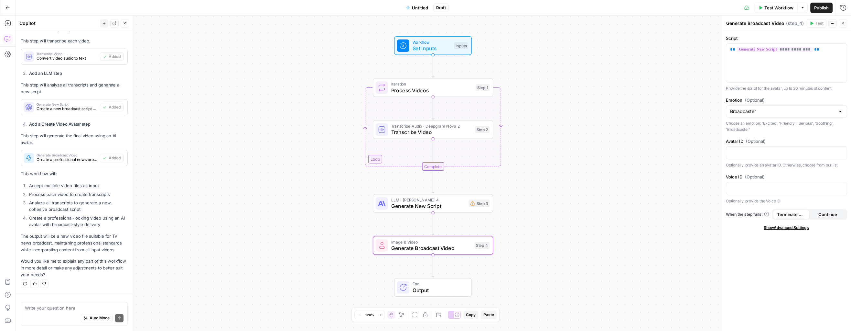
click at [62, 194] on li "Process each video to create transcripts" at bounding box center [77, 194] width 100 height 6
click at [79, 205] on li "Analyze all transcripts to generate a new, cohesive broadcast script" at bounding box center [77, 205] width 100 height 13
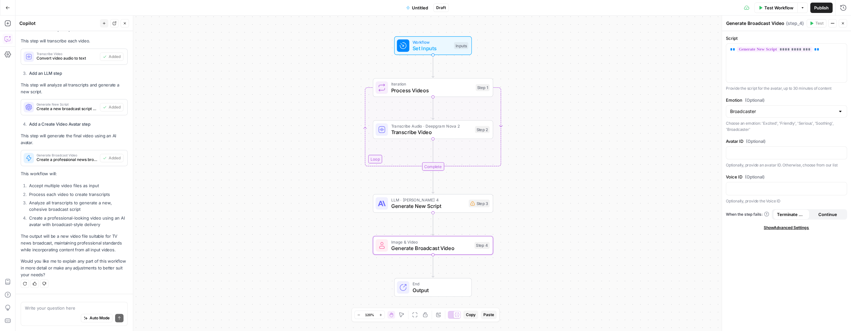
click at [79, 205] on li "Analyze all transcripts to generate a new, cohesive broadcast script" at bounding box center [77, 205] width 100 height 13
click at [65, 219] on li "Create a professional-looking video using an AI avatar with broadcast-style del…" at bounding box center [77, 220] width 100 height 13
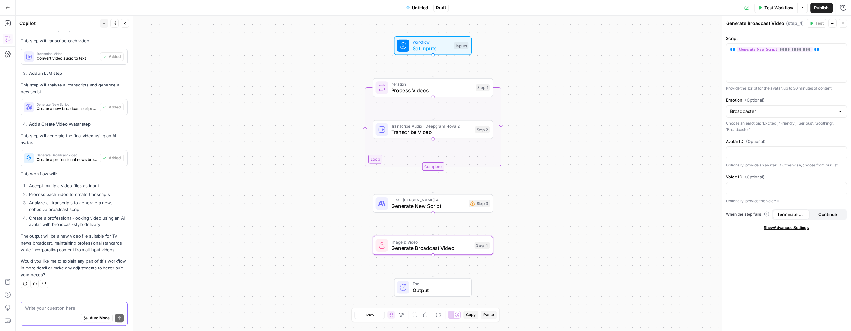
click at [91, 305] on textarea at bounding box center [74, 307] width 99 height 6
click at [769, 8] on span "Test Workflow" at bounding box center [779, 8] width 29 height 6
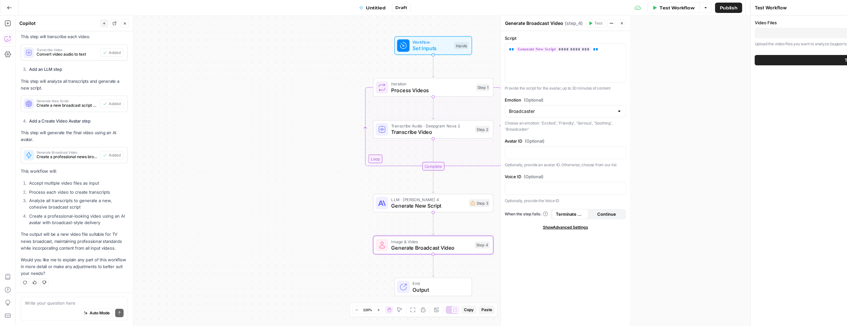
scroll to position [382, 0]
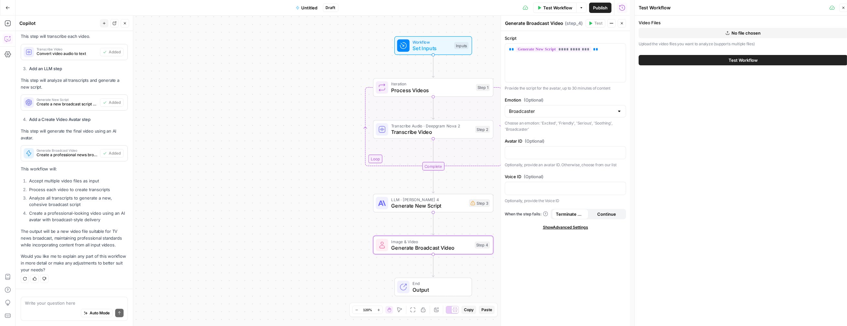
click at [710, 35] on button "No file chosen" at bounding box center [742, 33] width 209 height 10
click at [743, 61] on span "Test Workflow" at bounding box center [742, 60] width 29 height 6
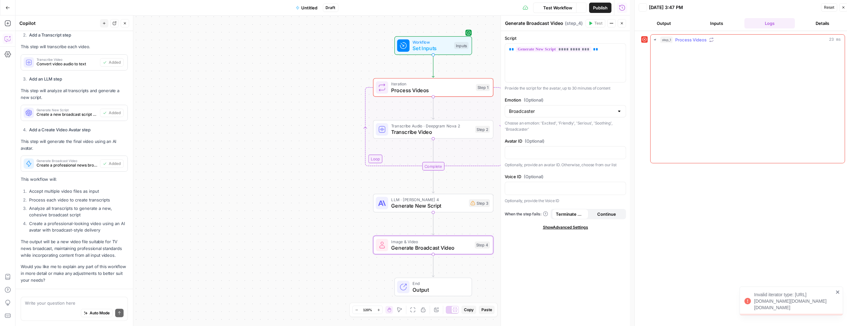
scroll to position [382, 0]
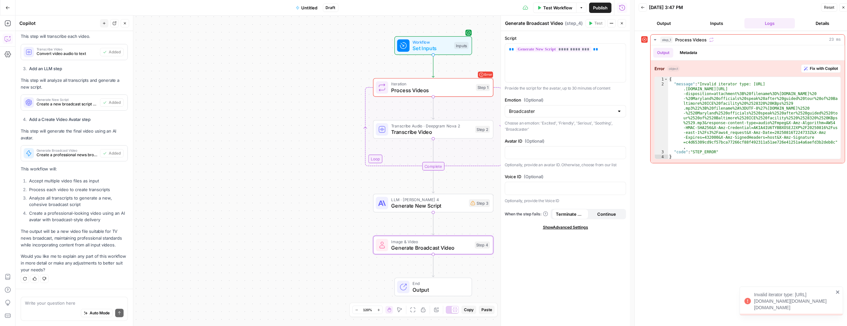
click at [837, 290] on icon "close" at bounding box center [837, 291] width 3 height 3
click at [668, 23] on button "Output" at bounding box center [663, 23] width 50 height 10
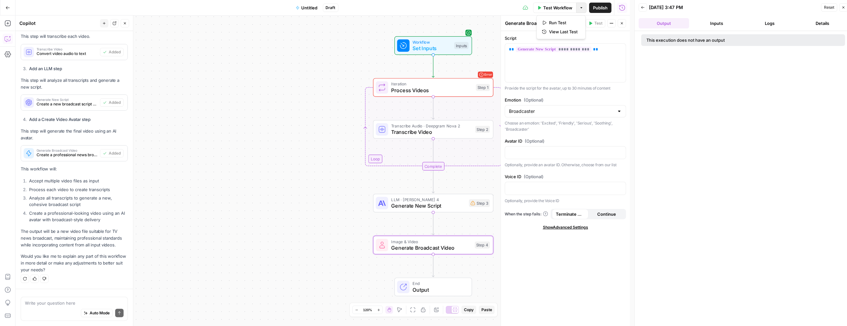
click at [584, 3] on button "Options" at bounding box center [581, 8] width 10 height 10
click at [562, 7] on span "Test Workflow" at bounding box center [557, 8] width 29 height 6
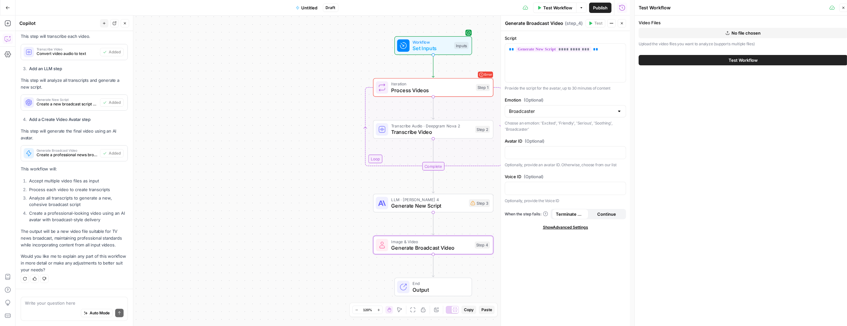
click at [679, 28] on button "No file chosen" at bounding box center [742, 33] width 209 height 10
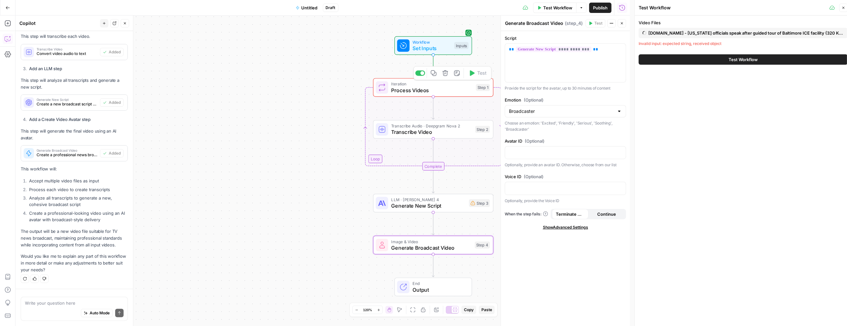
click at [435, 94] on div "Iteration Process Videos Step 1 Copy step Delete step Add Note Test" at bounding box center [433, 87] width 120 height 19
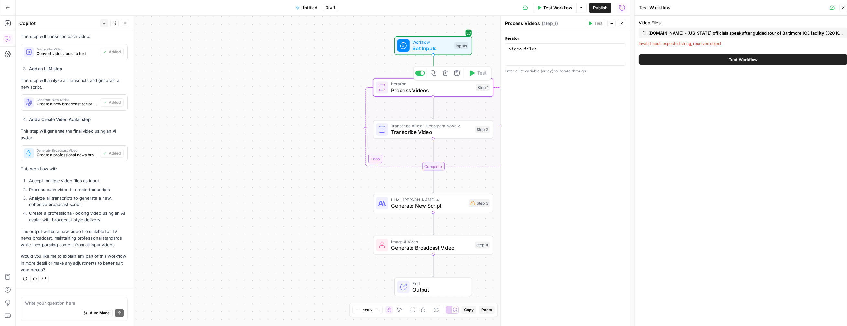
click at [434, 94] on div "Iteration Process Videos Step 1 Copy step Delete step Add Note Test" at bounding box center [433, 87] width 120 height 19
click at [446, 134] on span "Transcribe Video" at bounding box center [431, 132] width 81 height 8
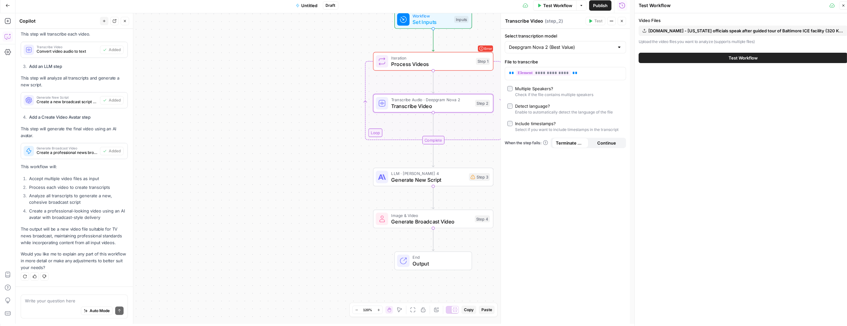
scroll to position [4, 0]
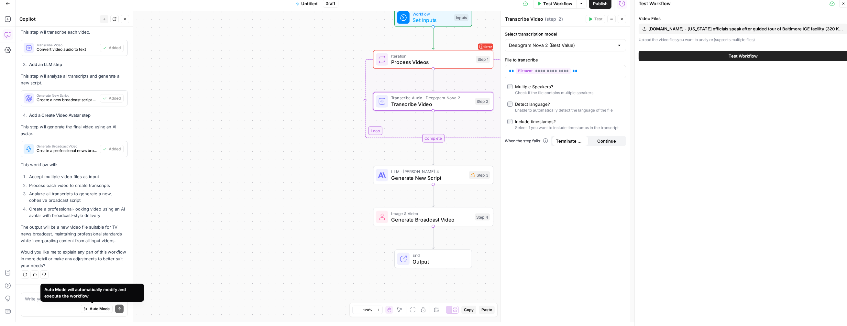
click at [48, 304] on div "Auto Mode Send" at bounding box center [74, 309] width 99 height 14
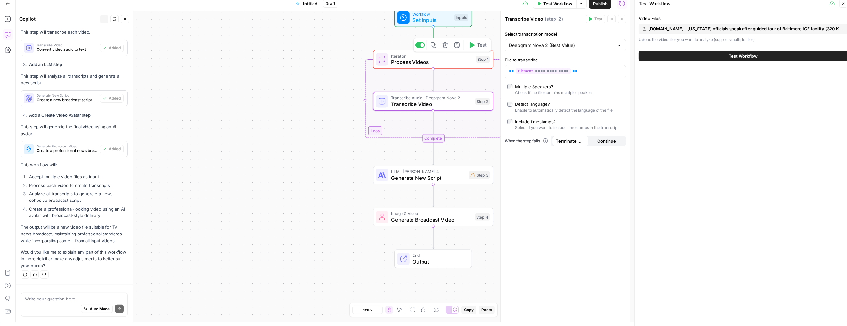
click at [460, 64] on span "Process Videos" at bounding box center [431, 62] width 81 height 8
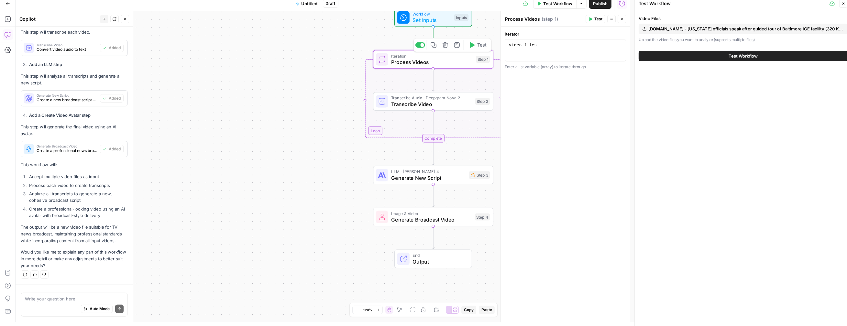
click at [460, 64] on span "Process Videos" at bounding box center [431, 62] width 81 height 8
click at [549, 21] on span "( step_1 )" at bounding box center [549, 19] width 16 height 6
click at [579, 5] on icon "button" at bounding box center [581, 4] width 4 height 4
click at [563, 27] on span "View Last Test" at bounding box center [563, 27] width 28 height 6
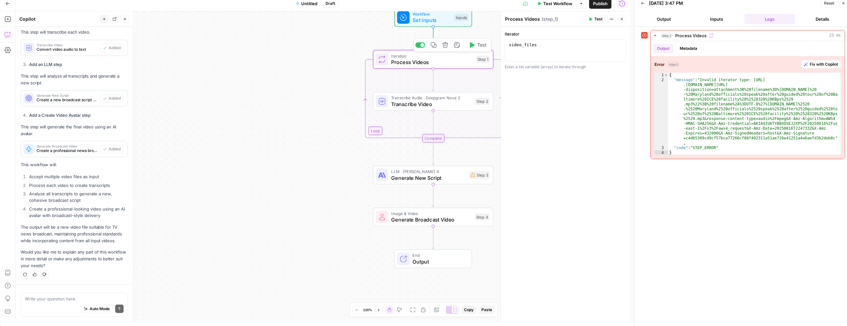
click at [642, 35] on icon at bounding box center [644, 35] width 5 height 5
type textarea "**********"
click at [693, 81] on div "{ "message" : "Invalid iterator type: [URL] .[DOMAIN_NAME][URL] -disposition=at…" at bounding box center [754, 119] width 172 height 92
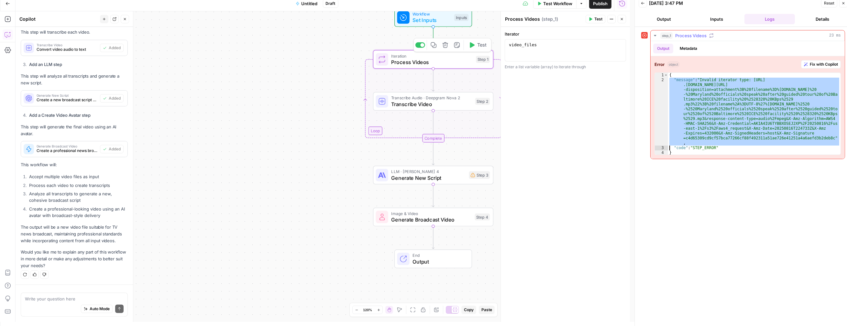
click at [693, 81] on div "{ "message" : "Invalid iterator type: [URL] .[DOMAIN_NAME][URL] -disposition=at…" at bounding box center [754, 119] width 172 height 92
click at [811, 64] on span "Fix with Copilot" at bounding box center [823, 64] width 28 height 6
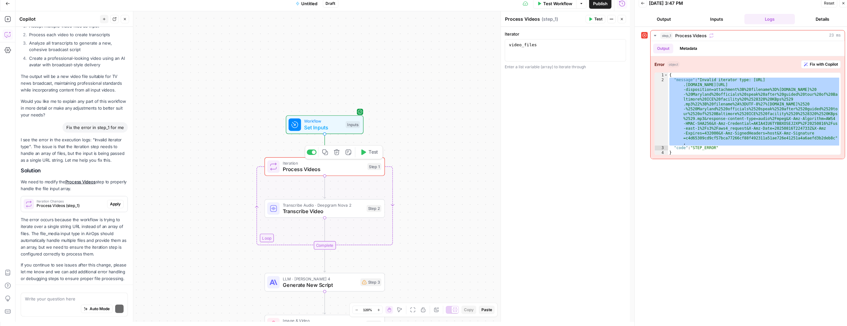
scroll to position [552, 0]
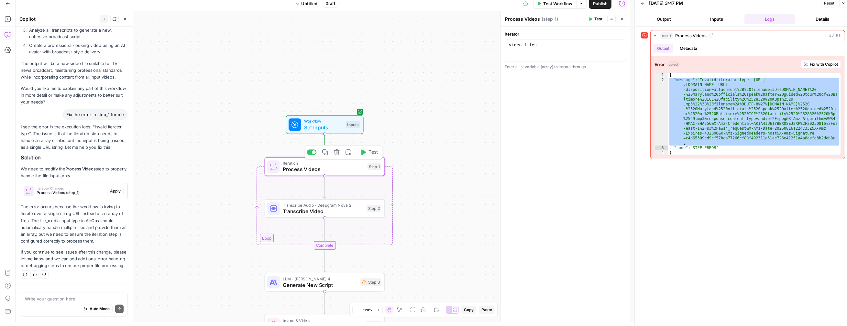
click at [110, 188] on span "Apply" at bounding box center [115, 191] width 11 height 6
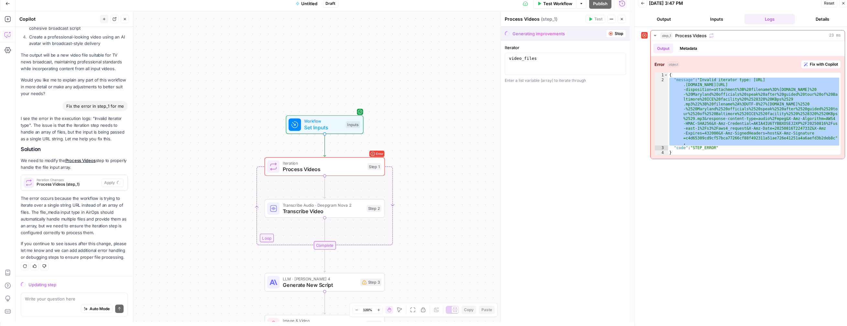
scroll to position [542, 0]
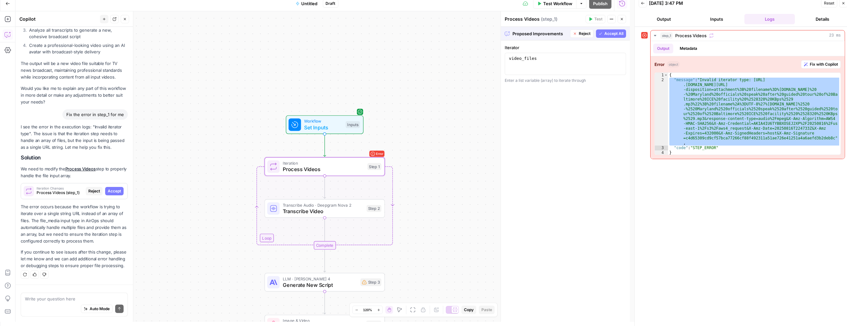
click at [114, 188] on span "Accept" at bounding box center [114, 191] width 13 height 6
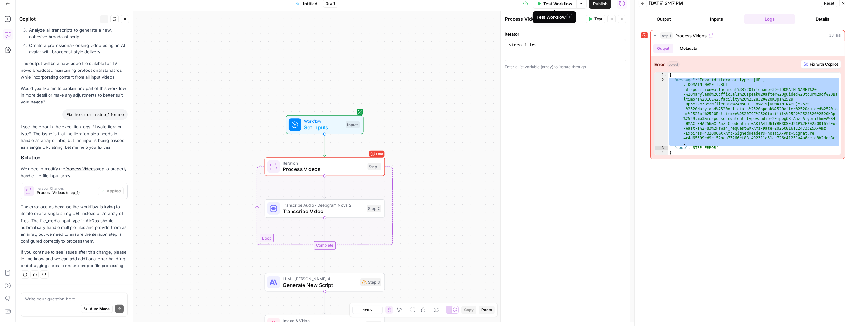
click at [551, 6] on button "Test Workflow" at bounding box center [554, 3] width 43 height 10
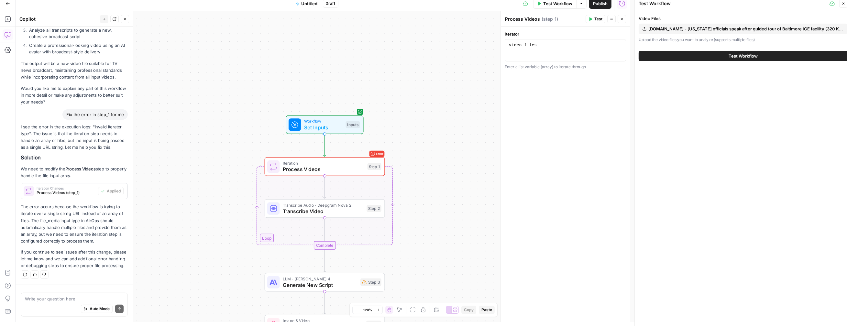
click at [693, 54] on button "Test Workflow" at bounding box center [742, 56] width 209 height 10
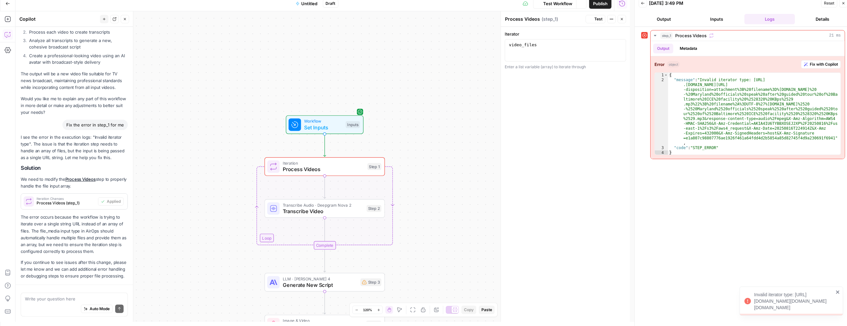
scroll to position [552, 0]
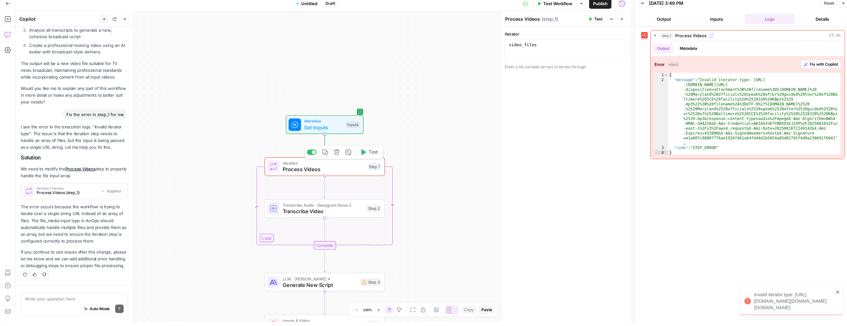
click at [331, 164] on span "Iteration" at bounding box center [323, 163] width 81 height 6
click at [822, 63] on span "Fix with Copilot" at bounding box center [823, 64] width 28 height 6
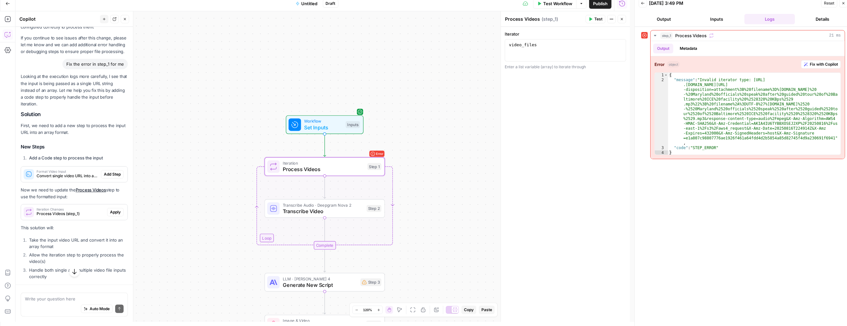
scroll to position [793, 0]
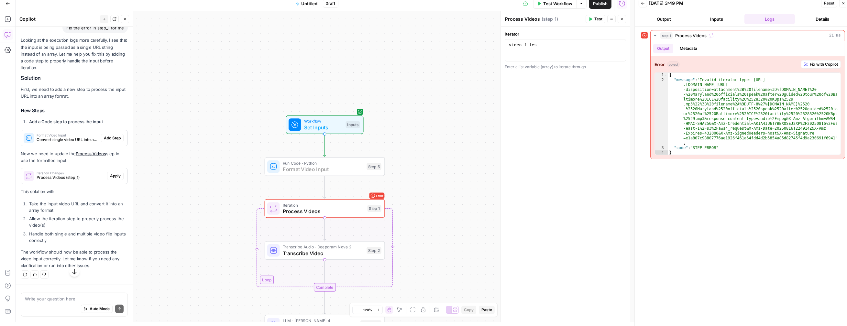
click at [107, 141] on span "Add Step" at bounding box center [112, 138] width 17 height 6
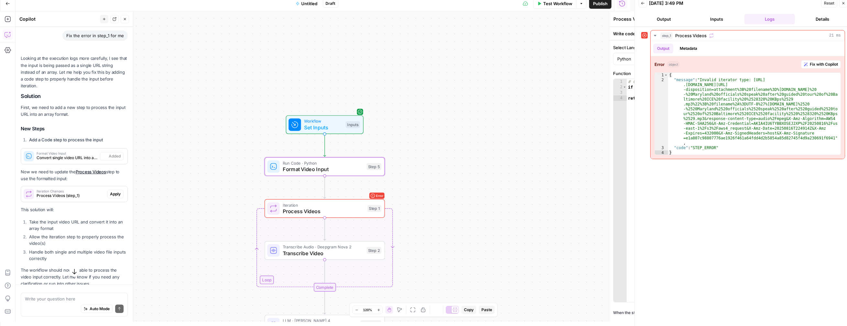
type textarea "Format Video Input"
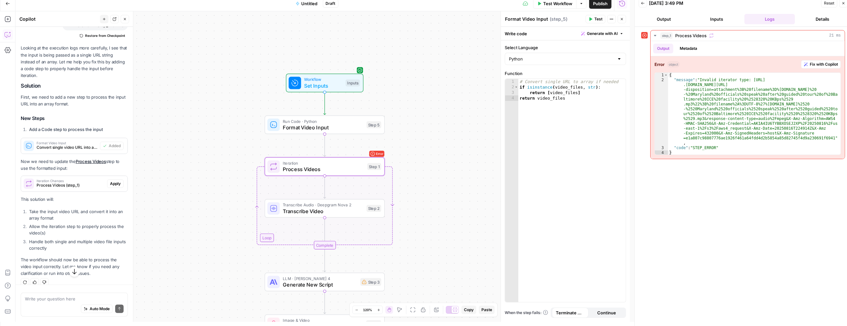
click at [110, 187] on span "Apply" at bounding box center [115, 184] width 11 height 6
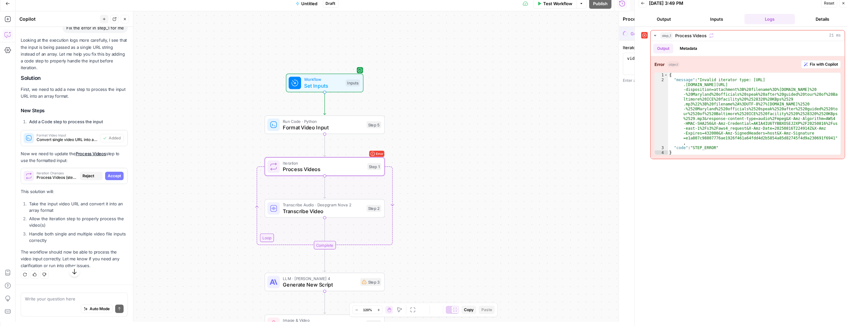
scroll to position [783, 0]
click at [108, 179] on span "Accept" at bounding box center [114, 176] width 13 height 6
click at [565, 4] on span "Test Workflow" at bounding box center [557, 3] width 29 height 6
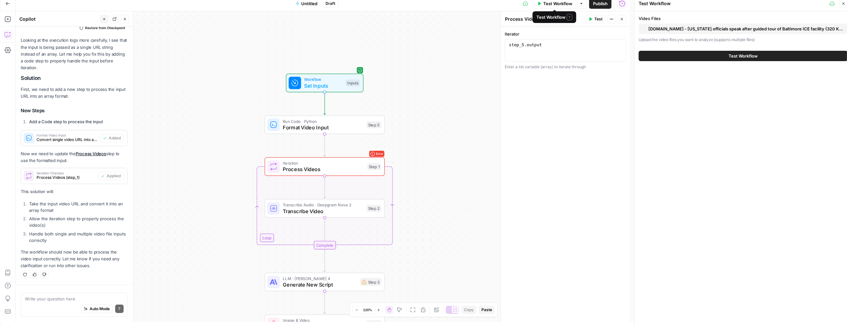
scroll to position [823, 0]
click at [740, 60] on button "Test Workflow" at bounding box center [742, 56] width 209 height 10
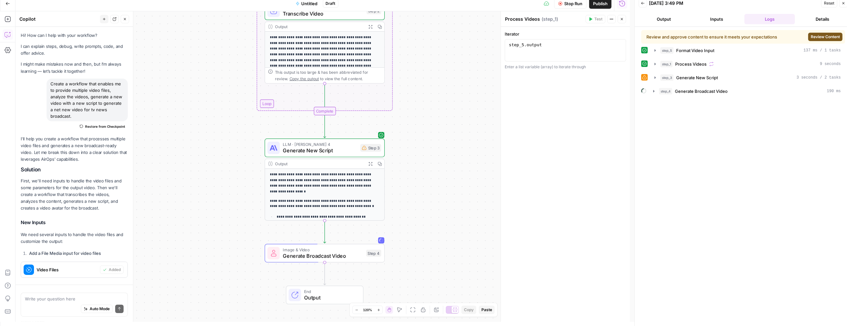
scroll to position [823, 0]
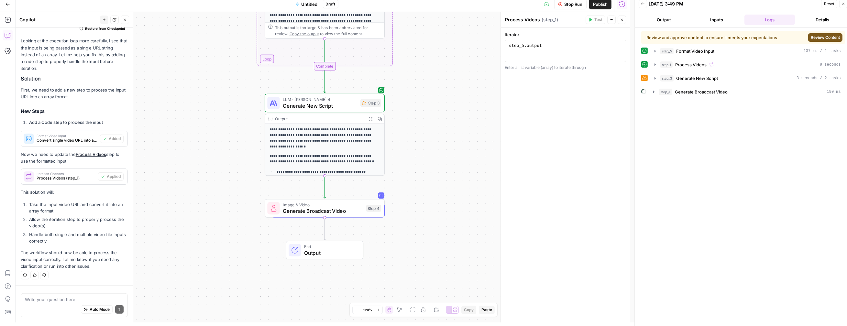
scroll to position [4, 0]
click at [330, 214] on div "Image & Video Generate Broadcast Video Step 4 Copy step Delete step Add Note Te…" at bounding box center [325, 207] width 120 height 18
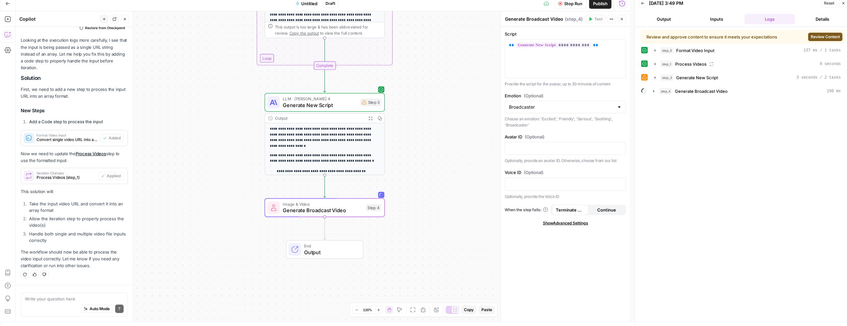
click at [645, 73] on div at bounding box center [644, 77] width 6 height 10
click at [644, 74] on div at bounding box center [644, 77] width 6 height 6
click at [315, 109] on div "LLM · [PERSON_NAME] 4 Generate New Script Step 3 Copy step Delete step Add Note…" at bounding box center [325, 102] width 120 height 18
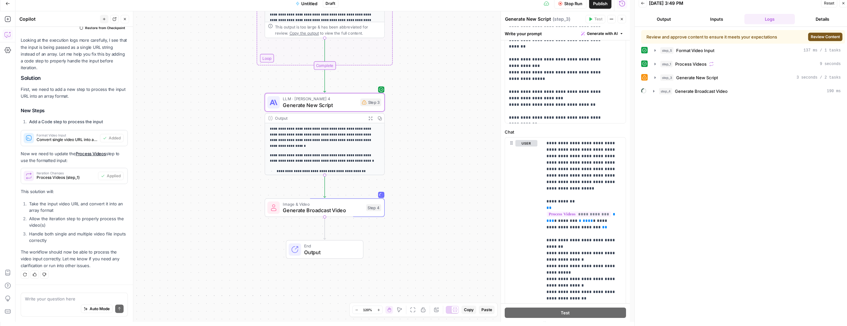
scroll to position [252, 0]
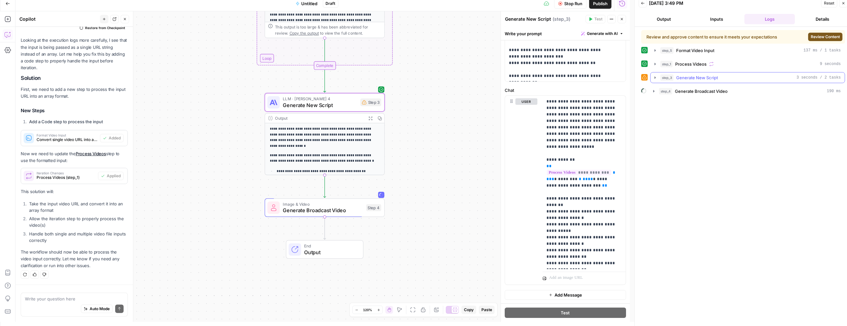
click at [656, 80] on button "step_3 Generate New Script 3 seconds / 2 tasks" at bounding box center [747, 77] width 194 height 10
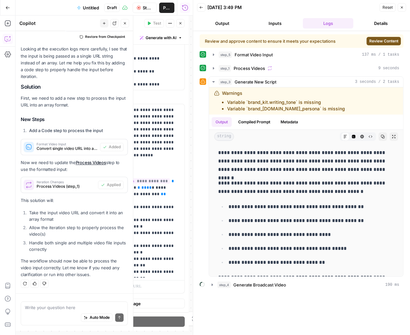
scroll to position [244, 0]
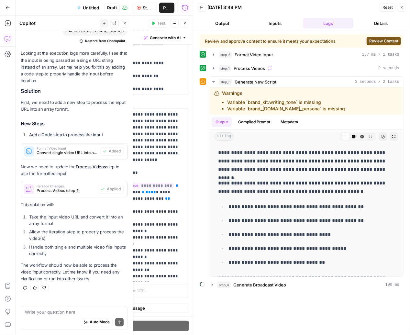
click at [183, 22] on icon "button" at bounding box center [185, 23] width 4 height 4
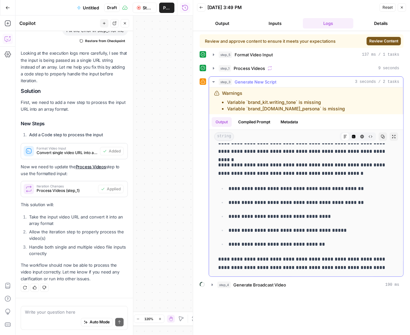
scroll to position [18, 0]
click at [269, 97] on div "Warnings Variable `brand_kit.writing_tone` is missing Variable `brand_[DOMAIN_N…" at bounding box center [283, 101] width 123 height 22
click at [269, 100] on li "Variable `brand_kit.writing_tone` is missing" at bounding box center [286, 102] width 118 height 6
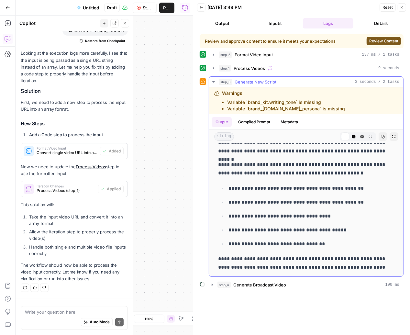
click at [324, 106] on li "Variable `brand_[DOMAIN_NAME]_persona` is missing" at bounding box center [286, 108] width 118 height 6
click at [322, 113] on div "Warnings Variable `brand_kit.writing_tone` is missing Variable `brand_[DOMAIN_N…" at bounding box center [306, 100] width 194 height 27
click at [322, 108] on li "Variable `brand_[DOMAIN_NAME]_persona` is missing" at bounding box center [286, 108] width 118 height 6
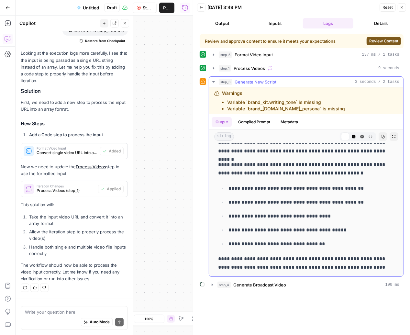
click at [316, 102] on li "Variable `brand_kit.writing_tone` is missing" at bounding box center [286, 102] width 118 height 6
click at [13, 9] on button "Go Back" at bounding box center [8, 8] width 12 height 12
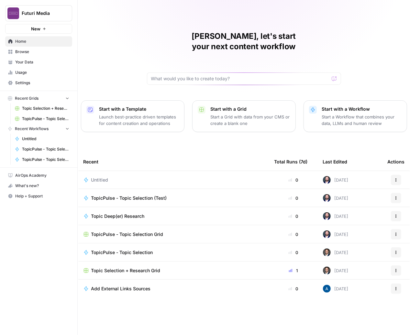
click at [135, 285] on span "Add External Links Sources" at bounding box center [121, 288] width 60 height 6
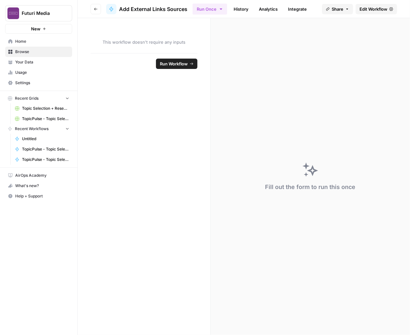
click at [380, 11] on span "Edit Workflow" at bounding box center [373, 9] width 28 height 6
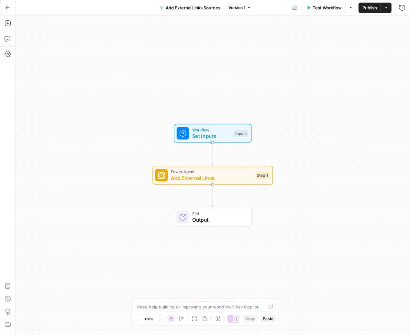
click at [10, 7] on button "Go Back" at bounding box center [8, 8] width 12 height 12
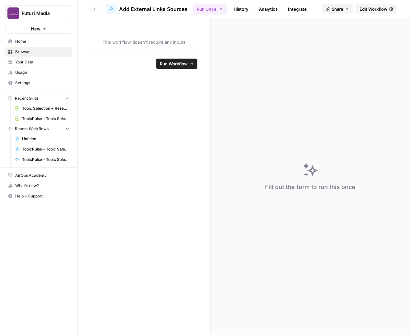
click at [34, 139] on span "Untitled" at bounding box center [45, 139] width 47 height 6
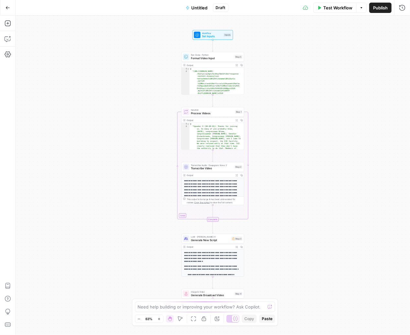
click at [203, 9] on span "Untitled" at bounding box center [199, 8] width 16 height 6
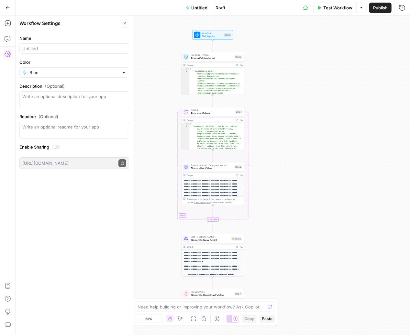
click at [61, 45] on div at bounding box center [74, 48] width 110 height 10
type input "[PERSON_NAME] Demo"
click at [65, 78] on form "Name [PERSON_NAME] Demo Color Blue Description (Optional) Readme (Optional) Wri…" at bounding box center [74, 102] width 117 height 142
click at [60, 70] on input "Color" at bounding box center [74, 72] width 90 height 6
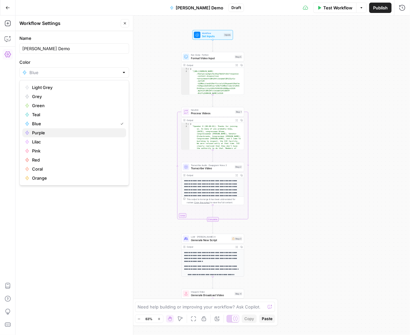
click at [49, 134] on span "Purple" at bounding box center [76, 132] width 89 height 6
type input "Purple"
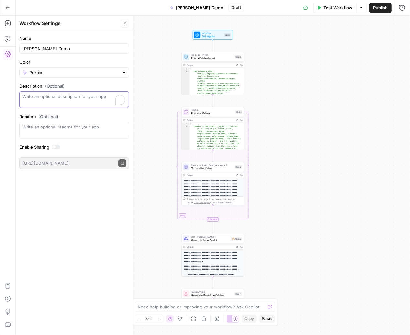
click at [80, 100] on textarea "Description (Optional)" at bounding box center [74, 99] width 104 height 13
click at [168, 63] on div "Workflow Set Inputs Inputs Run Code · Python Format Video Input Step 5 Output E…" at bounding box center [213, 175] width 394 height 319
click at [125, 21] on icon "button" at bounding box center [125, 23] width 4 height 4
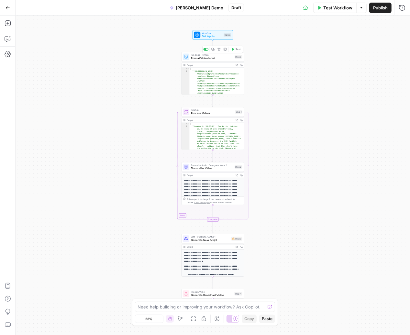
click at [205, 58] on span "Format Video Input" at bounding box center [212, 58] width 42 height 4
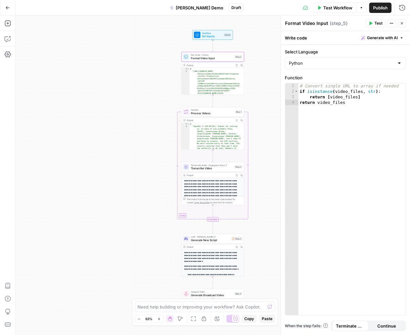
click at [7, 7] on icon "button" at bounding box center [7, 7] width 5 height 5
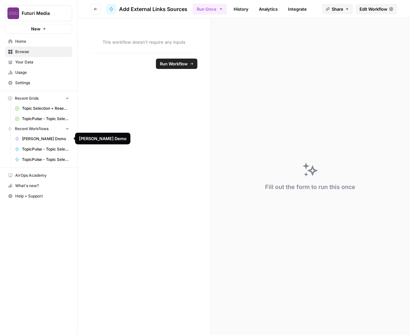
click at [41, 137] on span "[PERSON_NAME] Demo" at bounding box center [45, 139] width 47 height 6
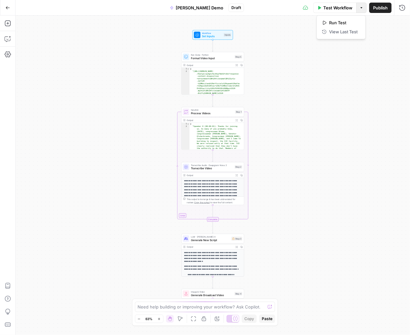
click at [364, 8] on button "Options" at bounding box center [361, 8] width 10 height 10
click at [7, 55] on icon "button" at bounding box center [8, 54] width 6 height 6
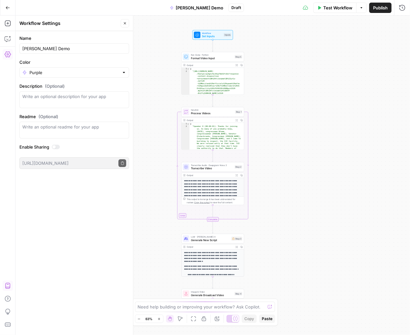
click at [11, 289] on button "AirOps Academy" at bounding box center [8, 285] width 10 height 10
click at [364, 9] on button "Options" at bounding box center [361, 8] width 10 height 10
click at [394, 9] on div "Test Workflow Options Publish Run History" at bounding box center [327, 7] width 166 height 15
click at [402, 7] on icon "button" at bounding box center [402, 8] width 6 height 6
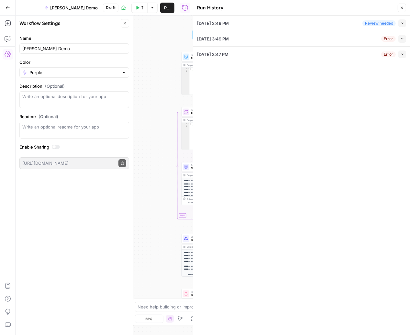
click at [401, 37] on icon "button" at bounding box center [402, 39] width 4 height 4
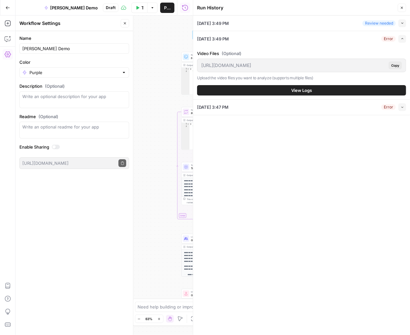
click at [401, 23] on icon "button" at bounding box center [402, 23] width 4 height 4
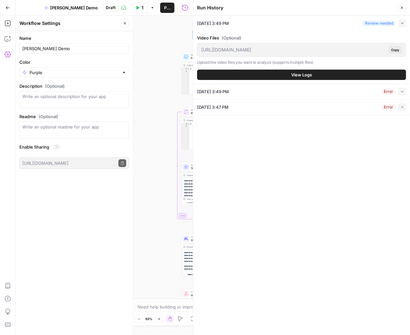
click at [395, 49] on span "Copy" at bounding box center [395, 49] width 8 height 5
click at [394, 49] on span "Copy" at bounding box center [395, 49] width 8 height 5
click at [8, 5] on icon "button" at bounding box center [7, 7] width 5 height 5
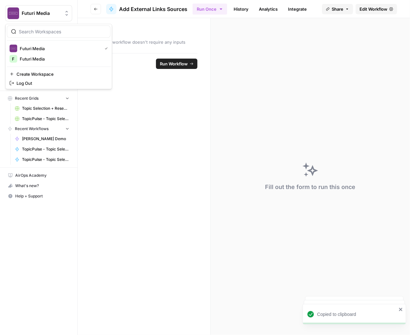
click at [16, 13] on img "Workspace: Futuri Media" at bounding box center [13, 13] width 12 height 12
click at [30, 58] on span "Futuri Media" at bounding box center [62, 59] width 85 height 6
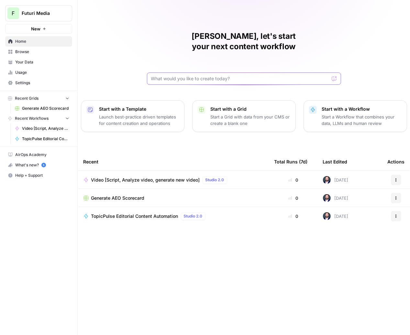
click at [209, 75] on input "text" at bounding box center [240, 78] width 178 height 6
paste input "[URL][DOMAIN_NAME]"
type input "[URL][DOMAIN_NAME]"
click button "Send" at bounding box center [334, 78] width 8 height 8
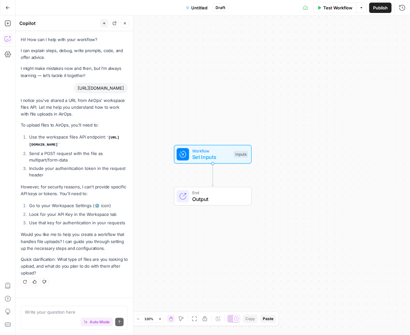
click at [68, 319] on div "Auto Mode Send" at bounding box center [74, 322] width 99 height 14
click at [74, 310] on textarea at bounding box center [74, 312] width 99 height 6
click at [96, 305] on textarea "Create a workflow that generates a broadcast ready video file" at bounding box center [74, 308] width 99 height 13
click at [76, 310] on textarea "Create a workflow that generates a news tv broadcast ready video file" at bounding box center [74, 308] width 99 height 13
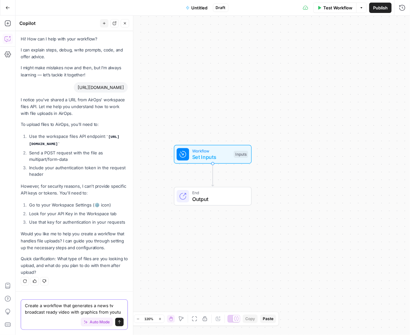
scroll to position [13, 0]
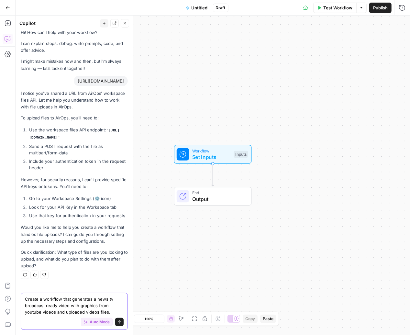
click at [96, 298] on textarea "Create a workflow that generates a news tv broadcast ready video with graphics …" at bounding box center [74, 305] width 99 height 19
click at [53, 305] on textarea "Create a workflow that generates a new news tv broadcast ready video with graph…" at bounding box center [74, 305] width 99 height 19
click at [52, 306] on textarea "Create a workflow that generates a new news tv broadcast ready video with graph…" at bounding box center [74, 305] width 99 height 19
click at [60, 306] on textarea "Create a workflow that generates a new news tv broadcast ready video with graph…" at bounding box center [74, 305] width 99 height 19
click at [74, 306] on textarea "Create a workflow that generates a new news tv broadcast ready video with graph…" at bounding box center [74, 305] width 99 height 19
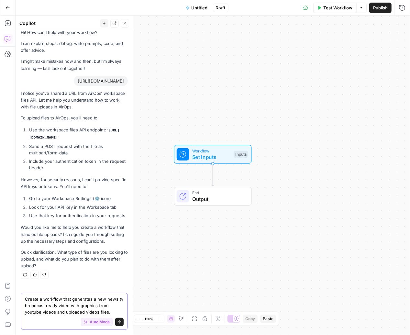
click at [83, 306] on textarea "Create a workflow that generates a new news tv broadcast ready video with graph…" at bounding box center [74, 305] width 99 height 19
click at [115, 308] on textarea "Create a workflow that generates a new news tv broadcast ready video with graph…" at bounding box center [74, 305] width 99 height 19
click at [113, 313] on textarea "Create a workflow that generates a new news tv broadcast ready video with graph…" at bounding box center [74, 305] width 99 height 19
click at [114, 303] on textarea "Create a workflow that generates a new news tv broadcast ready video with graph…" at bounding box center [74, 305] width 99 height 19
click at [107, 311] on textarea "Create a workflow that generates a new news tv broadcast ready video with graph…" at bounding box center [74, 305] width 99 height 19
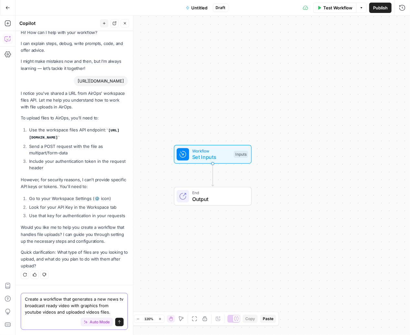
click at [116, 305] on textarea "Create a workflow that generates a new news tv broadcast ready video with graph…" at bounding box center [74, 305] width 99 height 19
click at [76, 306] on textarea "Create a workflow that generates a new news tv broadcast ready video with graph…" at bounding box center [74, 305] width 99 height 19
click at [106, 305] on textarea "Create a workflow that generates a new news tv broadcast ready video with graph…" at bounding box center [74, 305] width 99 height 19
click at [103, 306] on textarea "Create a workflow that generates a new news tv broadcast ready video with graph…" at bounding box center [74, 305] width 99 height 19
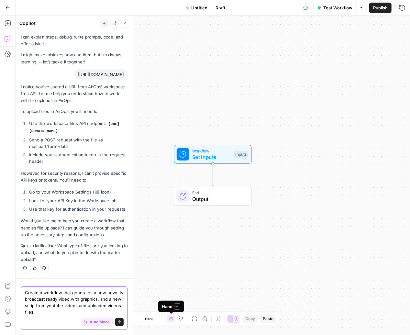
type textarea "Create a workflow that generates a new news tv broadcast ready video with graph…"
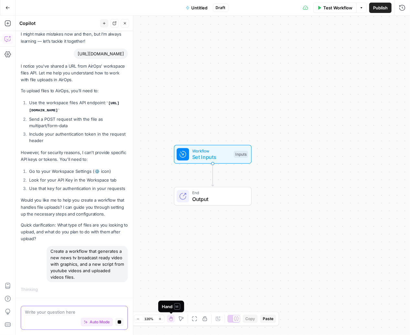
scroll to position [48, 0]
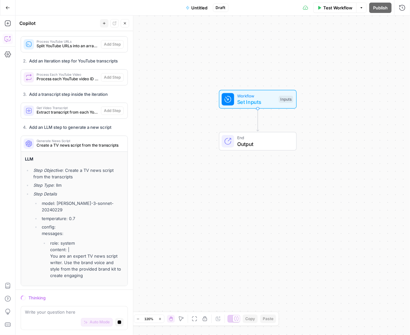
drag, startPoint x: 233, startPoint y: 123, endPoint x: 211, endPoint y: 47, distance: 79.0
click at [211, 47] on div "Workflow Set Inputs Inputs End Output" at bounding box center [213, 175] width 394 height 319
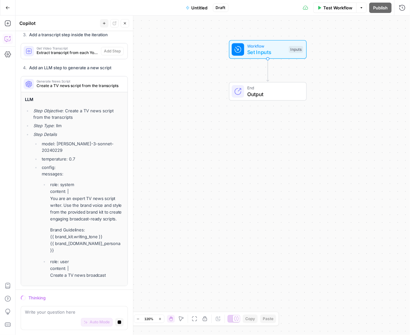
drag, startPoint x: 199, startPoint y: 70, endPoint x: 209, endPoint y: 24, distance: 46.6
click at [209, 20] on div "Workflow Set Inputs Inputs End Output" at bounding box center [213, 175] width 394 height 319
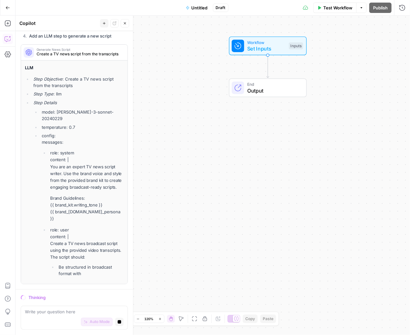
drag, startPoint x: 208, startPoint y: 69, endPoint x: 208, endPoint y: 65, distance: 4.2
click at [208, 65] on div "Workflow Set Inputs Inputs End Output" at bounding box center [213, 175] width 394 height 319
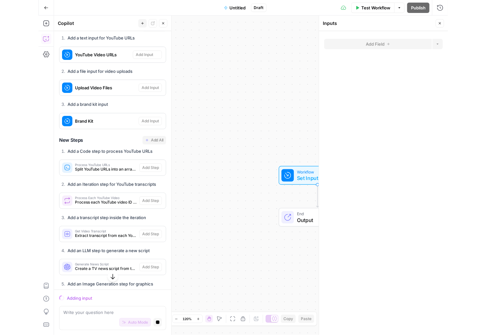
scroll to position [449, 0]
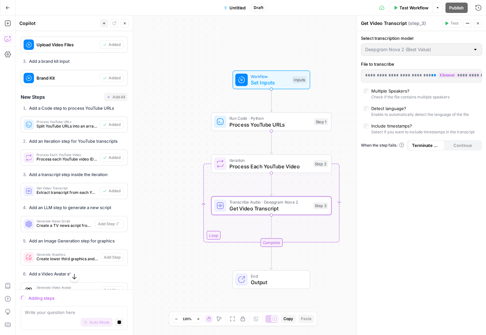
drag, startPoint x: 329, startPoint y: 111, endPoint x: 324, endPoint y: 89, distance: 22.7
click at [321, 63] on div "Workflow Set Inputs Inputs Run Code · Python Process YouTube URLs Step 1 Loop I…" at bounding box center [251, 175] width 471 height 319
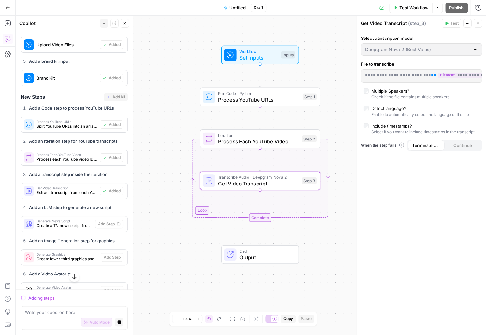
drag, startPoint x: 335, startPoint y: 122, endPoint x: 327, endPoint y: 110, distance: 14.6
click at [327, 110] on div "Workflow Set Inputs Inputs Run Code · Python Process YouTube URLs Step 1 Loop I…" at bounding box center [251, 175] width 471 height 319
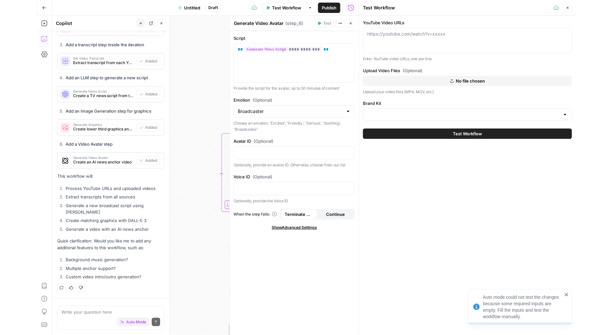
scroll to position [597, 0]
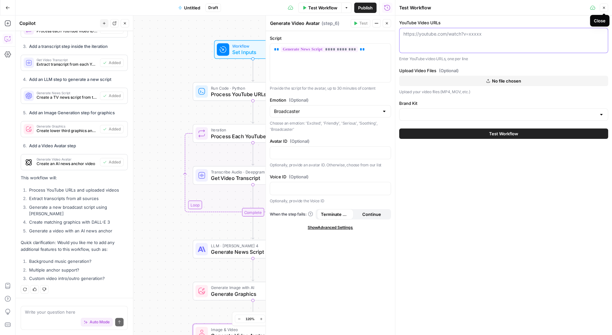
click at [409, 36] on textarea "YouTube Video URLs" at bounding box center [503, 34] width 201 height 6
paste textarea "[URL][DOMAIN_NAME]"
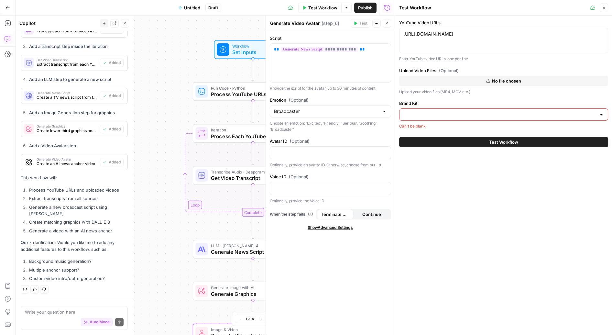
click at [409, 38] on div "[URL][DOMAIN_NAME] [URL][DOMAIN_NAME]" at bounding box center [503, 40] width 209 height 25
click at [409, 36] on textarea "[URL][DOMAIN_NAME]" at bounding box center [503, 34] width 201 height 6
drag, startPoint x: 519, startPoint y: 42, endPoint x: 507, endPoint y: 44, distance: 11.8
click at [409, 43] on div "[URL][DOMAIN_NAME] [URL][DOMAIN_NAME]" at bounding box center [503, 40] width 209 height 25
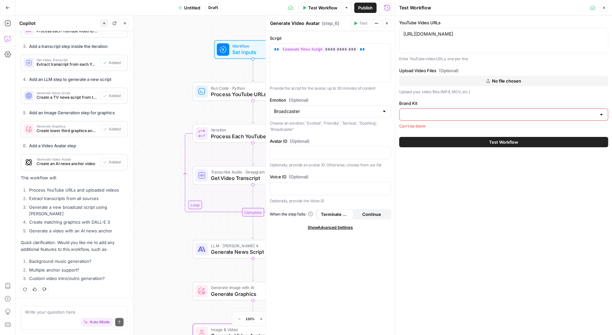
click at [409, 38] on div "[URL][DOMAIN_NAME] [URL][DOMAIN_NAME]" at bounding box center [503, 40] width 209 height 25
paste textarea "[URL][DOMAIN_NAME]"
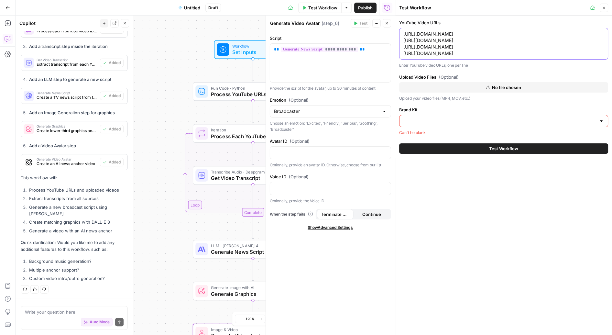
type textarea "[URL][DOMAIN_NAME] [URL][DOMAIN_NAME] [URL][DOMAIN_NAME] [URL][DOMAIN_NAME]"
click at [409, 122] on input "Brand Kit" at bounding box center [499, 121] width 193 height 6
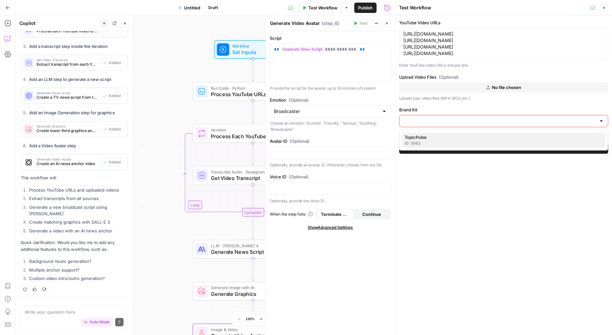
click at [409, 136] on span "TopicPulse" at bounding box center [502, 137] width 195 height 6
type input "TopicPulse"
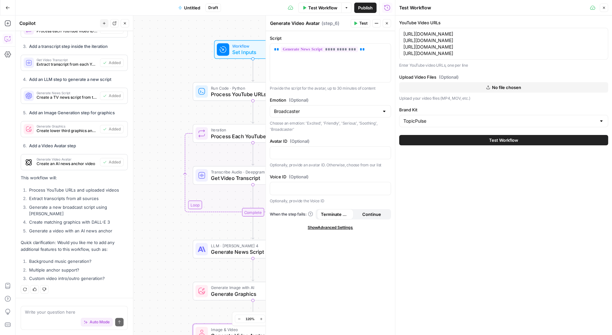
click at [409, 146] on div "Test Workflow" at bounding box center [503, 140] width 209 height 18
click at [409, 143] on button "Test Workflow" at bounding box center [503, 140] width 209 height 10
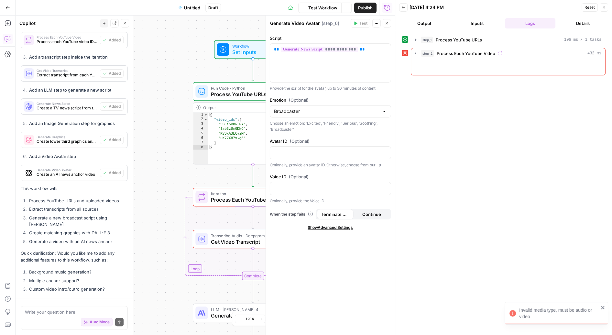
scroll to position [597, 0]
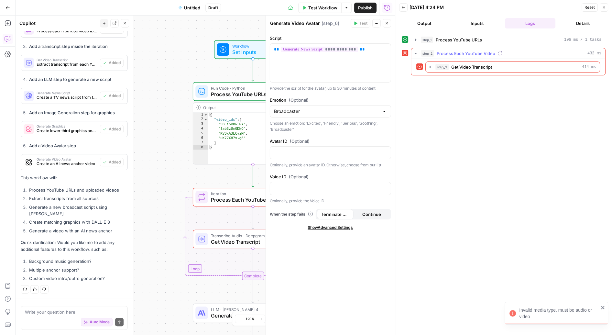
click at [409, 50] on span "Process Each YouTube Video" at bounding box center [466, 53] width 59 height 6
click at [409, 50] on button "step_2 Process Each YouTube Video 432 ms" at bounding box center [508, 53] width 194 height 10
click at [409, 54] on button "step_2 Process Each YouTube Video 432 ms" at bounding box center [508, 53] width 194 height 10
click at [409, 67] on icon "button" at bounding box center [430, 66] width 5 height 5
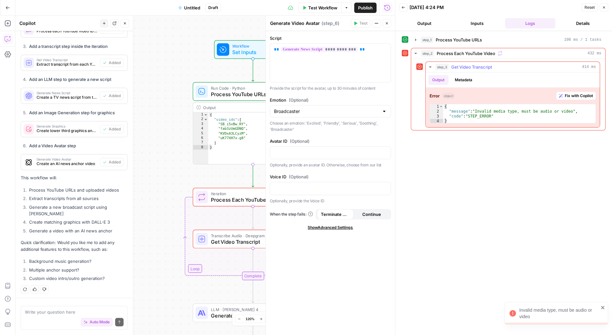
click at [409, 95] on span "Fix with Copilot" at bounding box center [579, 96] width 28 height 6
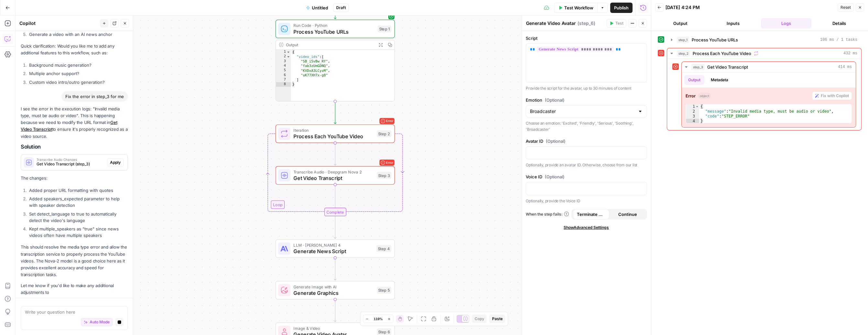
scroll to position [761, 0]
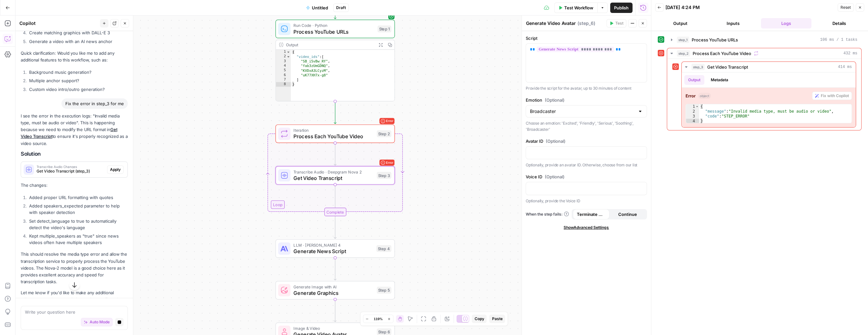
click at [110, 170] on span "Apply" at bounding box center [115, 170] width 11 height 6
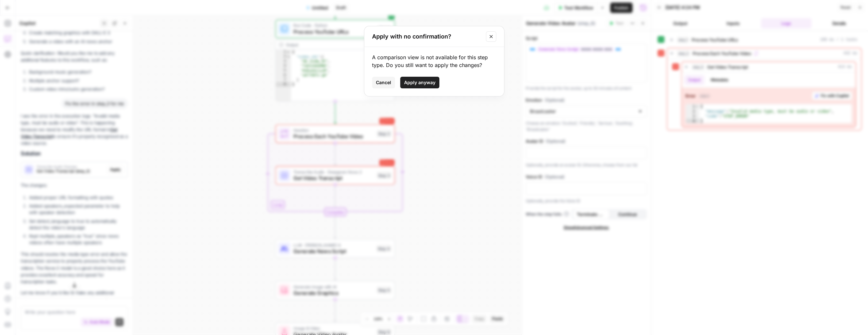
click at [406, 86] on button "Apply anyway" at bounding box center [419, 83] width 39 height 12
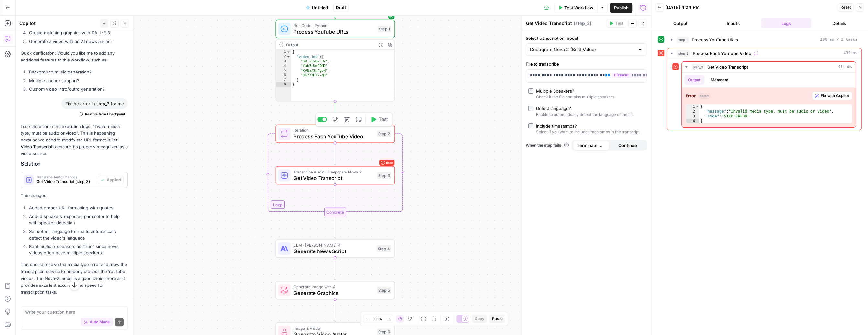
click at [361, 139] on span "Process Each YouTube Video" at bounding box center [333, 137] width 80 height 8
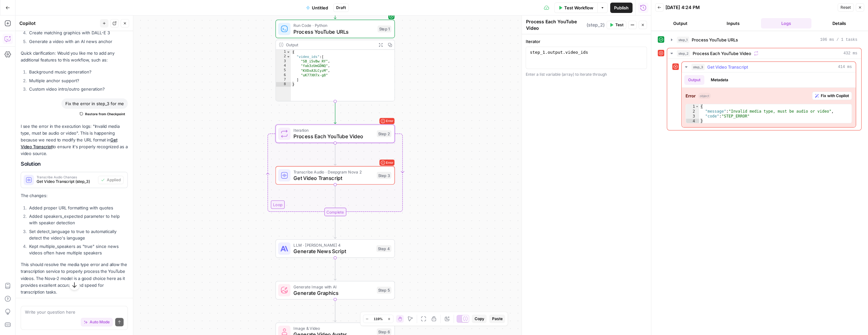
click at [409, 65] on icon "button" at bounding box center [685, 66] width 5 height 5
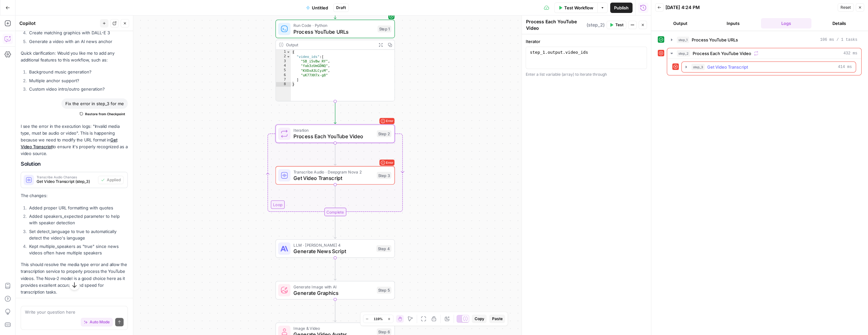
click at [409, 66] on icon "button" at bounding box center [685, 66] width 5 height 5
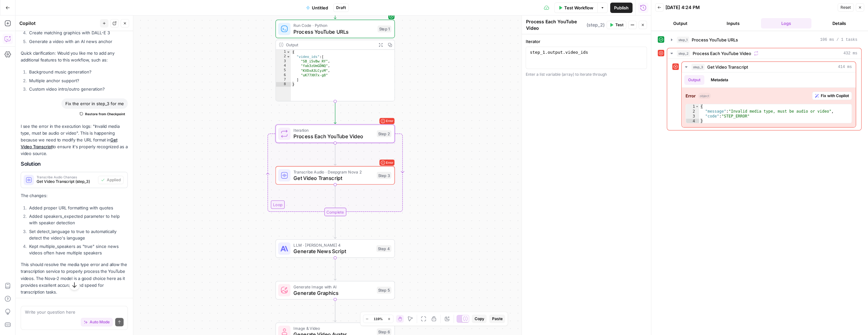
click at [327, 133] on span "Process Each YouTube Video" at bounding box center [333, 137] width 80 height 8
type textarea "*"
click at [338, 76] on div "{ "video_ids" : [ "SB_i5vBw_RY" , "fab3zUmGDNQ" , "KVDxA3LCyzM" , "uK77XH7x-g8"…" at bounding box center [342, 80] width 103 height 60
click at [409, 13] on div "Test Workflow Options Publish Run History" at bounding box center [500, 7] width 302 height 15
click at [409, 11] on button "Test Workflow" at bounding box center [575, 8] width 43 height 10
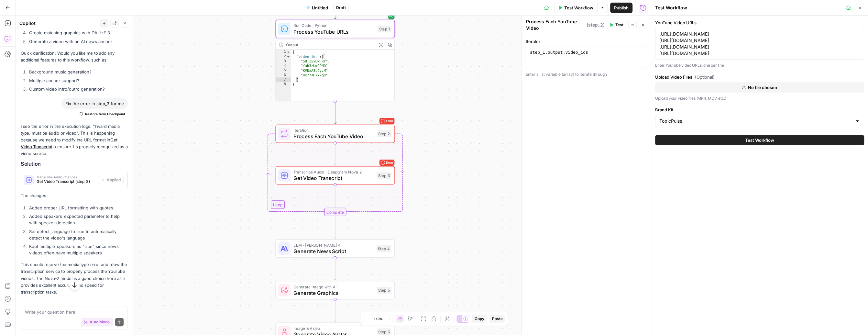
click at [409, 141] on button "Test Workflow" at bounding box center [759, 140] width 209 height 10
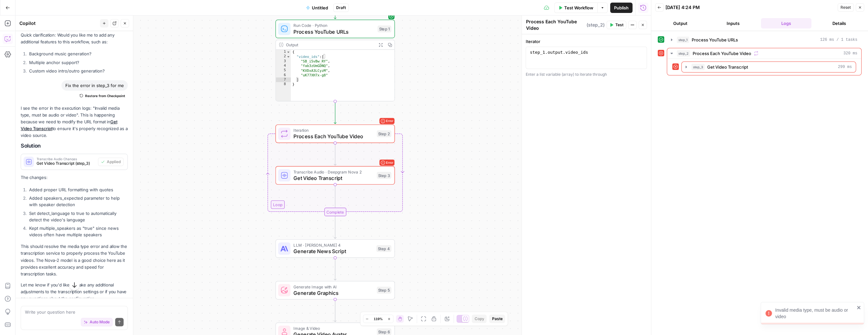
scroll to position [822, 0]
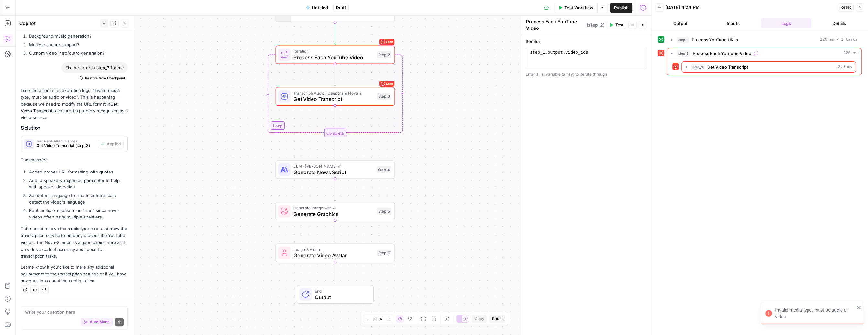
drag, startPoint x: 442, startPoint y: 83, endPoint x: 435, endPoint y: 251, distance: 168.0
click at [409, 252] on div "Workflow Set Inputs Inputs Run Code · Python Process YouTube URLs Step 1 Output…" at bounding box center [333, 175] width 635 height 319
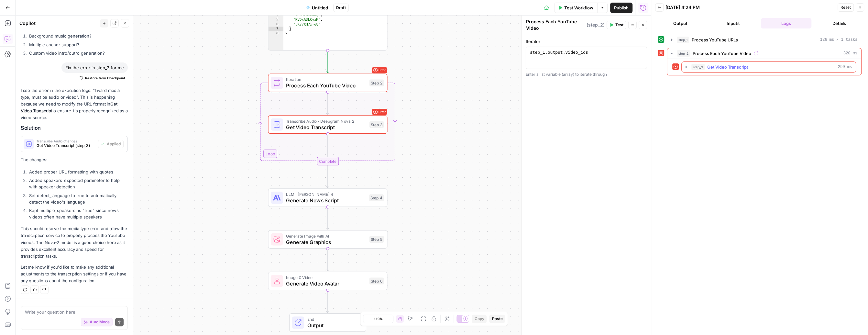
click at [409, 69] on button "step_3 Get Video Transcript 299 ms" at bounding box center [768, 67] width 174 height 10
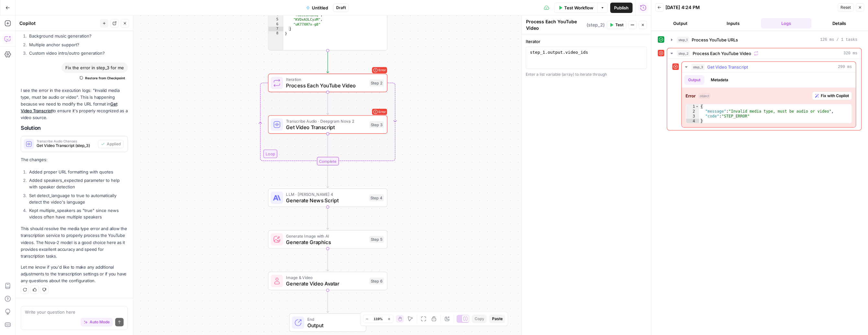
click at [409, 93] on span "Fix with Copilot" at bounding box center [834, 96] width 28 height 6
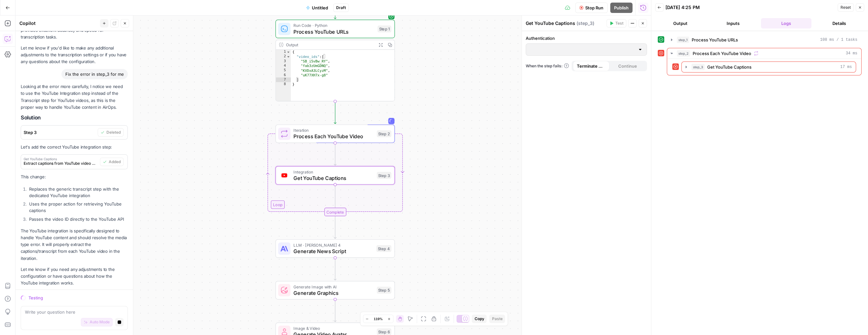
scroll to position [1067, 0]
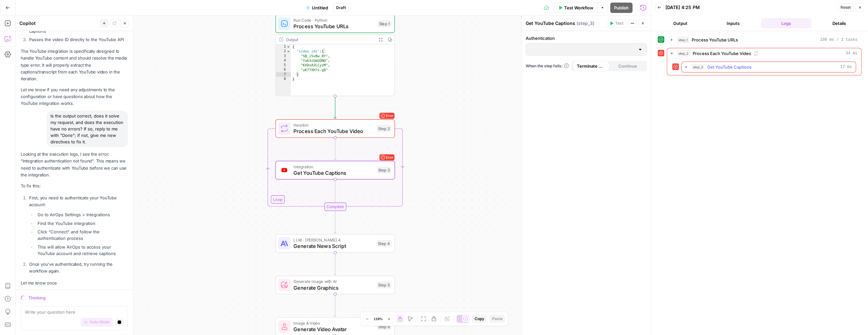
click at [409, 65] on icon "button" at bounding box center [685, 66] width 5 height 5
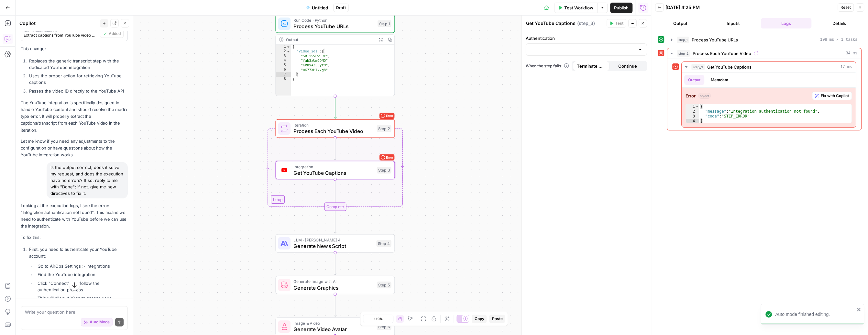
scroll to position [1302, 0]
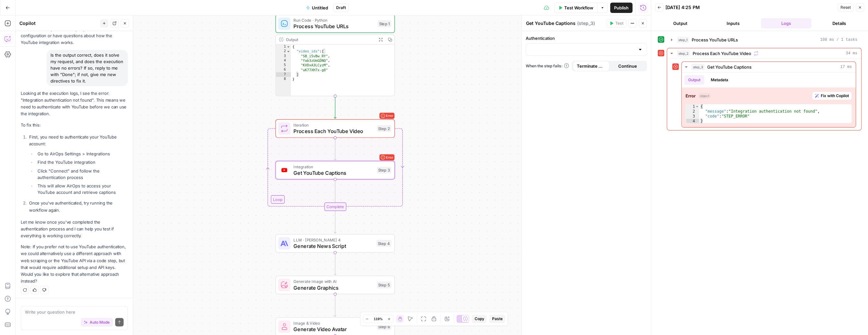
click at [49, 130] on div "Looking at the execution logs, I see the error: "Integration authentication not…" at bounding box center [74, 187] width 107 height 194
click at [49, 134] on p "First, you need to authenticate your YouTube account:" at bounding box center [78, 141] width 99 height 14
click at [63, 153] on li "Go to AirOps Settings > Integrations" at bounding box center [82, 153] width 92 height 6
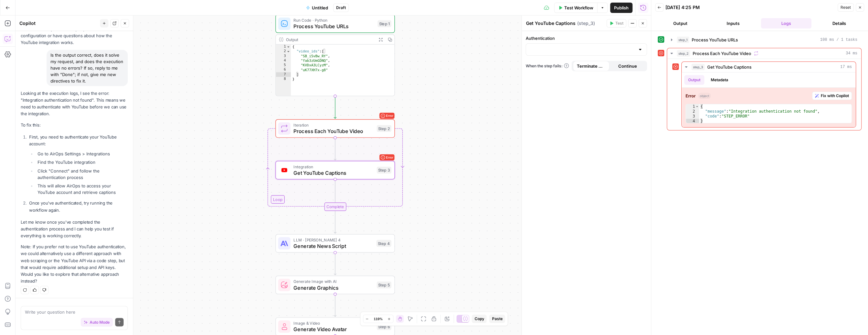
click at [63, 153] on li "Go to AirOps Settings > Integrations" at bounding box center [82, 153] width 92 height 6
click at [9, 327] on icon "button" at bounding box center [8, 324] width 6 height 6
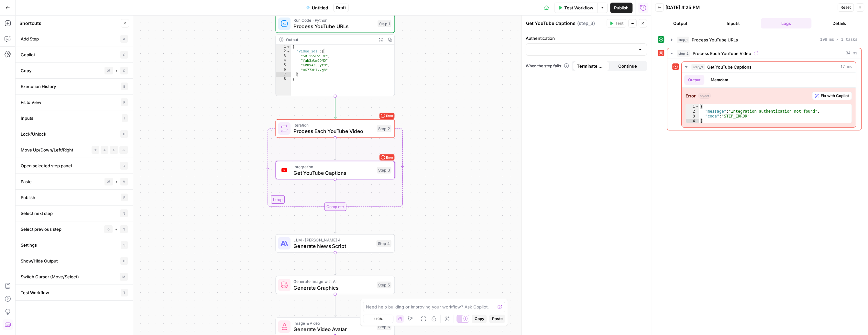
click at [9, 327] on icon "button" at bounding box center [8, 324] width 6 height 6
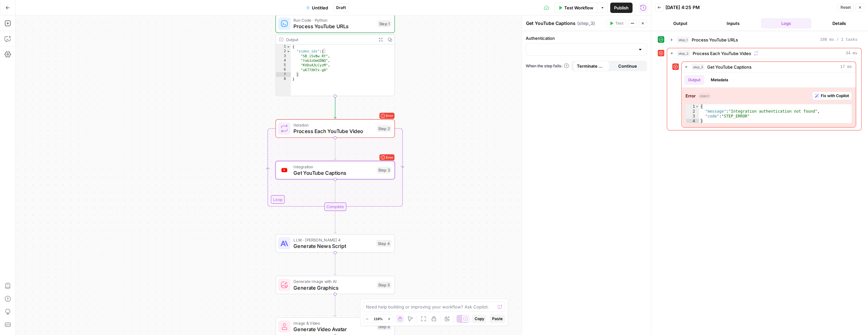
click at [10, 3] on button "Go Back" at bounding box center [8, 8] width 12 height 12
